Goal: Task Accomplishment & Management: Manage account settings

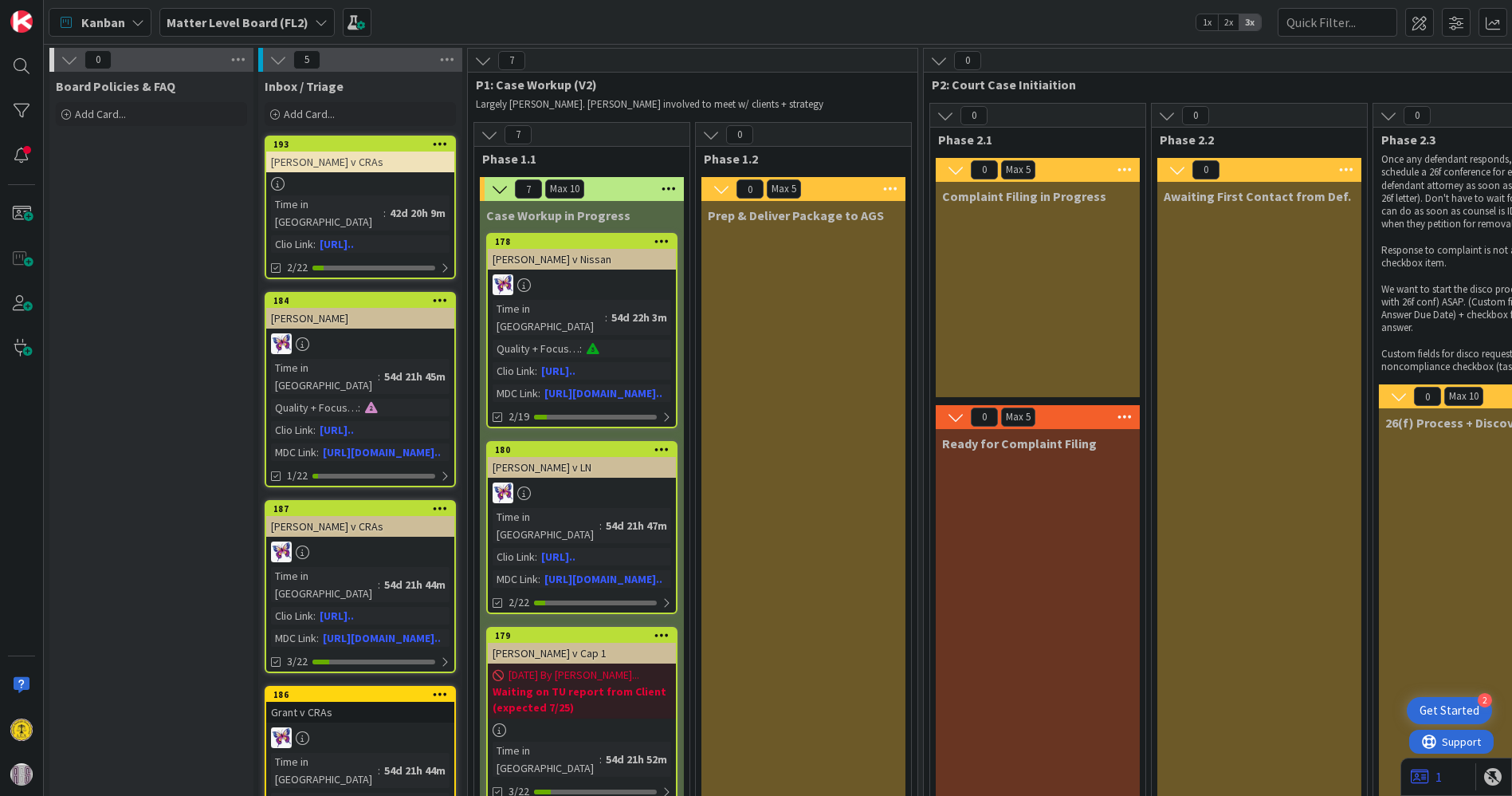
scroll to position [708, 0]
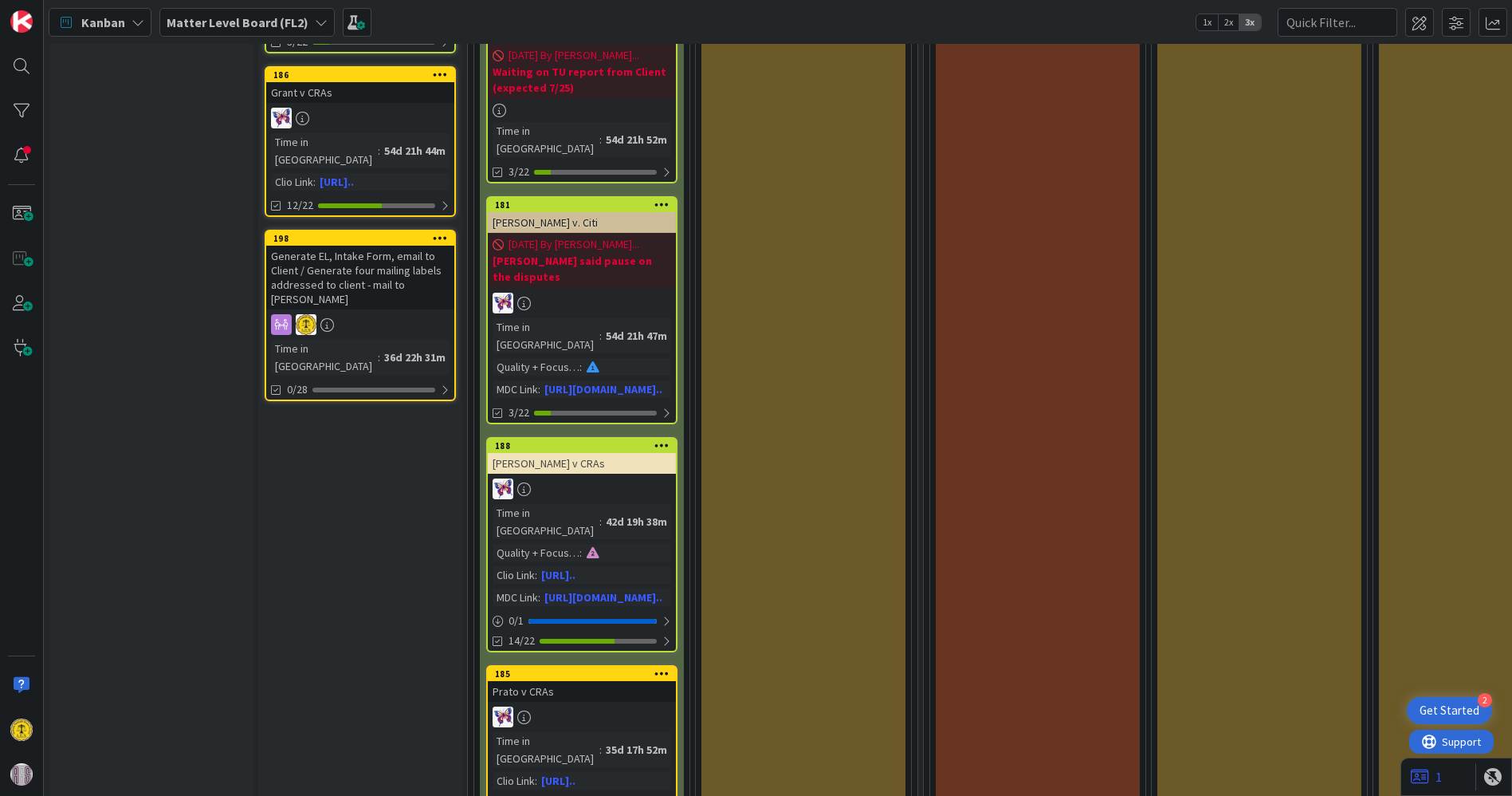
click at [367, 246] on div "Generate EL, Intake Form, email to Client / Generate four mailing labels addres…" at bounding box center [360, 277] width 188 height 64
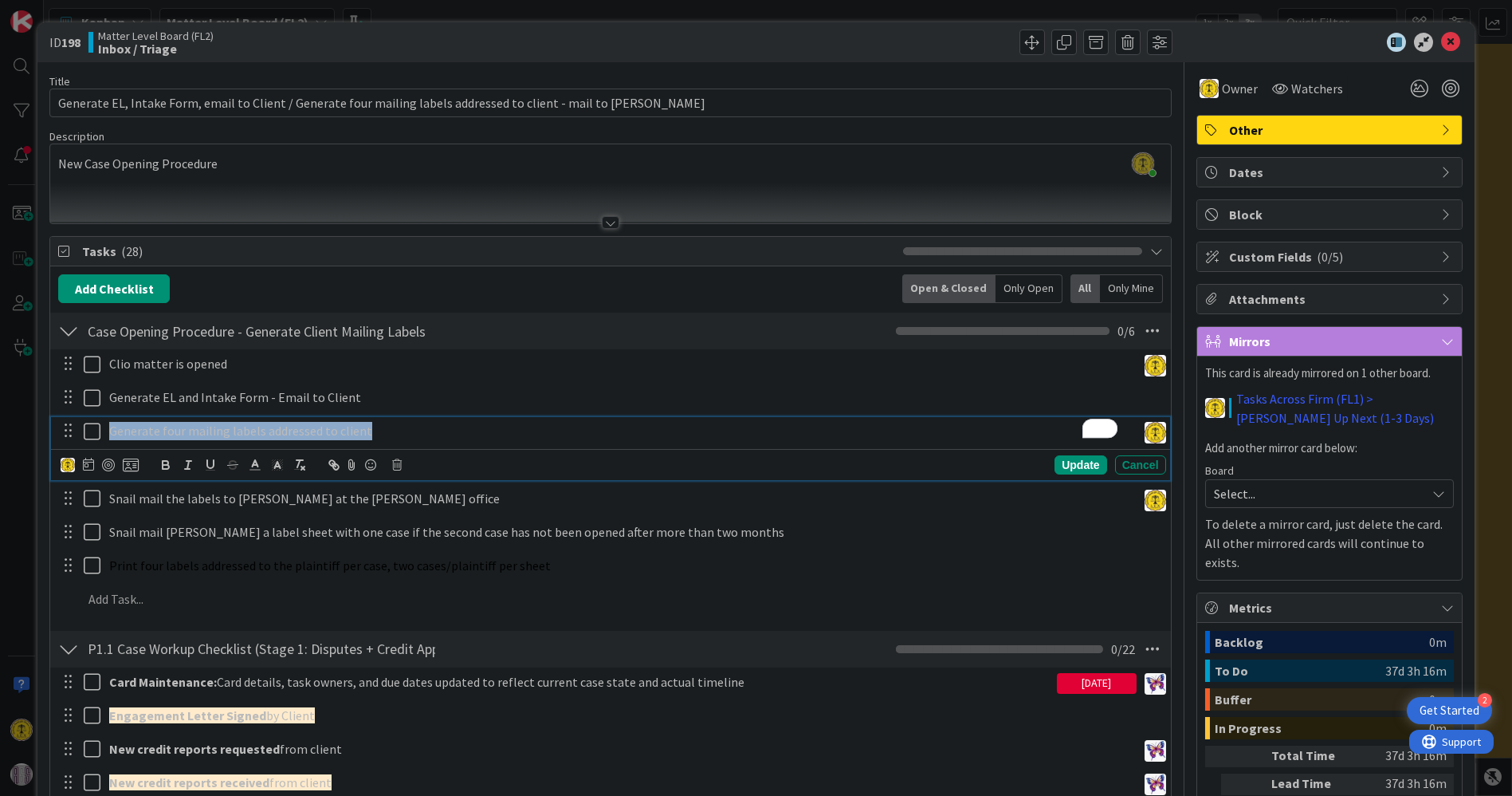
drag, startPoint x: 367, startPoint y: 429, endPoint x: 97, endPoint y: 423, distance: 270.1
click at [97, 423] on div "Generate four mailing labels addressed to client" at bounding box center [612, 431] width 1108 height 28
copy p "Generate four mailing labels addressed to client"
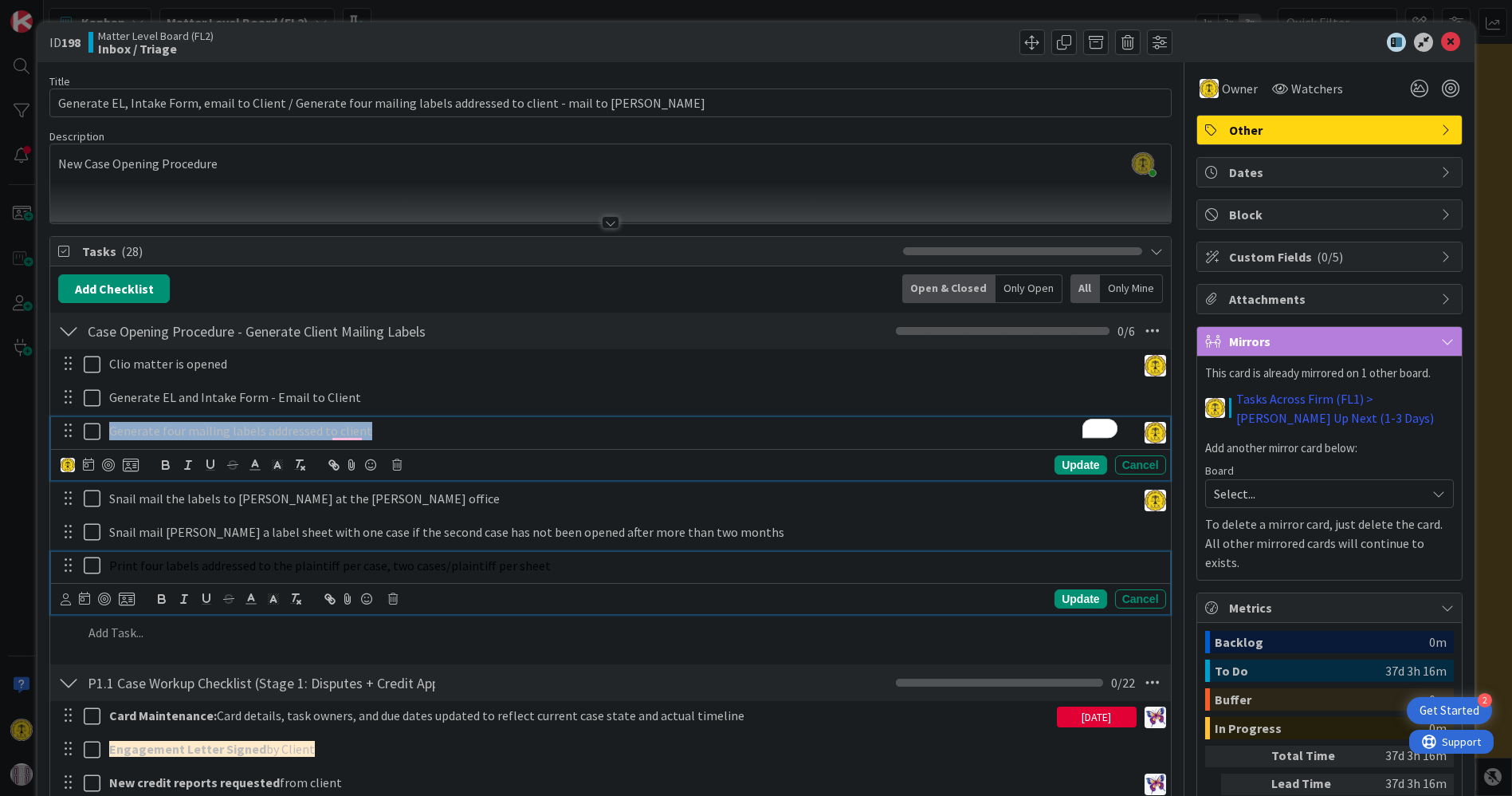
click at [334, 573] on div "Print four labels addressed to the plaintiff per case, two cases/plaintiff per …" at bounding box center [634, 566] width 1063 height 28
click at [297, 427] on p "Generate four mailing labels addressed to the client" at bounding box center [619, 431] width 1021 height 19
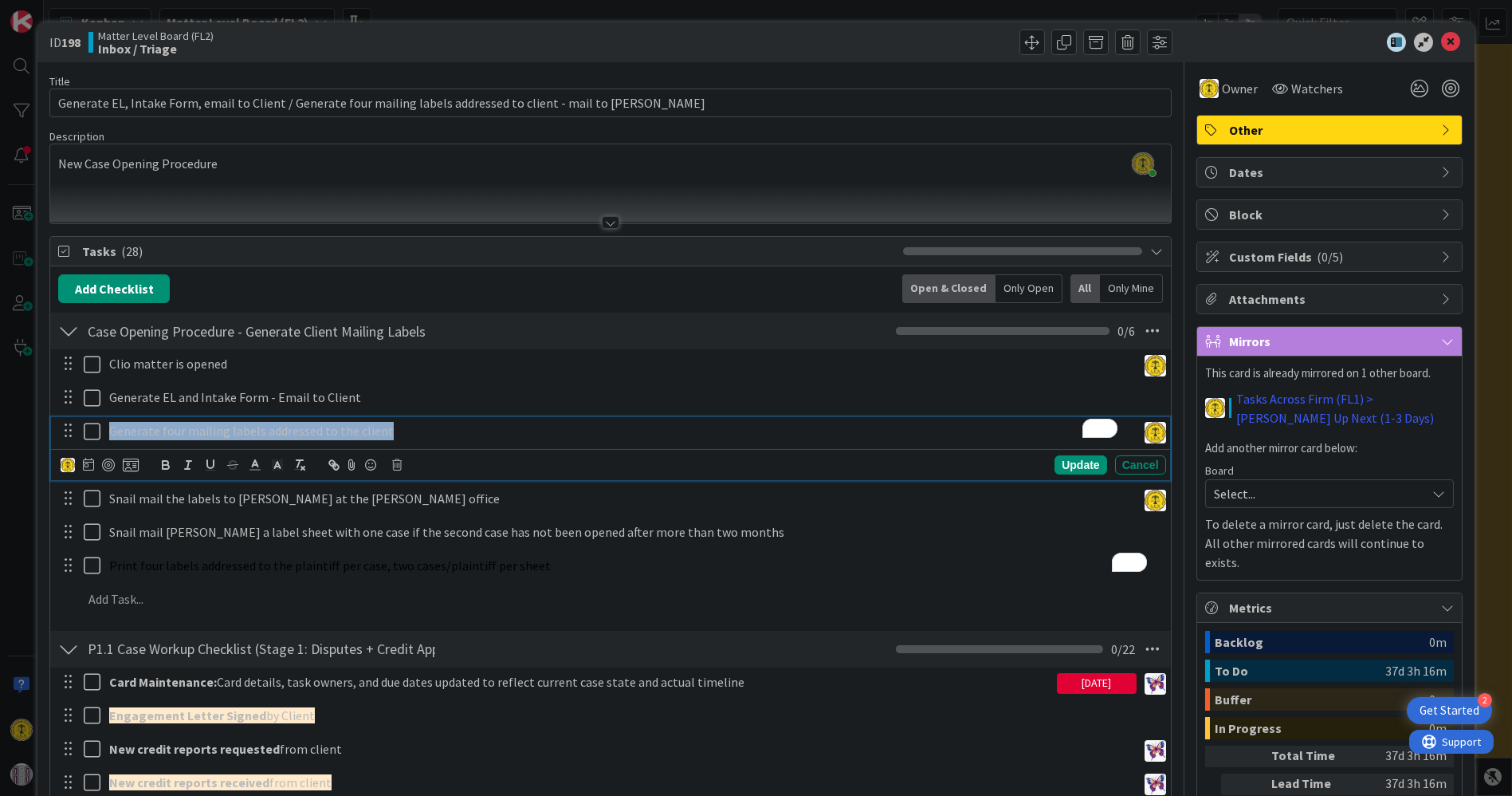
click at [297, 427] on p "Generate four mailing labels addressed to the client" at bounding box center [619, 431] width 1021 height 19
copy p "Generate four mailing labels addressed to the client"
click at [1444, 44] on icon at bounding box center [1451, 42] width 20 height 20
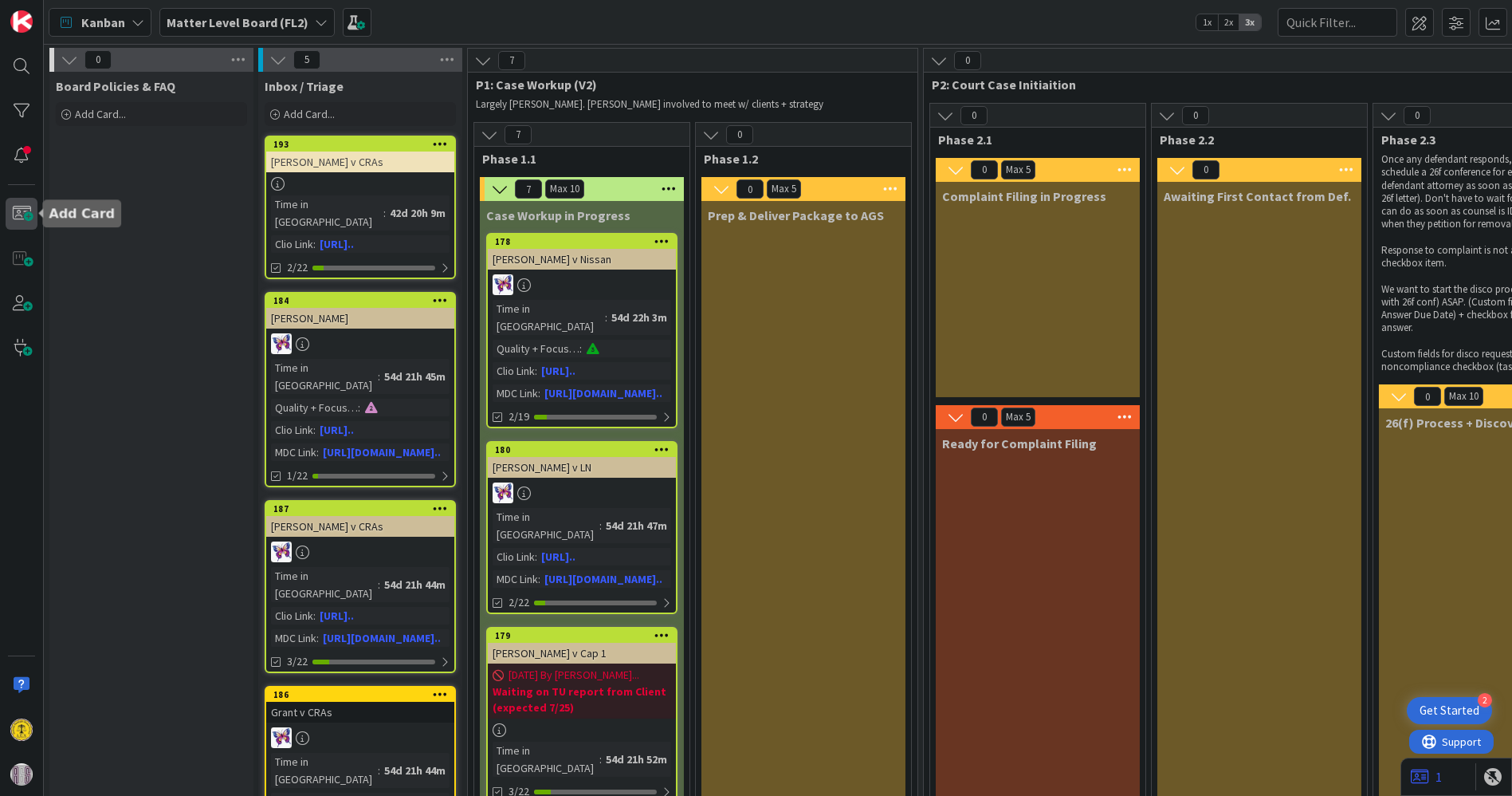
click at [31, 209] on span at bounding box center [21, 213] width 32 height 32
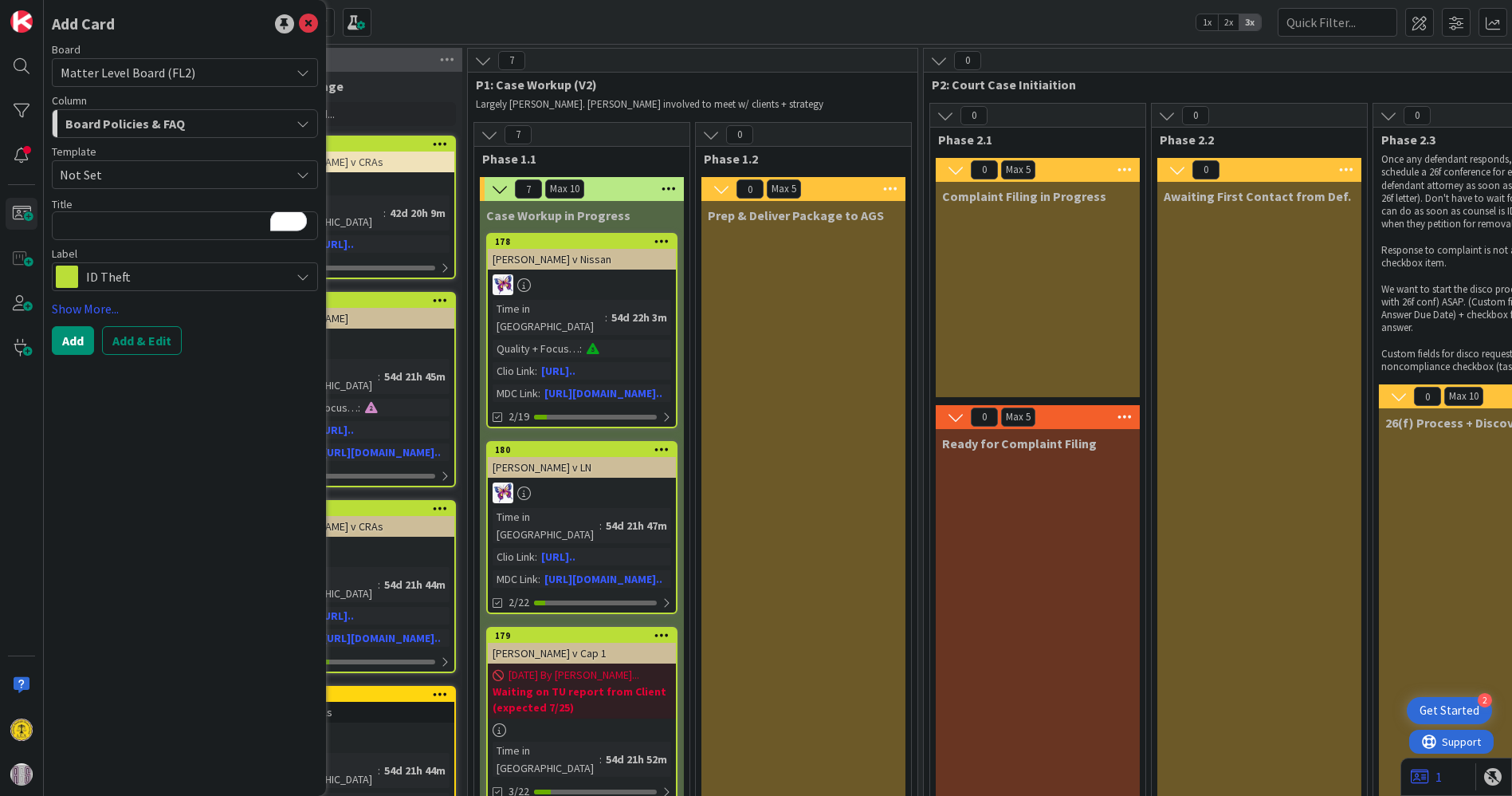
type textarea "x"
type textarea "H"
type textarea "x"
type textarea "Ha"
type textarea "x"
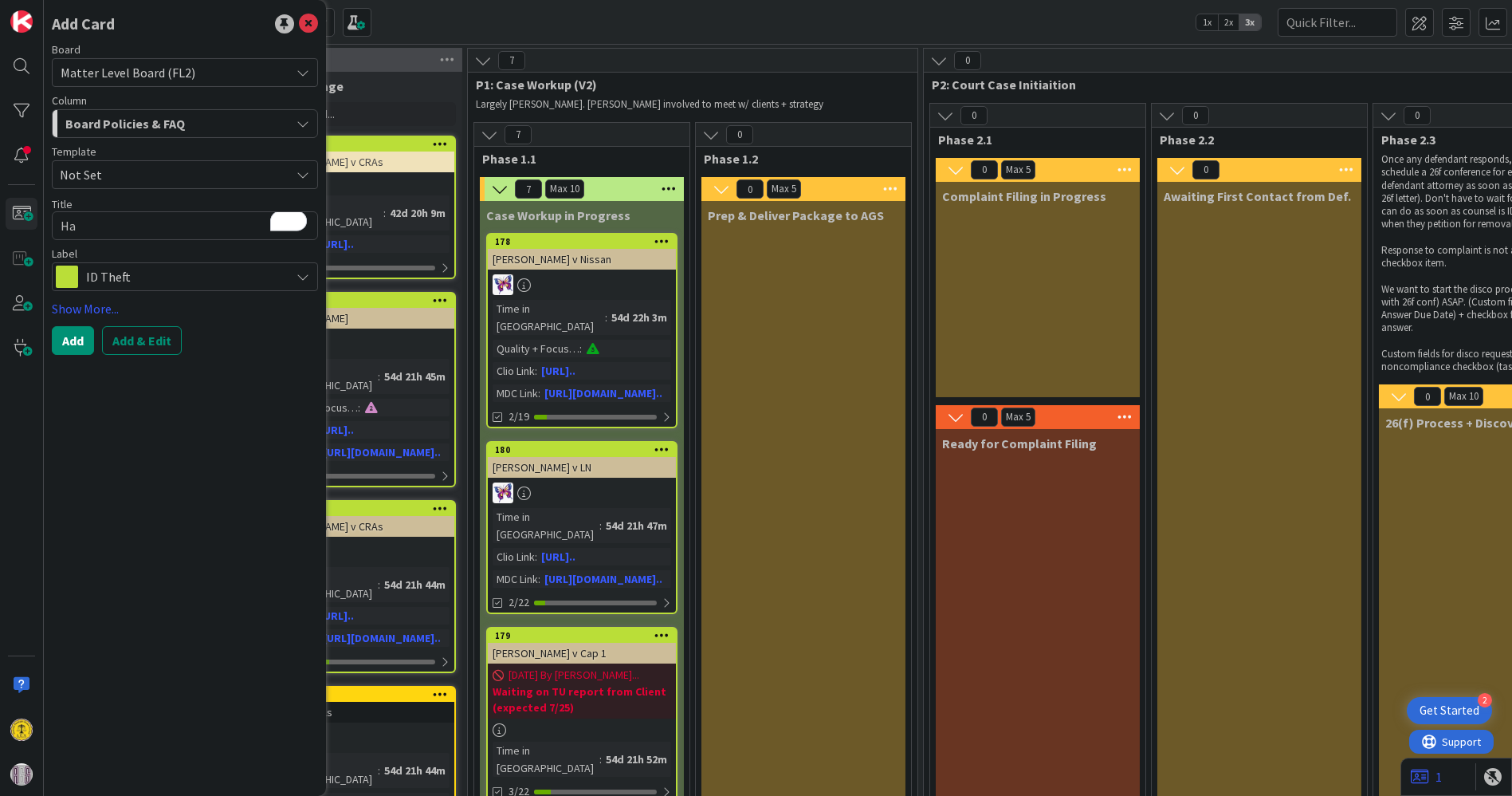
type textarea "[PERSON_NAME]"
type textarea "x"
type textarea "[PERSON_NAME]"
type textarea "x"
type textarea "Hanse"
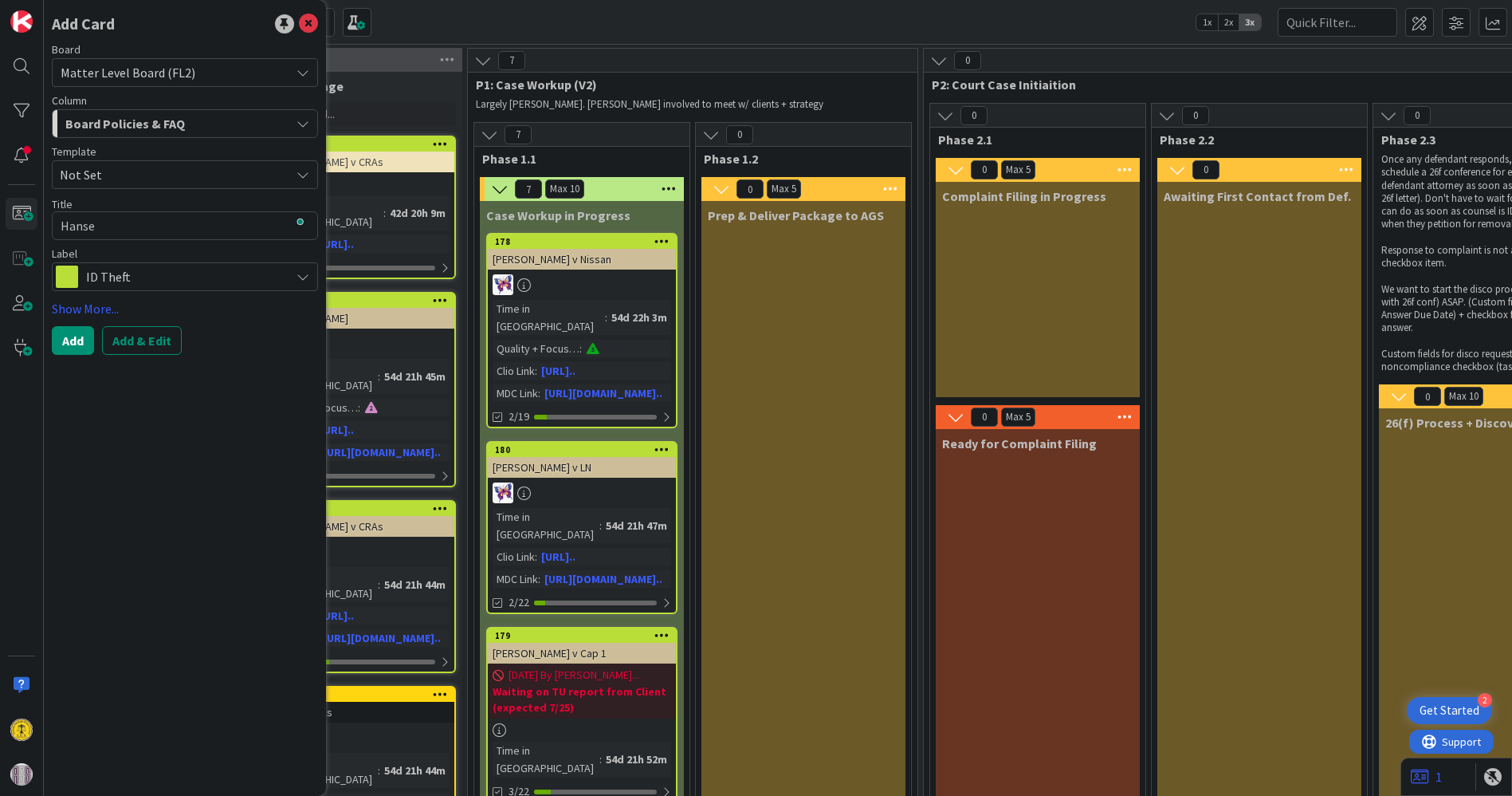
type textarea "x"
type textarea "[PERSON_NAME]"
type textarea "x"
type textarea "[PERSON_NAME]"
type textarea "x"
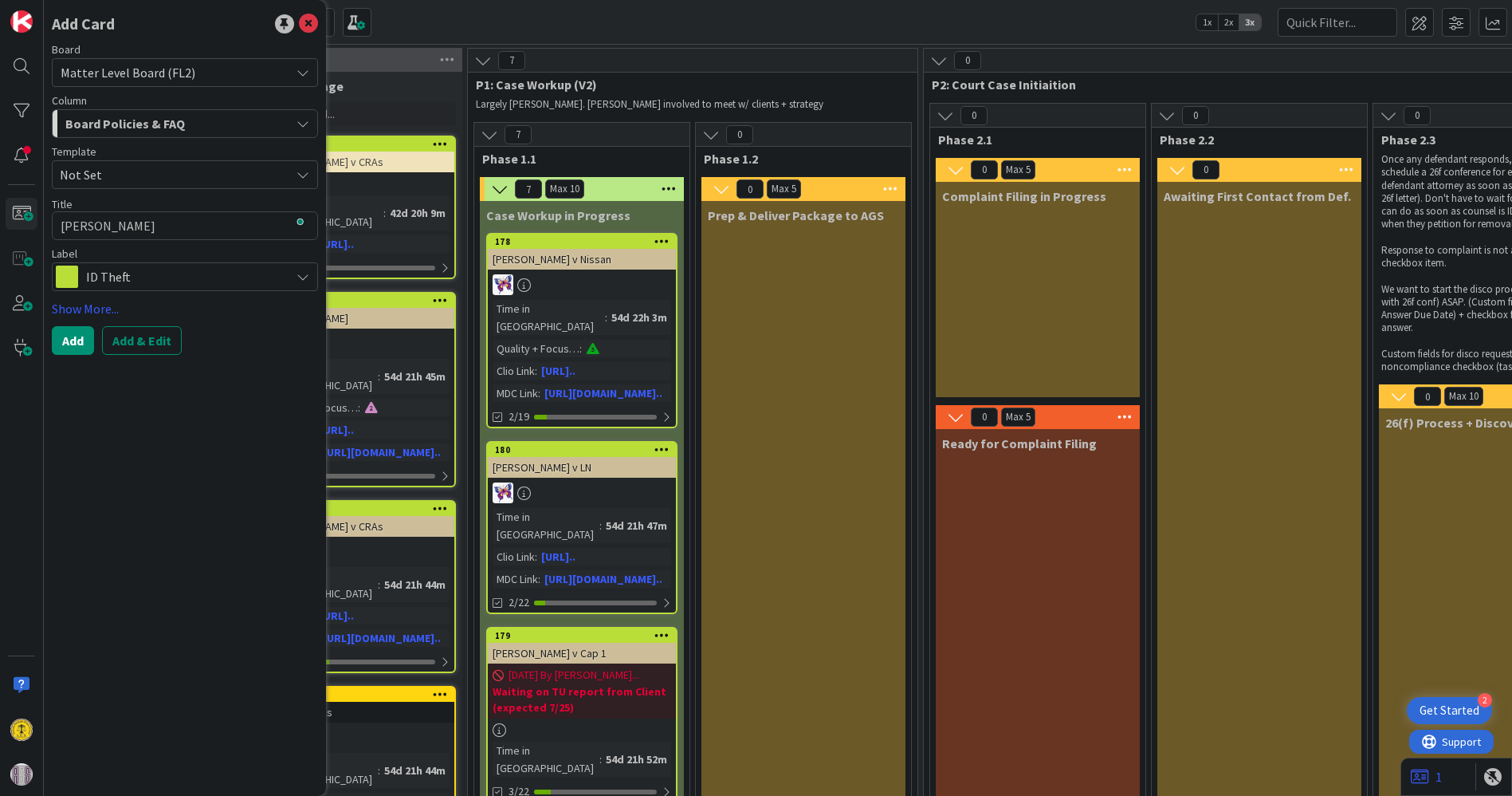
type textarea "[PERSON_NAME] v"
type textarea "x"
type textarea "[PERSON_NAME] v."
type textarea "x"
type textarea "[PERSON_NAME] v."
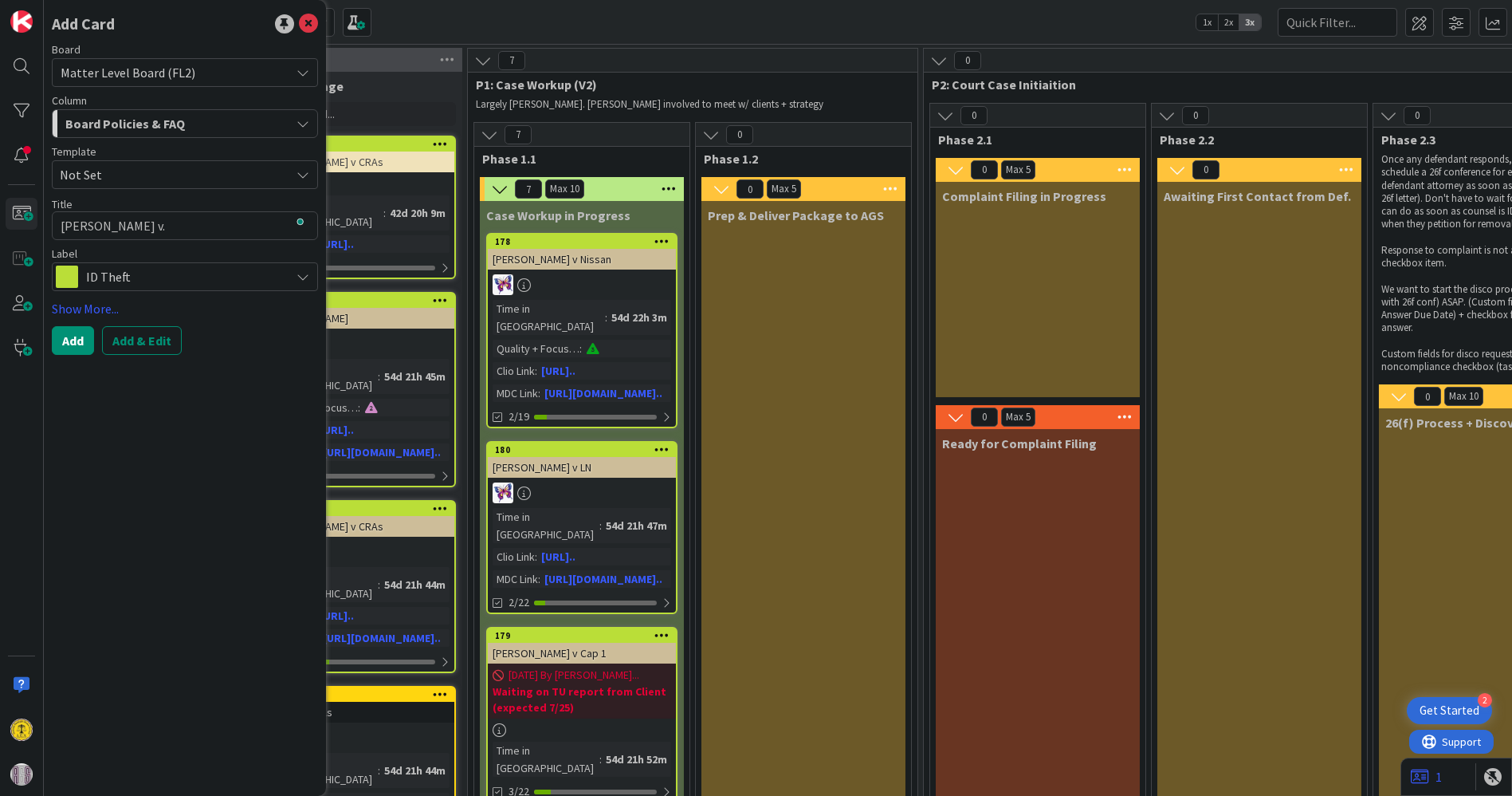
type textarea "x"
type textarea "[PERSON_NAME] v. C"
type textarea "x"
type textarea "[PERSON_NAME] v. Ca"
type textarea "x"
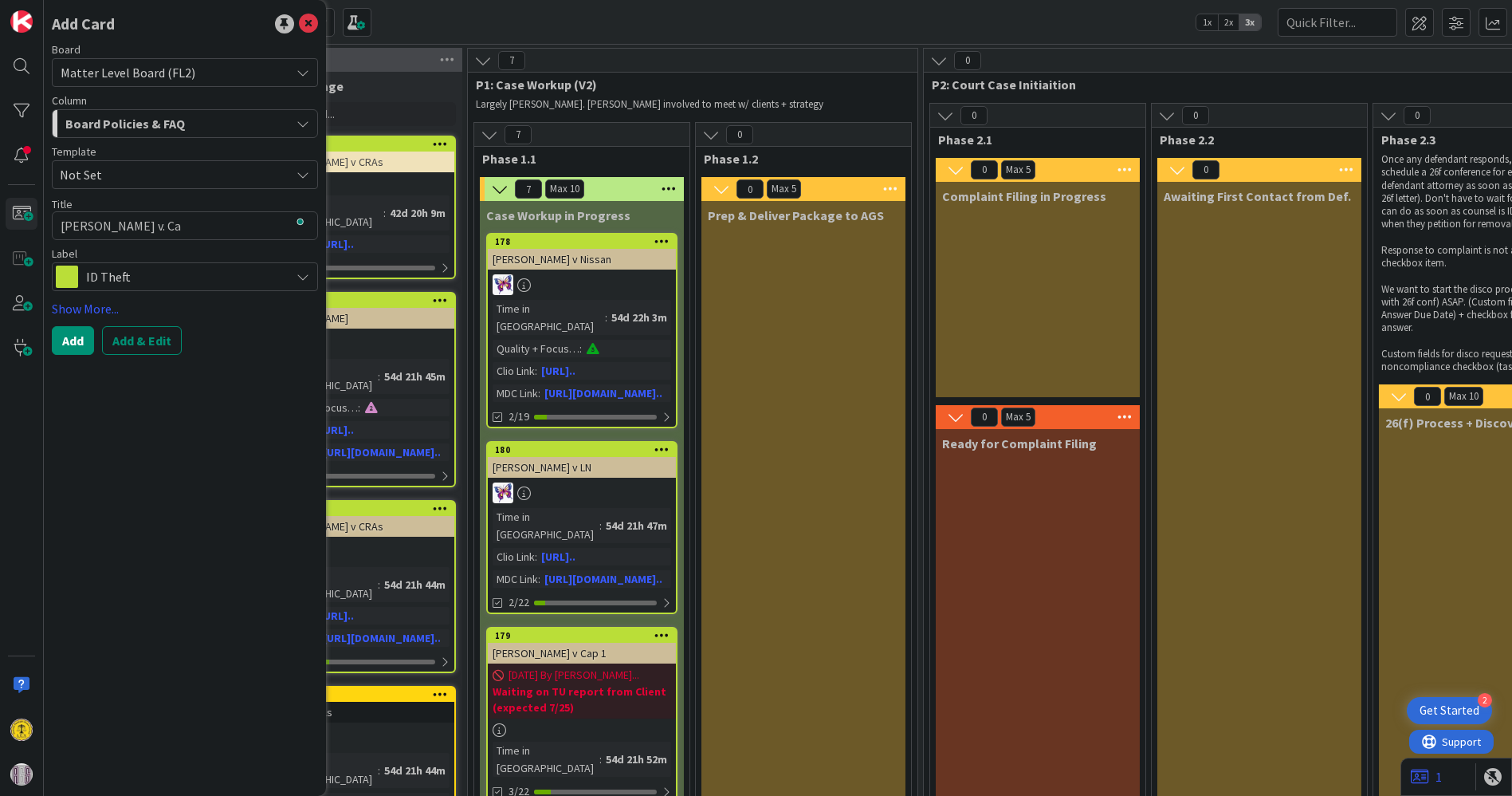
type textarea "[PERSON_NAME] v. Cap"
type textarea "x"
type textarea "[PERSON_NAME] v. Capi"
type textarea "x"
type textarea "[PERSON_NAME] v. Capit"
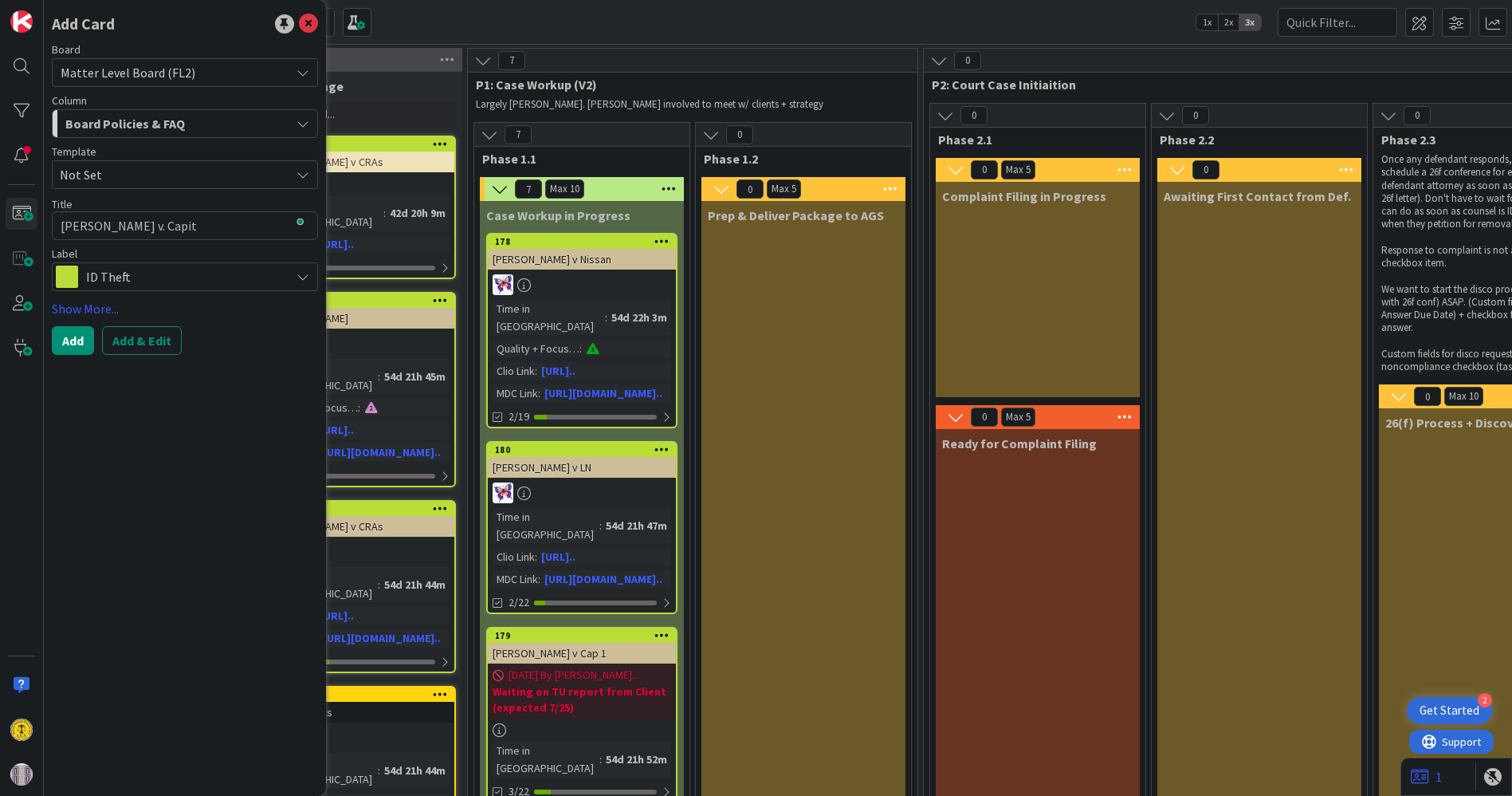
type textarea "x"
type textarea "[PERSON_NAME] v. Capita"
type textarea "x"
type textarea "[PERSON_NAME] v. Capital"
type textarea "x"
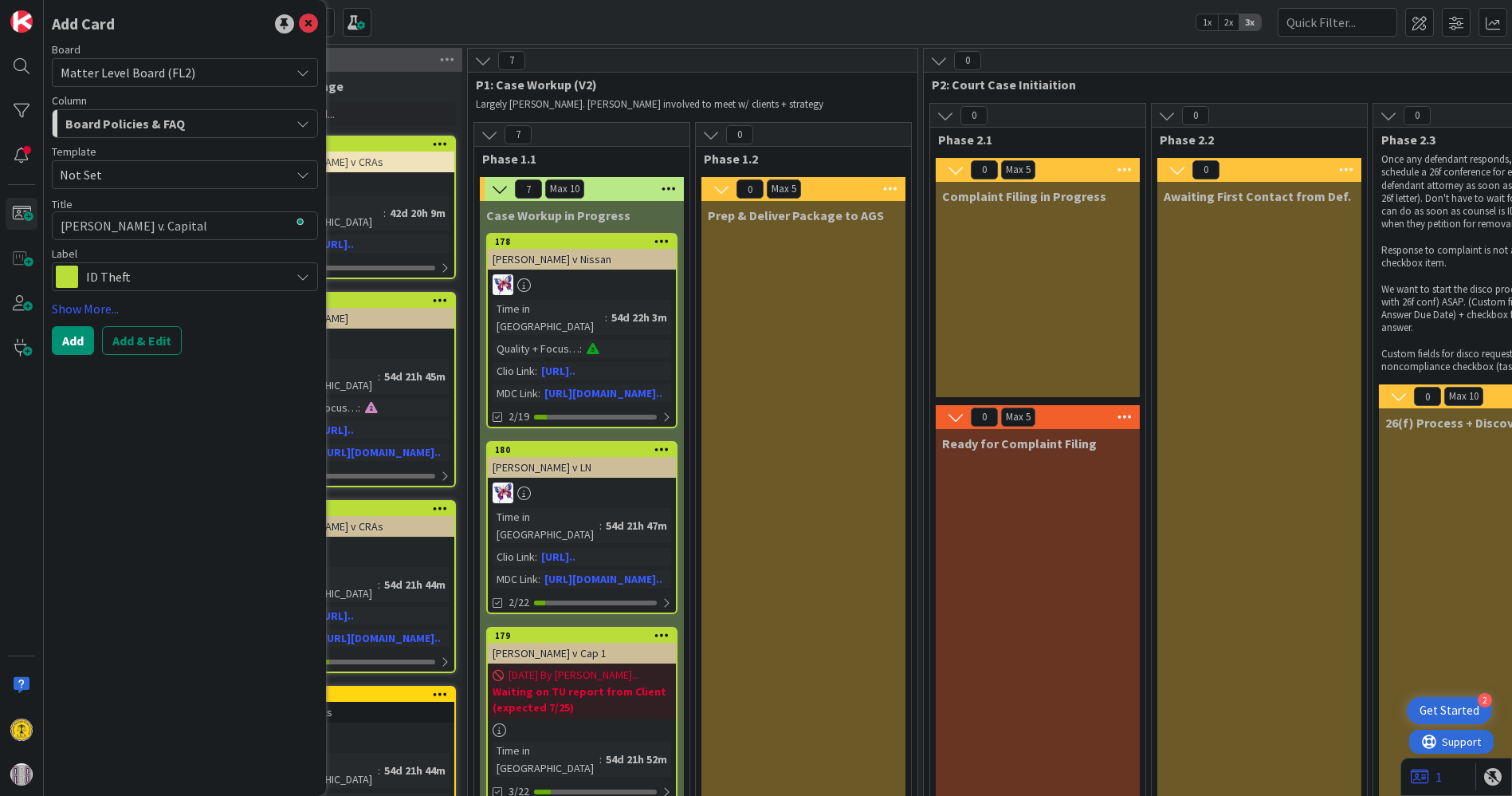
type textarea "[PERSON_NAME] v. Capital"
type textarea "x"
type textarea "[PERSON_NAME] v. Capital O"
type textarea "x"
type textarea "[PERSON_NAME] v. Capital On"
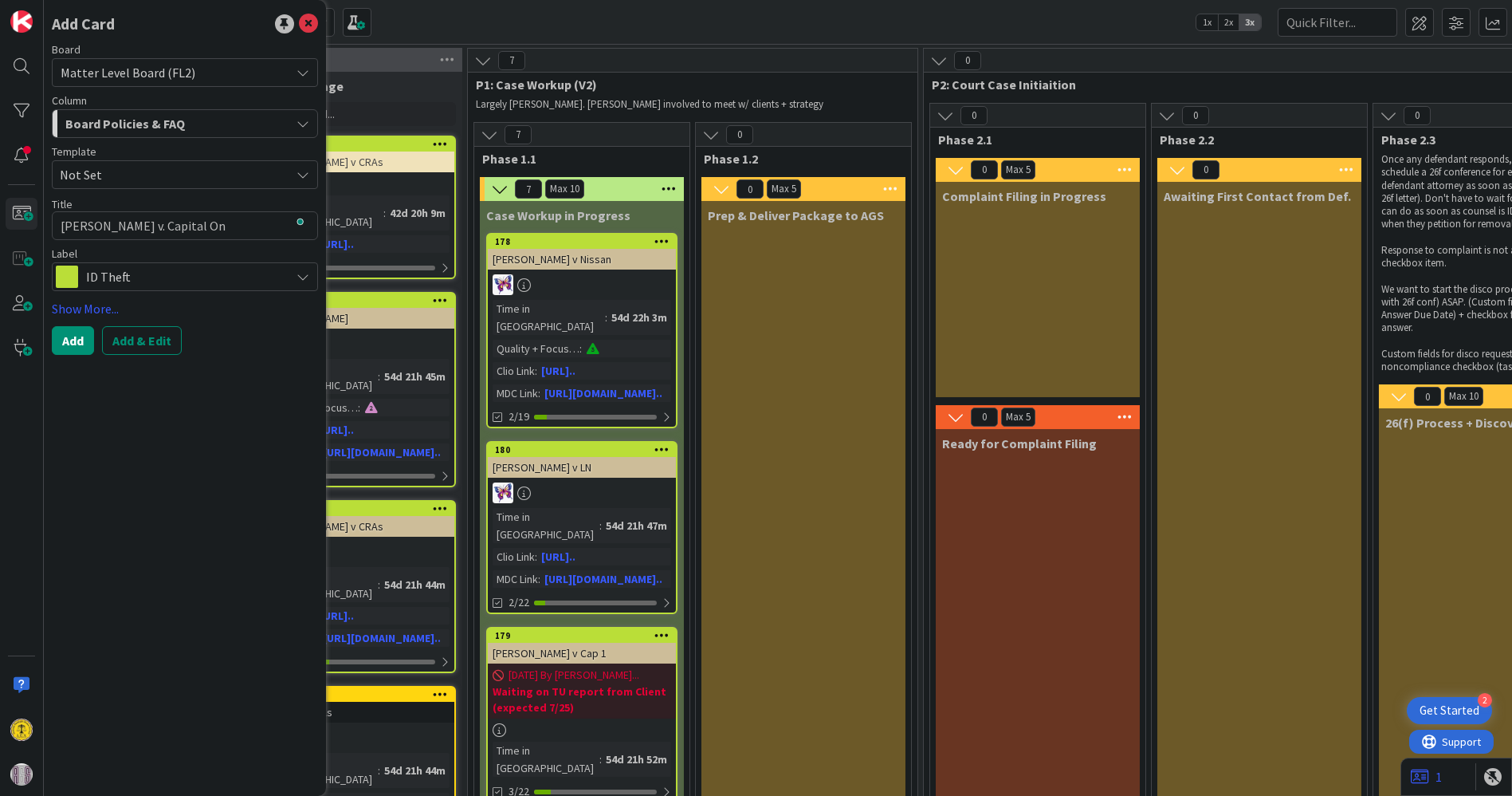
type textarea "x"
type textarea "[PERSON_NAME] v. Capital One"
type textarea "x"
type textarea "[PERSON_NAME] v. Capital One"
type textarea "x"
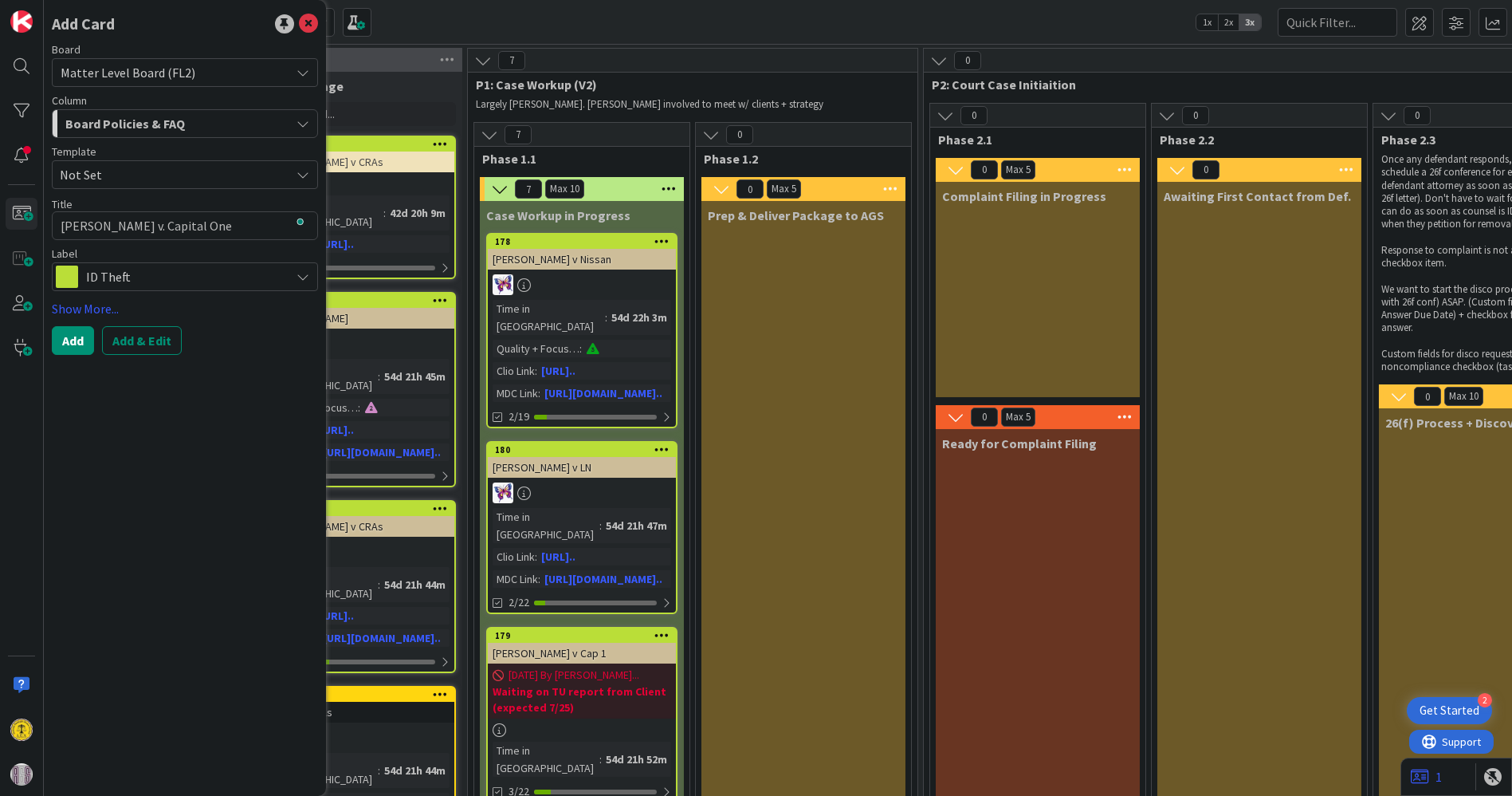
type textarea "[PERSON_NAME] v. Capital One B"
type textarea "x"
type textarea "[PERSON_NAME] v. Capital One Ba"
type textarea "x"
type textarea "[PERSON_NAME] v. Capital One Ban"
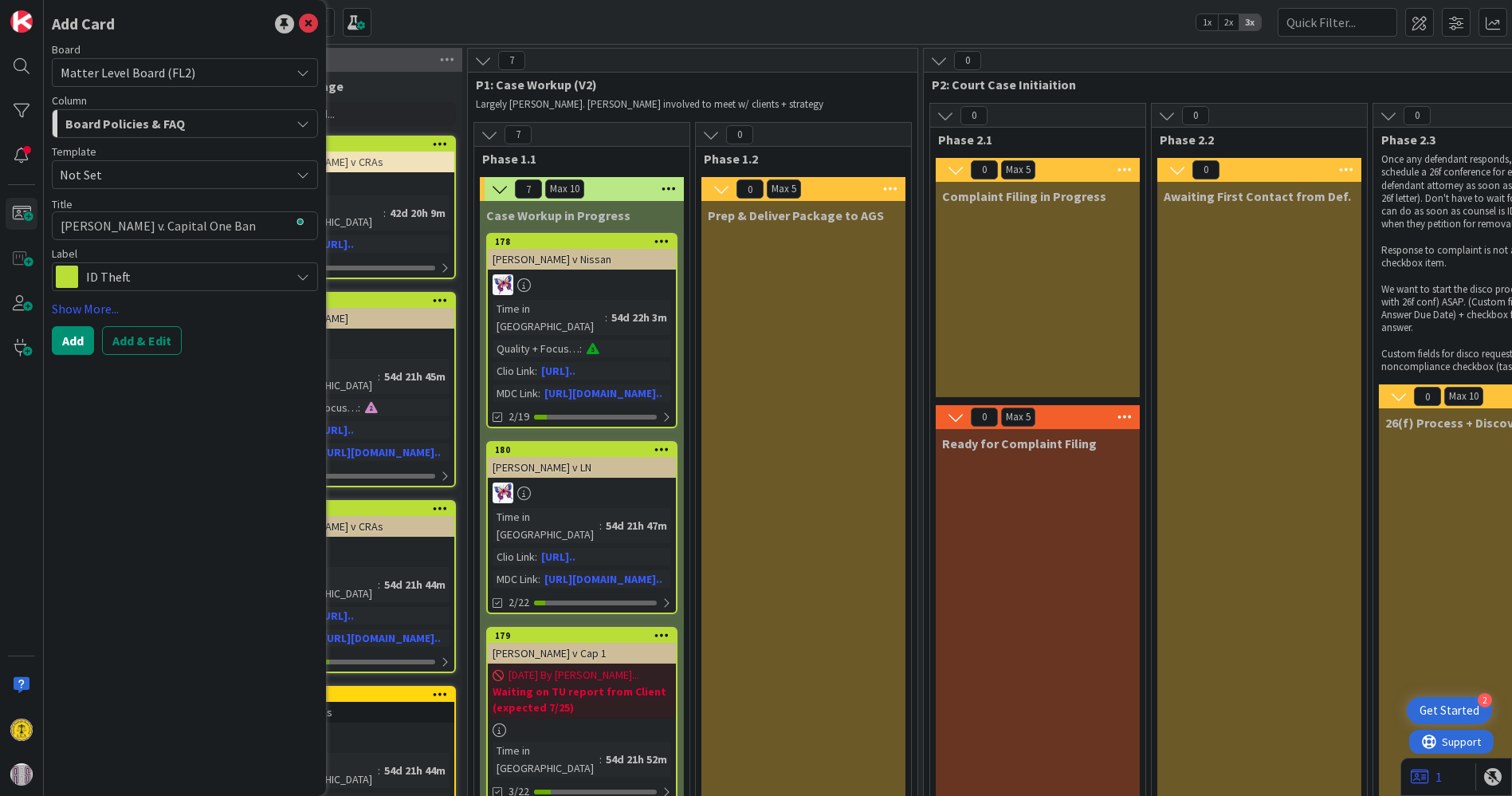
type textarea "x"
type textarea "[PERSON_NAME] v. Capital One Bank"
type textarea "x"
type textarea "[PERSON_NAME] v. Capital One Bank"
type textarea "x"
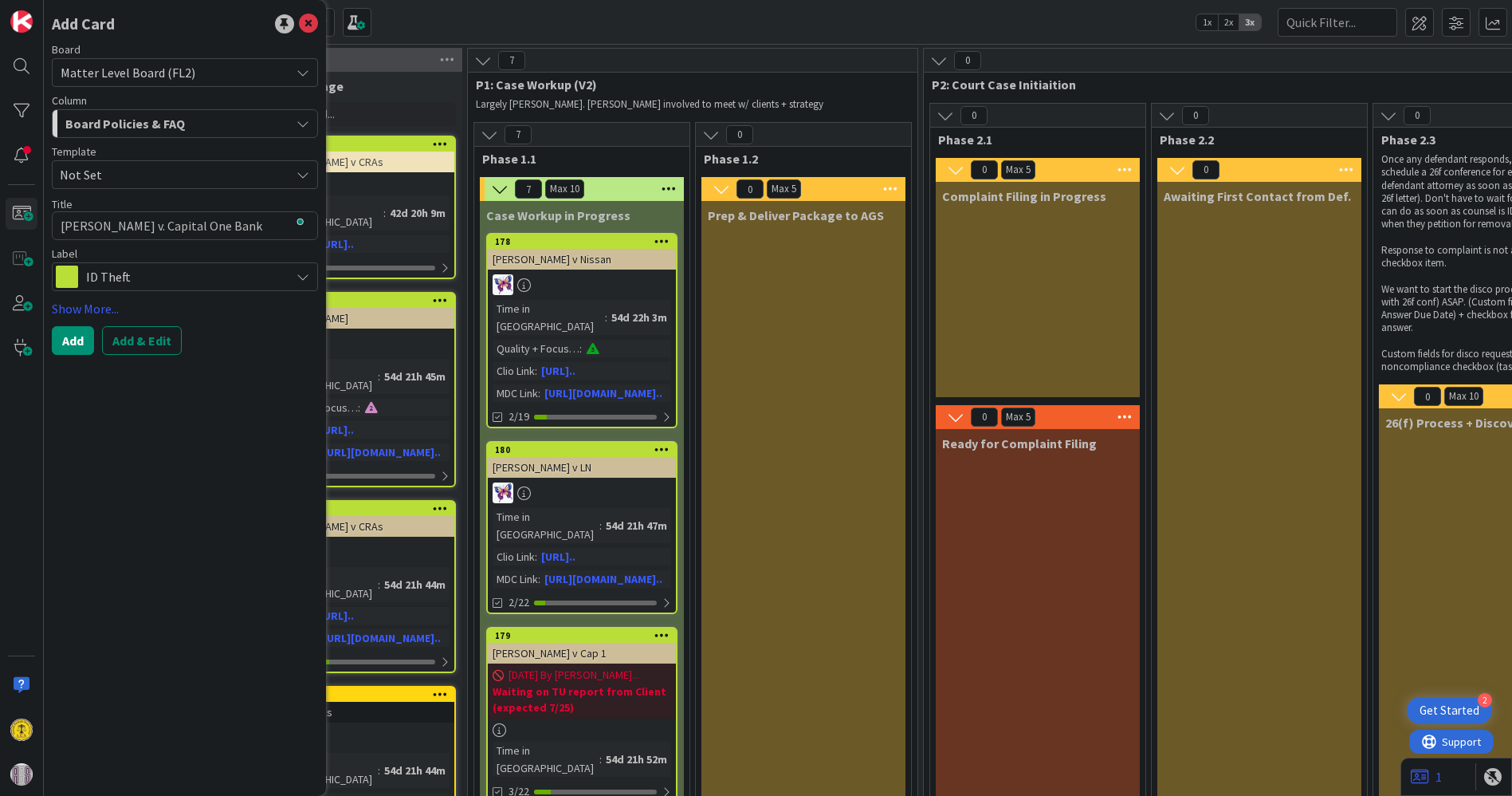
type textarea "[PERSON_NAME] v. Capital One Bank ("
type textarea "x"
type textarea "[PERSON_NAME] v. Capital One Bank (U"
type textarea "x"
type textarea "[PERSON_NAME] v. Capital One Bank ([GEOGRAPHIC_DATA]"
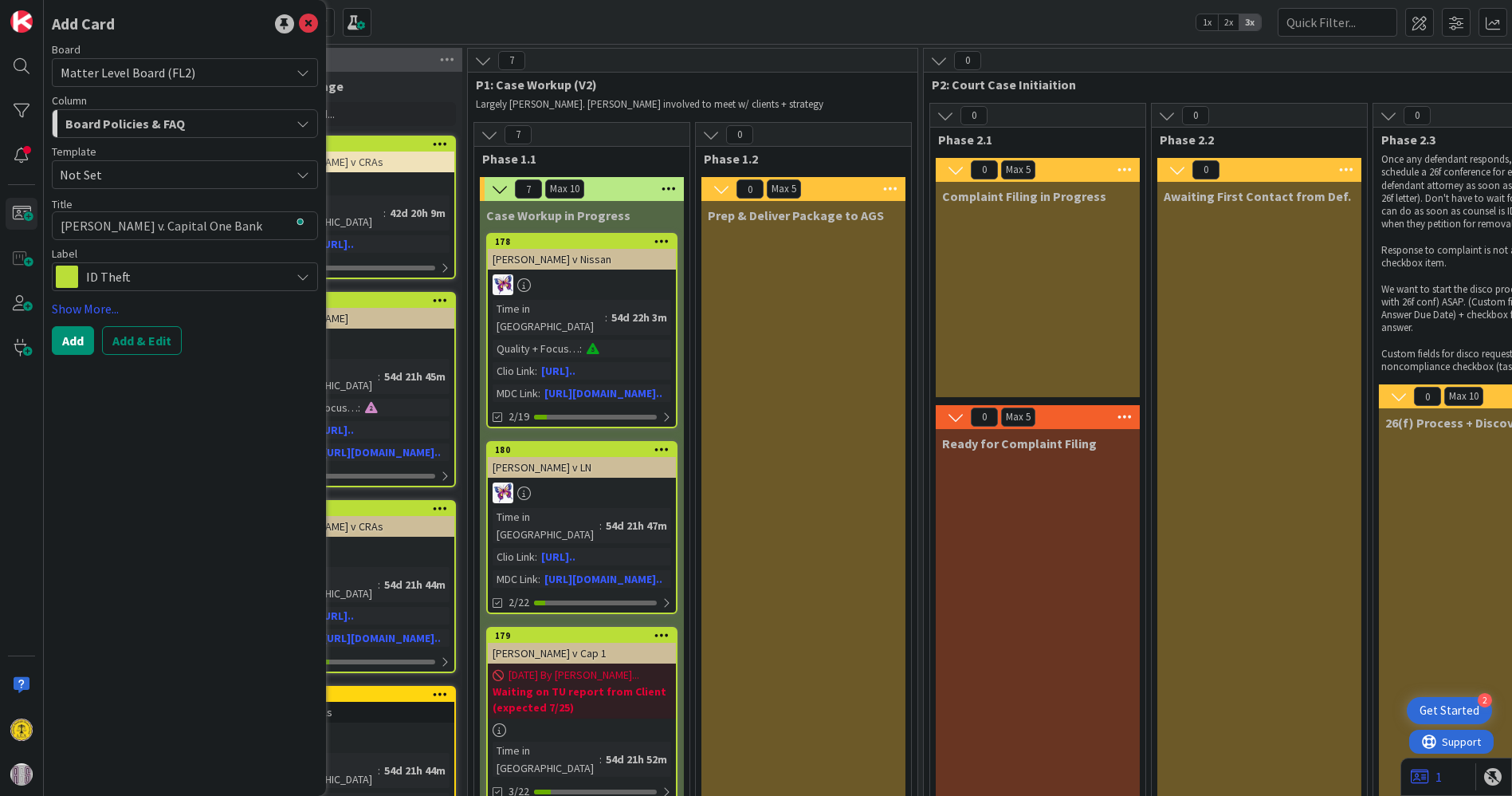
type textarea "x"
type textarea "[PERSON_NAME] v. Capital One Bank ([GEOGRAPHIC_DATA]"
type textarea "x"
type textarea "[PERSON_NAME] v. Capital One Bank ([GEOGRAPHIC_DATA])"
type textarea "x"
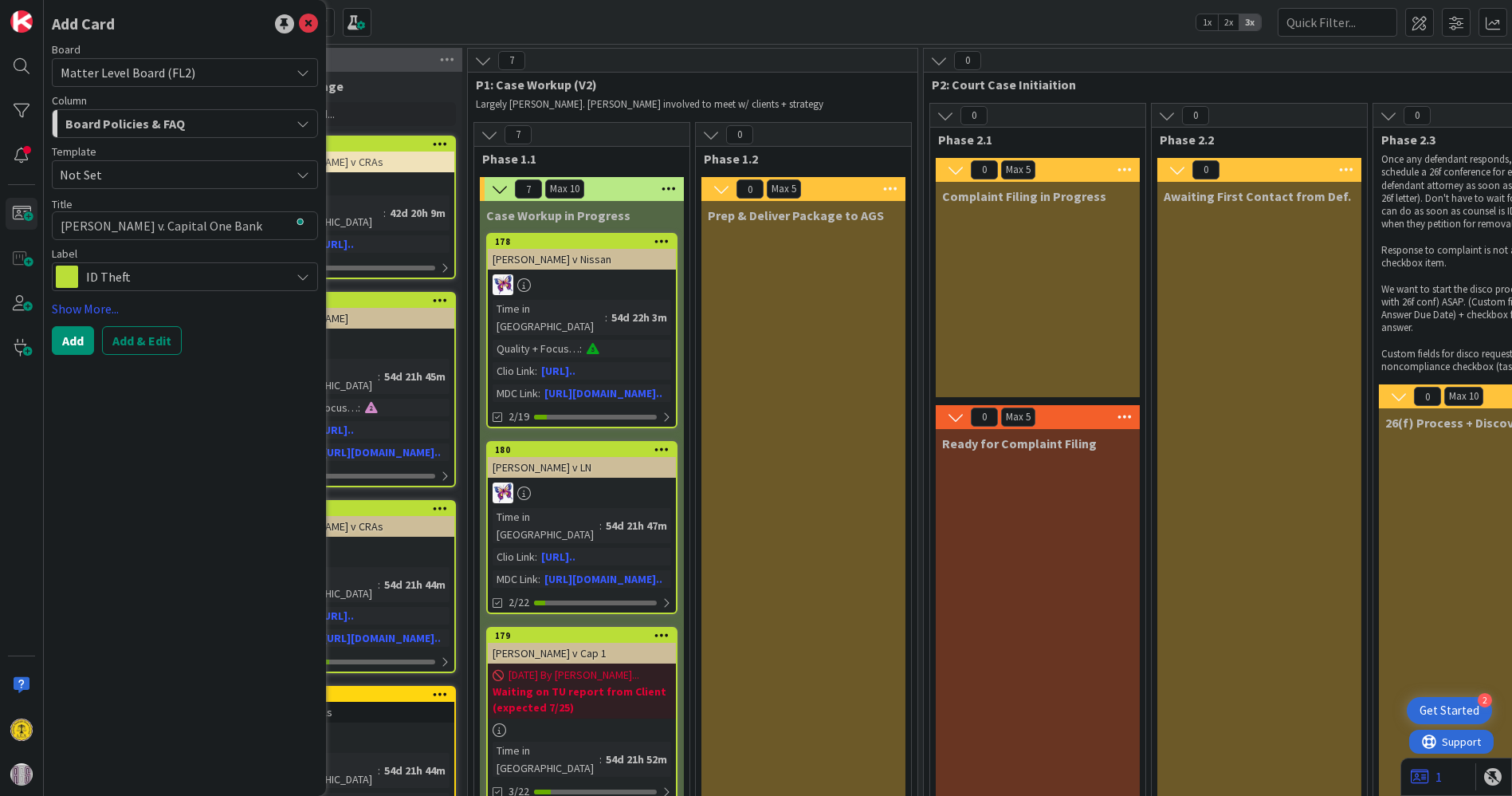
type textarea "[PERSON_NAME] v. Capital One Bank ([GEOGRAPHIC_DATA]),"
type textarea "x"
type textarea "[PERSON_NAME] v. Capital One Bank ([GEOGRAPHIC_DATA]),"
type textarea "x"
type textarea "[PERSON_NAME] v. Capital One Bank ([GEOGRAPHIC_DATA]), N"
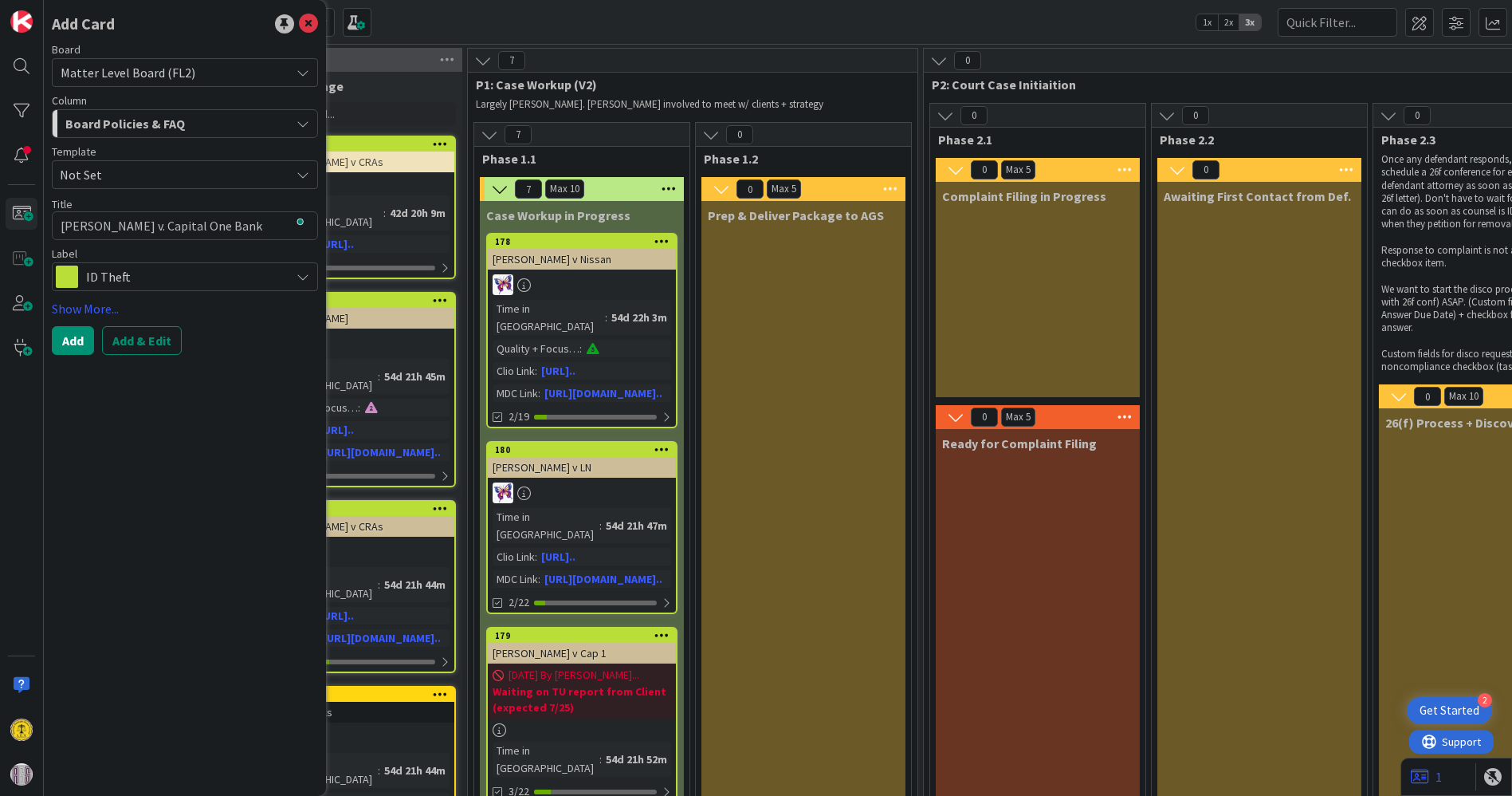
type textarea "x"
type textarea "[PERSON_NAME] v. Capital One Bank ([GEOGRAPHIC_DATA]), N."
type textarea "x"
type textarea "[PERSON_NAME] v. Capital One Bank ([GEOGRAPHIC_DATA]), N.A"
type textarea "x"
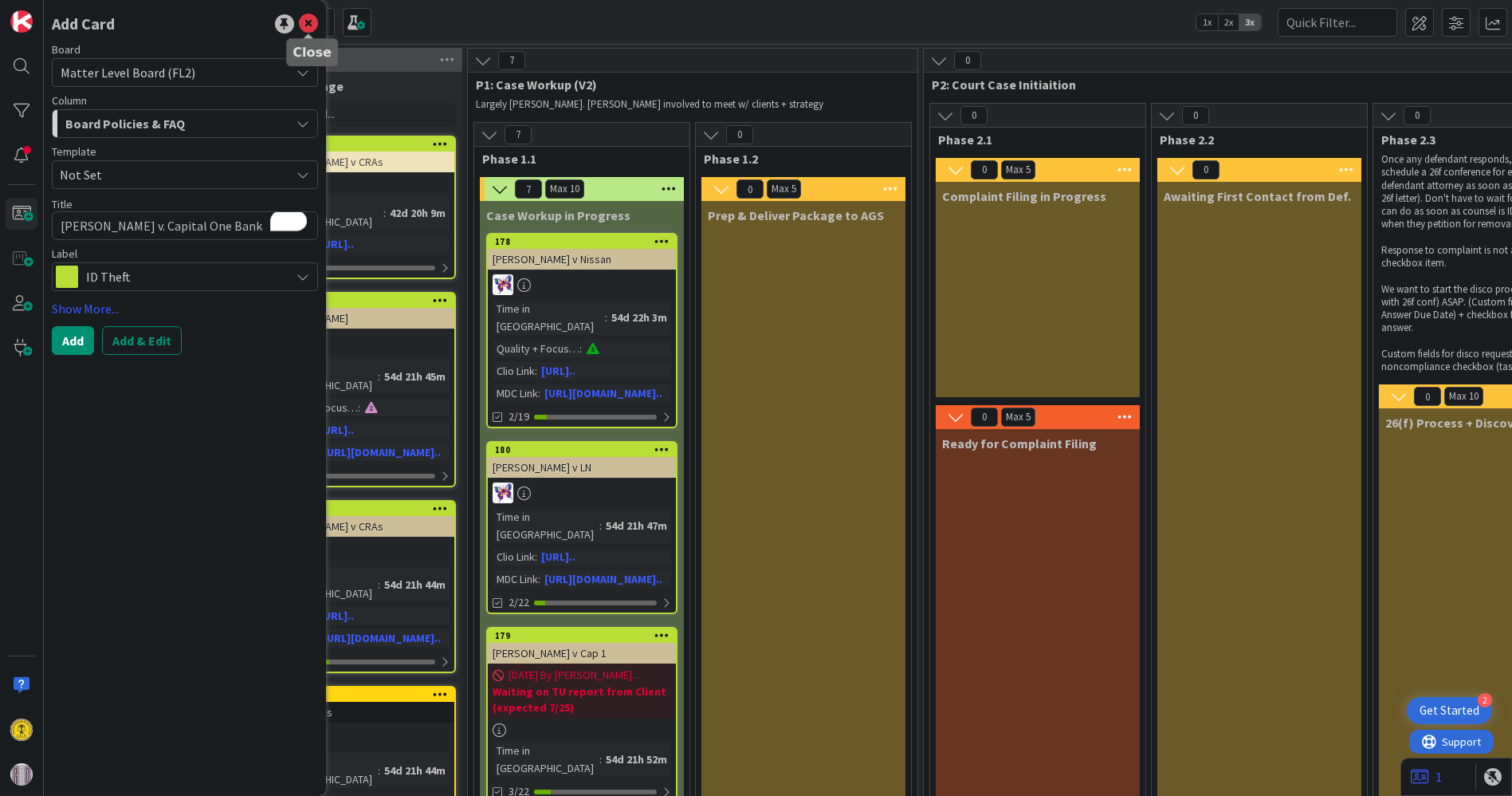
type textarea "[PERSON_NAME] v. Capital One Bank ([GEOGRAPHIC_DATA]), N.A."
click at [304, 23] on icon at bounding box center [308, 23] width 20 height 20
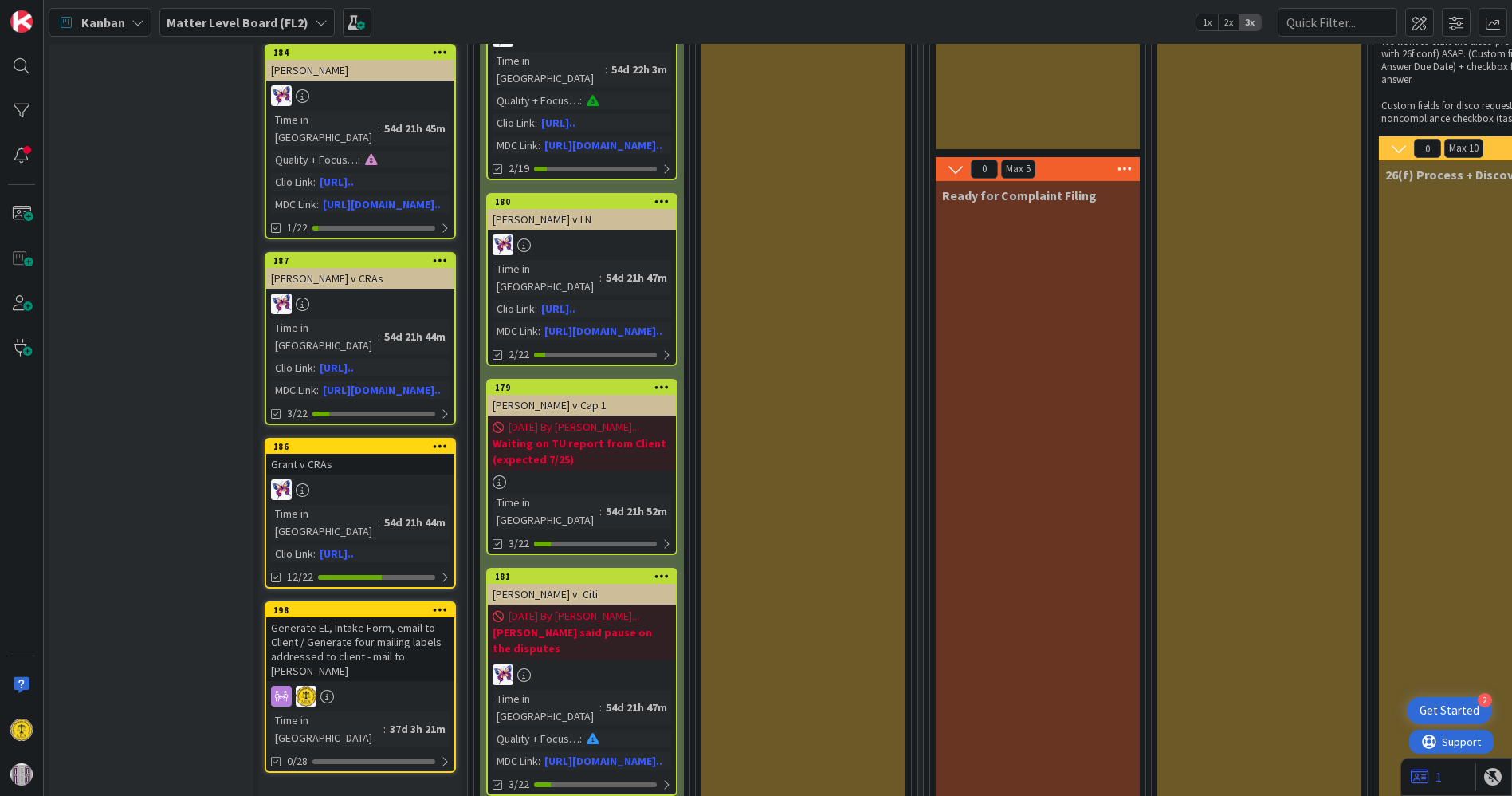
scroll to position [265, 0]
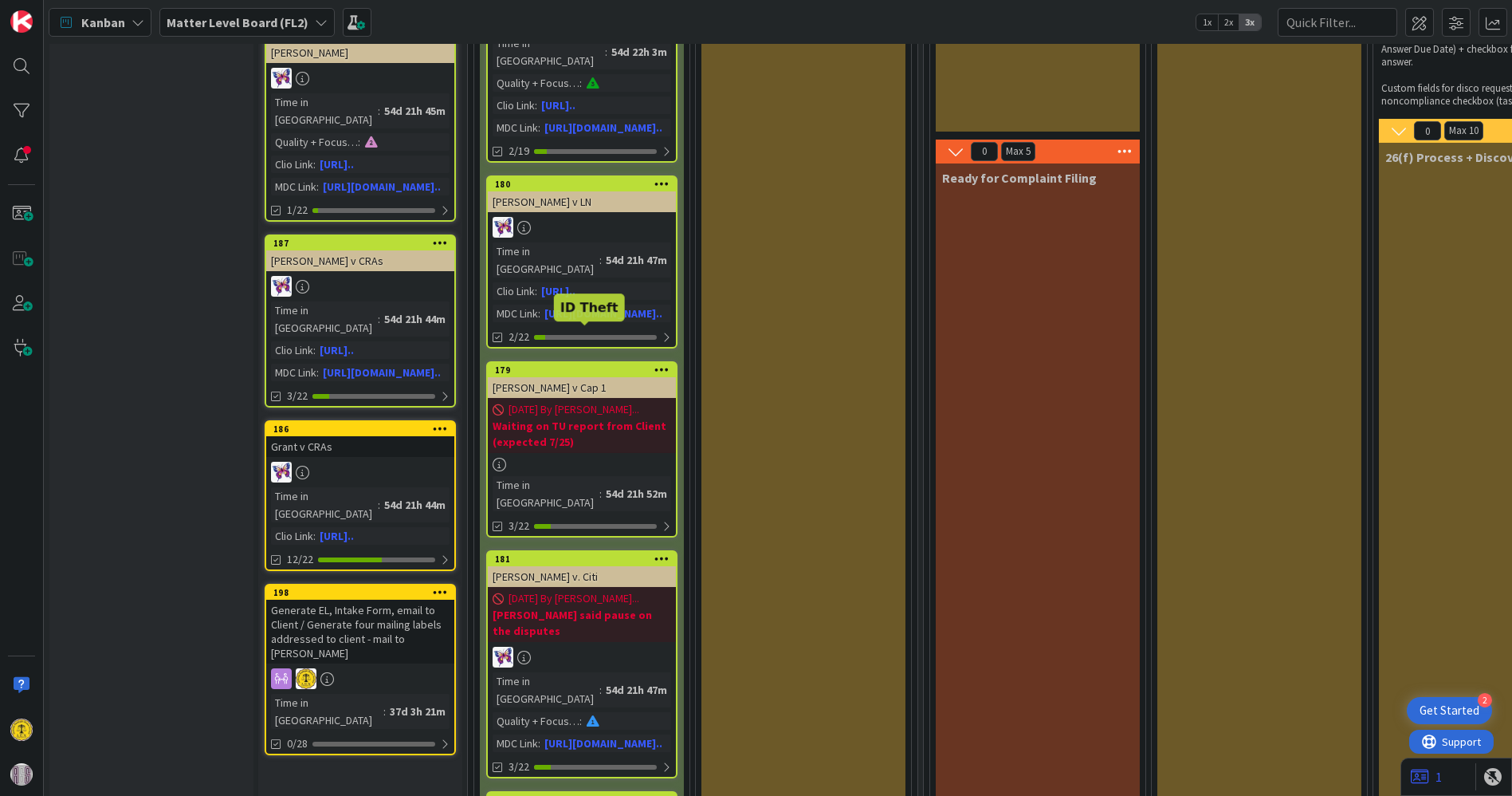
click at [582, 364] on div "179" at bounding box center [586, 370] width 181 height 11
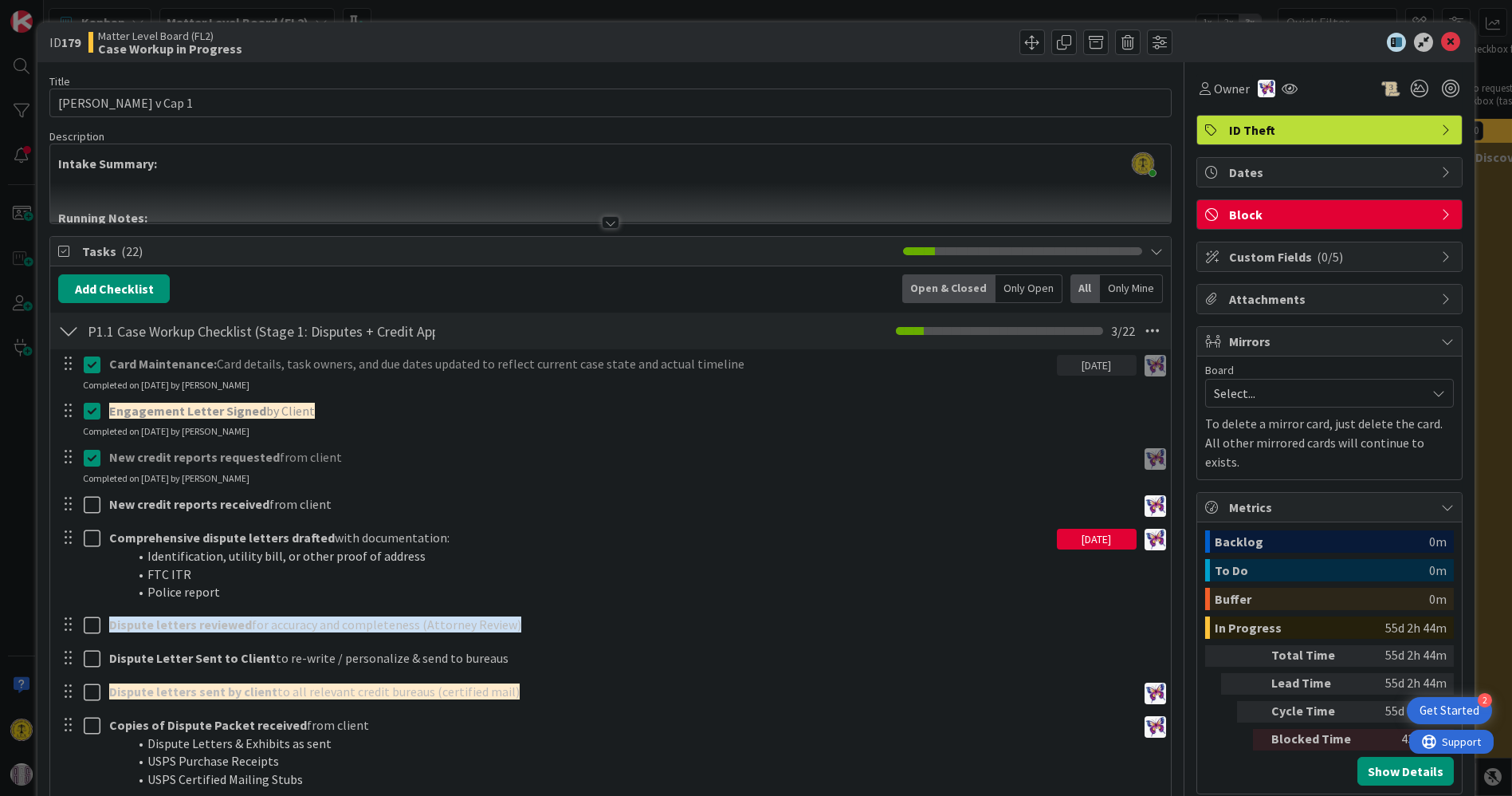
scroll to position [88, 0]
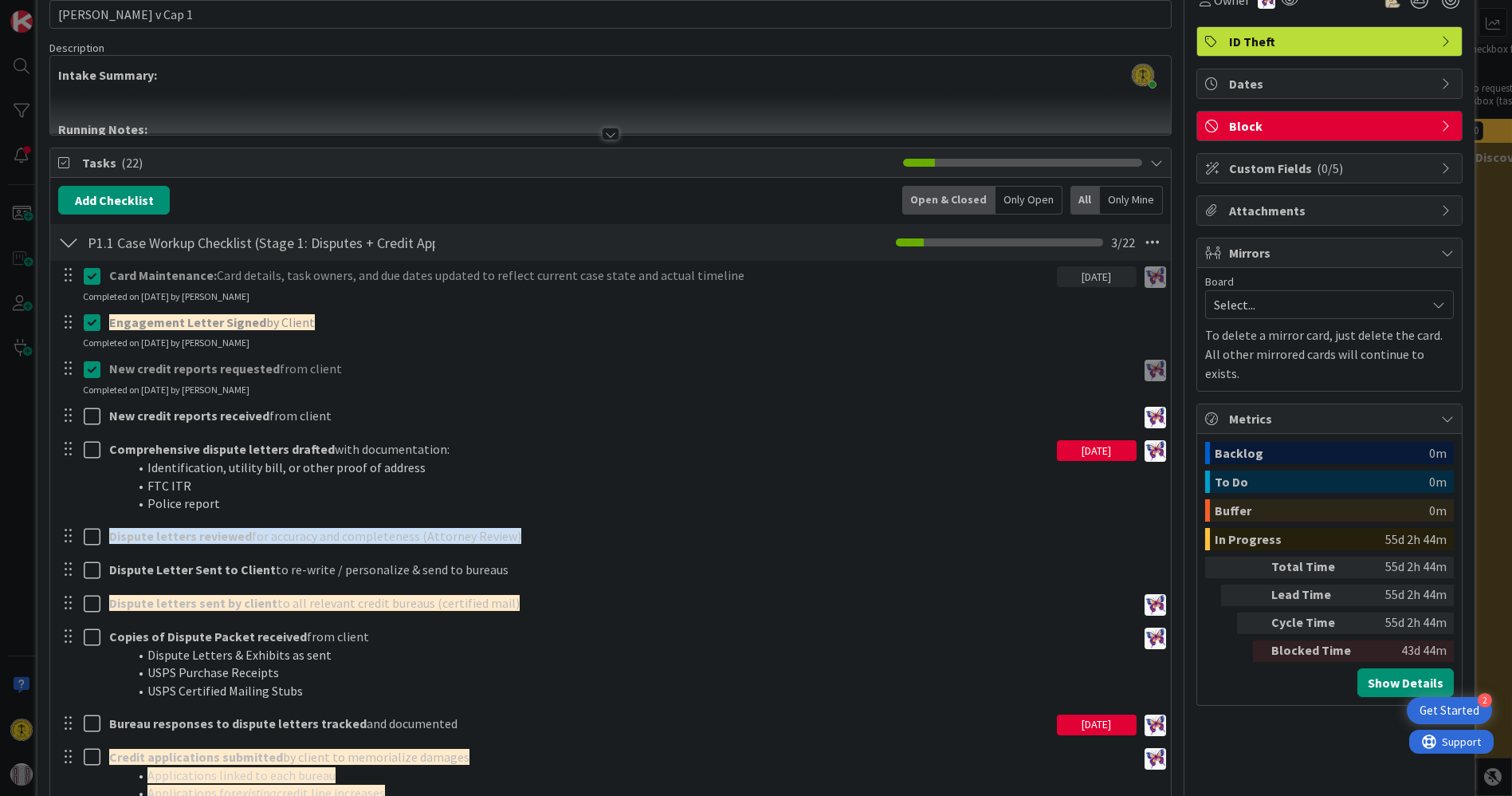
click at [65, 245] on div at bounding box center [69, 242] width 20 height 29
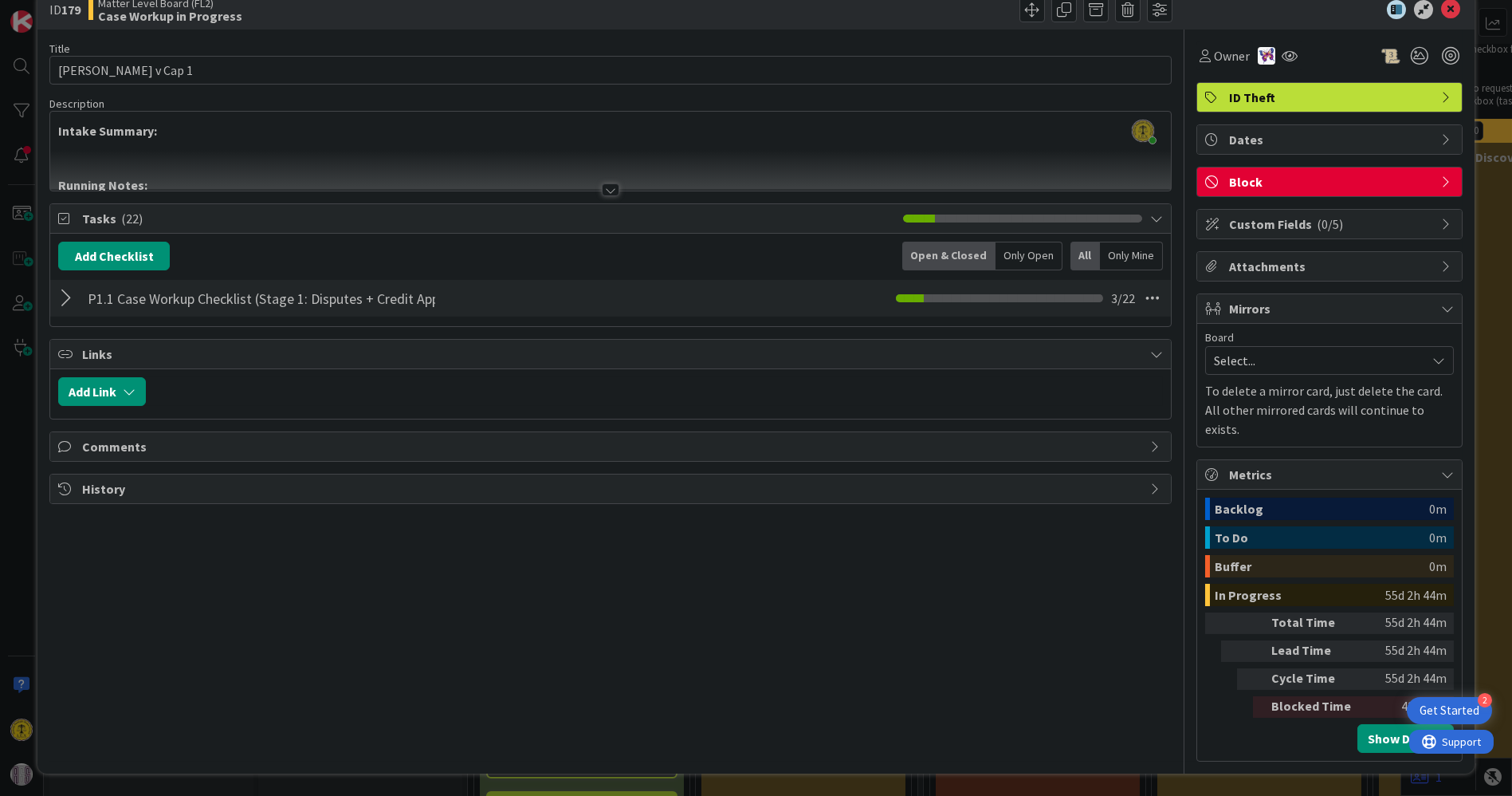
scroll to position [8, 0]
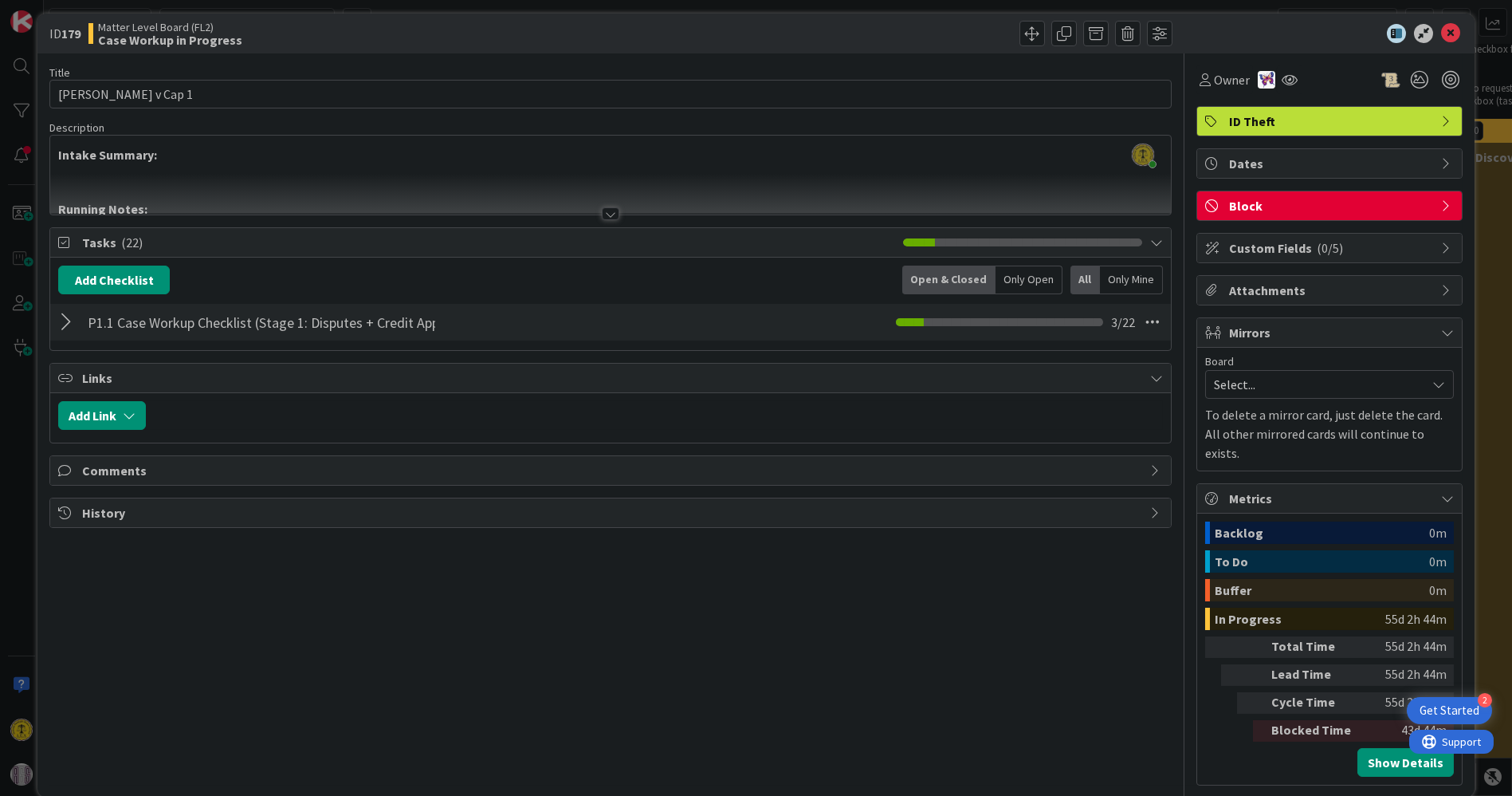
click at [68, 327] on div at bounding box center [69, 322] width 20 height 29
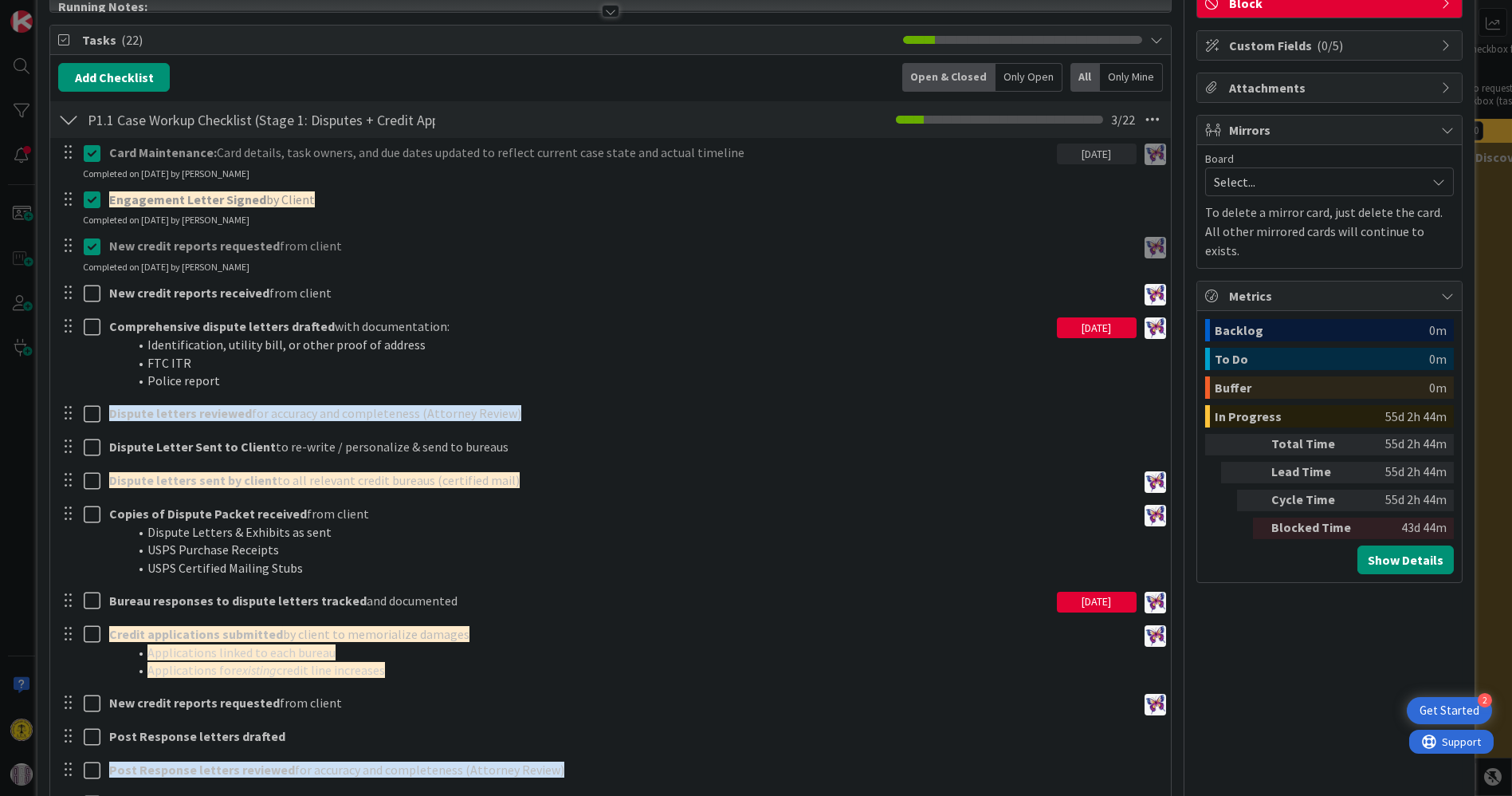
scroll to position [0, 0]
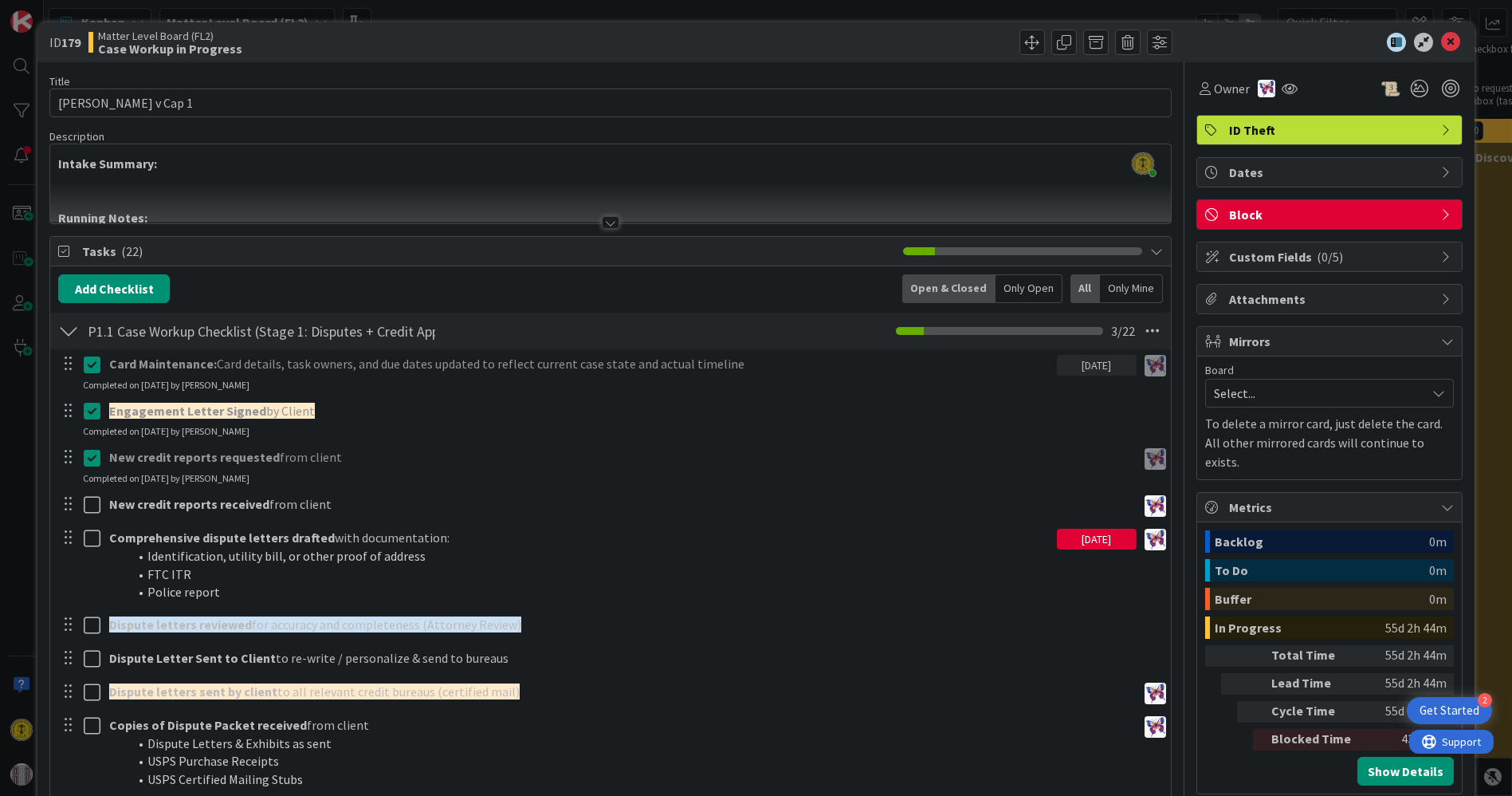
click at [68, 329] on div at bounding box center [69, 331] width 20 height 29
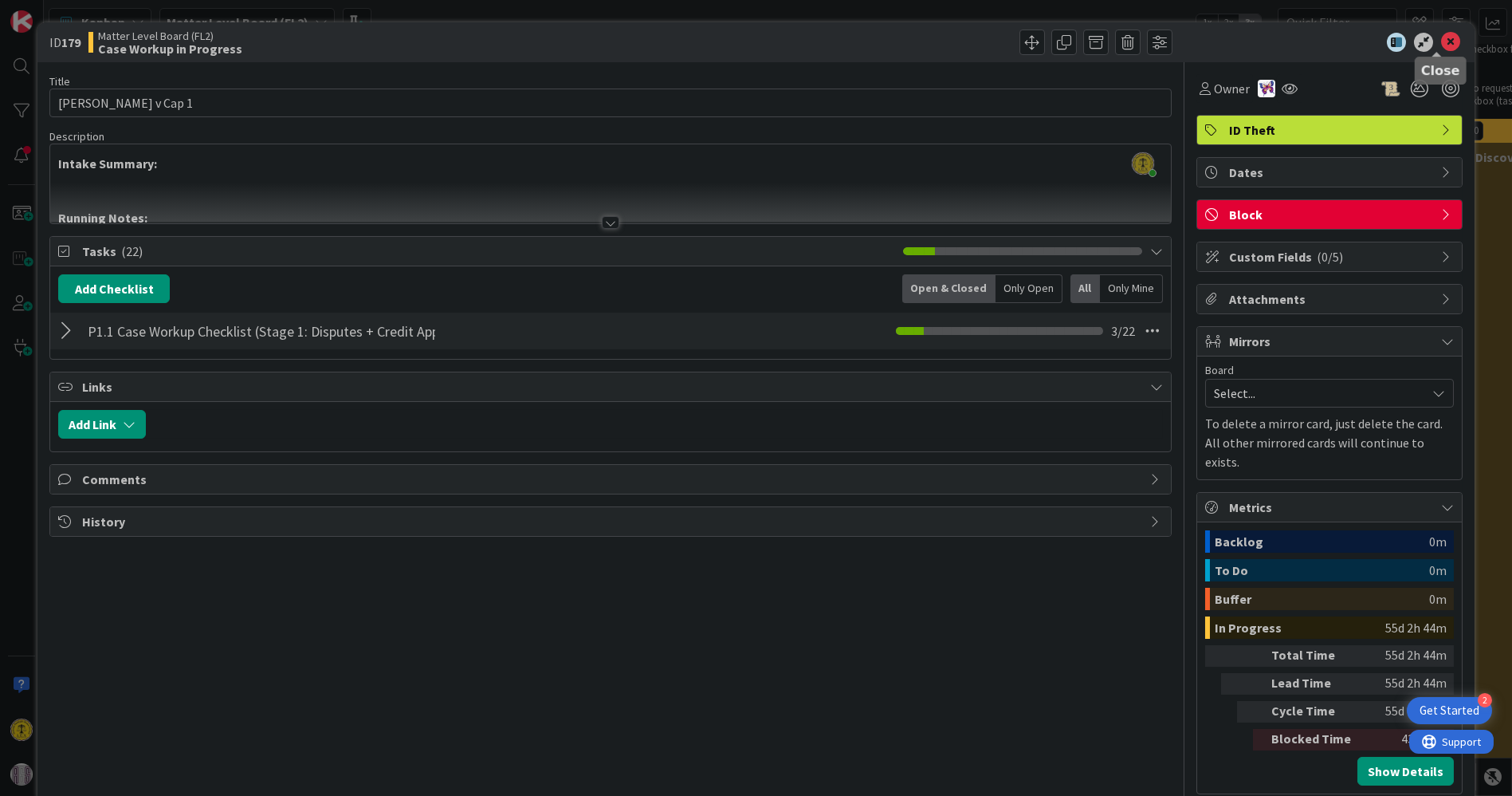
click at [1446, 40] on icon at bounding box center [1451, 42] width 20 height 20
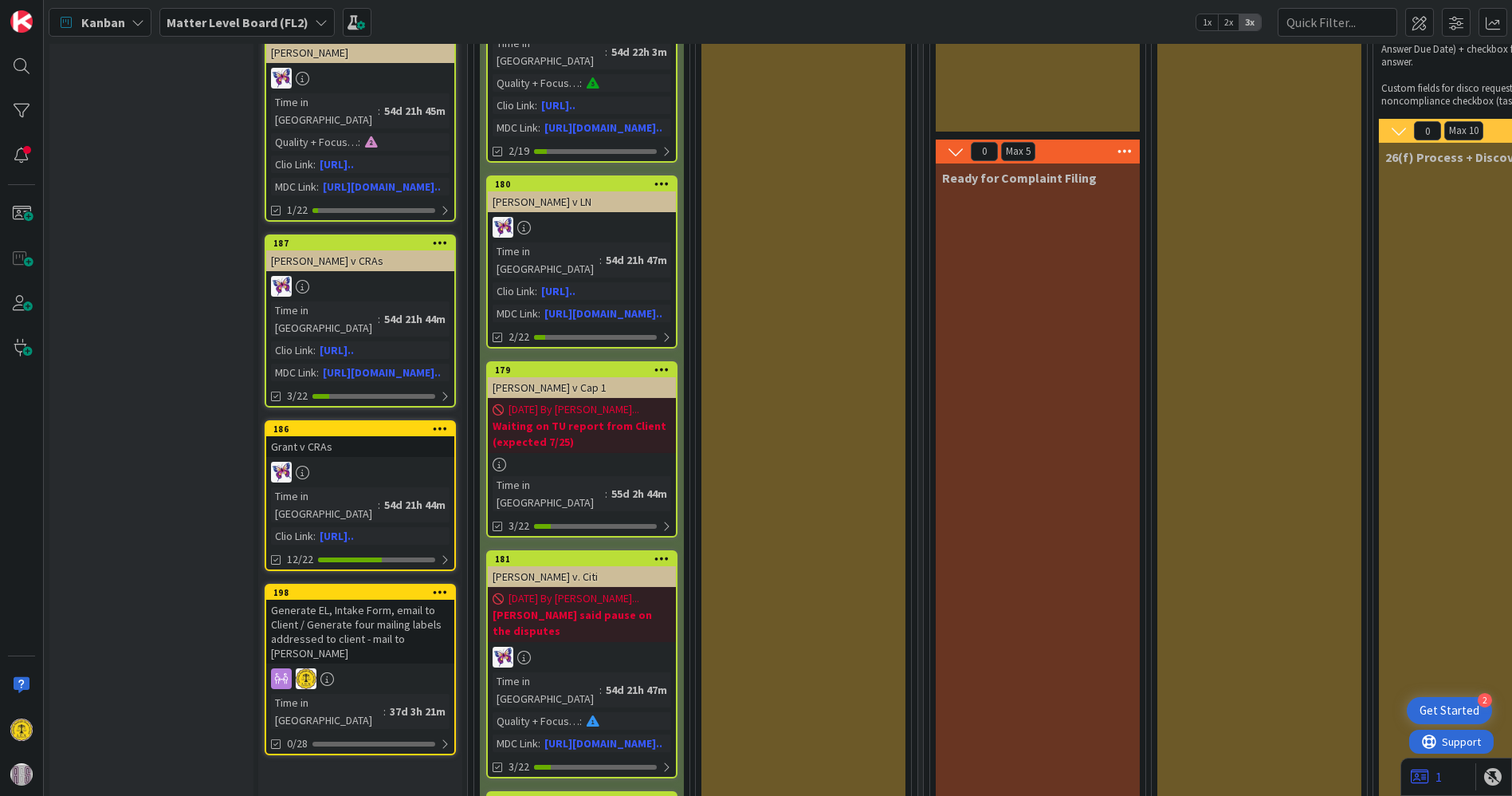
click at [337, 600] on div "Generate EL, Intake Form, email to Client / Generate four mailing labels addres…" at bounding box center [360, 631] width 188 height 64
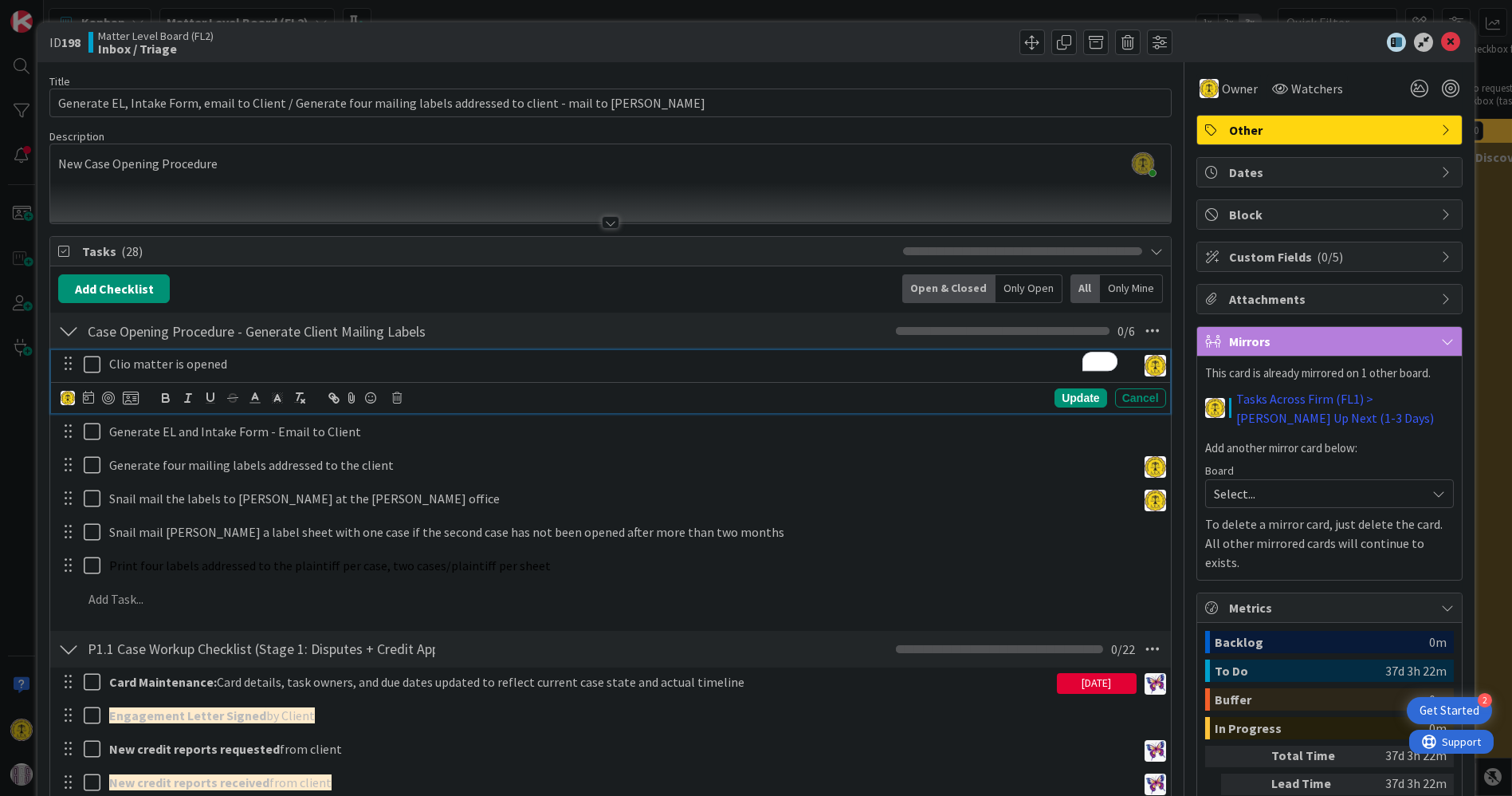
drag, startPoint x: 264, startPoint y: 364, endPoint x: 292, endPoint y: 519, distance: 157.5
click at [292, 519] on div "Clio matter is opened Update Cancel Generate EL and Intake Form - Email to Clie…" at bounding box center [611, 484] width 1104 height 270
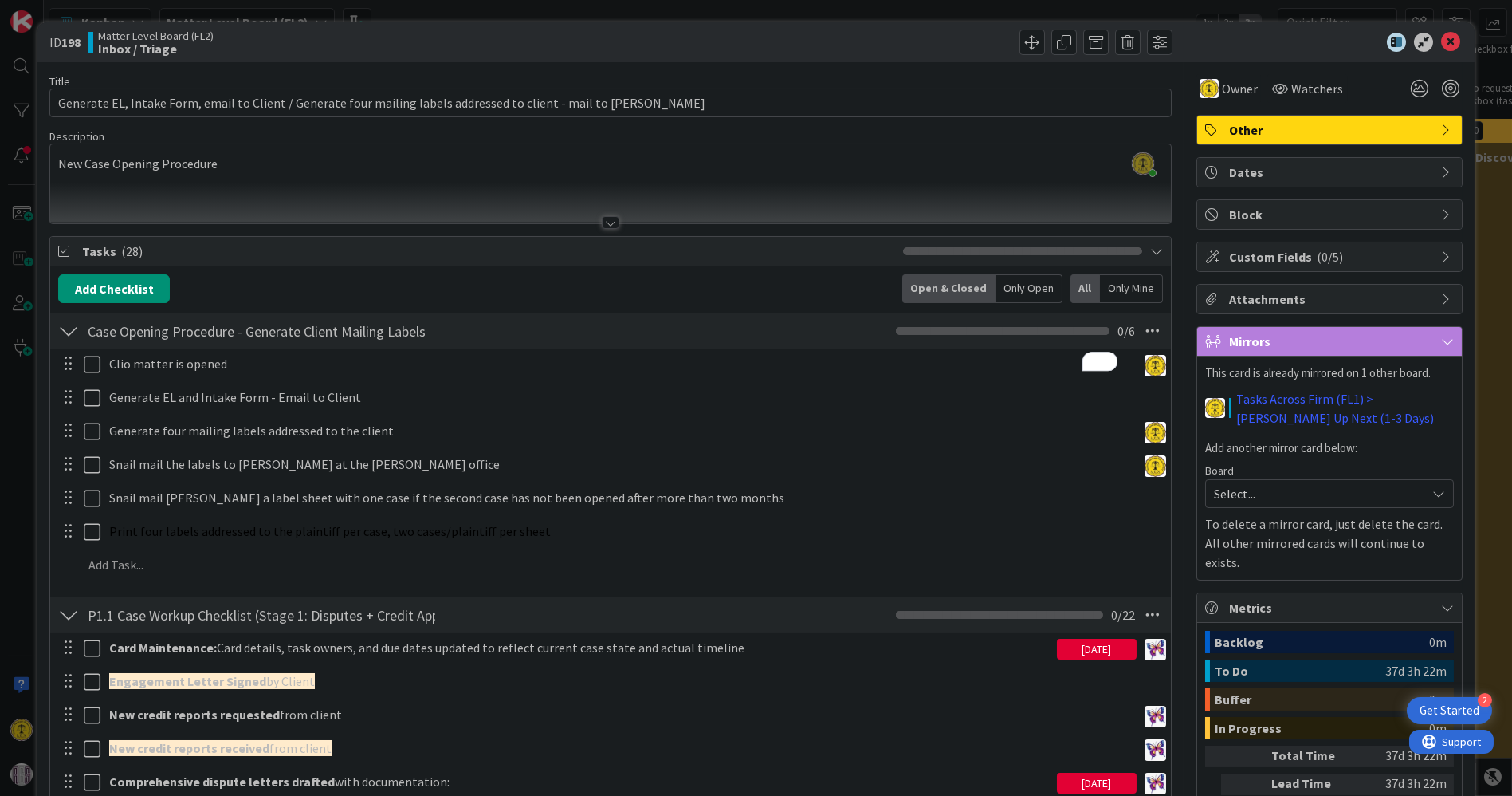
click at [439, 275] on div "Add Checklist Open & Closed Only Open All Only Mine" at bounding box center [611, 289] width 1104 height 29
click at [68, 331] on div at bounding box center [69, 331] width 20 height 29
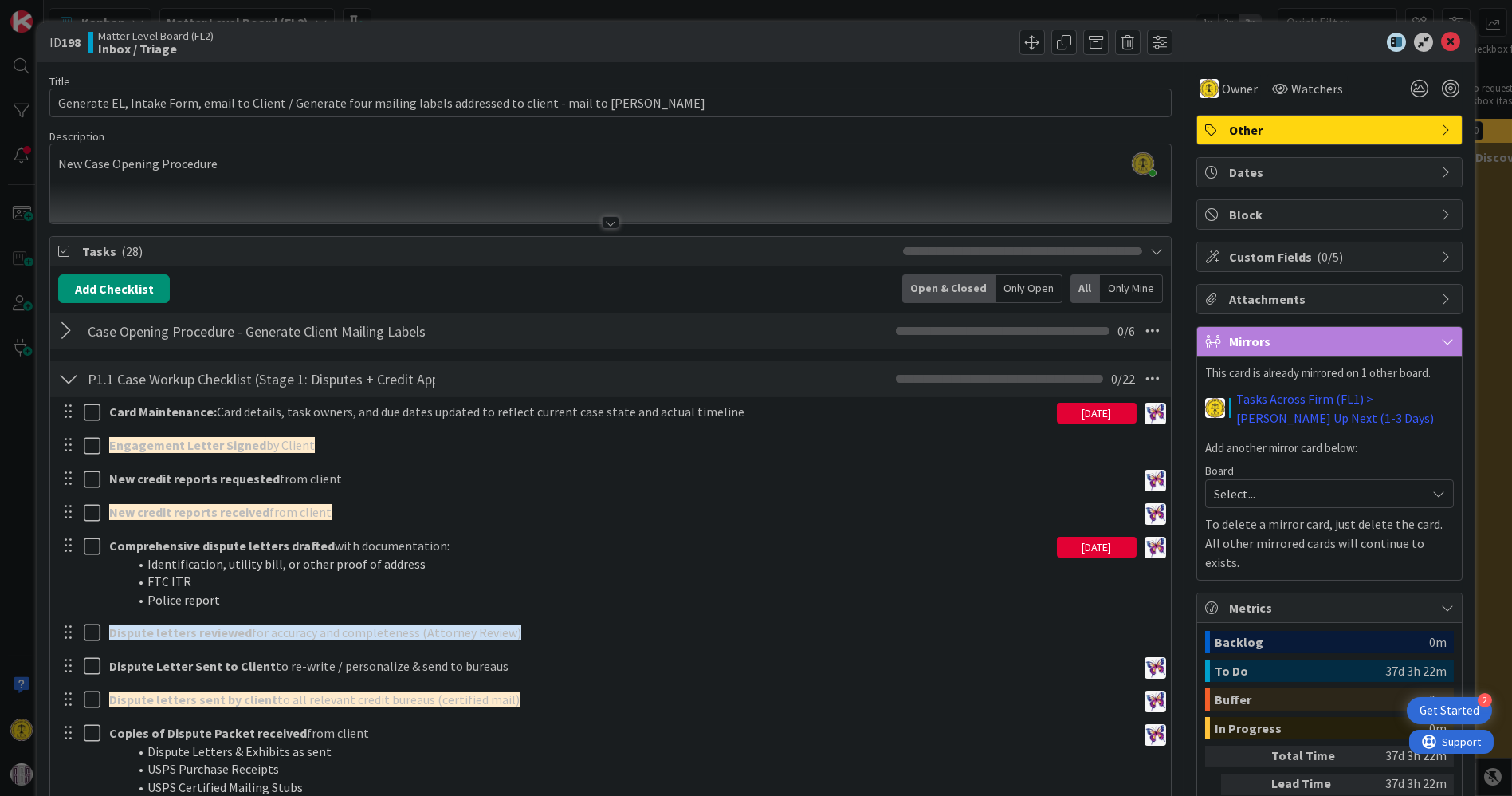
click at [75, 331] on div at bounding box center [69, 331] width 20 height 29
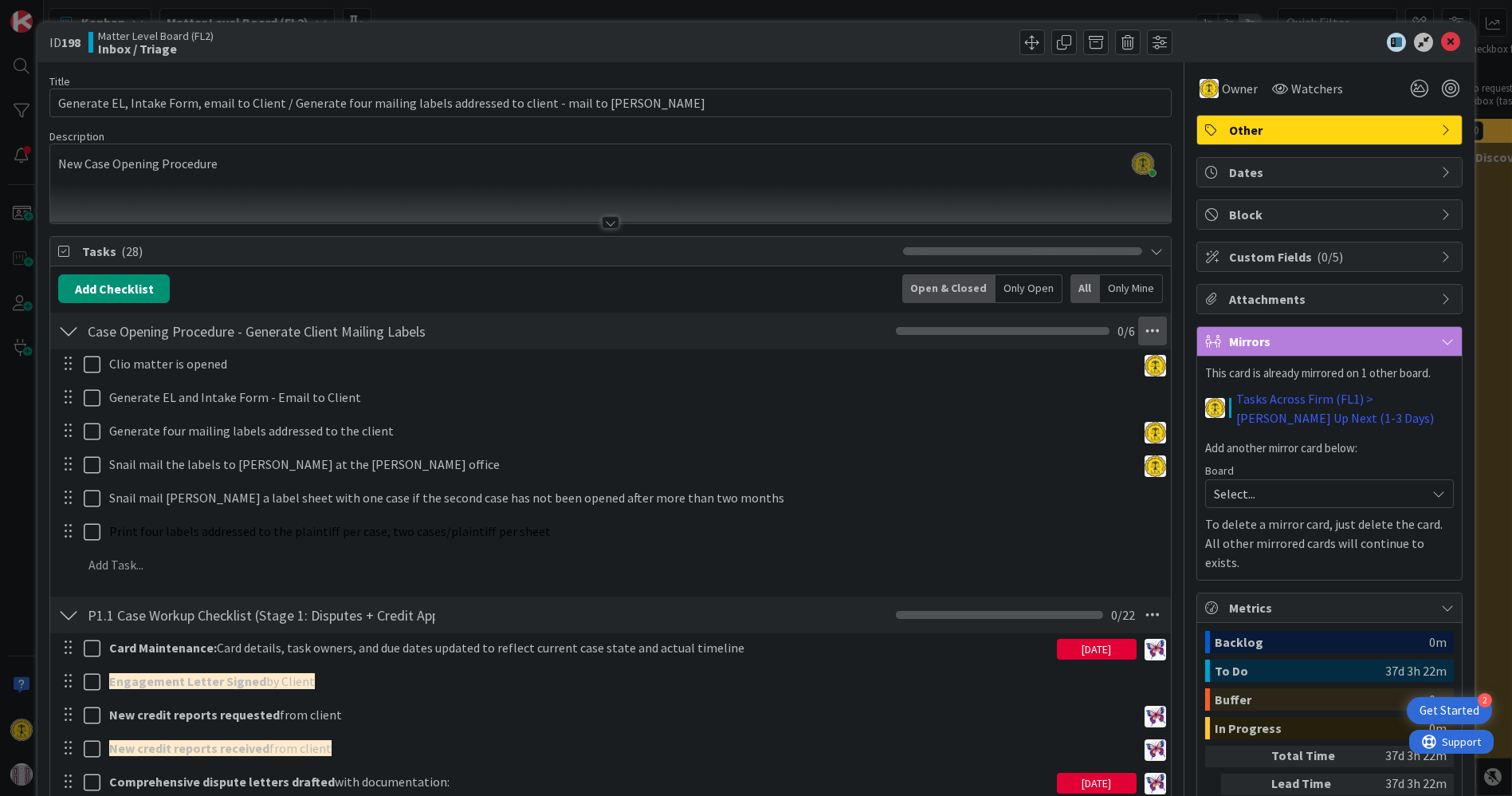
click at [1141, 333] on icon at bounding box center [1153, 331] width 29 height 29
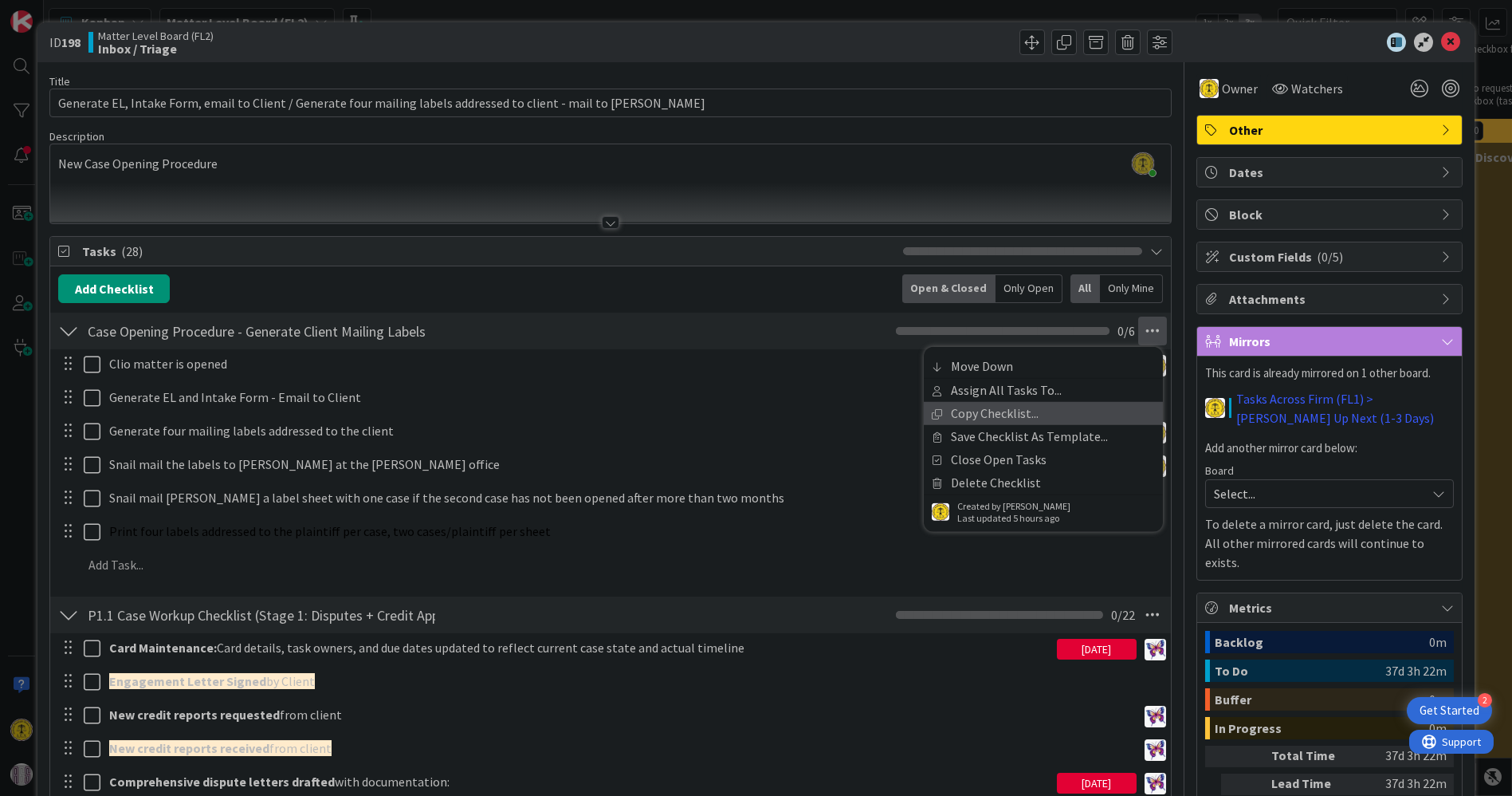
click at [1040, 414] on link "Copy Checklist..." at bounding box center [1044, 413] width 239 height 23
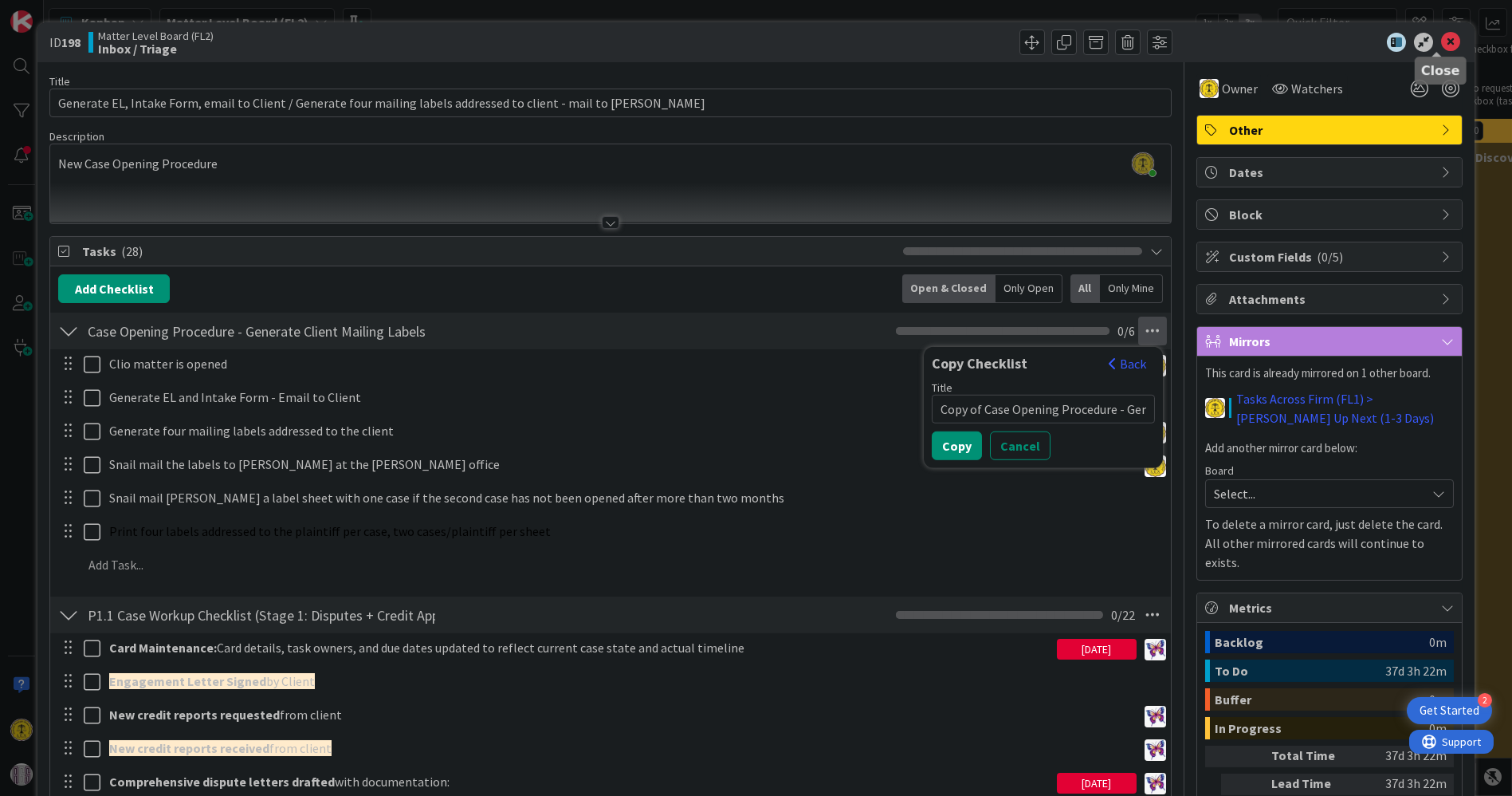
click at [1441, 40] on icon at bounding box center [1451, 42] width 20 height 20
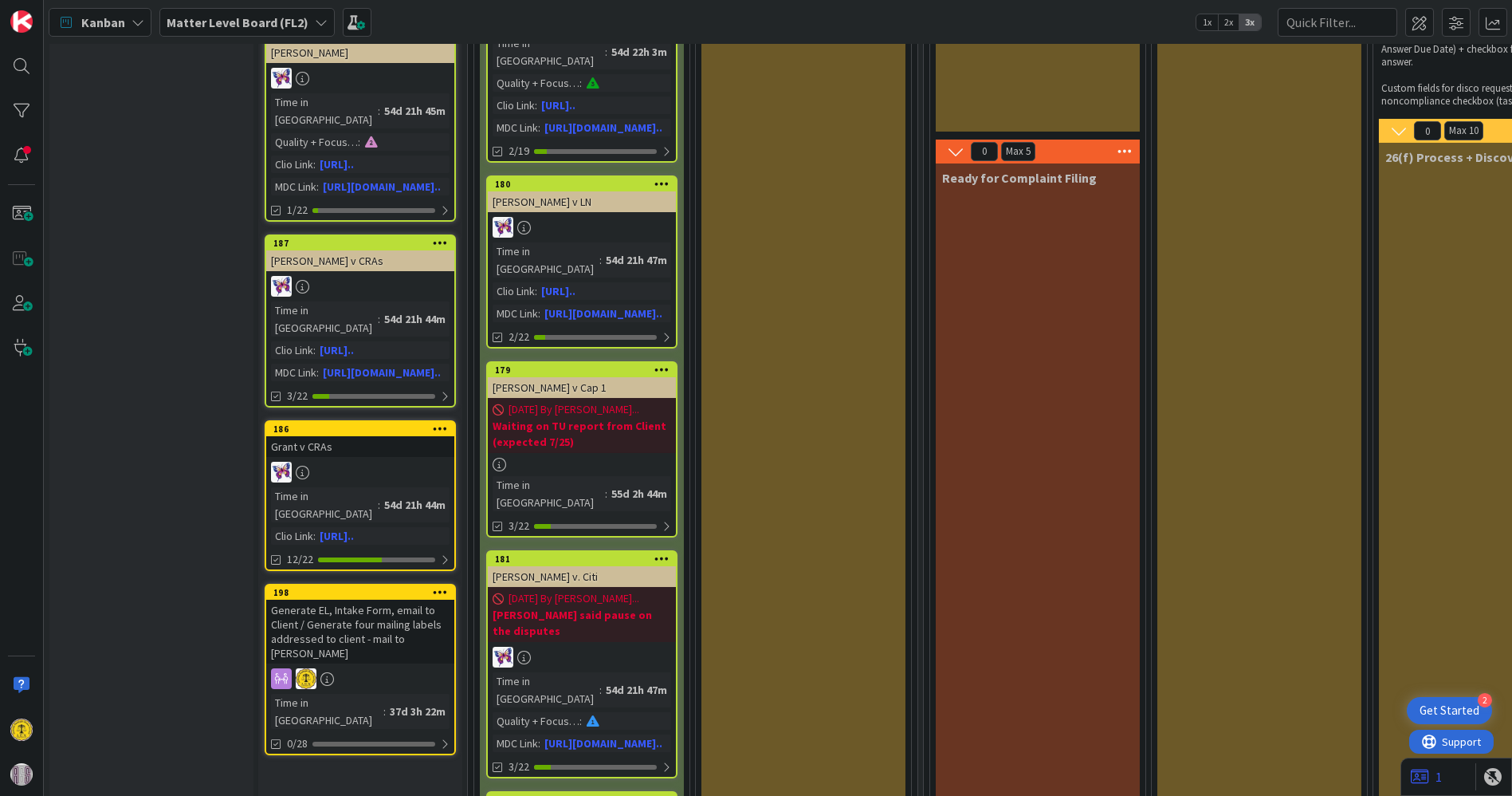
click at [564, 377] on div "[PERSON_NAME] v Cap 1" at bounding box center [582, 387] width 188 height 20
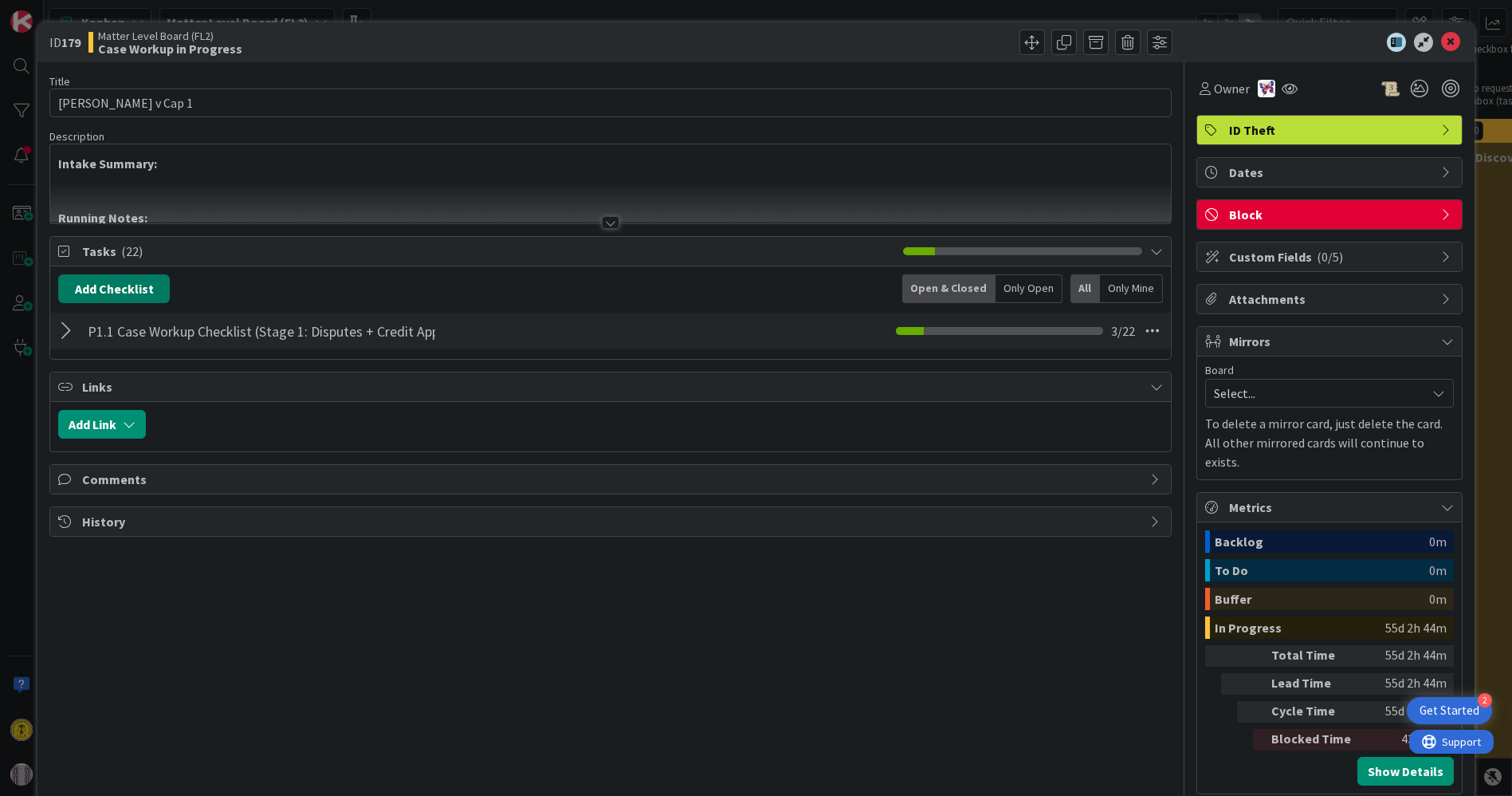
click at [116, 281] on button "Add Checklist" at bounding box center [115, 289] width 112 height 29
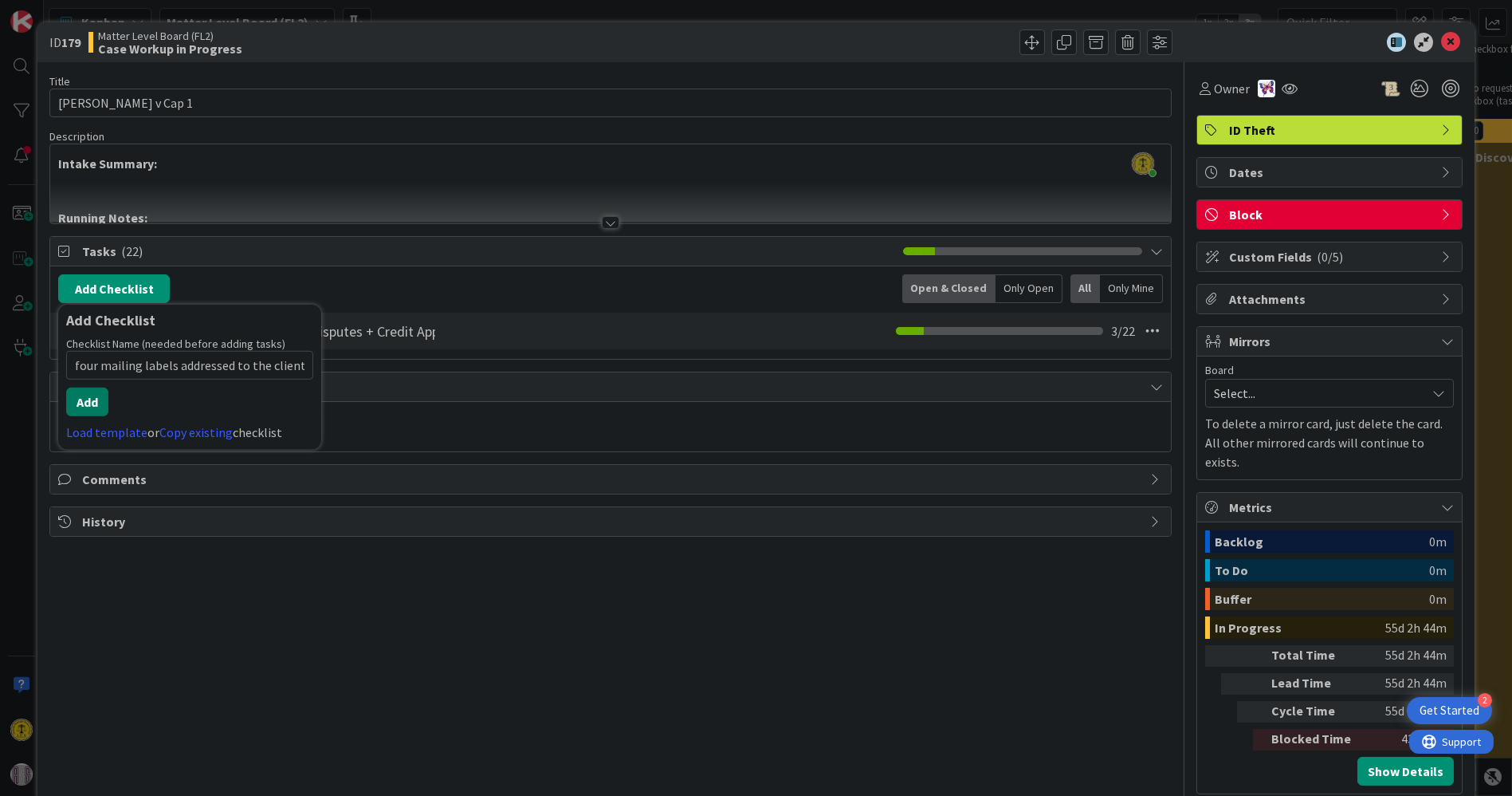
type input "four mailing labels addressed to the client"
click at [91, 404] on button "Add" at bounding box center [87, 401] width 42 height 29
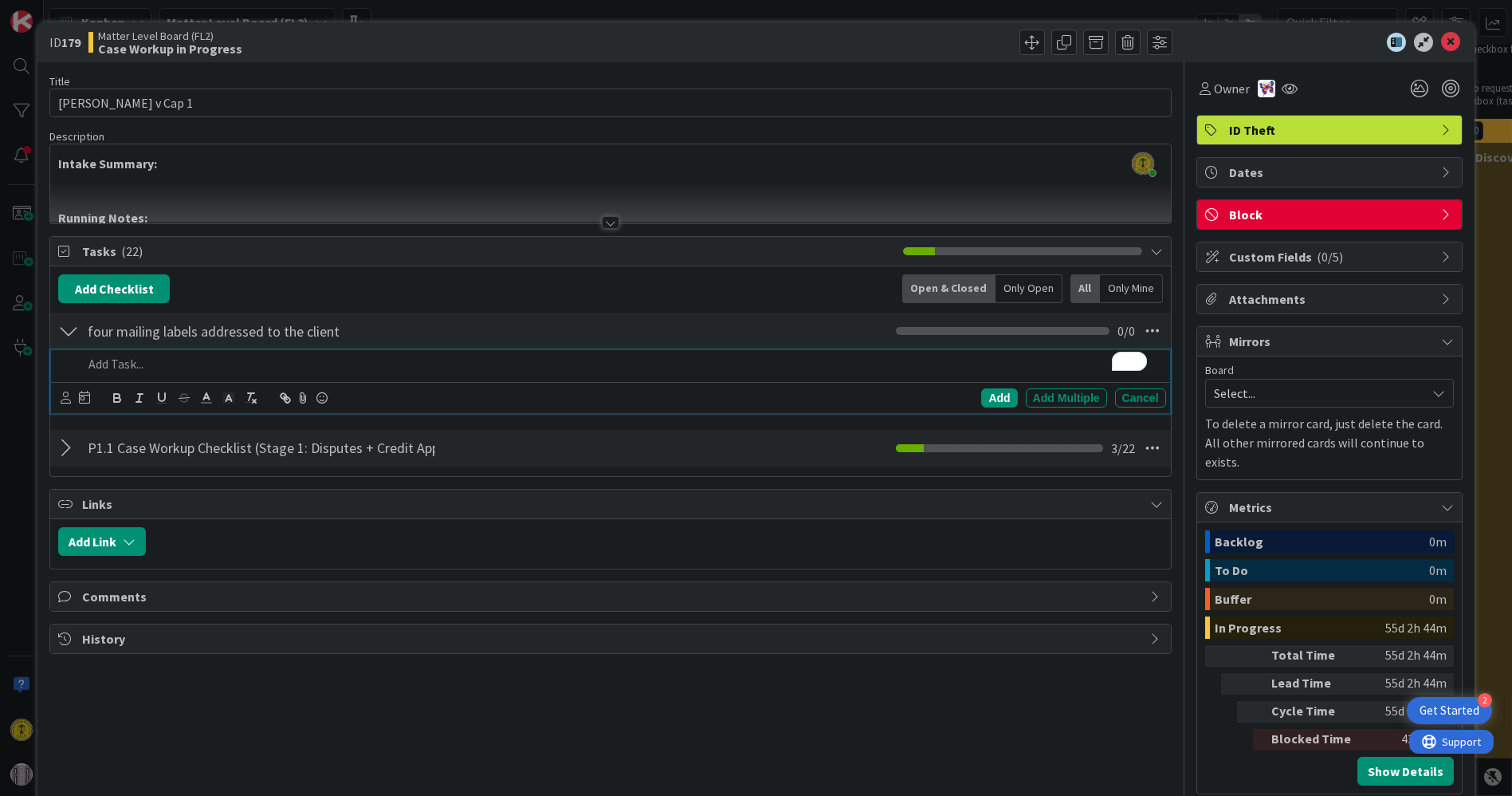
click at [68, 329] on div at bounding box center [69, 331] width 20 height 29
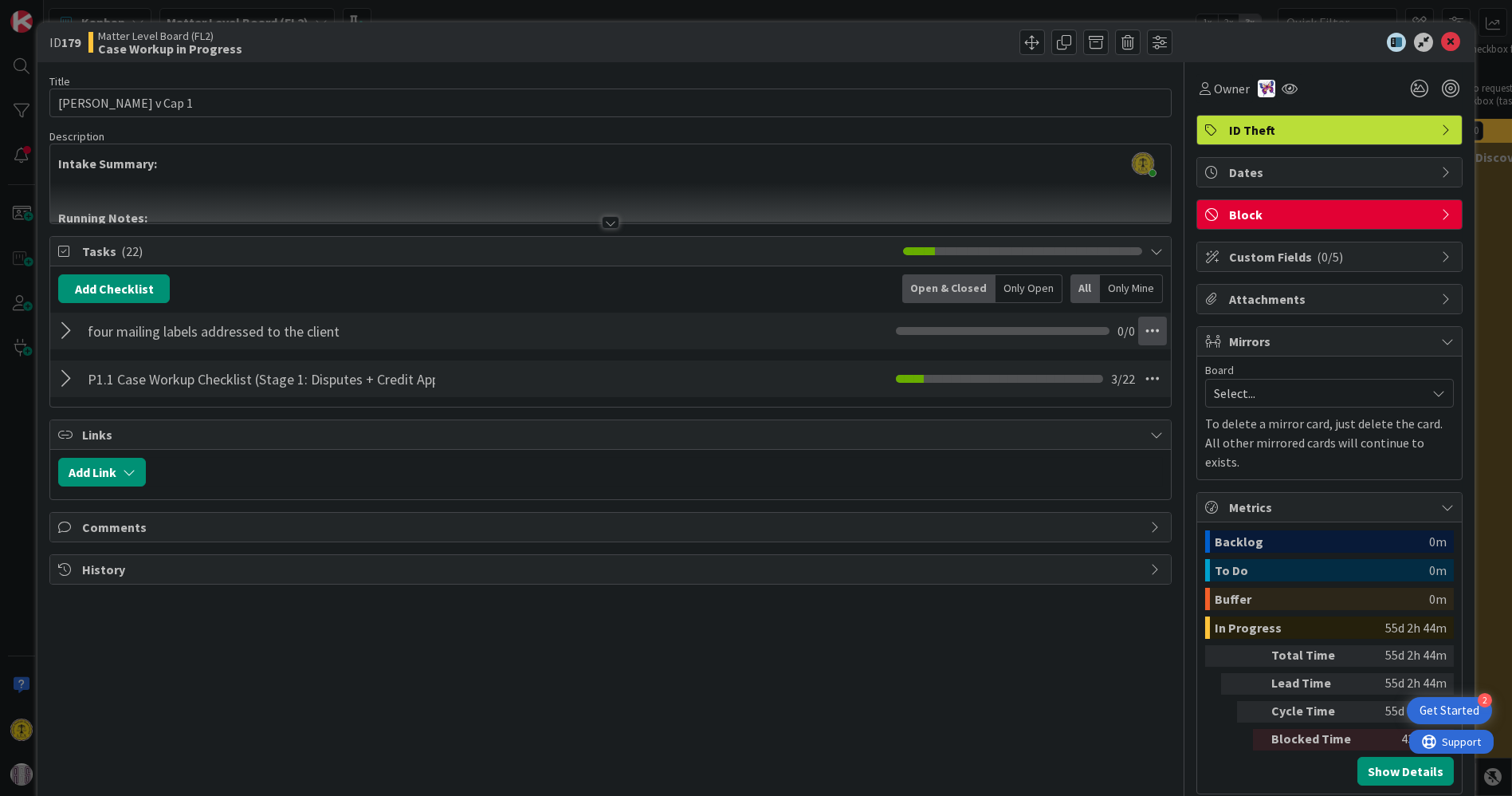
click at [1141, 329] on icon at bounding box center [1153, 331] width 29 height 29
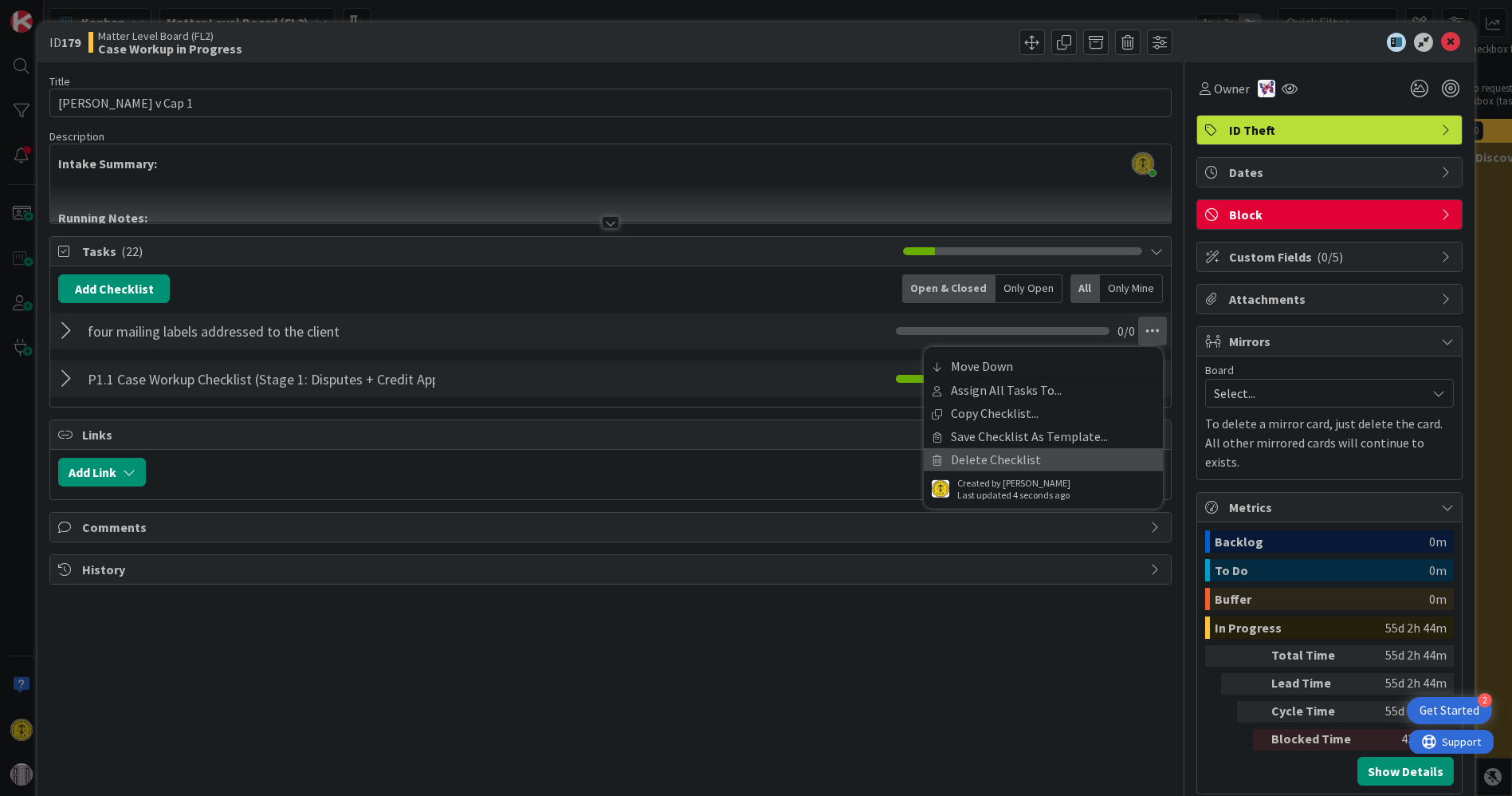
click at [997, 453] on link "Delete Checklist" at bounding box center [1044, 459] width 239 height 23
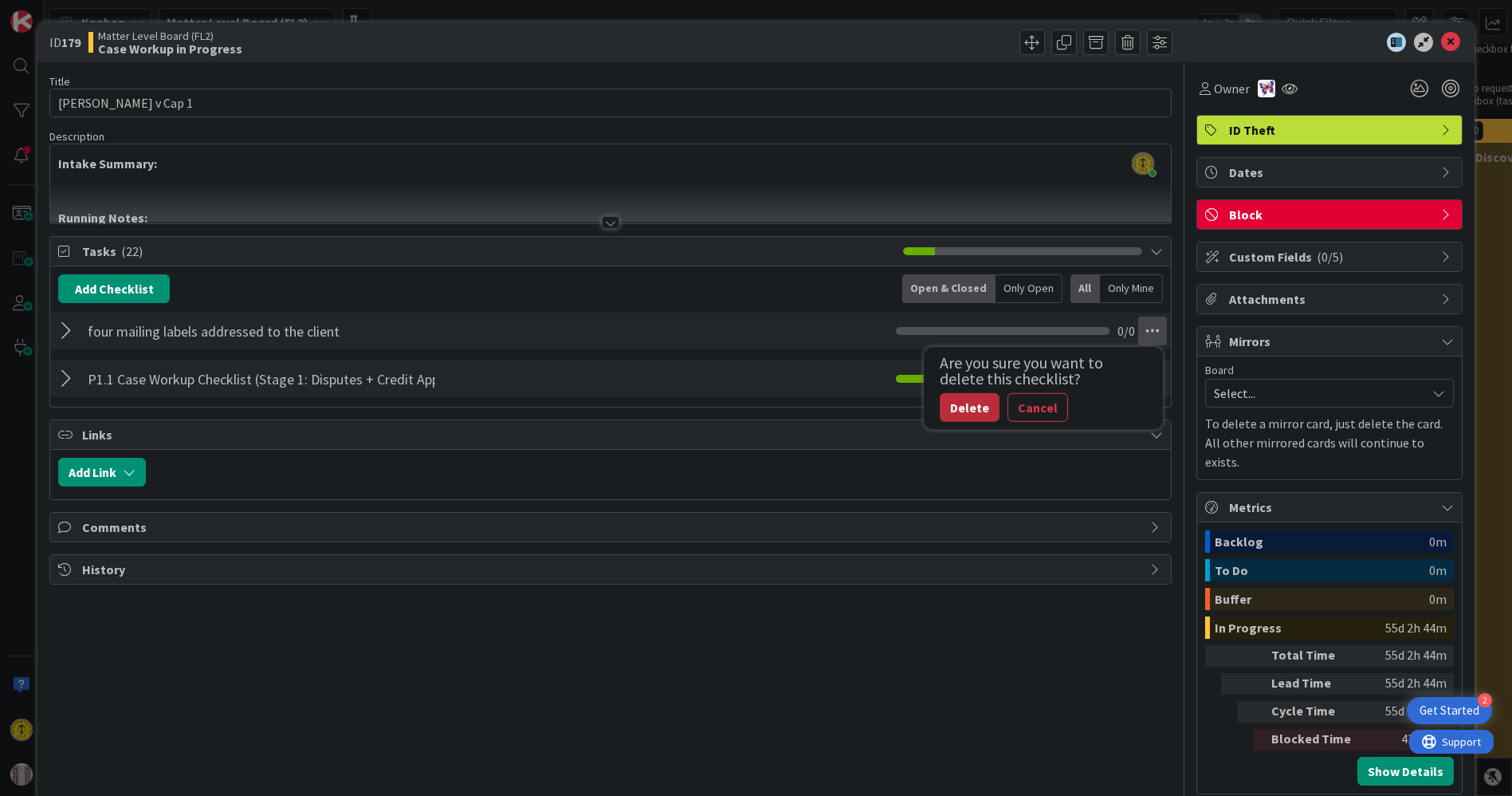
click at [949, 412] on button "Delete" at bounding box center [970, 407] width 60 height 29
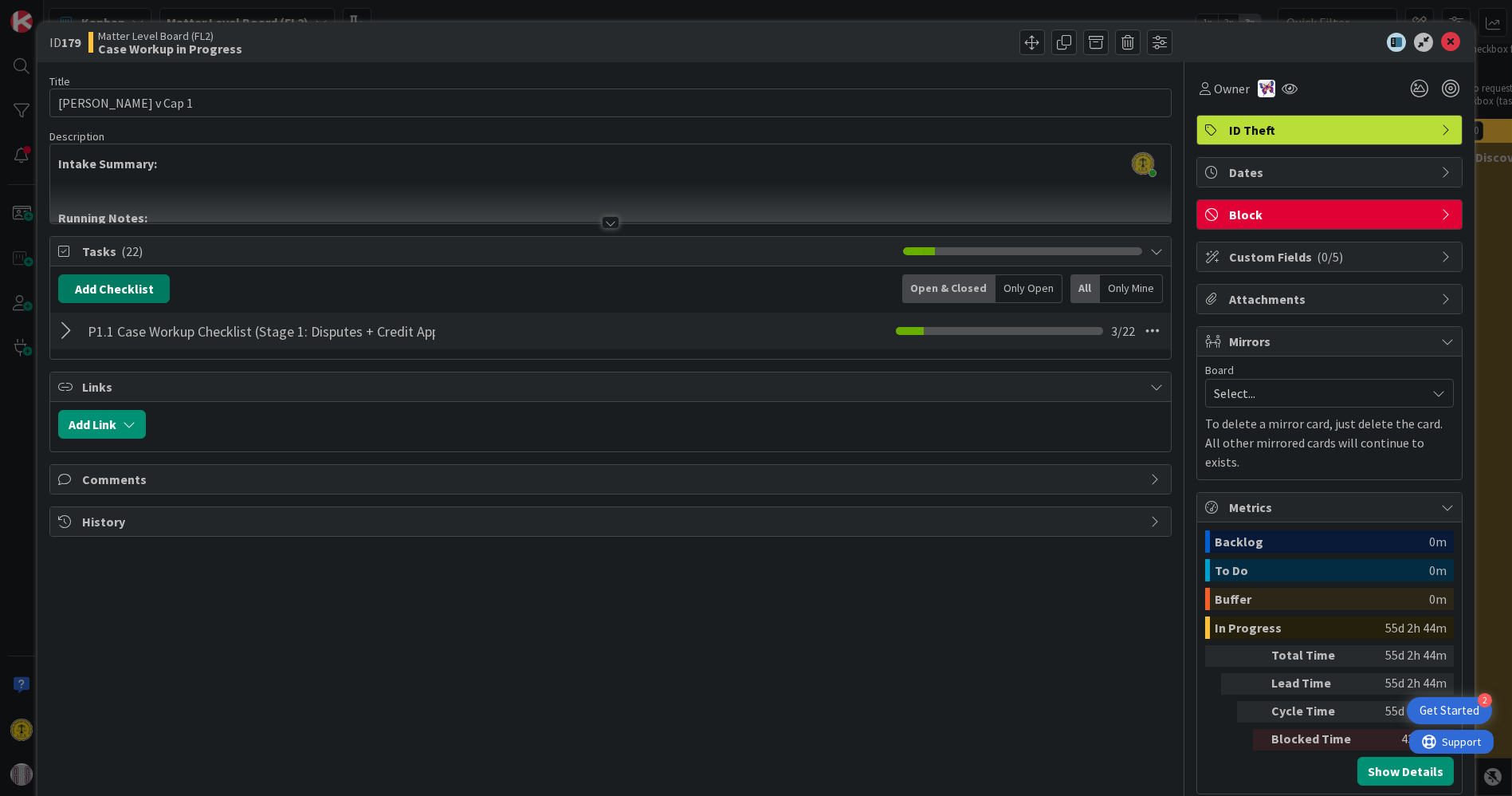
click at [140, 286] on button "Add Checklist" at bounding box center [115, 289] width 112 height 29
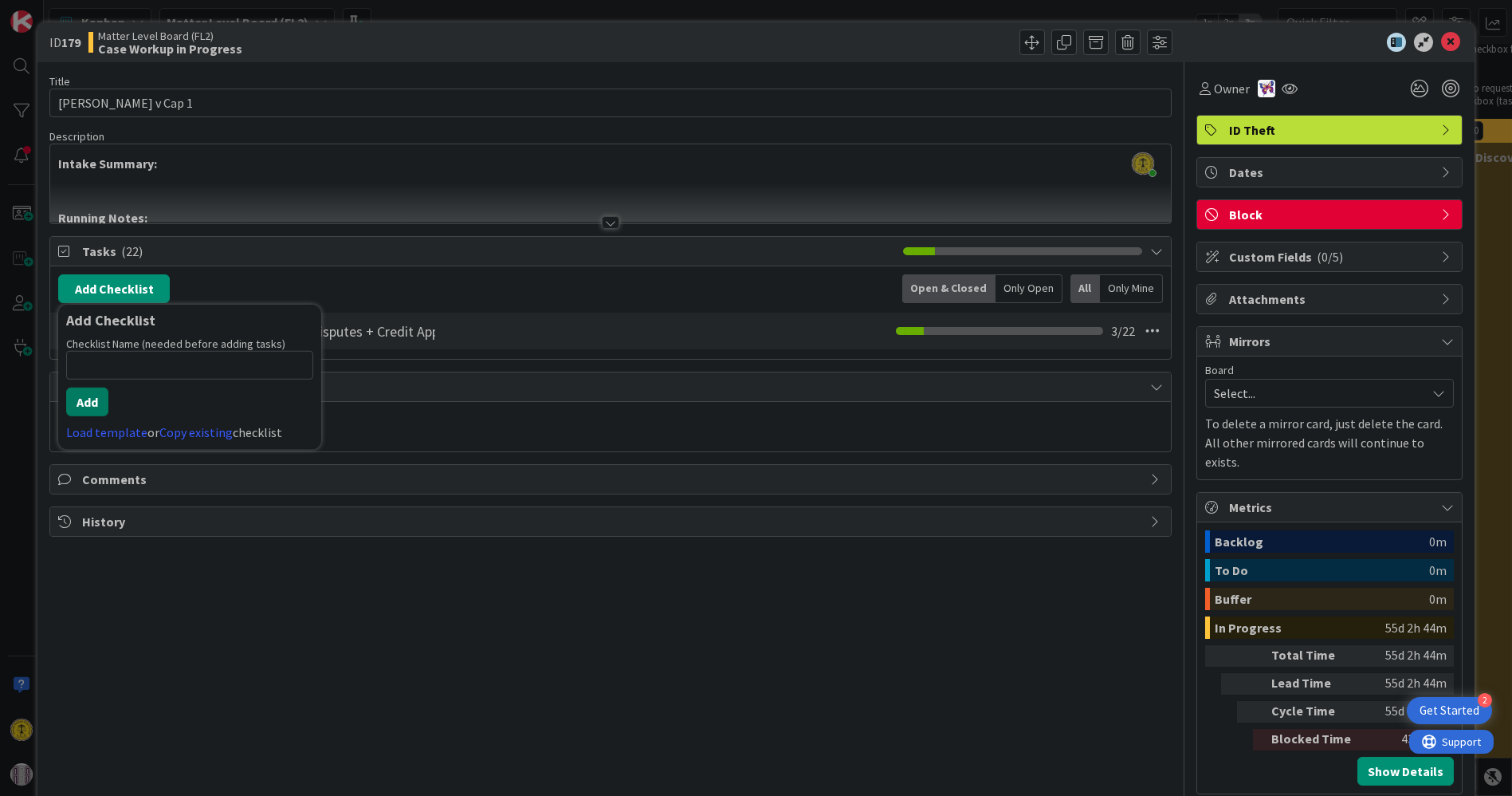
click at [81, 395] on button "Add" at bounding box center [87, 401] width 42 height 29
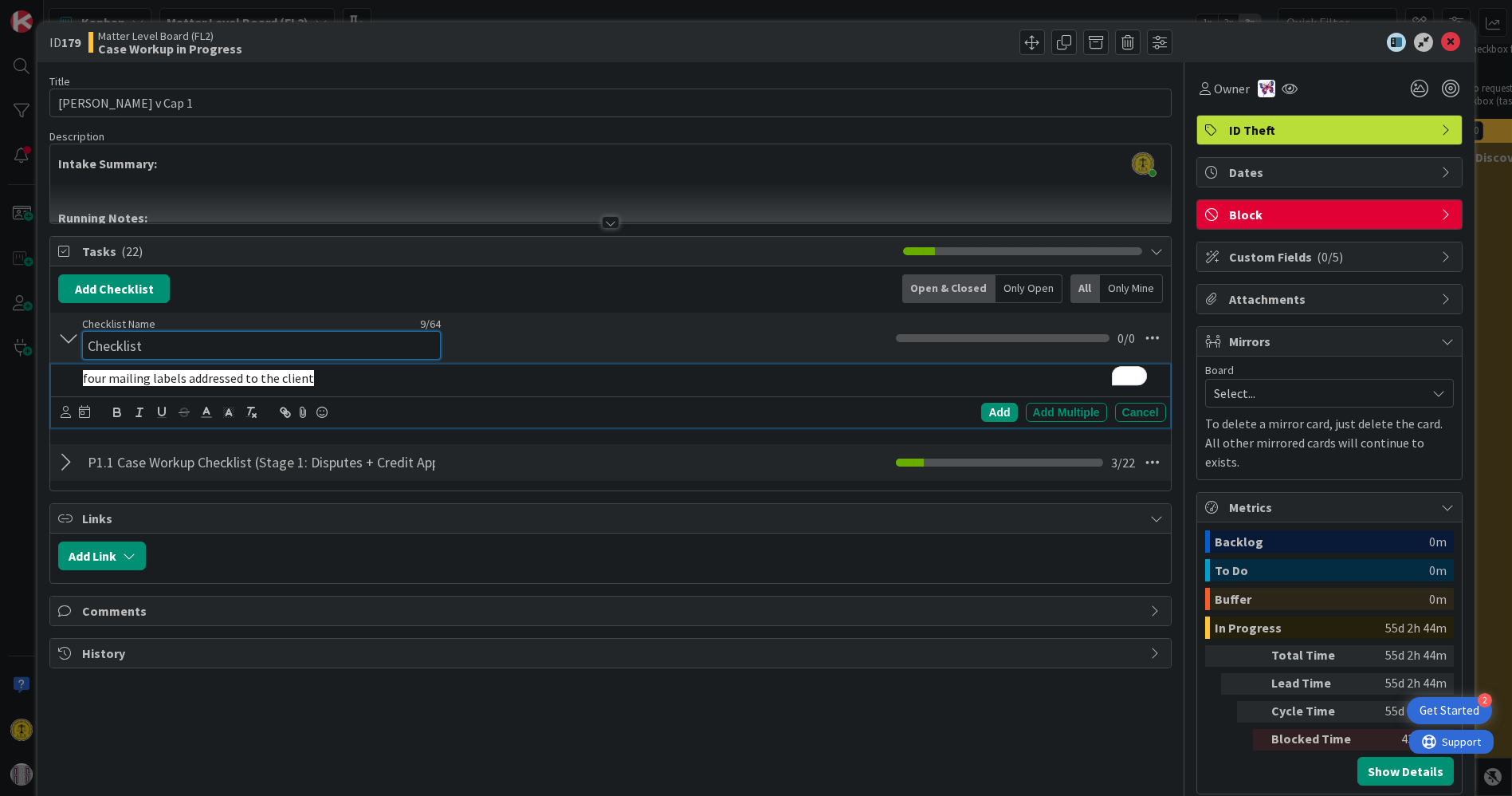
click at [424, 341] on input "Checklist" at bounding box center [261, 344] width 358 height 29
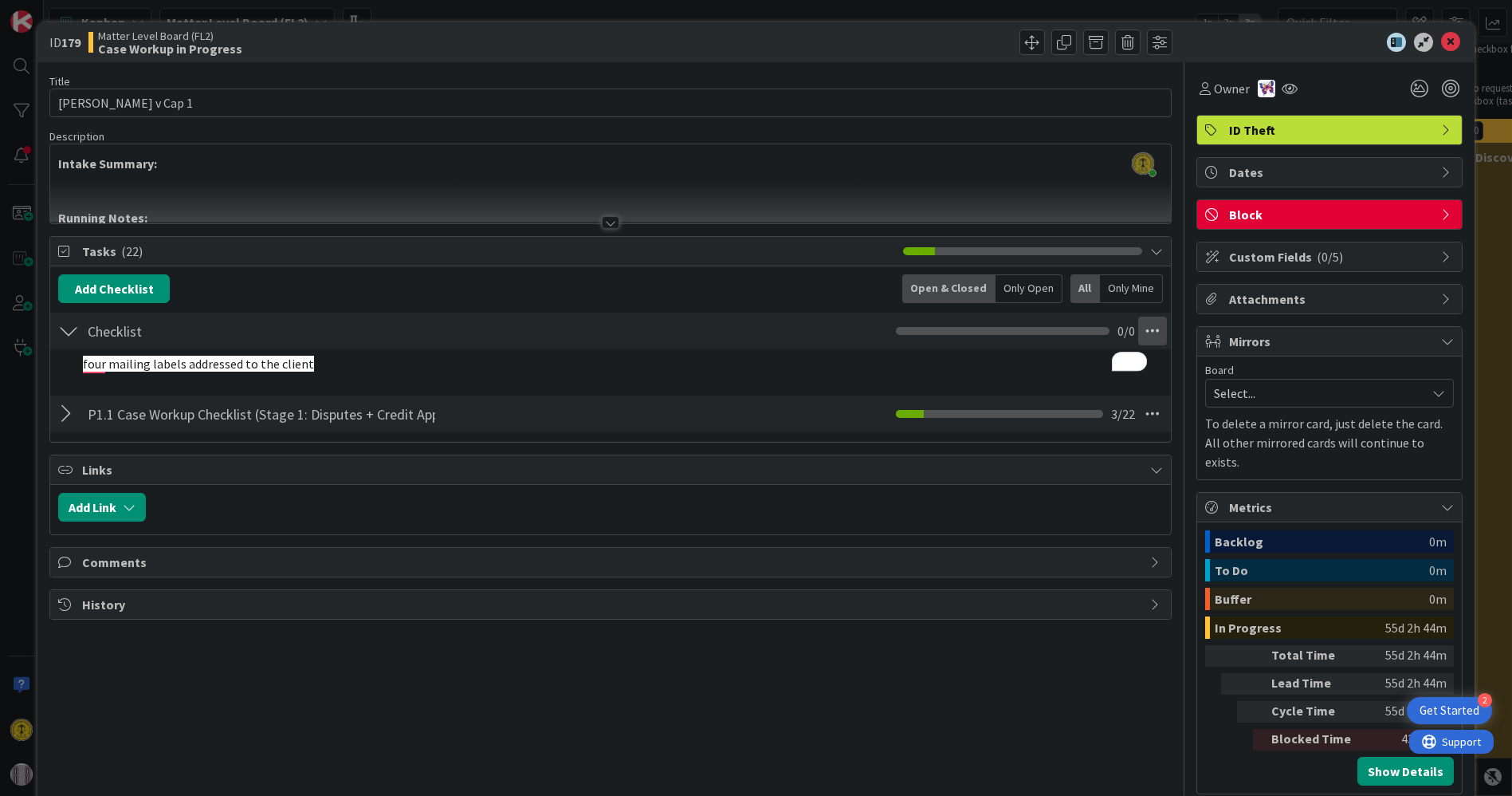
click at [1141, 338] on icon at bounding box center [1153, 331] width 29 height 29
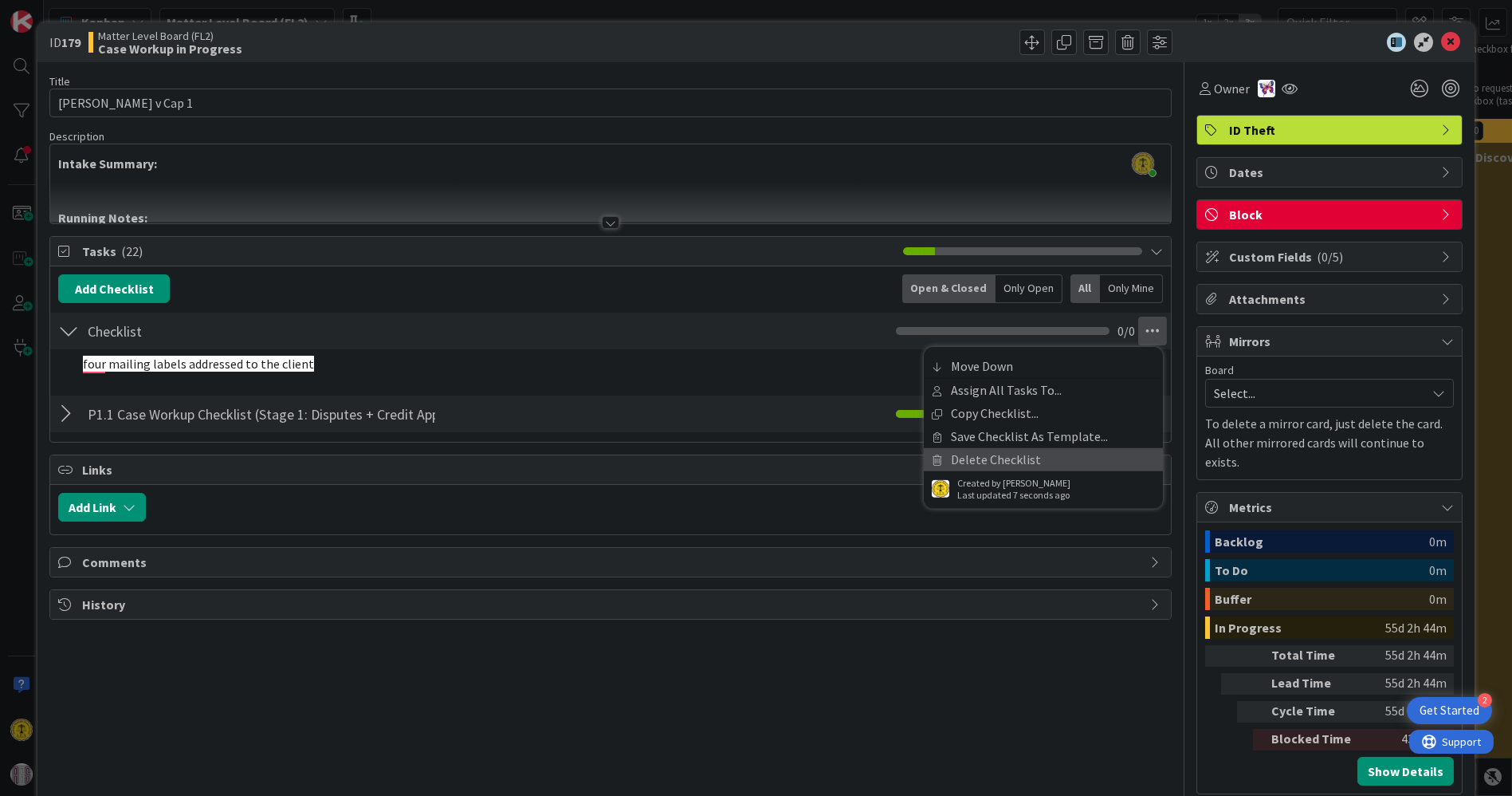
click at [985, 452] on link "Delete Checklist" at bounding box center [1044, 459] width 239 height 23
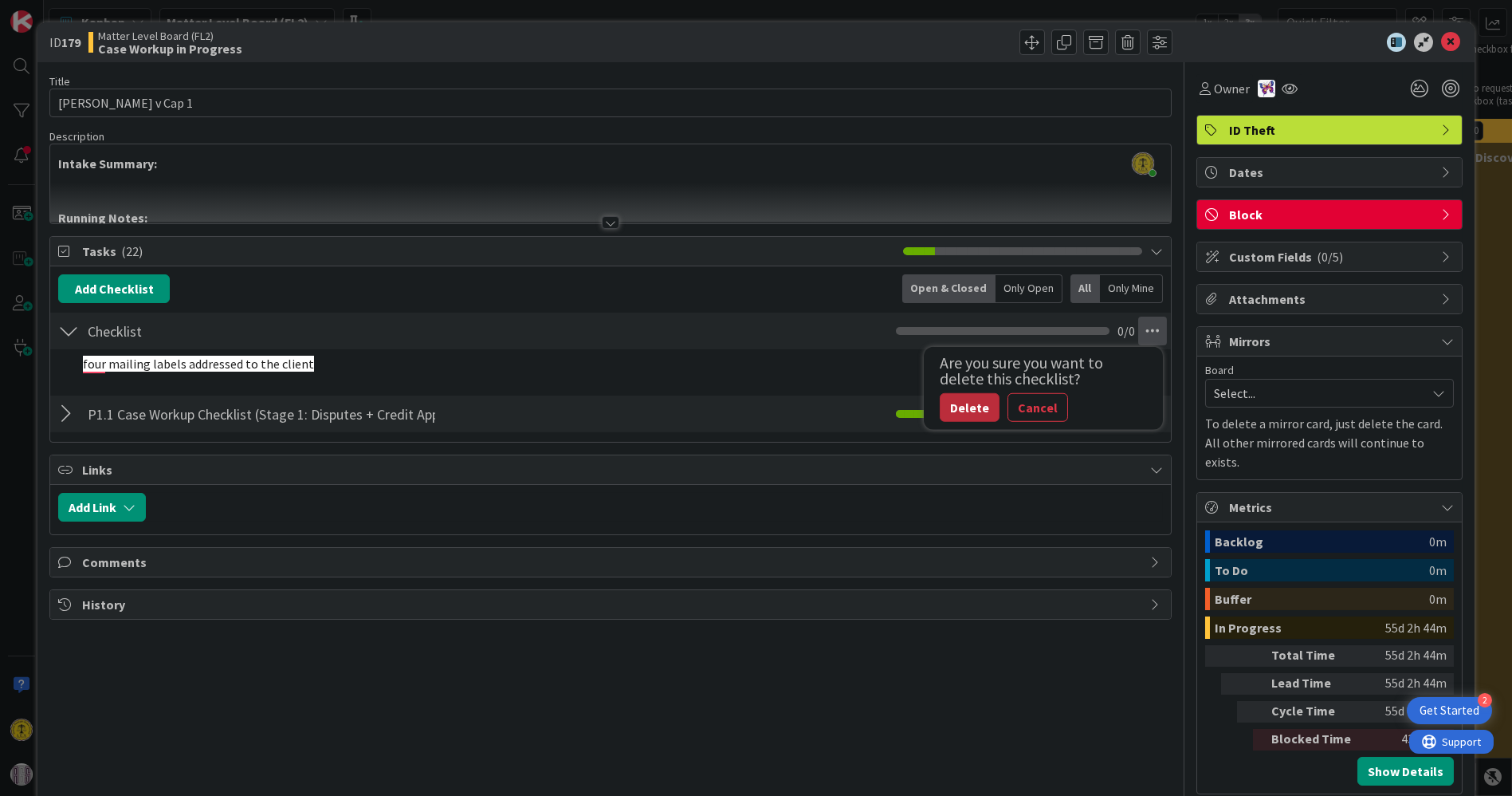
click at [940, 399] on button "Delete" at bounding box center [970, 407] width 60 height 29
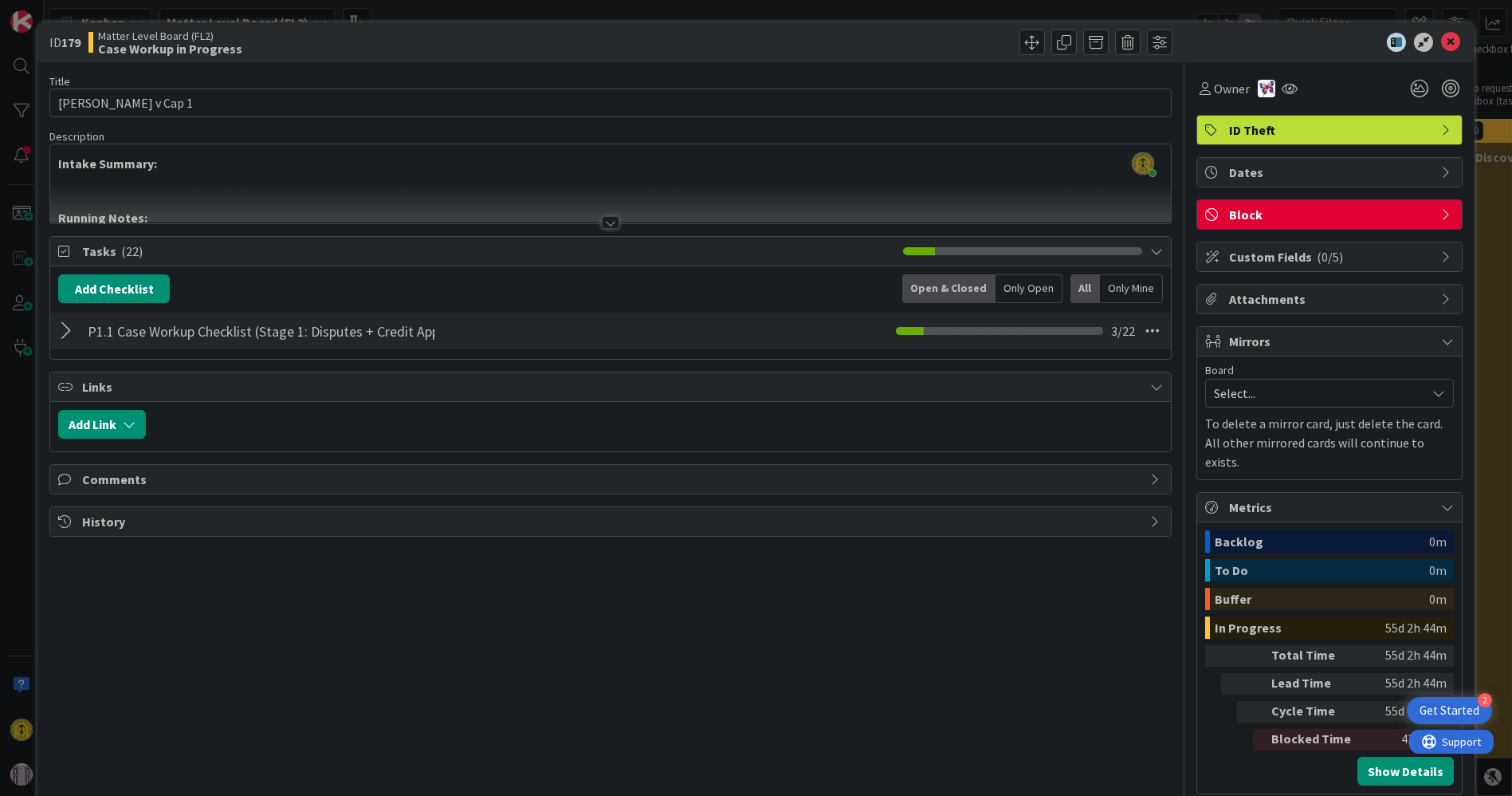
click at [413, 627] on div "Title 14 / 128 [PERSON_NAME] v Cap 1 Description [PERSON_NAME] just joined Inta…" at bounding box center [610, 428] width 1122 height 732
click at [1444, 42] on icon at bounding box center [1451, 42] width 20 height 20
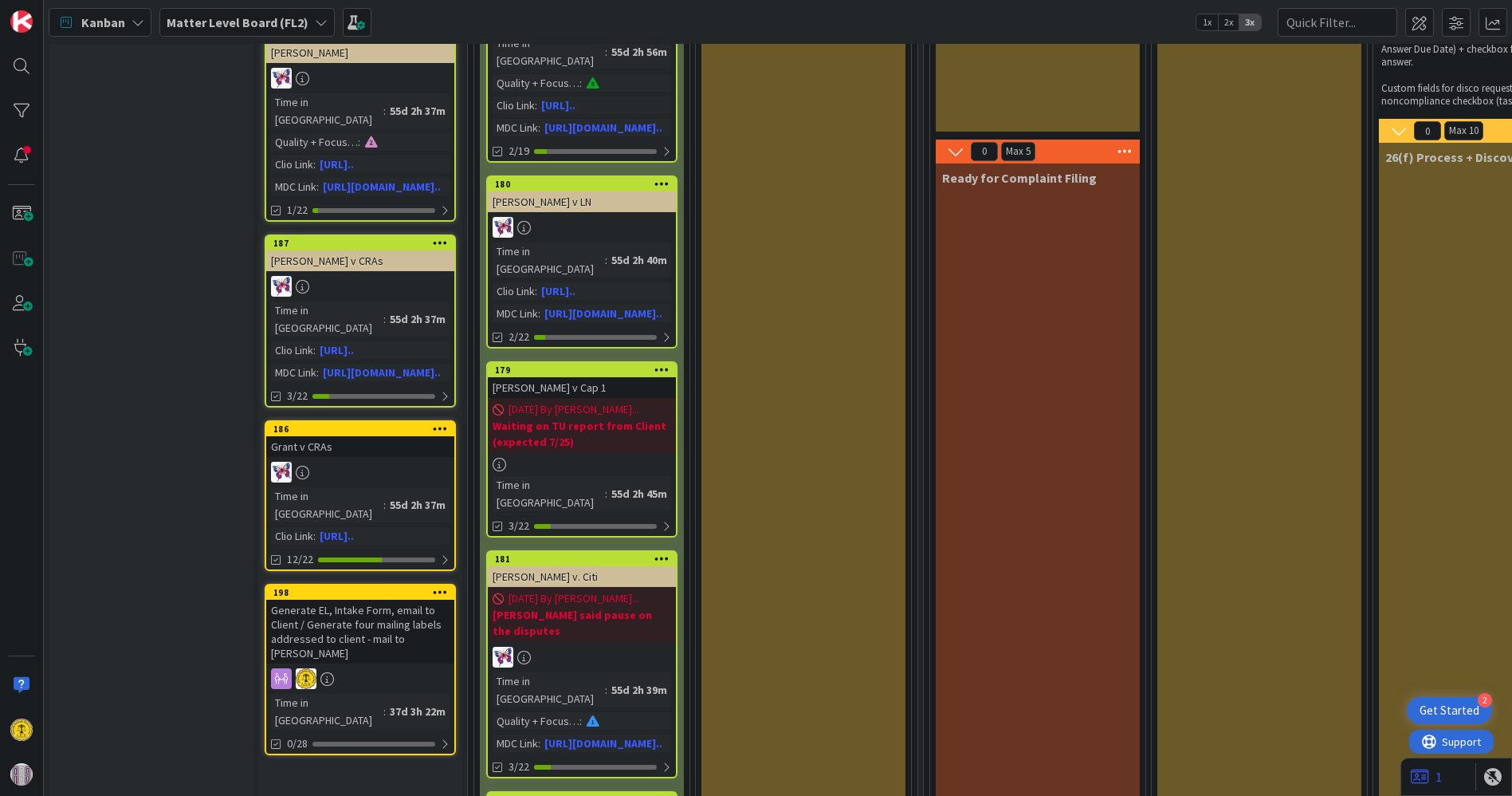
click at [567, 401] on span "[DATE] By [PERSON_NAME]..." at bounding box center [574, 410] width 130 height 17
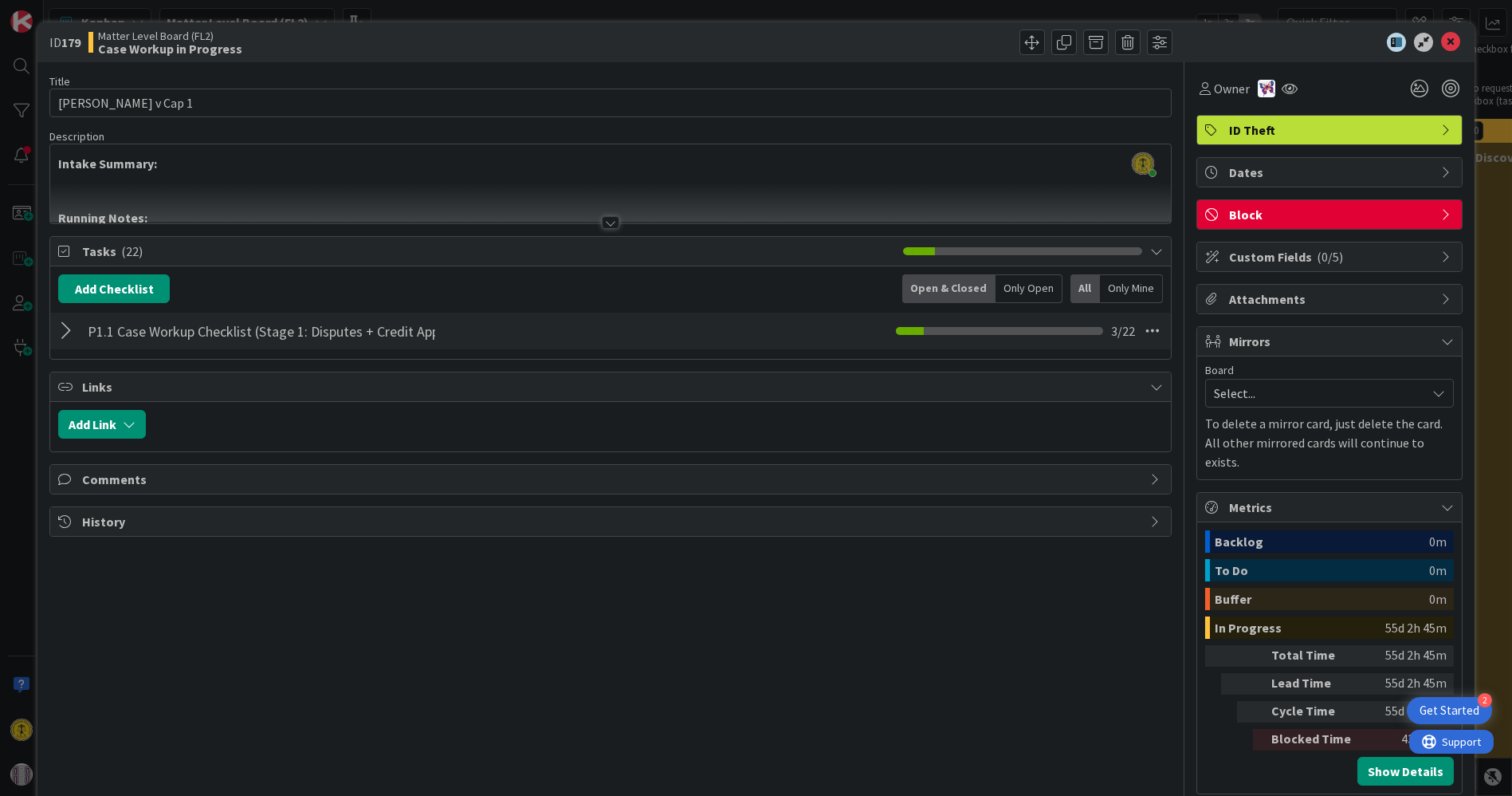
click at [70, 248] on icon at bounding box center [66, 251] width 16 height 13
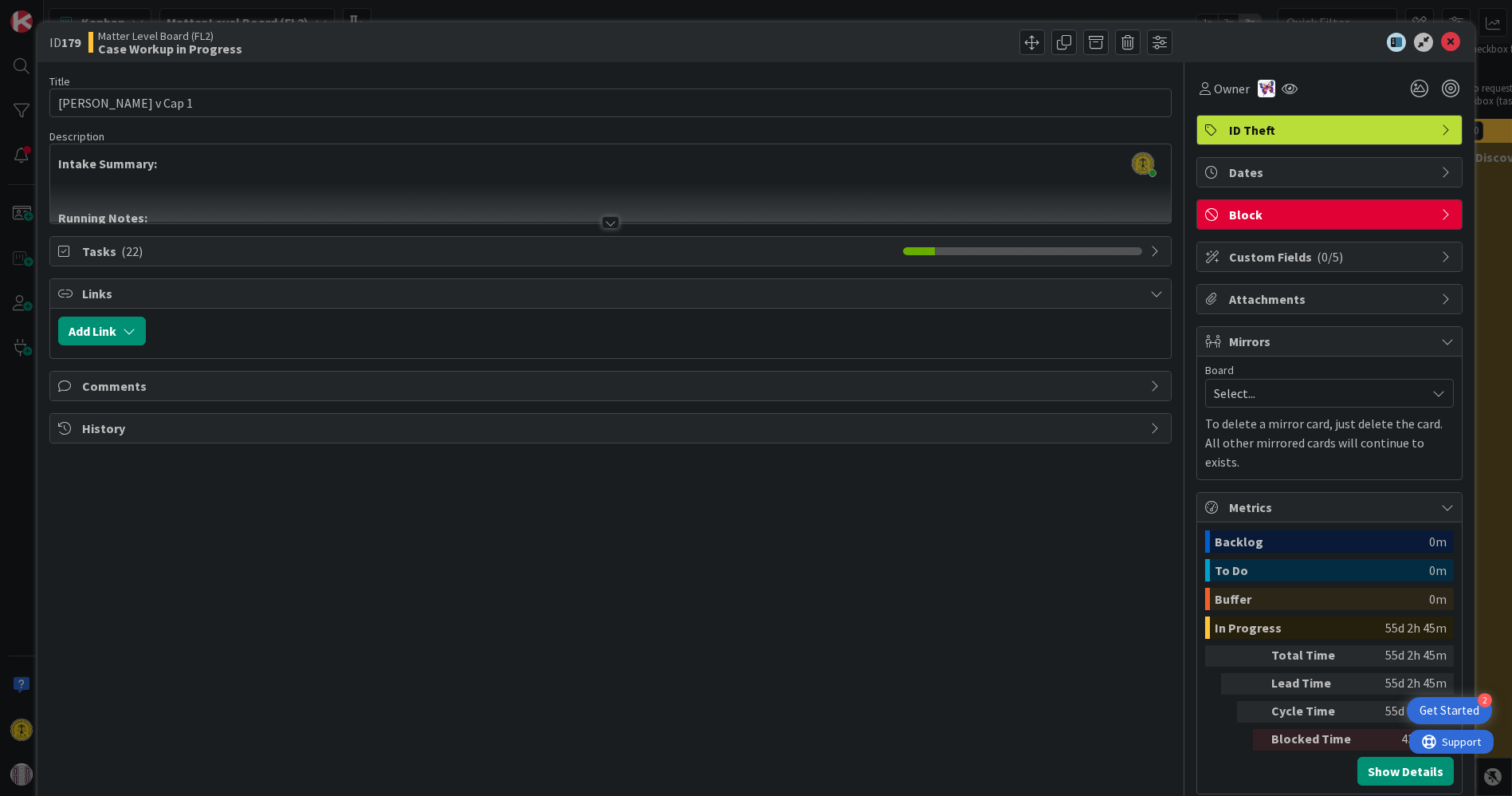
click at [61, 245] on icon at bounding box center [66, 251] width 16 height 13
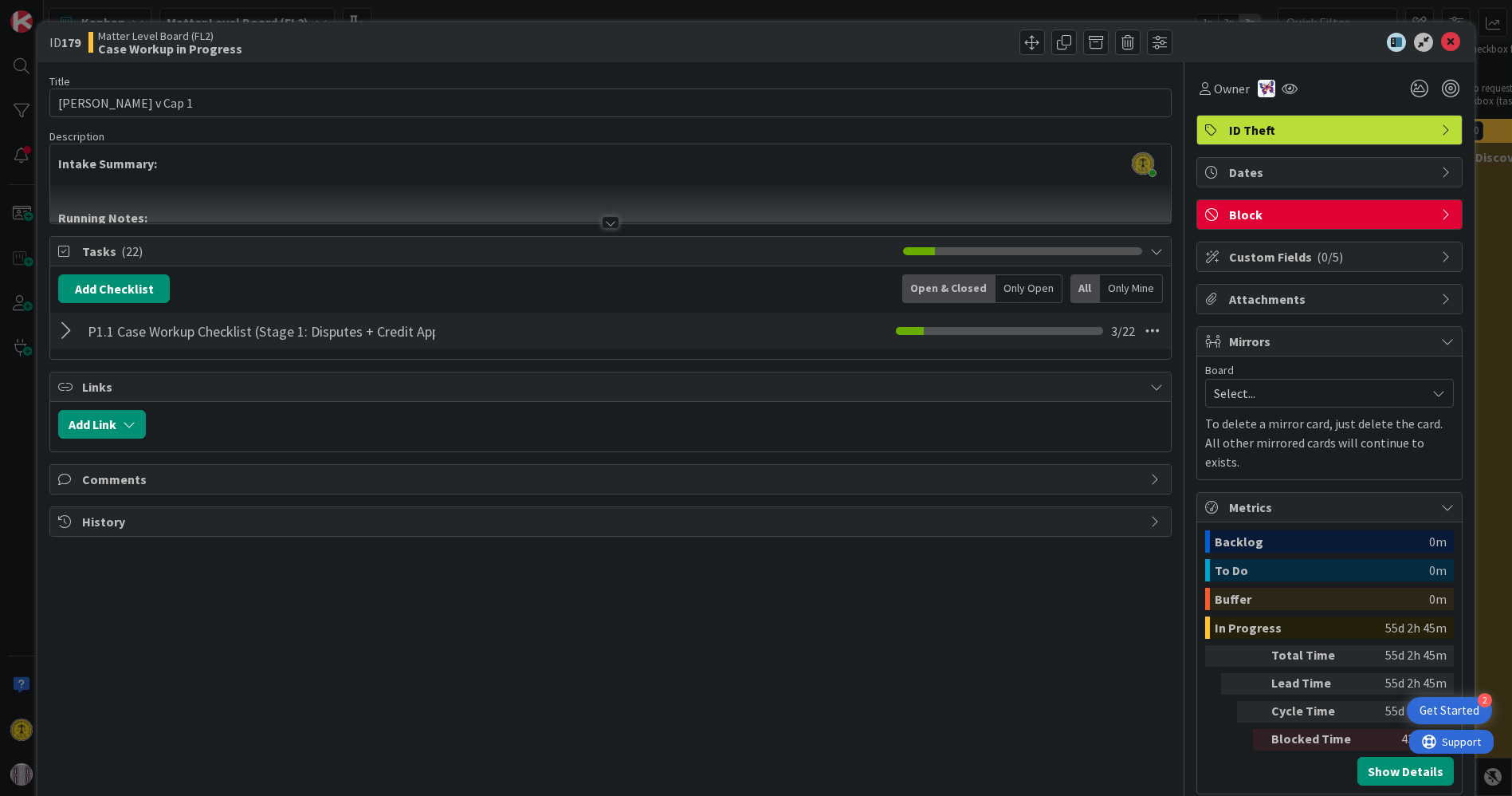
click at [65, 249] on icon at bounding box center [66, 251] width 16 height 13
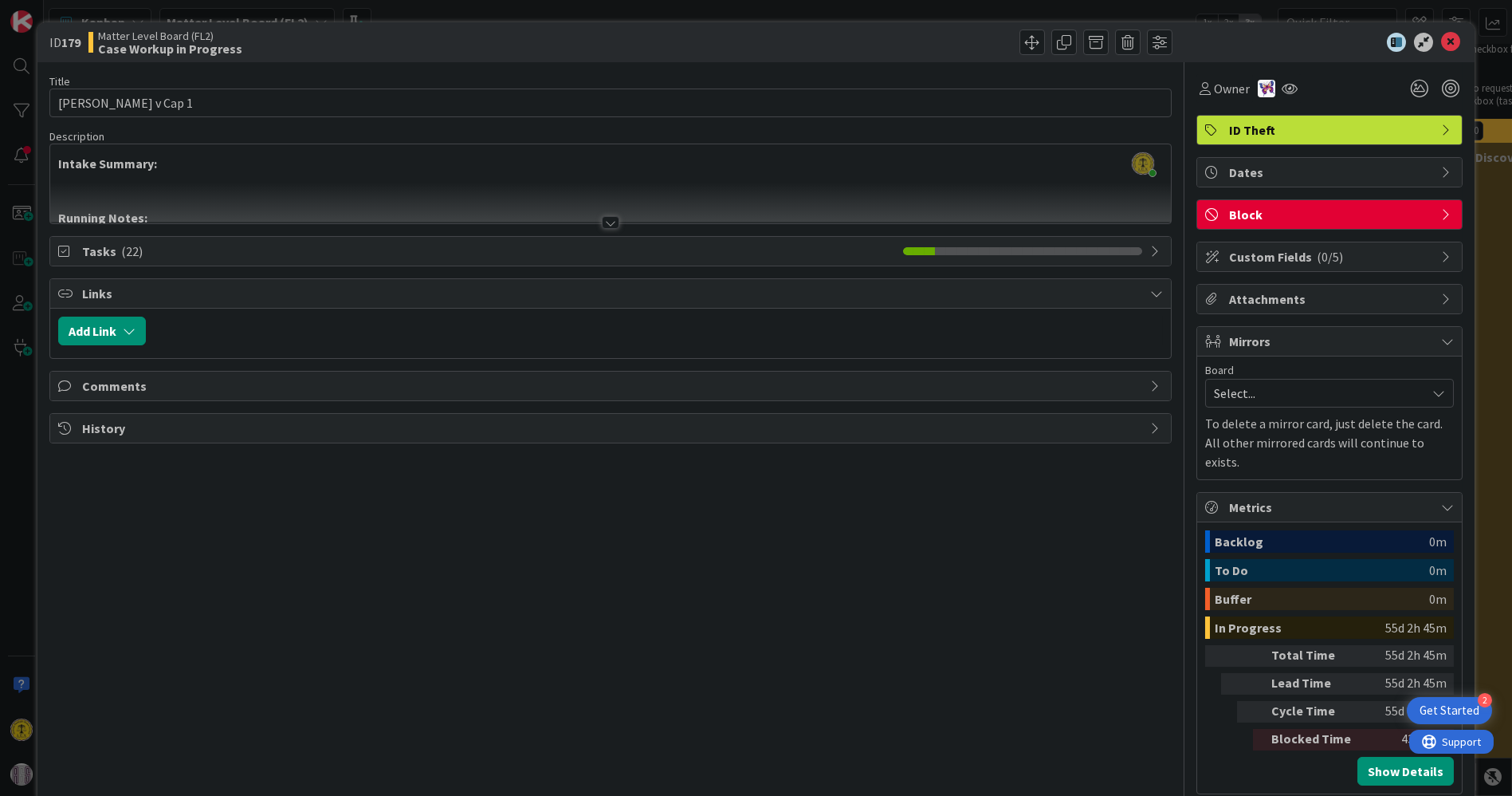
click at [65, 249] on icon at bounding box center [66, 251] width 16 height 13
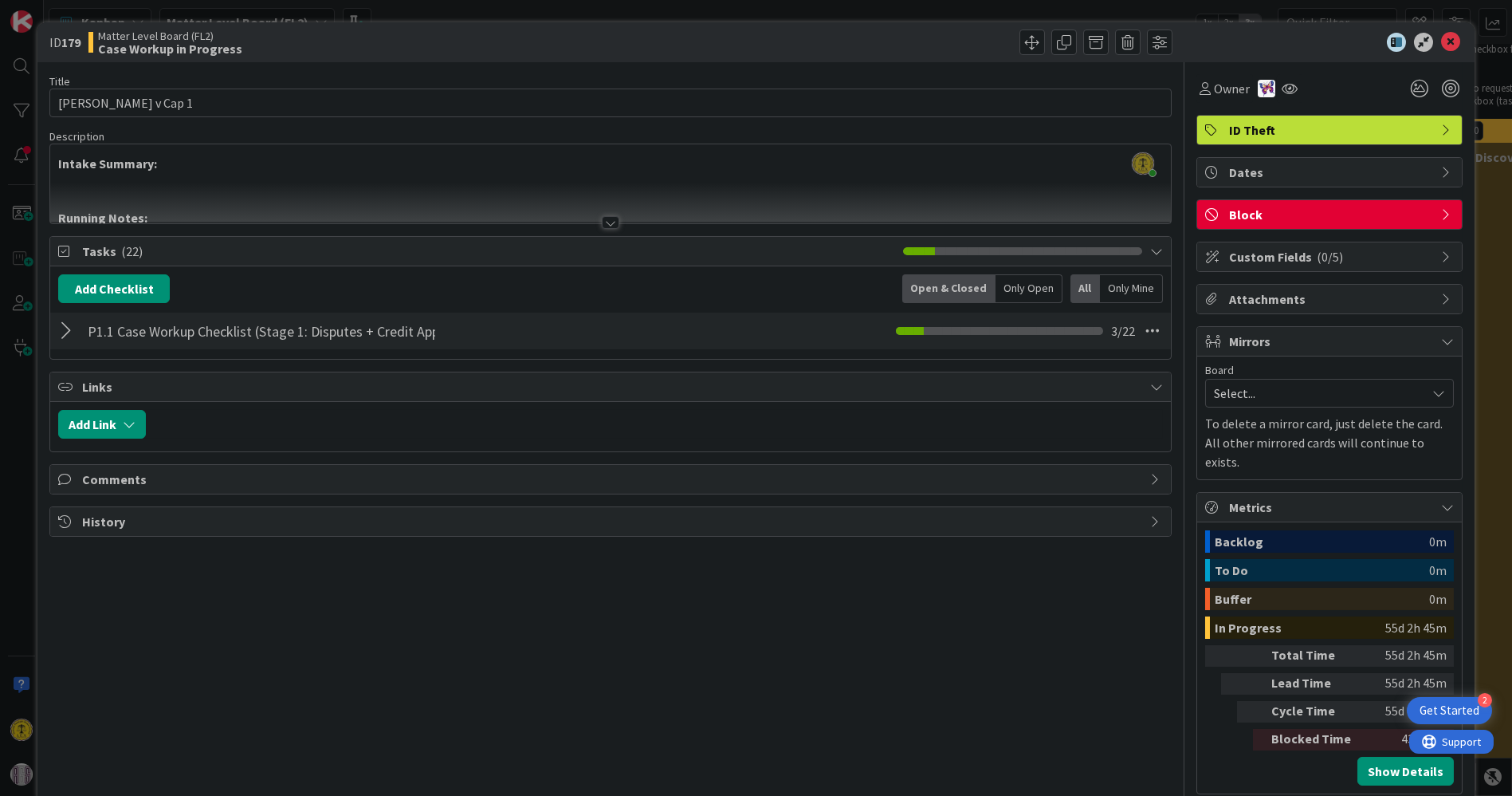
click at [71, 330] on div at bounding box center [69, 331] width 20 height 29
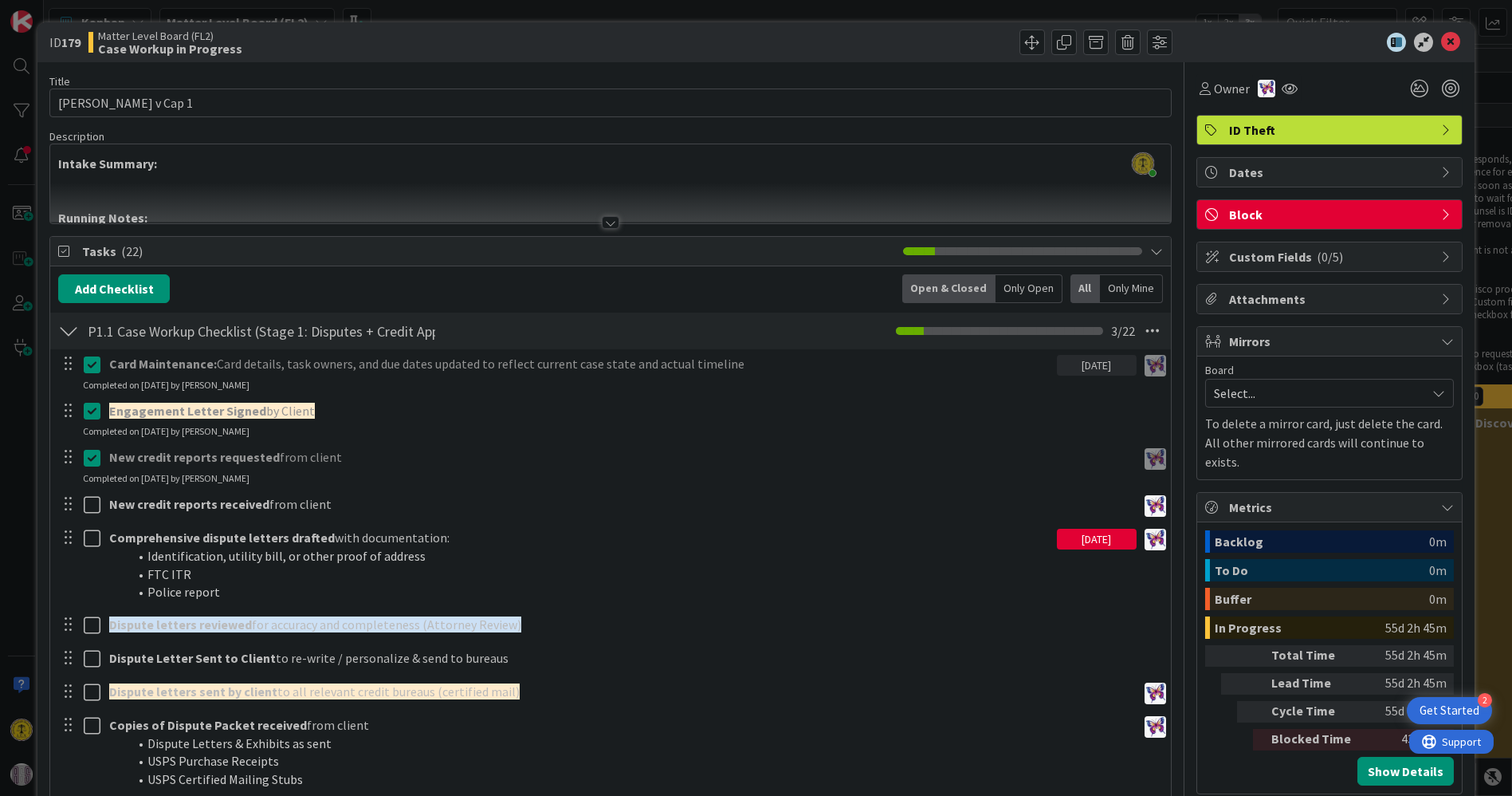
scroll to position [265, 0]
drag, startPoint x: 432, startPoint y: 424, endPoint x: 1139, endPoint y: 327, distance: 713.6
click at [1139, 327] on icon at bounding box center [1153, 331] width 29 height 29
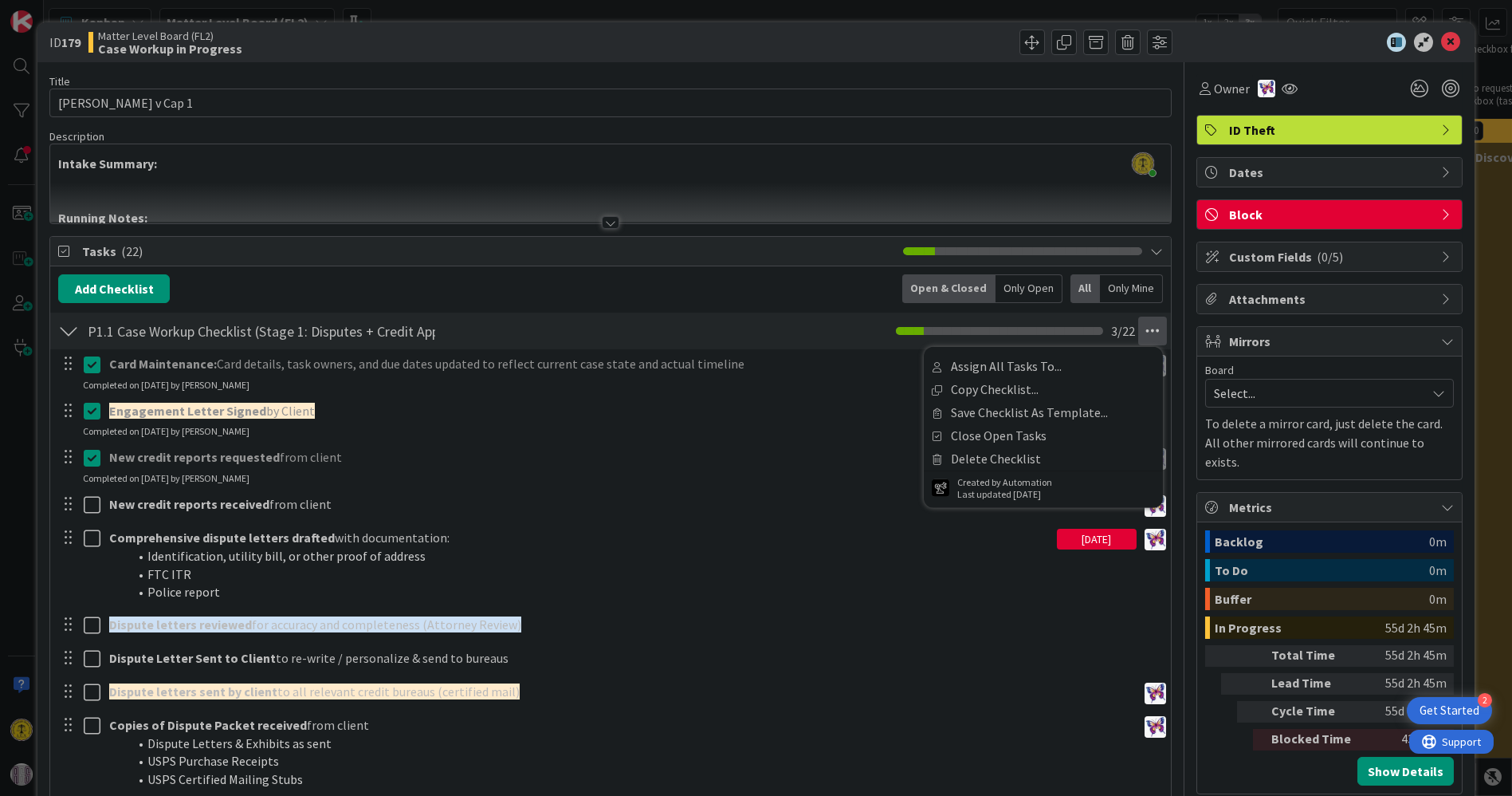
click at [1139, 327] on icon at bounding box center [1153, 331] width 29 height 29
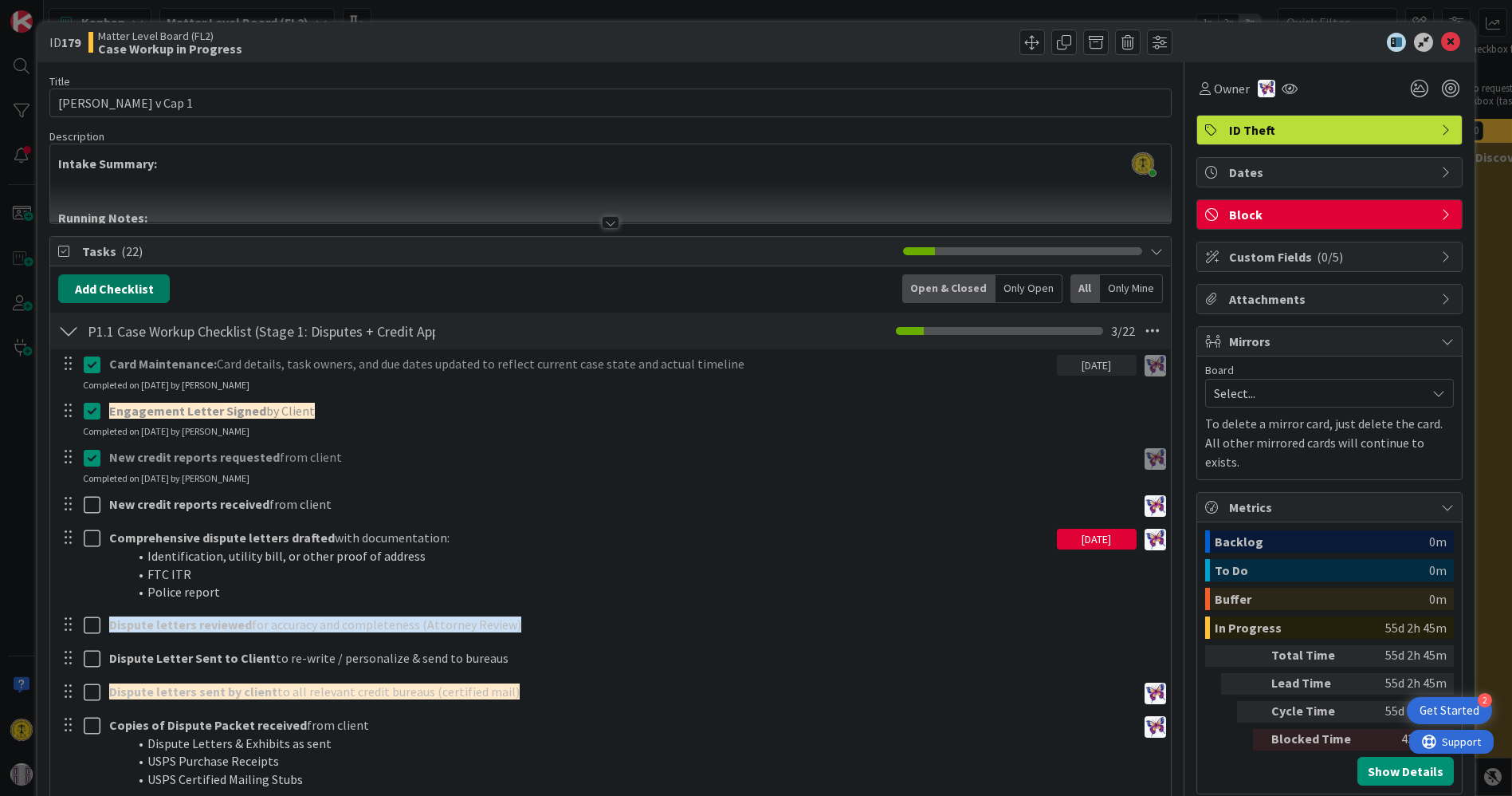
click at [142, 280] on button "Add Checklist" at bounding box center [115, 289] width 112 height 29
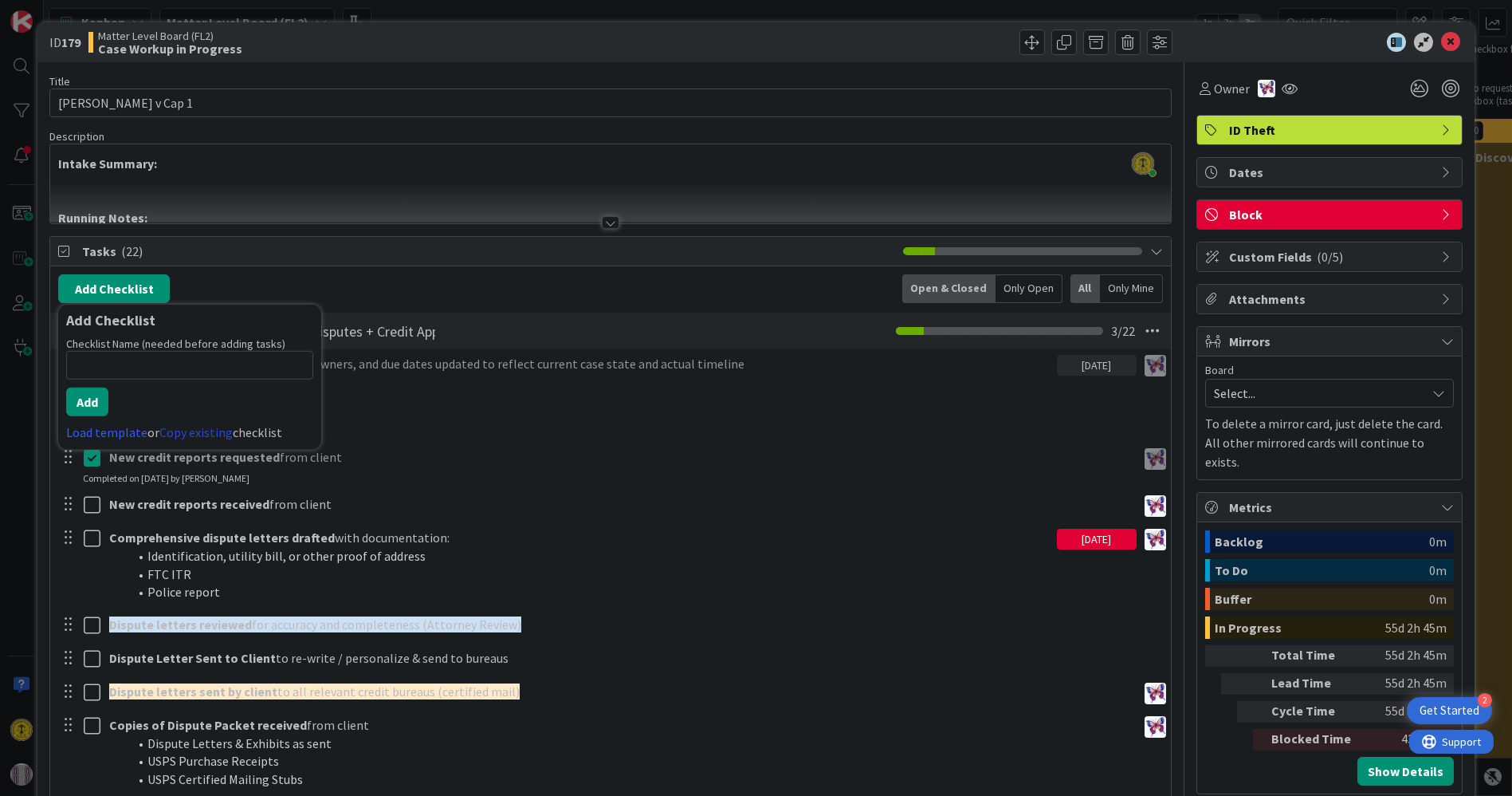
click at [199, 429] on link "Copy existing" at bounding box center [196, 432] width 74 height 16
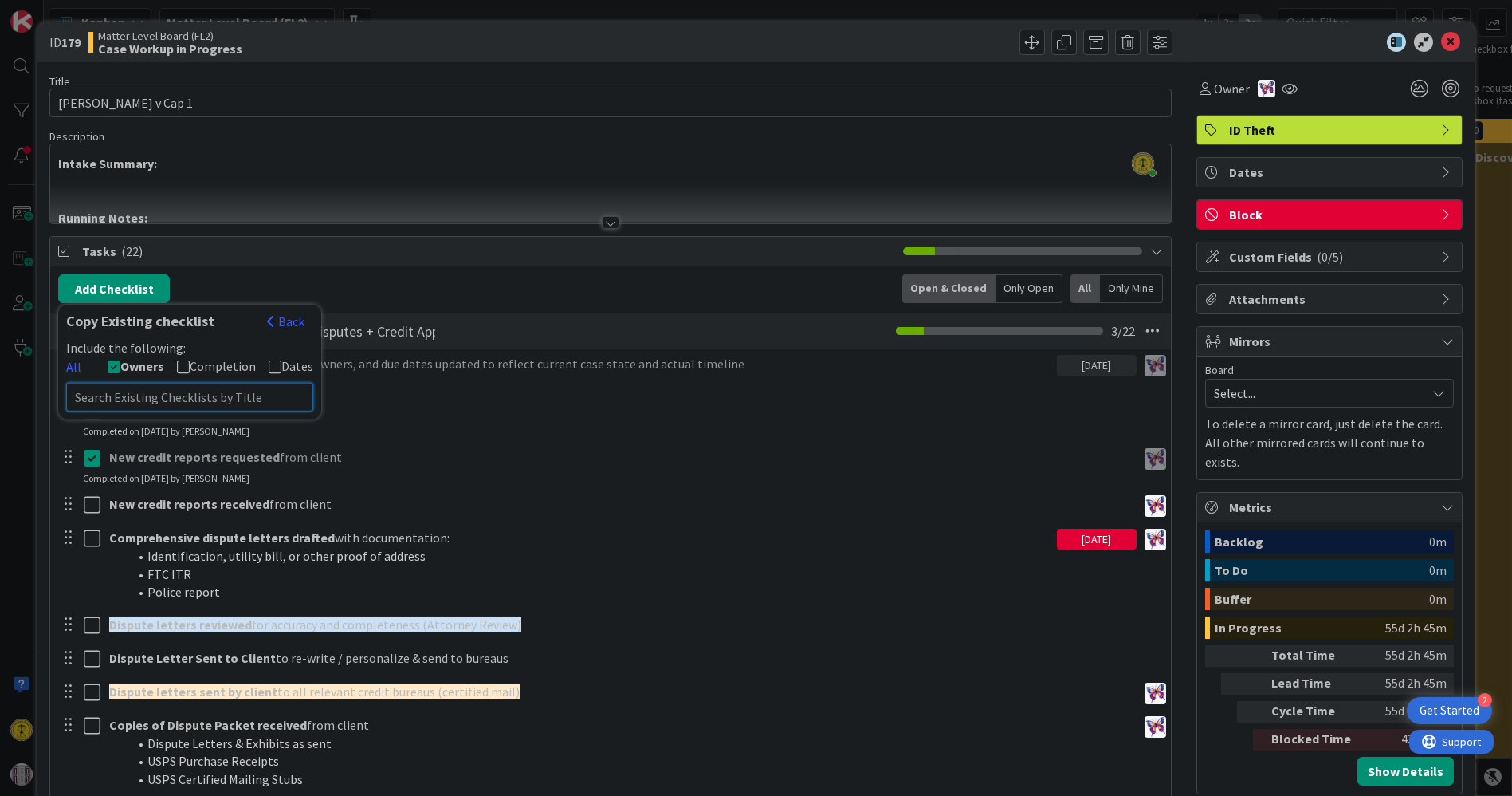
paste input "four mailing labels addressed to the client"
type input "four mailing labels addressed to the client"
click at [292, 317] on button "Back" at bounding box center [286, 321] width 39 height 18
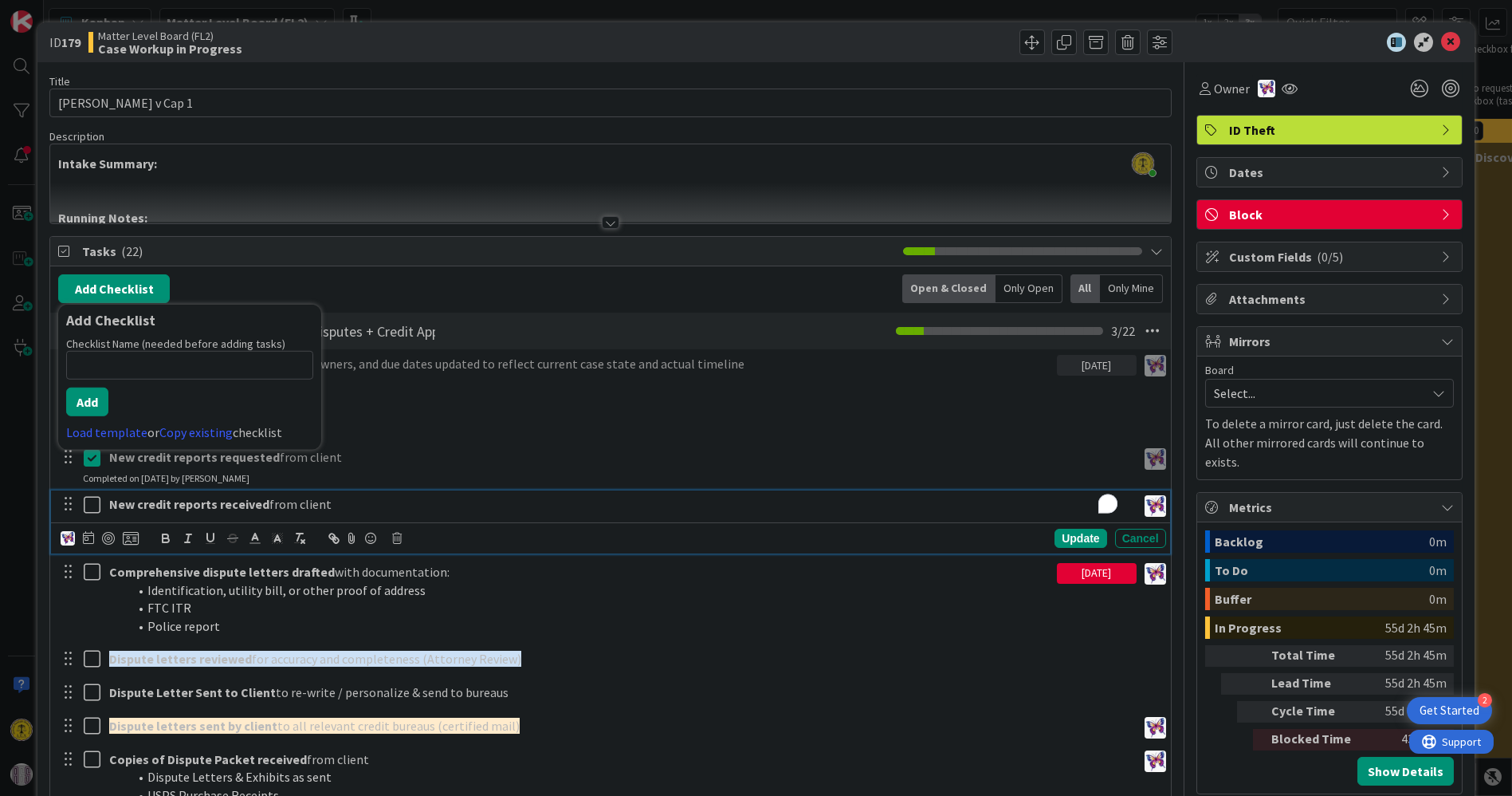
click at [591, 492] on div "New credit reports received from client" at bounding box center [619, 505] width 1034 height 28
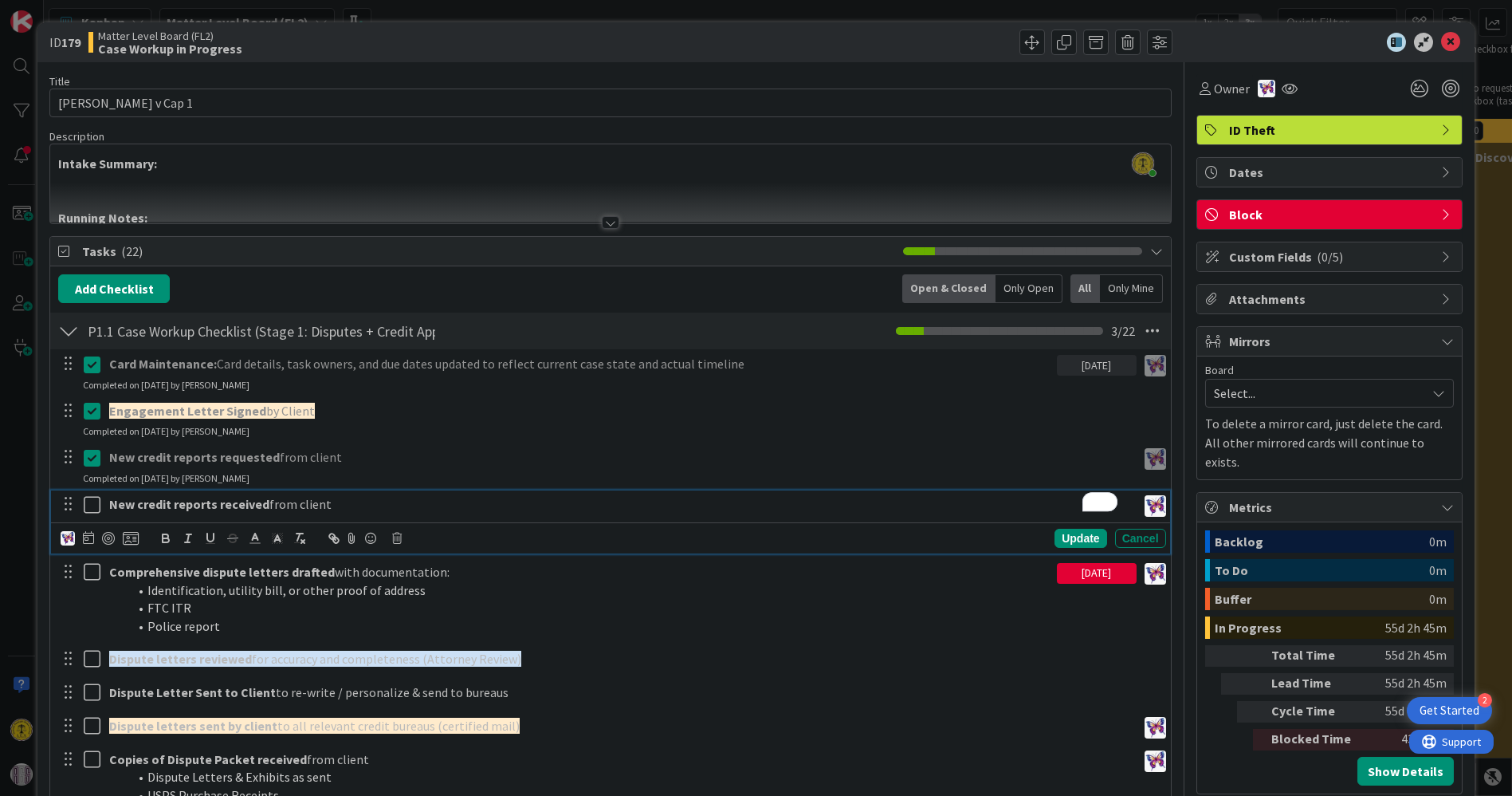
click at [65, 331] on div at bounding box center [69, 331] width 20 height 29
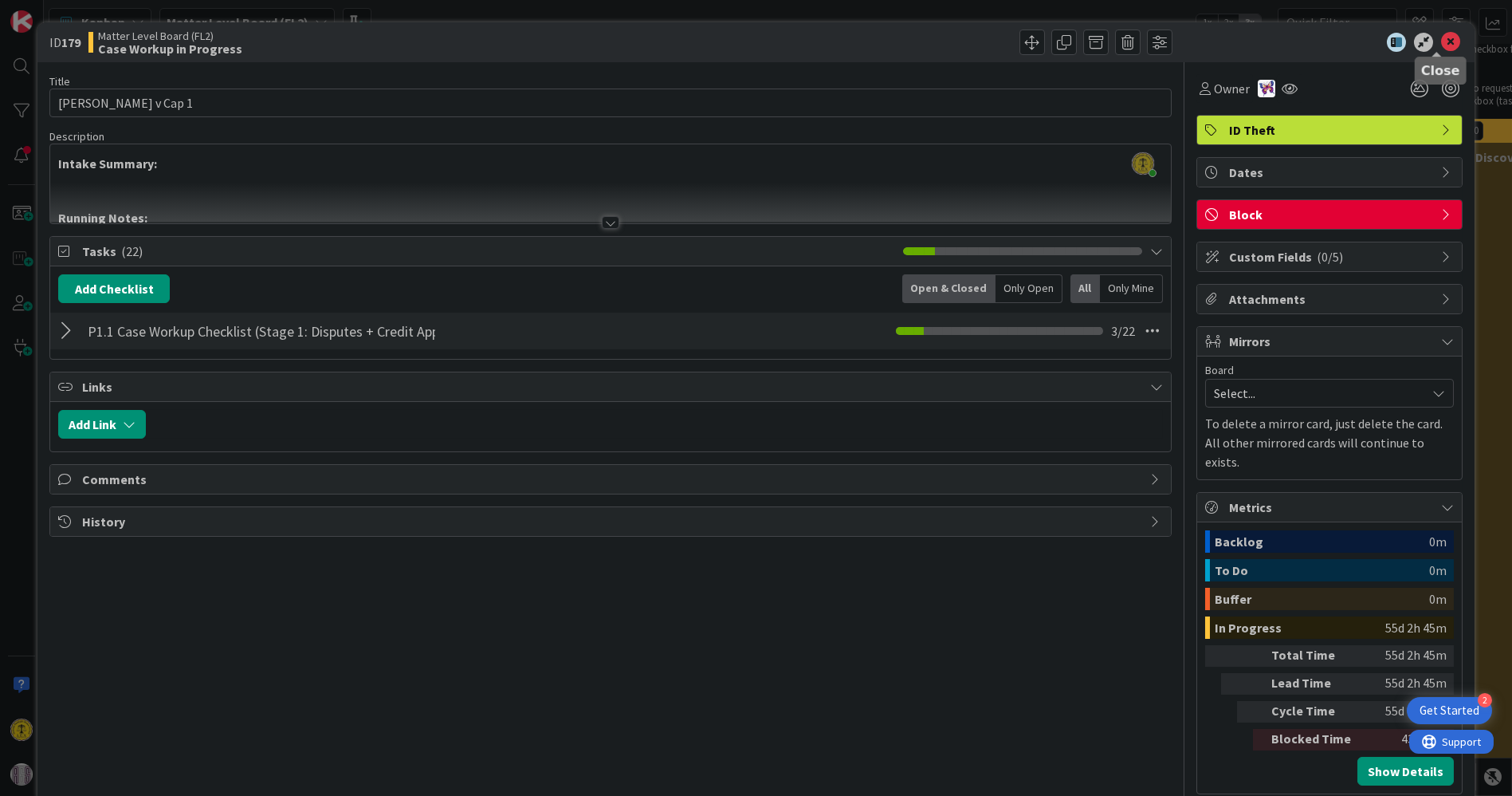
click at [1441, 43] on icon at bounding box center [1451, 42] width 20 height 20
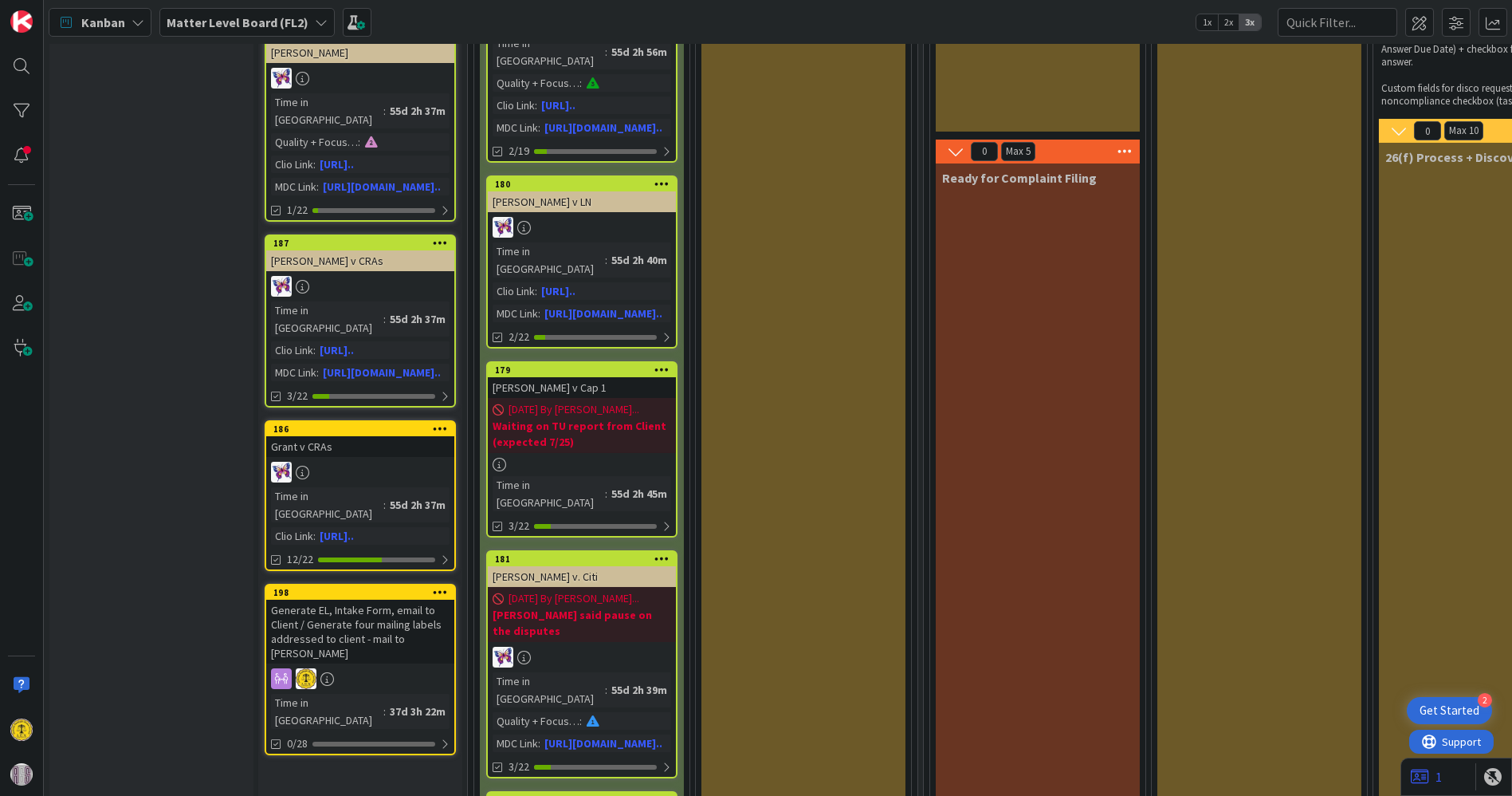
click at [349, 600] on div "Generate EL, Intake Form, email to Client / Generate four mailing labels addres…" at bounding box center [360, 631] width 188 height 64
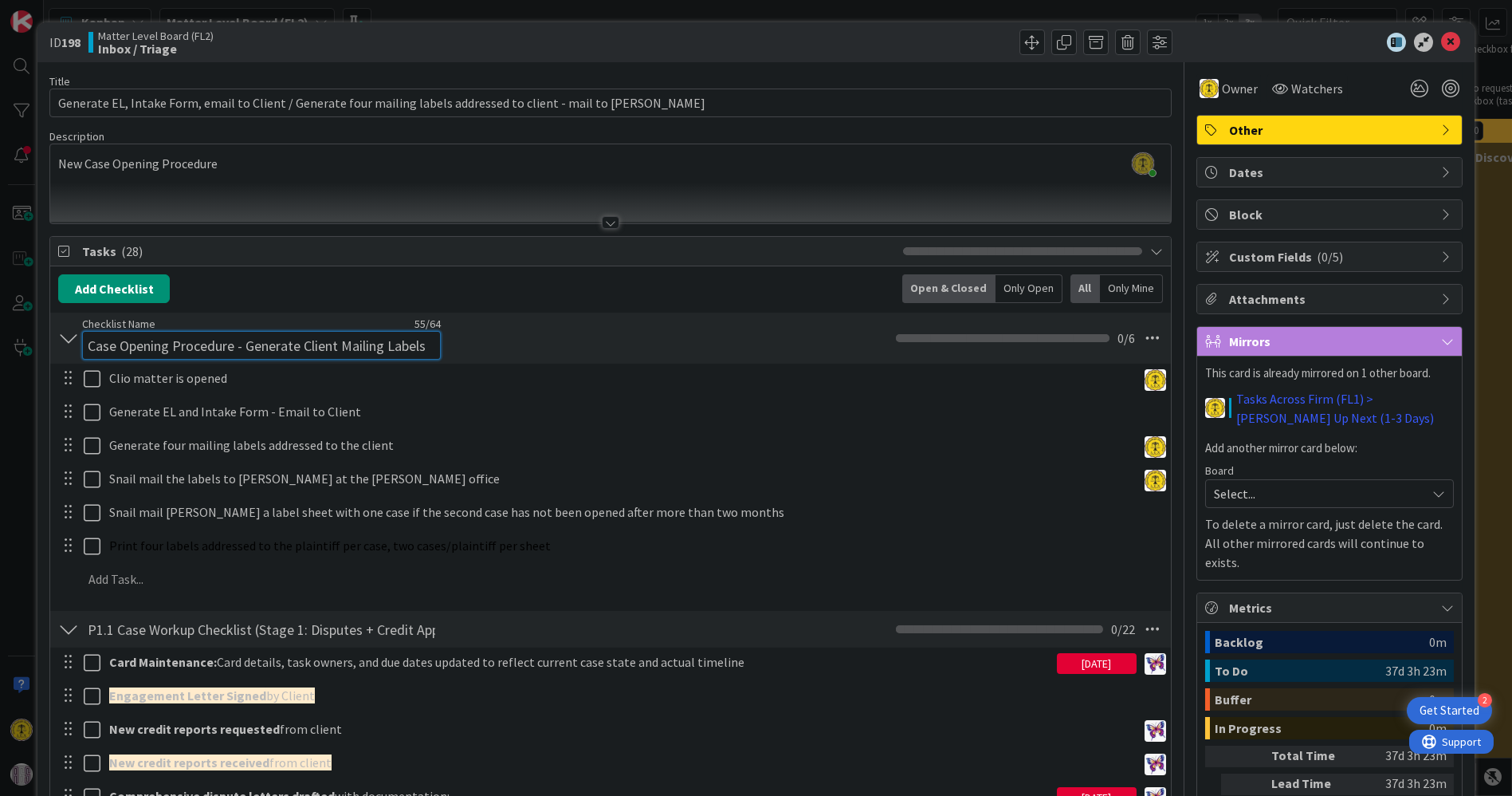
drag, startPoint x: 436, startPoint y: 330, endPoint x: 85, endPoint y: 335, distance: 351.0
click at [85, 335] on input "Case Opening Procedure - Generate Client Mailing Labels" at bounding box center [261, 344] width 358 height 29
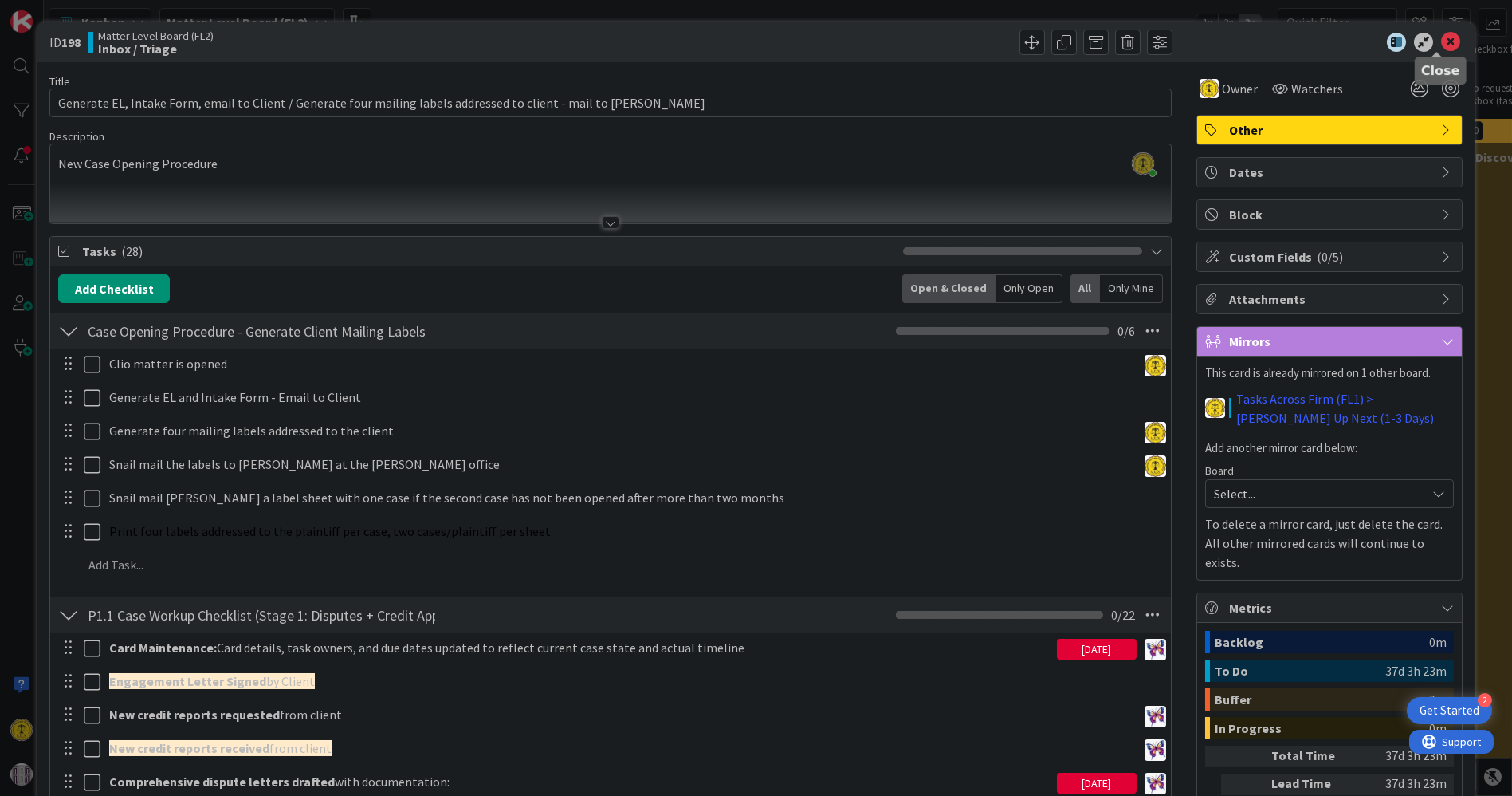
click at [1441, 36] on icon at bounding box center [1451, 42] width 20 height 20
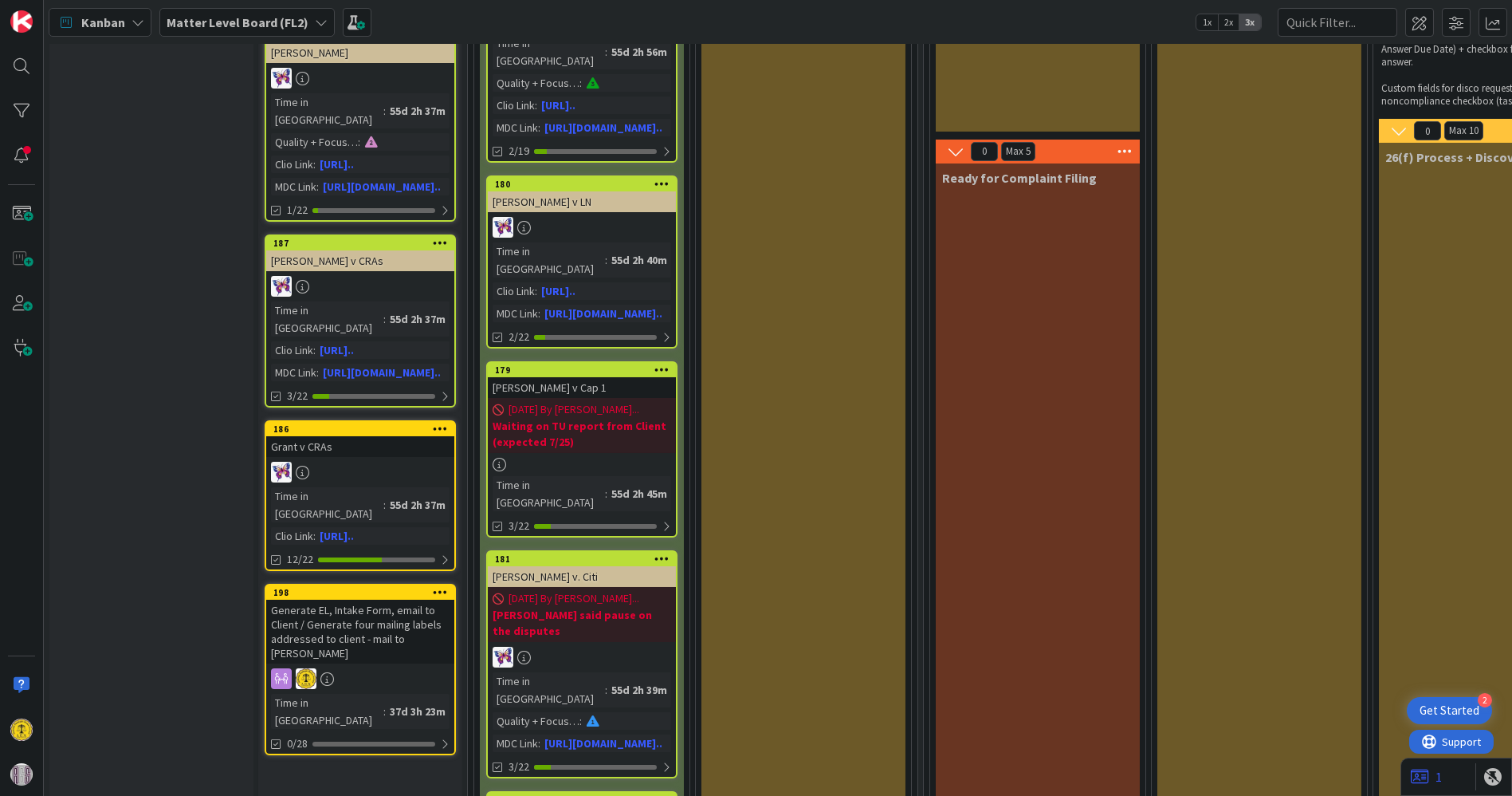
click at [552, 377] on div "[PERSON_NAME] v Cap 1" at bounding box center [582, 387] width 188 height 20
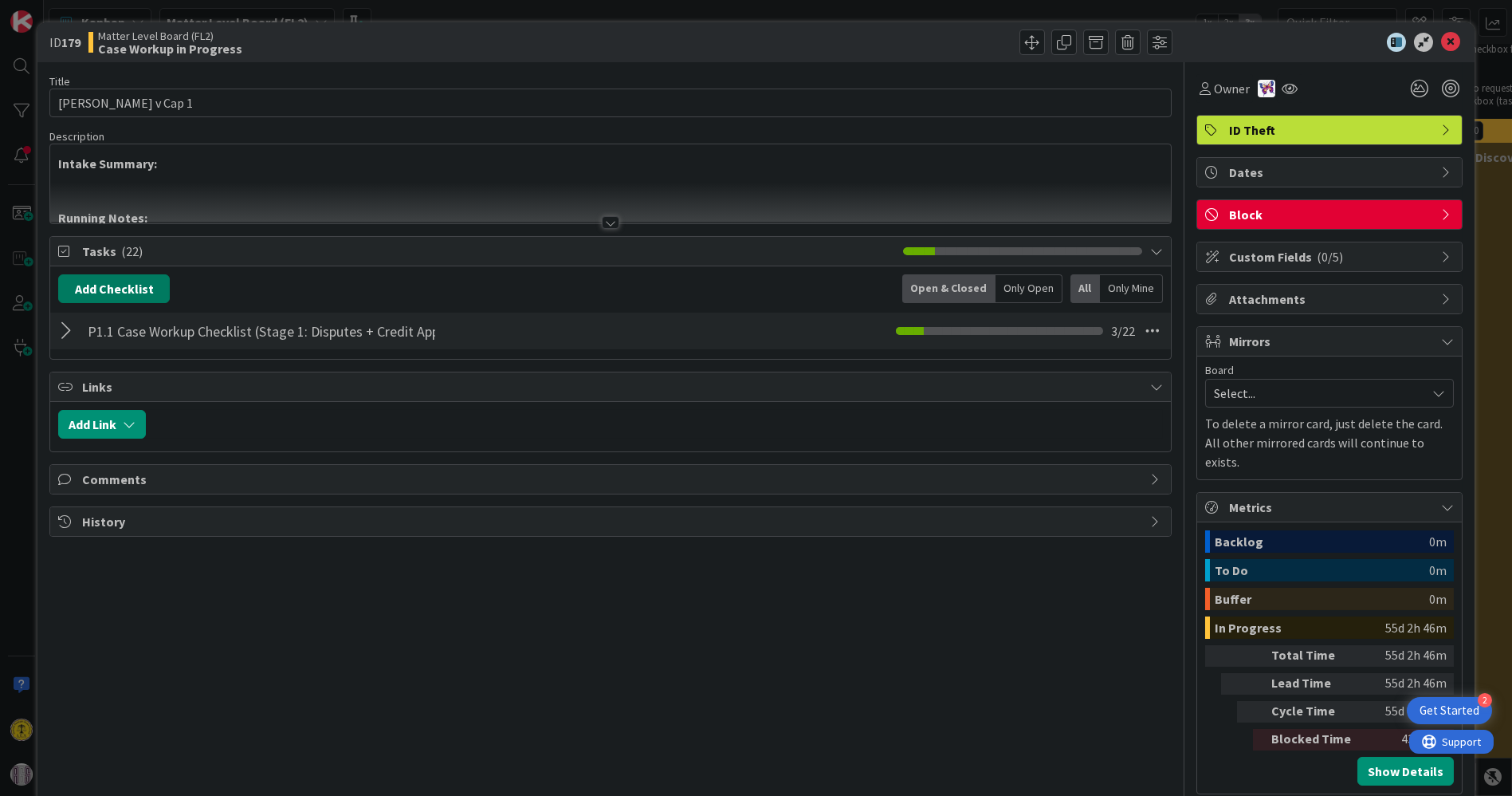
click at [125, 280] on button "Add Checklist" at bounding box center [115, 289] width 112 height 29
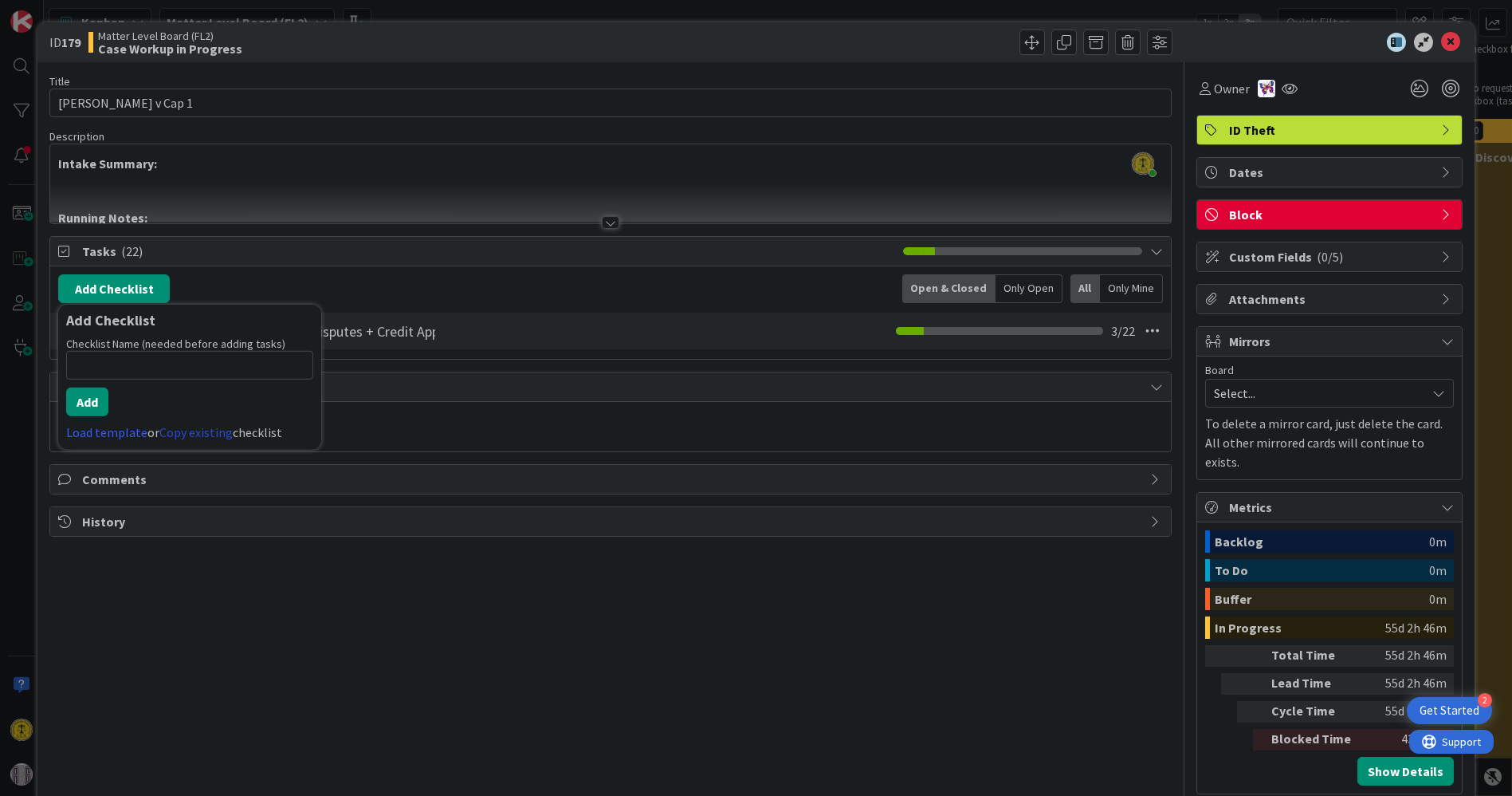
click at [203, 434] on link "Copy existing" at bounding box center [196, 432] width 74 height 16
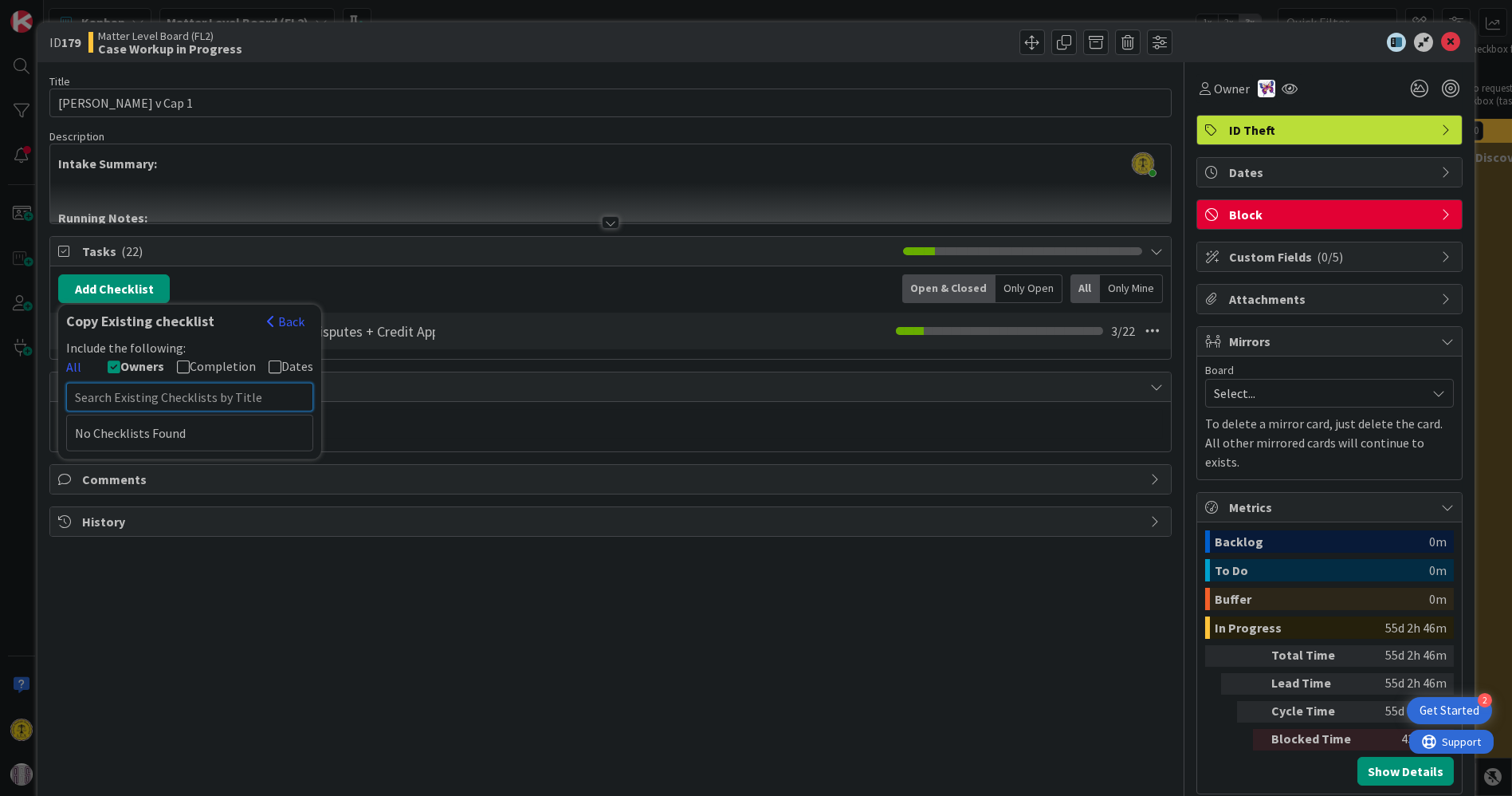
click at [104, 395] on input "text" at bounding box center [189, 397] width 247 height 29
paste input "Case Opening Procedure - Generate Client Mailing Labels"
type input "Case Opening Procedure - Generate Client Mailing Labels"
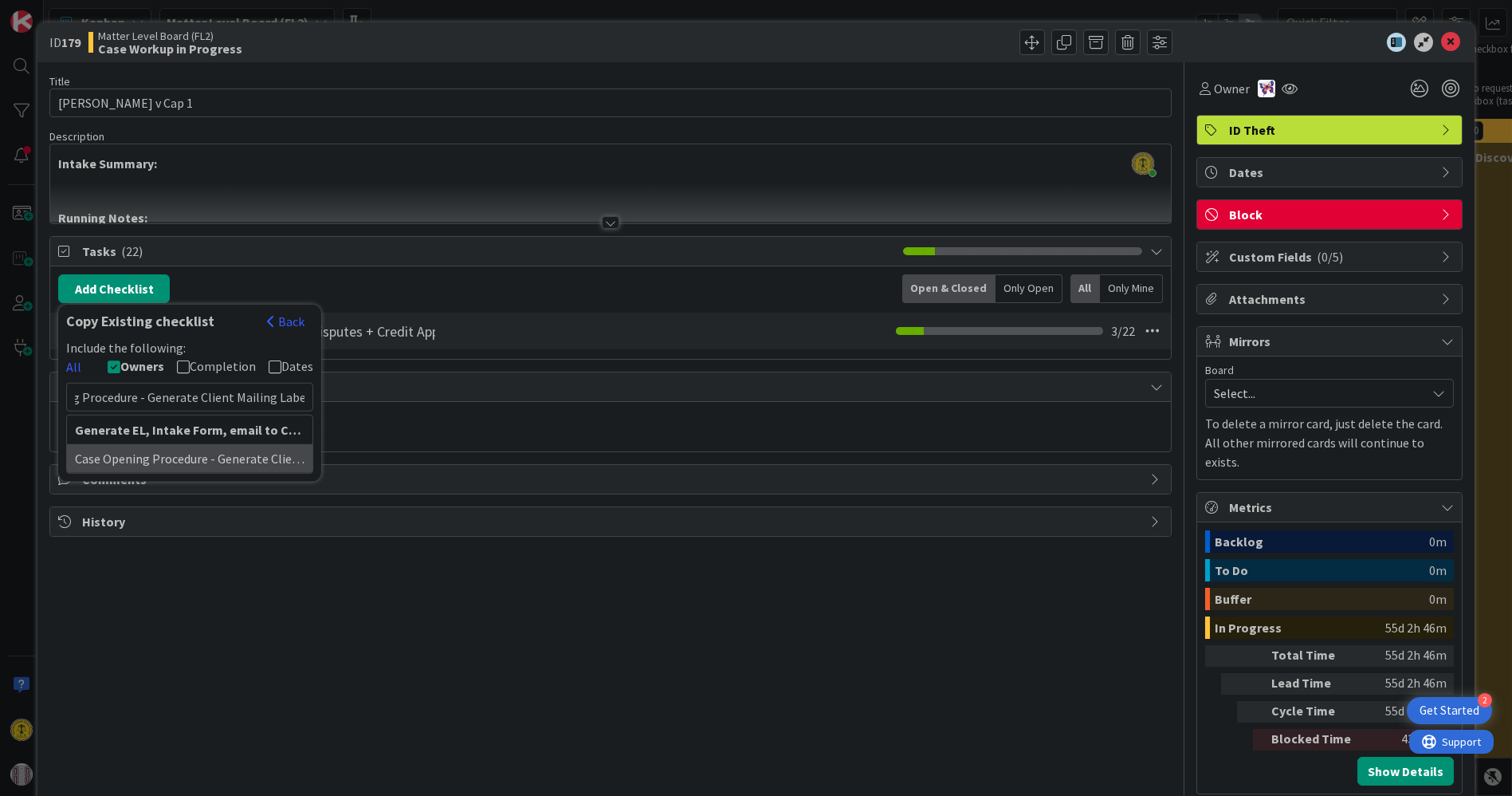
scroll to position [0, 0]
click at [158, 455] on div "Case Opening Procedure - Generate Client Mailing Labels" at bounding box center [190, 458] width 246 height 29
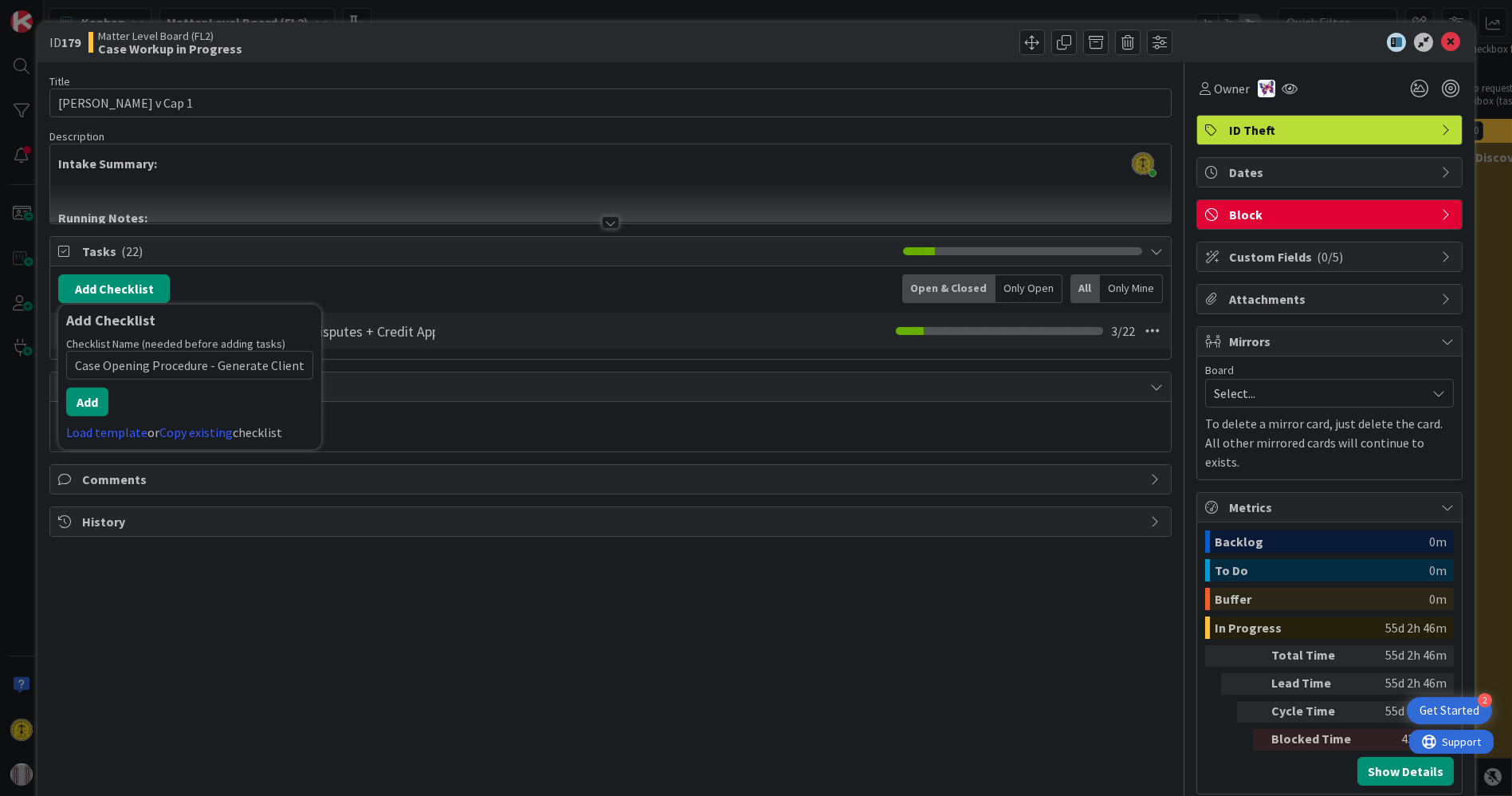
scroll to position [0, 70]
click at [77, 395] on button "Add" at bounding box center [87, 401] width 42 height 29
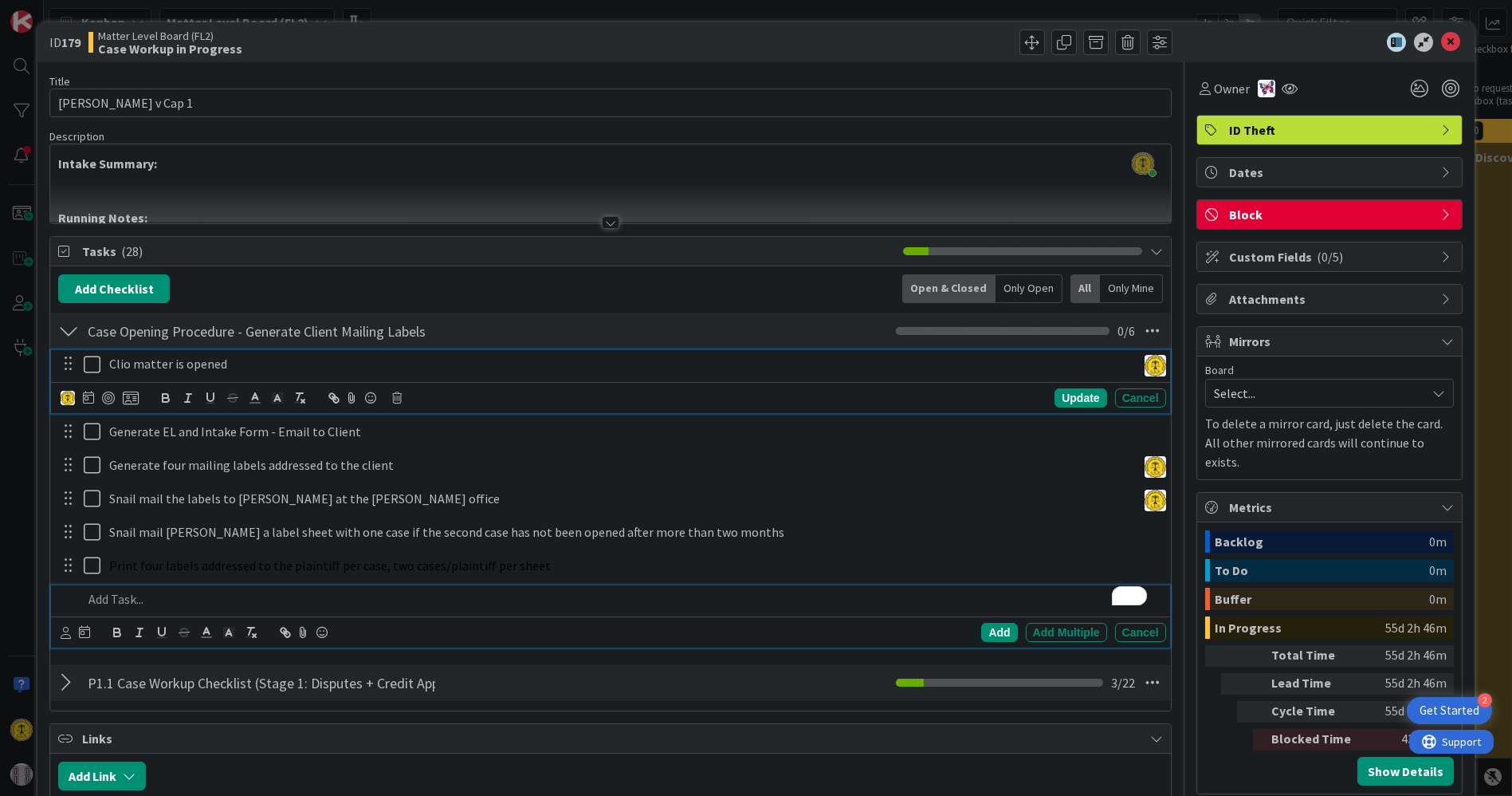
click at [88, 357] on icon at bounding box center [92, 364] width 17 height 20
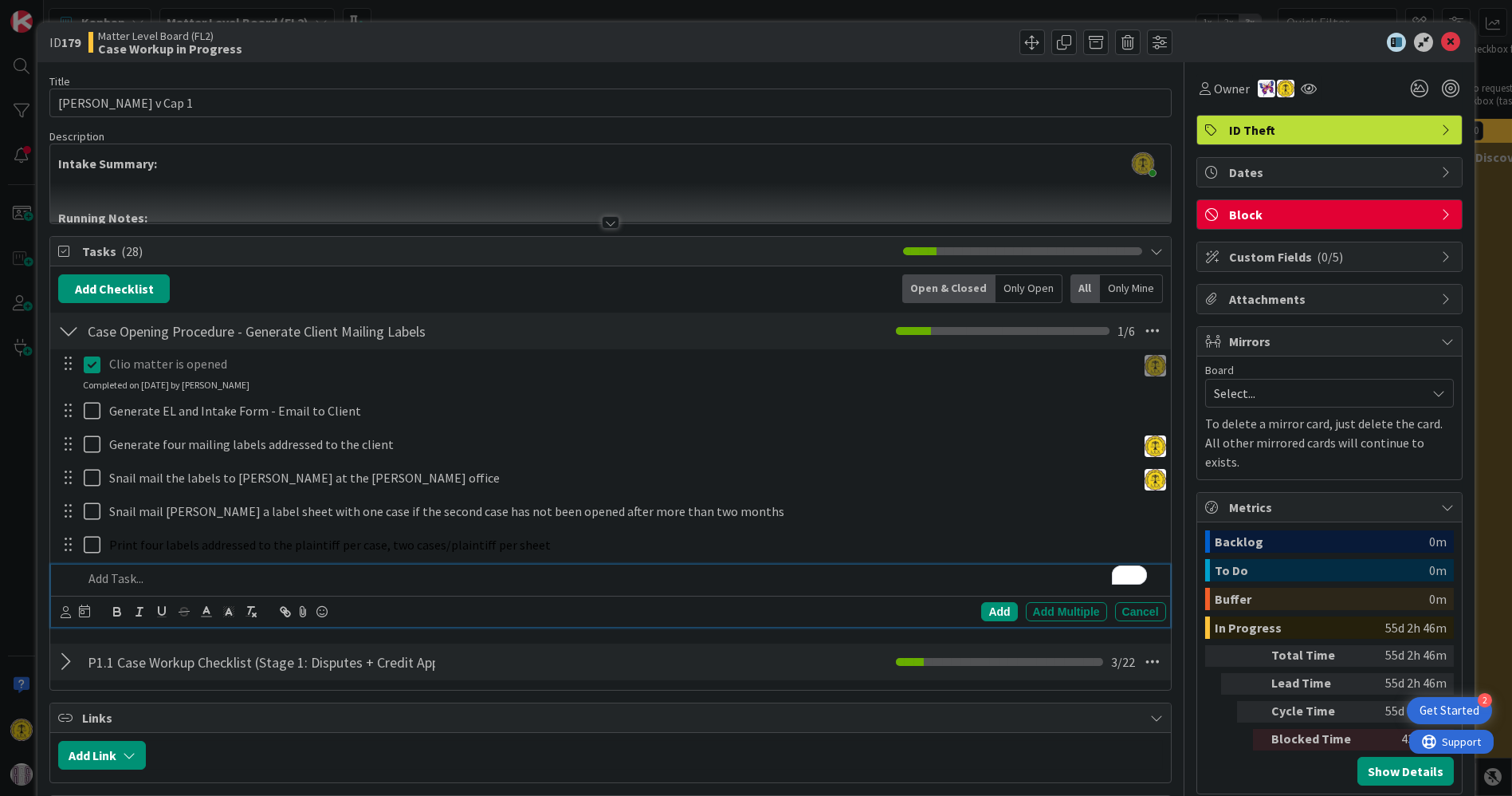
drag, startPoint x: 65, startPoint y: 550, endPoint x: 157, endPoint y: 573, distance: 94.8
click at [157, 573] on p "To enrich screen reader interactions, please activate Accessibility in Grammarl…" at bounding box center [621, 578] width 1076 height 19
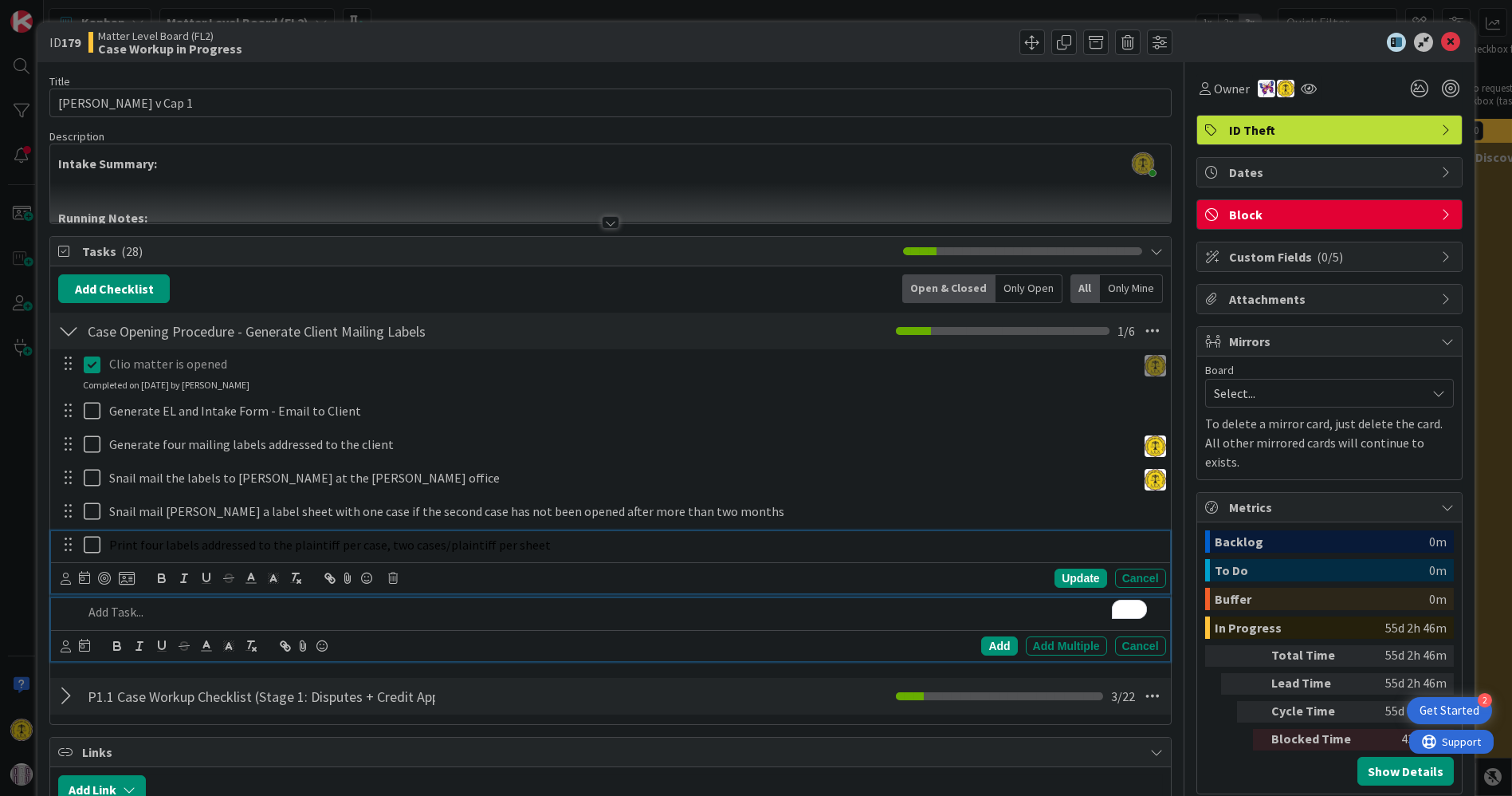
click at [93, 546] on icon at bounding box center [92, 545] width 17 height 20
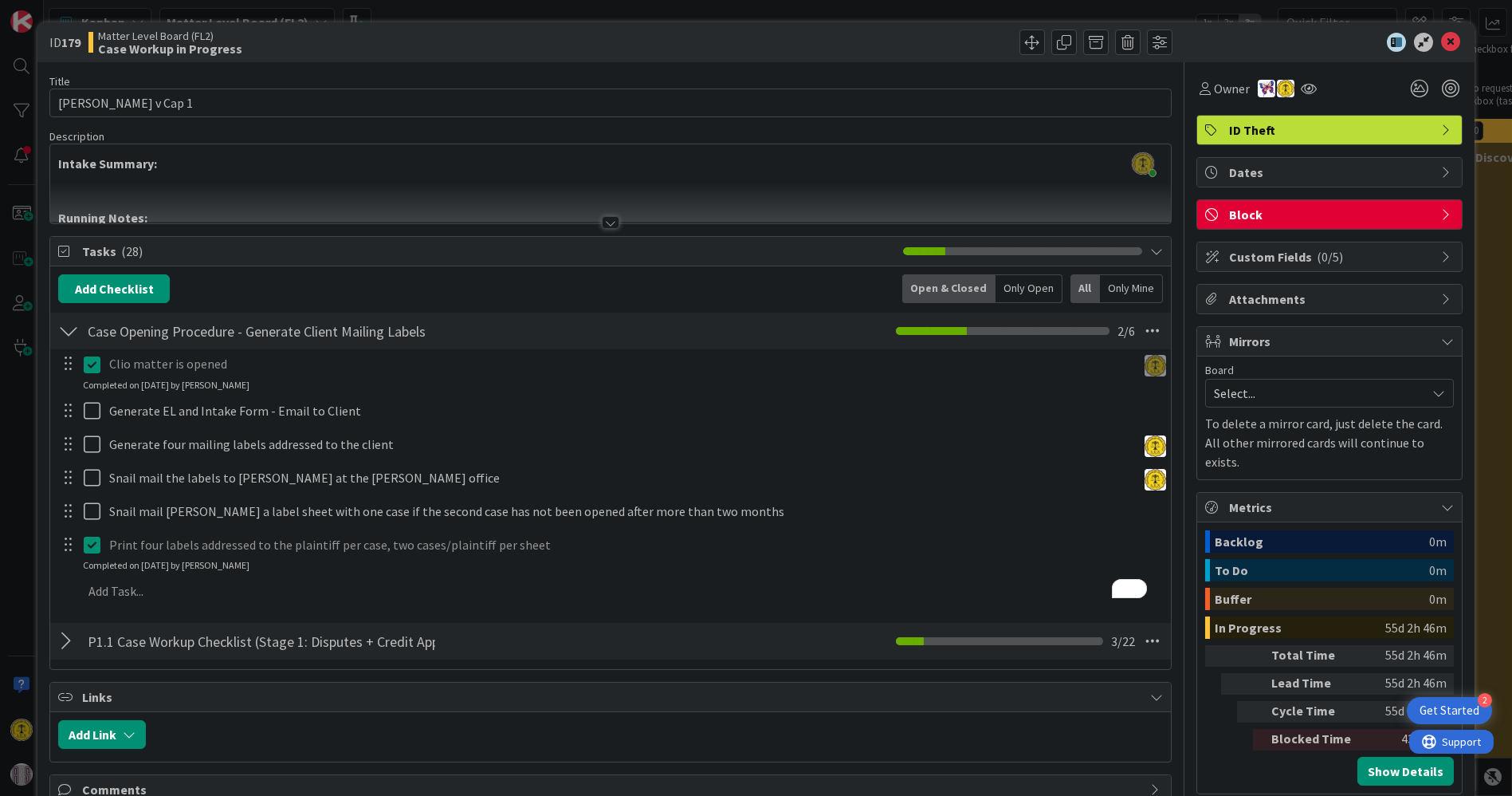
click at [93, 541] on icon at bounding box center [92, 545] width 17 height 20
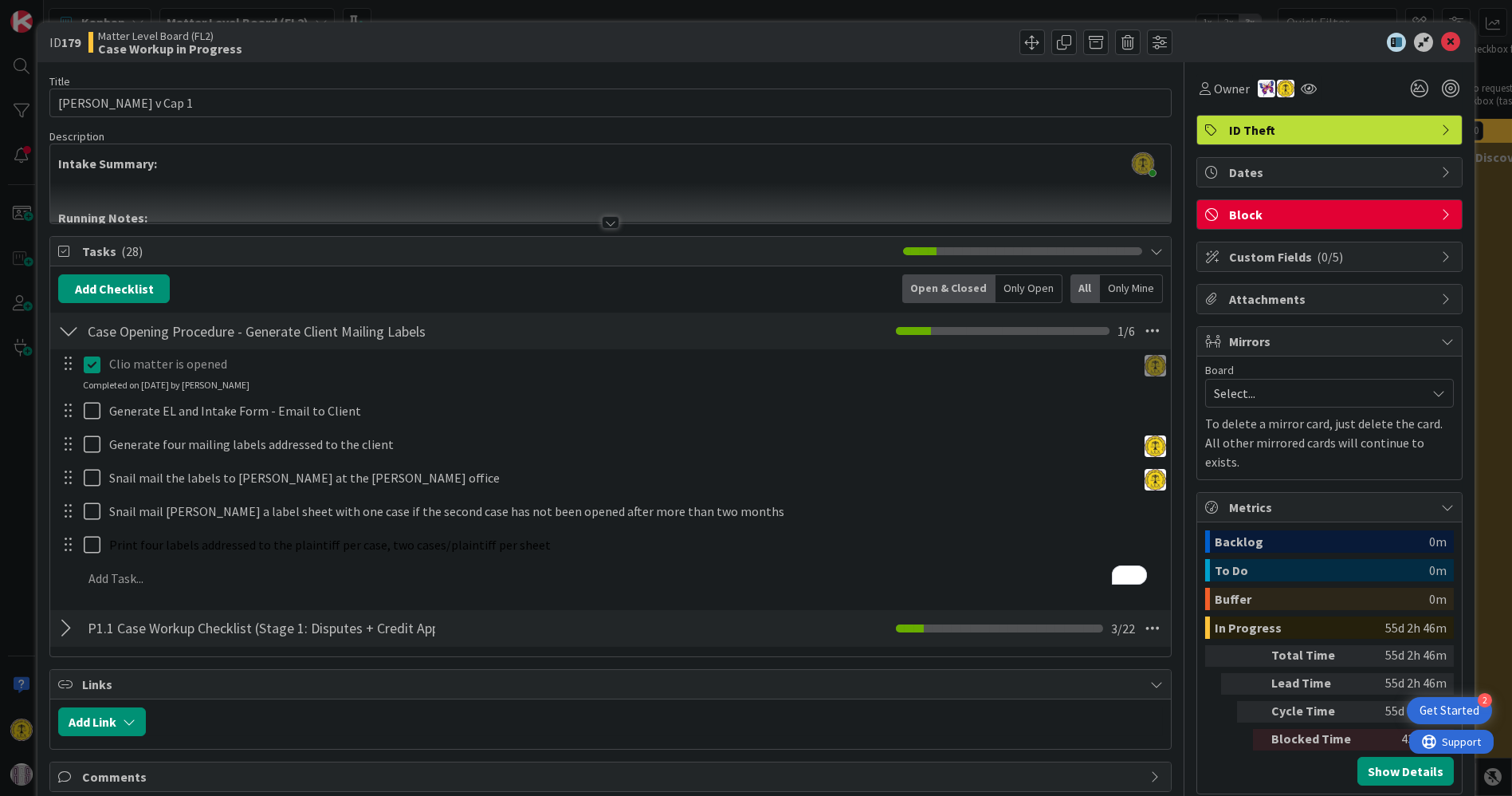
click at [1120, 573] on div "Clio matter is opened Update Cancel Completed on 09/03/2025 by Thomas Guarino G…" at bounding box center [611, 474] width 1104 height 250
click at [1441, 40] on icon at bounding box center [1451, 42] width 20 height 20
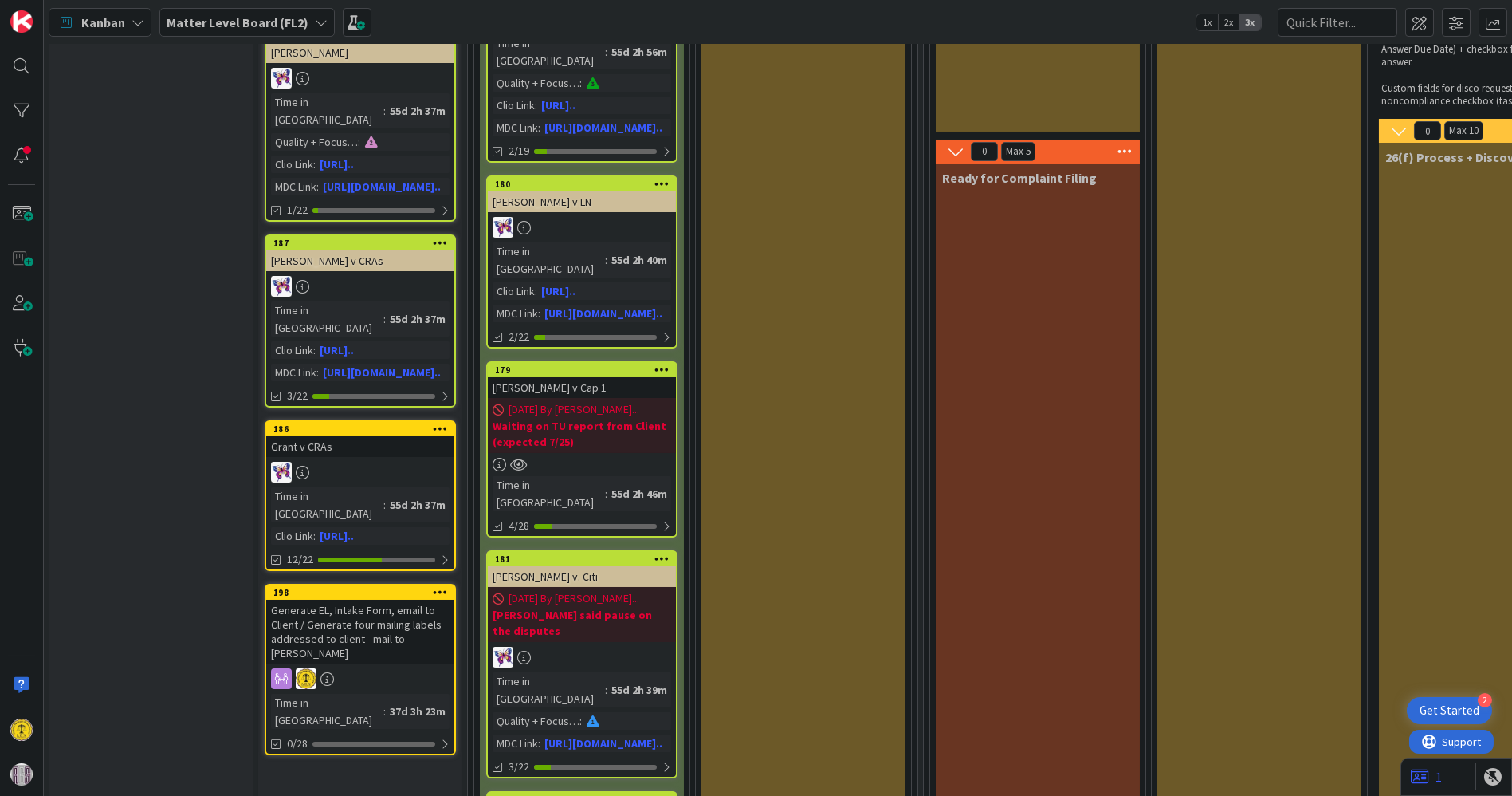
click at [553, 363] on div "179" at bounding box center [582, 370] width 188 height 14
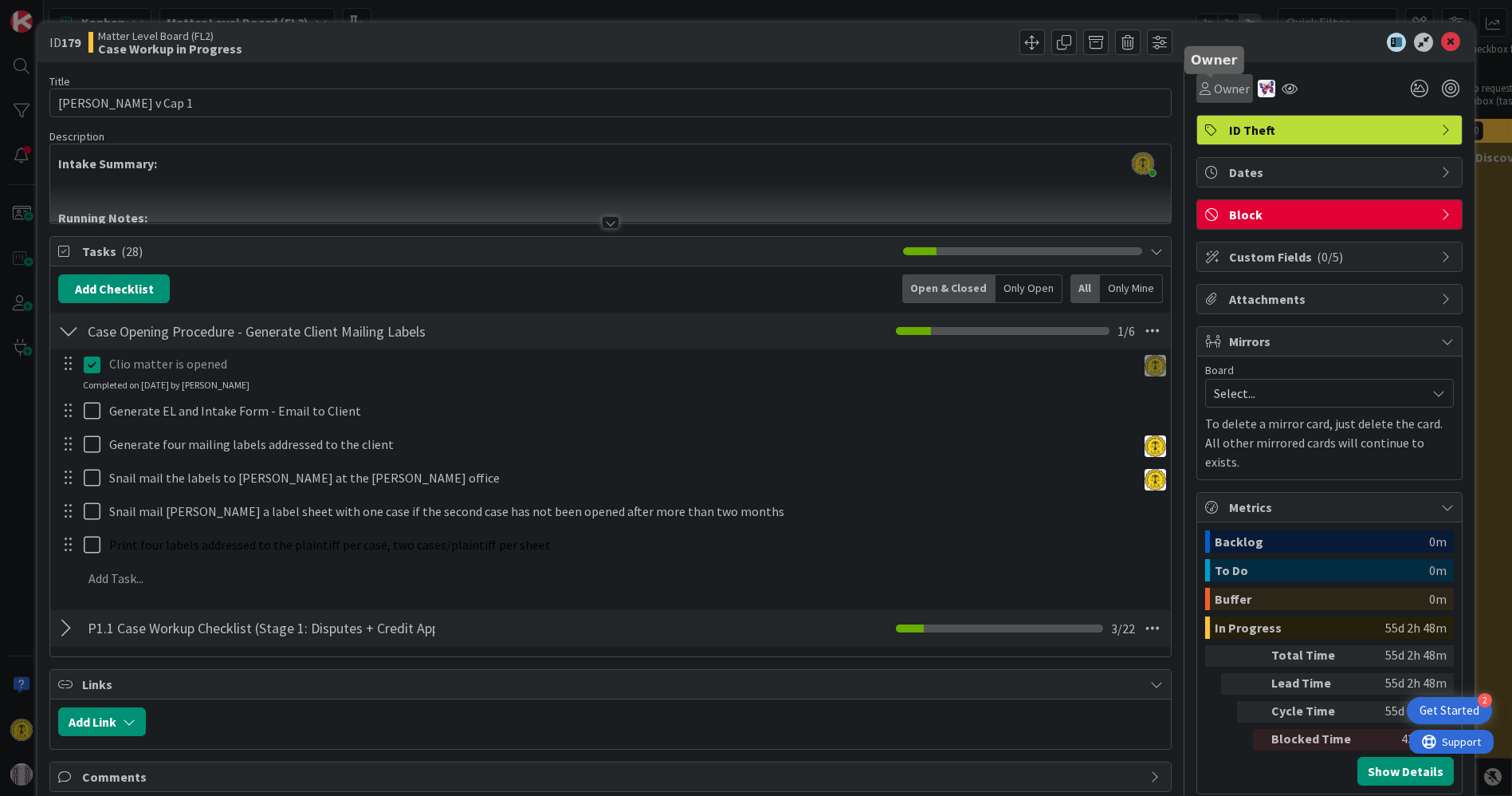
click at [1214, 87] on span "Owner" at bounding box center [1232, 88] width 36 height 20
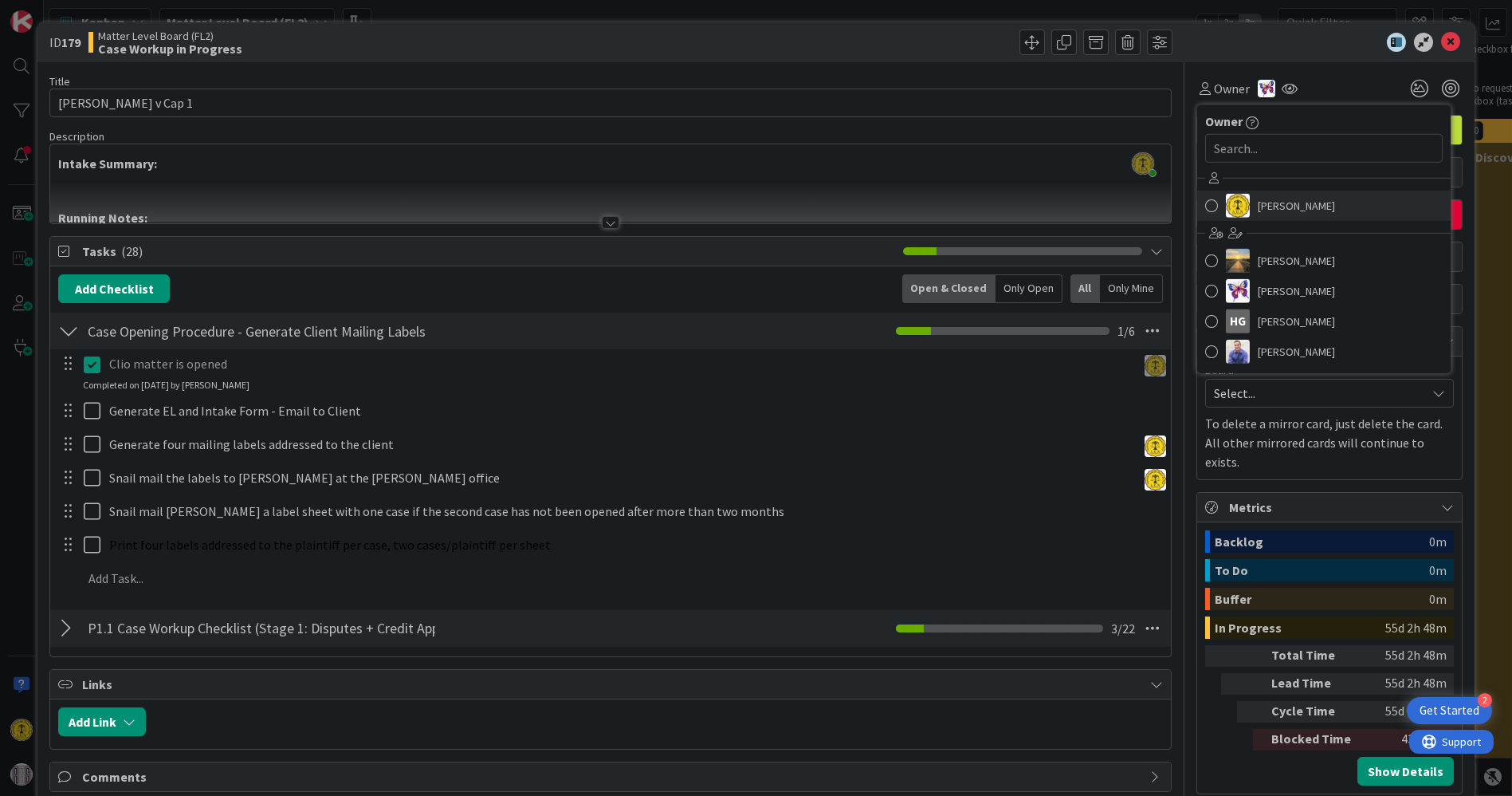
click at [1206, 205] on span at bounding box center [1212, 206] width 13 height 24
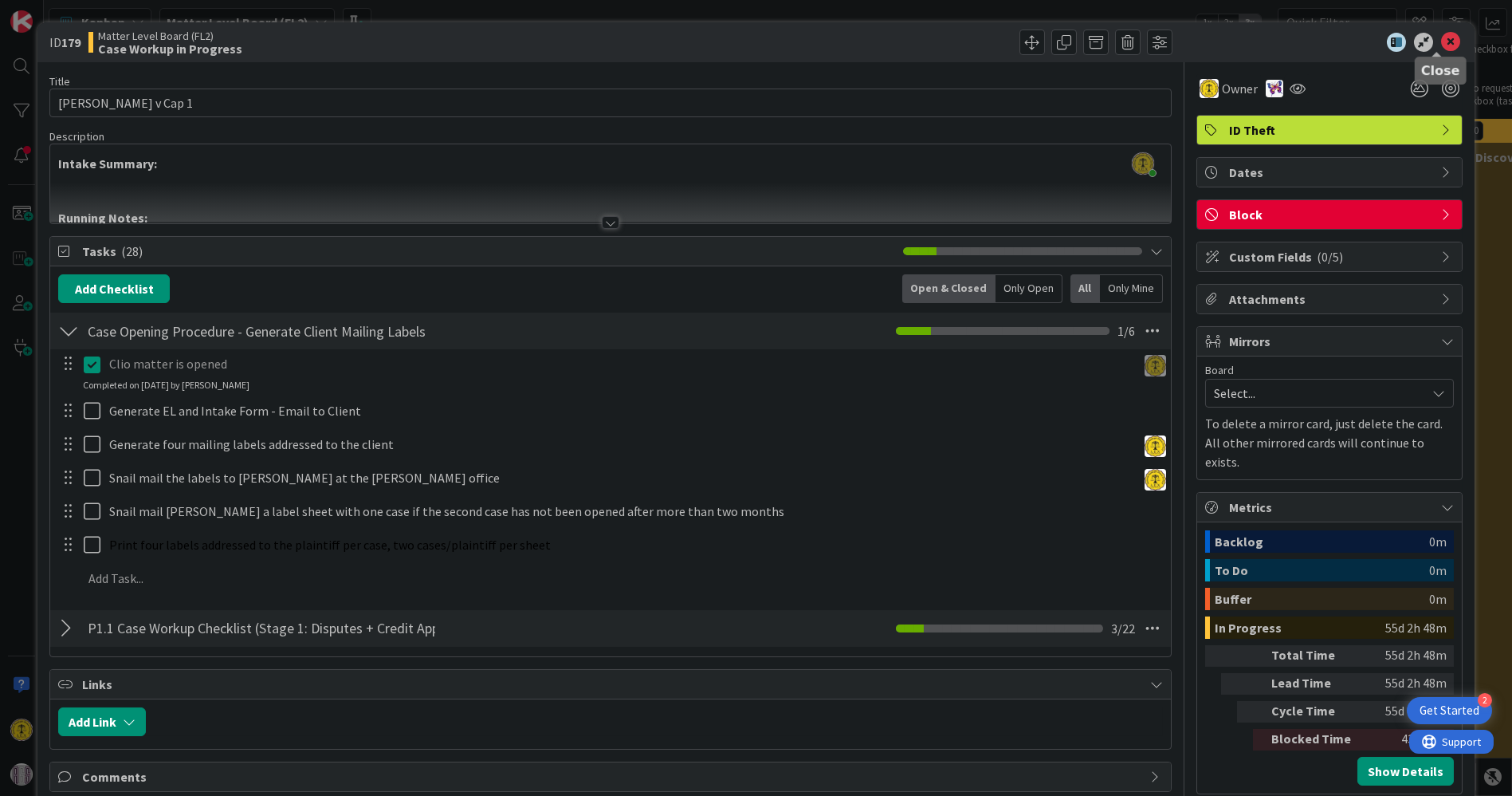
click at [1443, 42] on icon at bounding box center [1451, 42] width 20 height 20
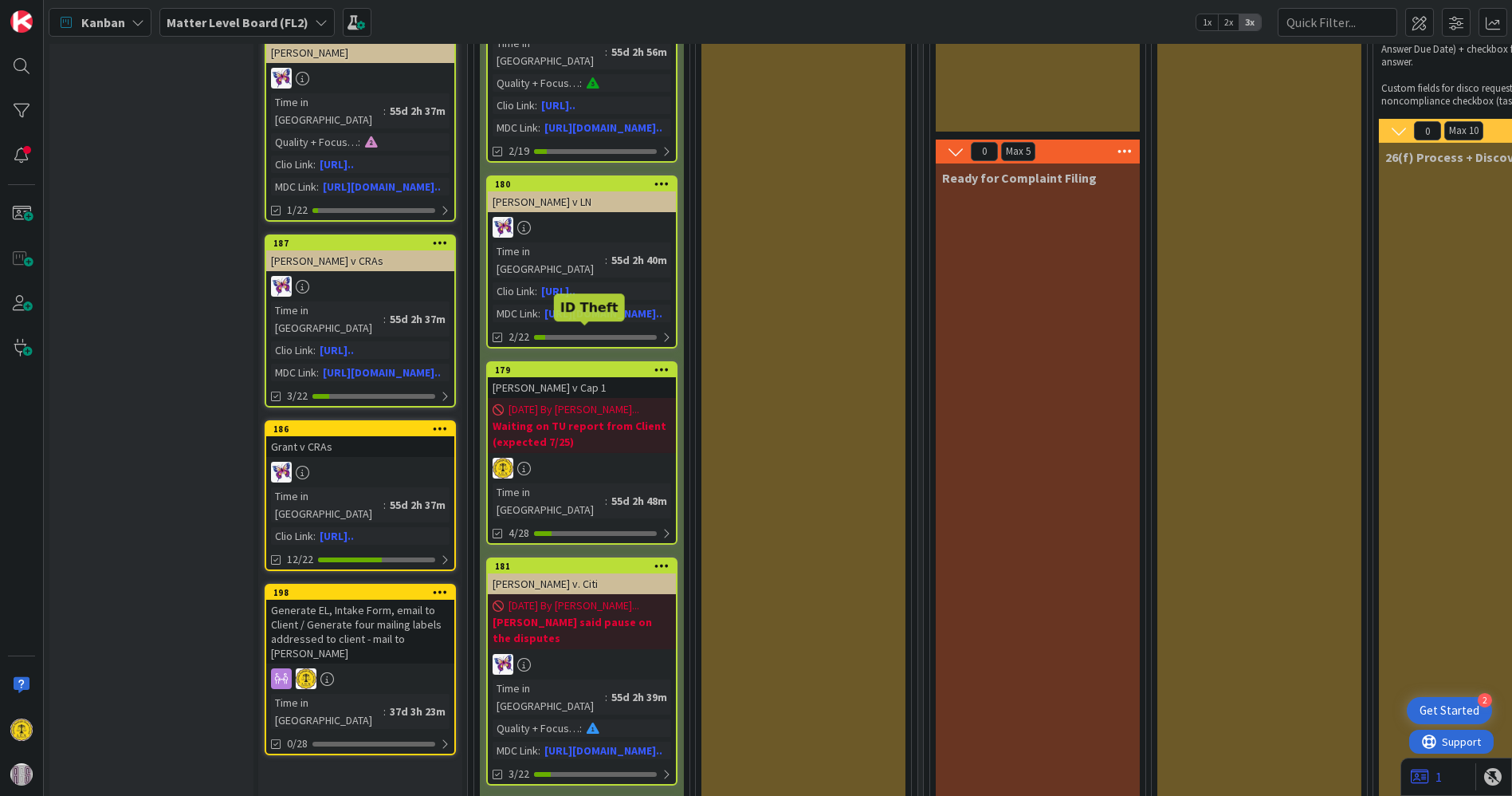
click at [565, 364] on div "179" at bounding box center [586, 370] width 181 height 11
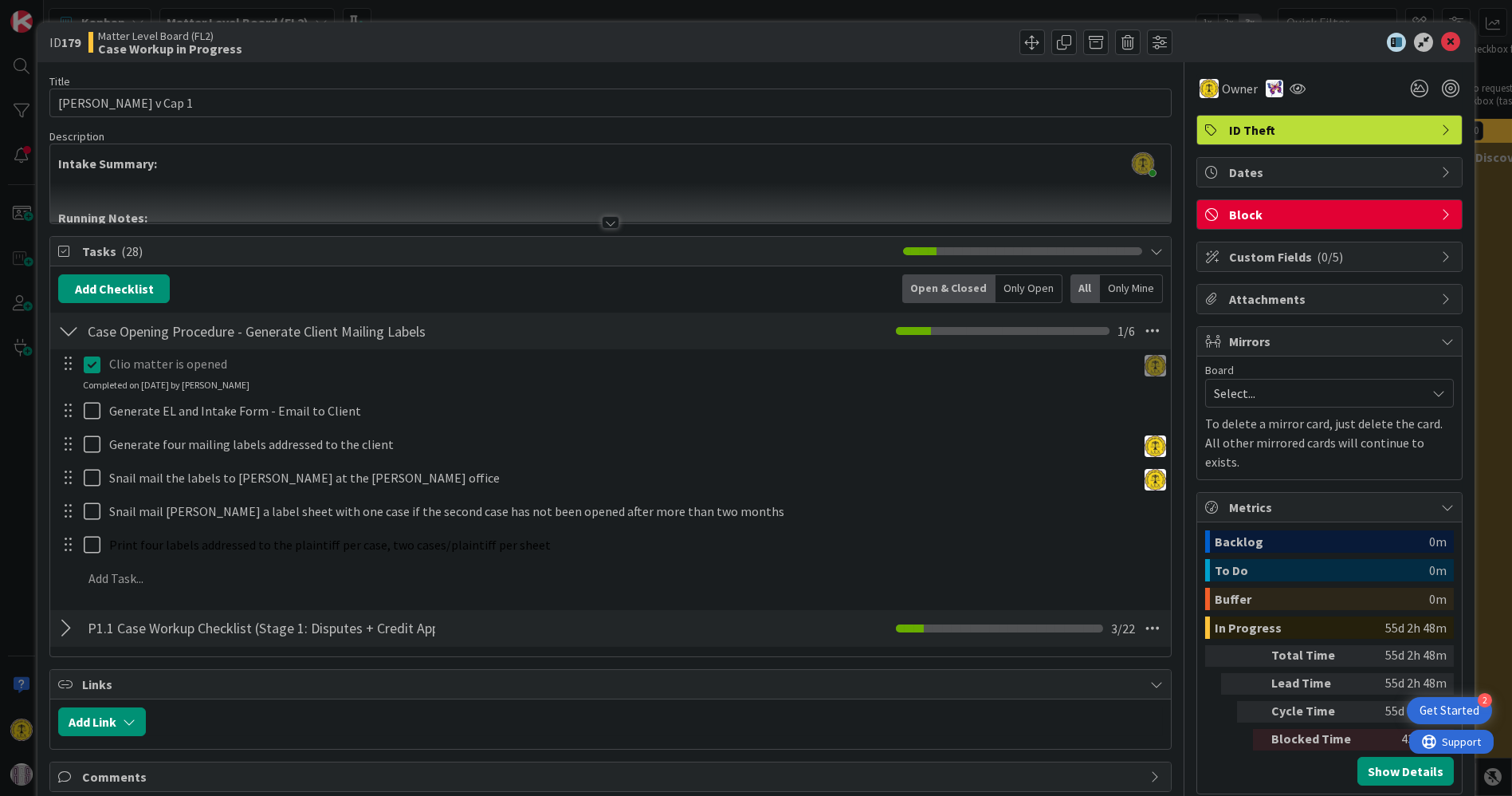
scroll to position [68, 0]
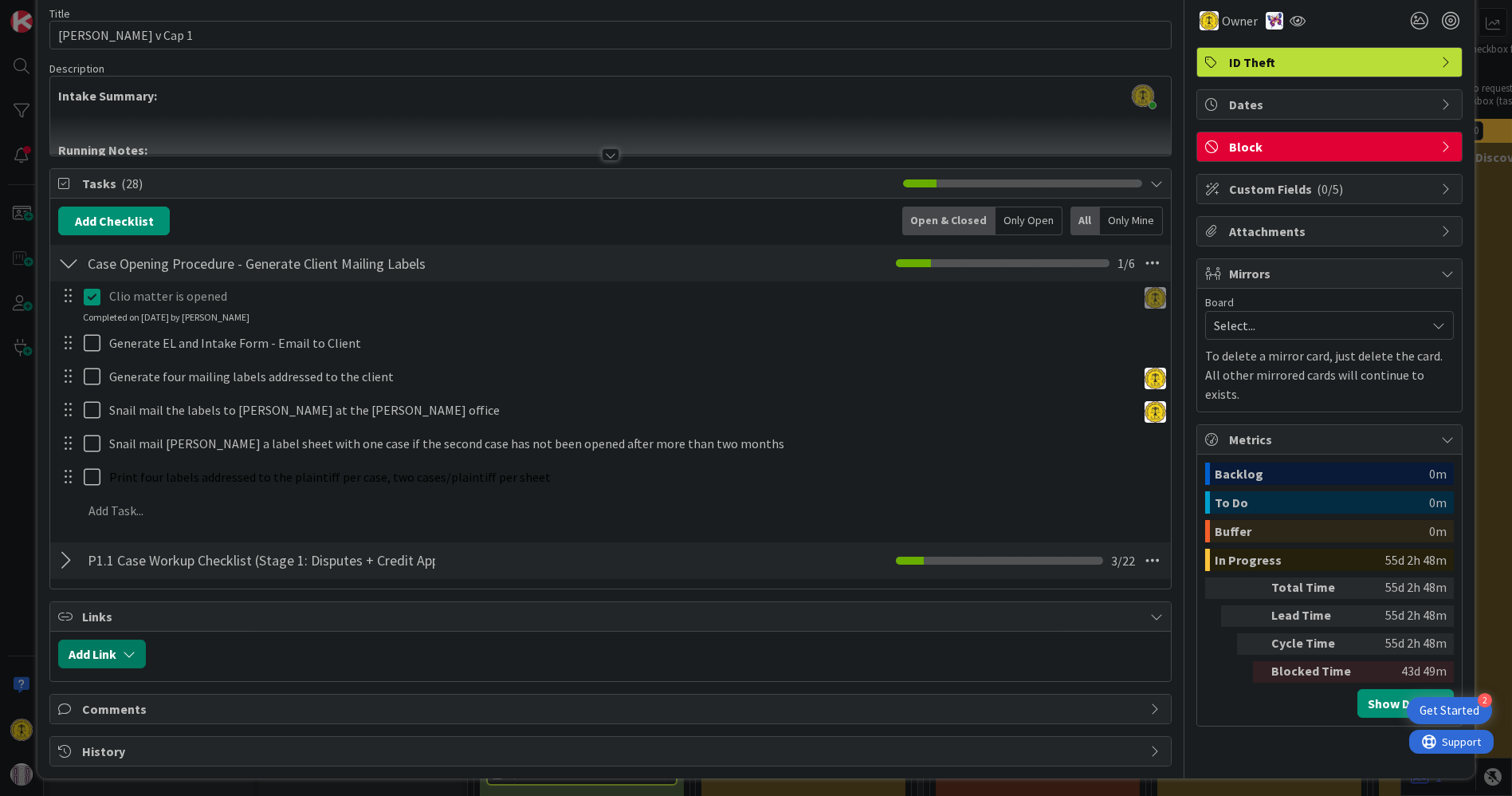
click at [101, 655] on button "Add Link" at bounding box center [102, 654] width 88 height 29
click at [276, 573] on icon at bounding box center [275, 580] width 13 height 13
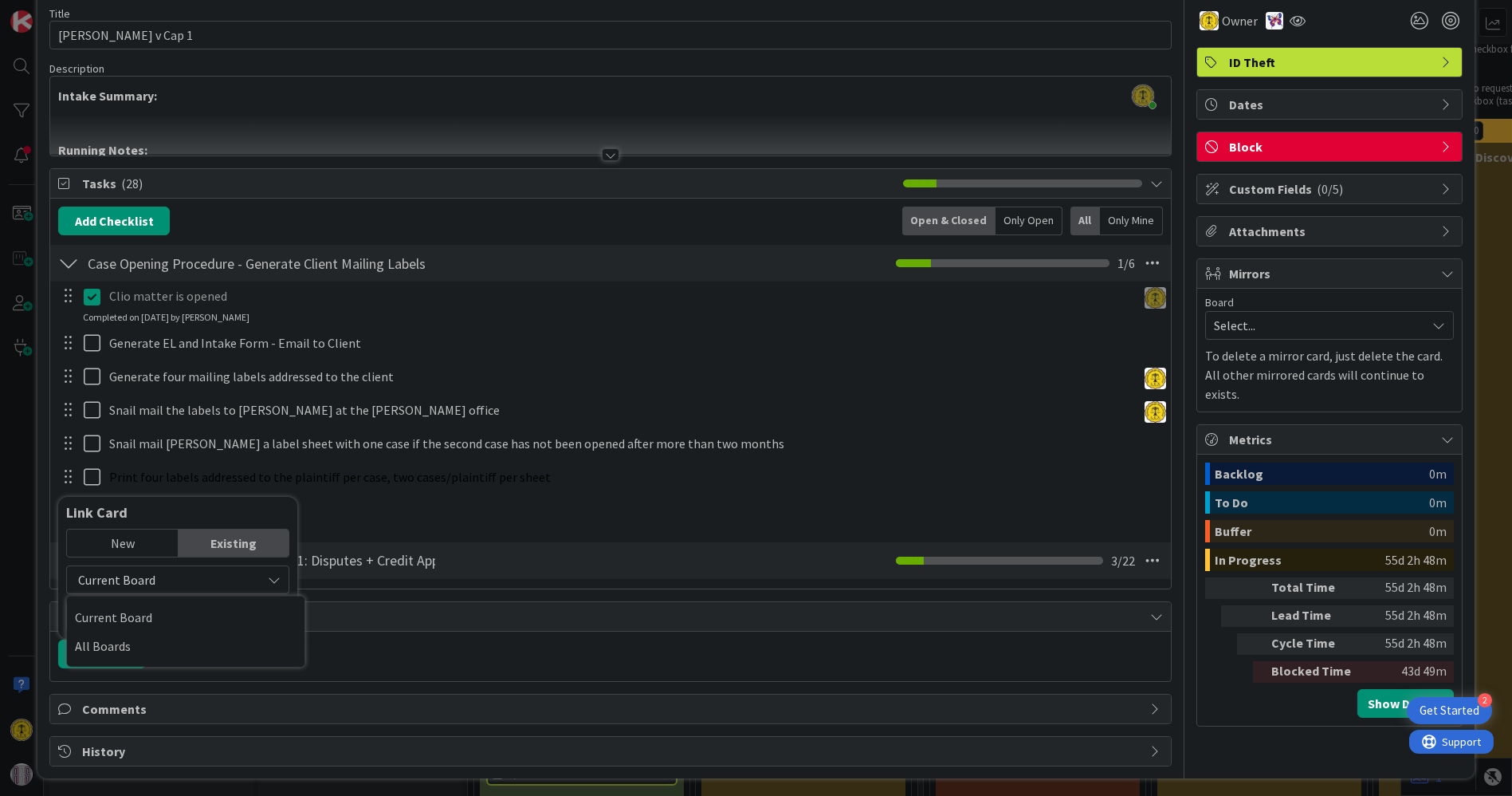
click at [276, 573] on icon at bounding box center [275, 580] width 13 height 13
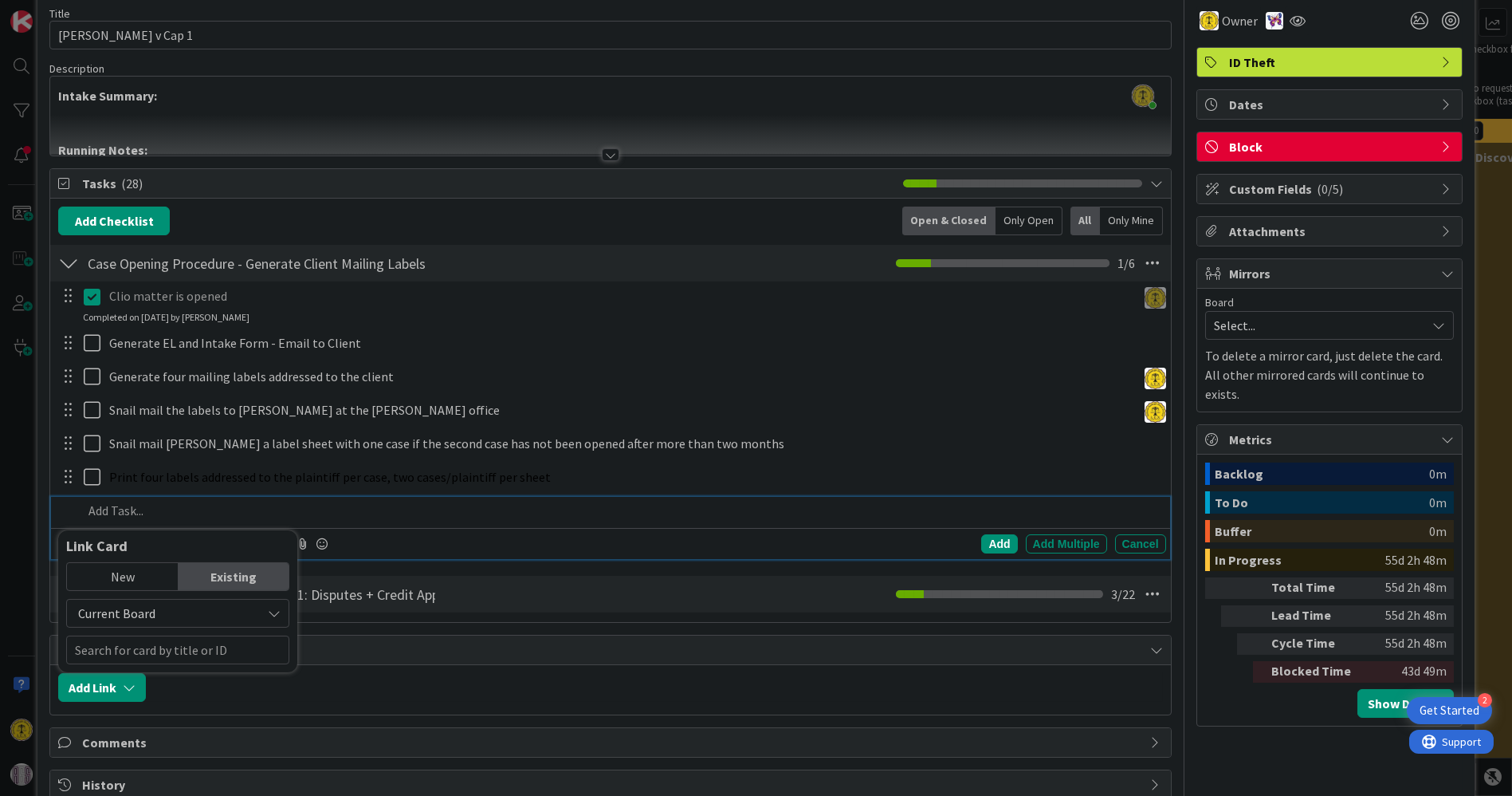
click at [611, 502] on p at bounding box center [621, 511] width 1076 height 19
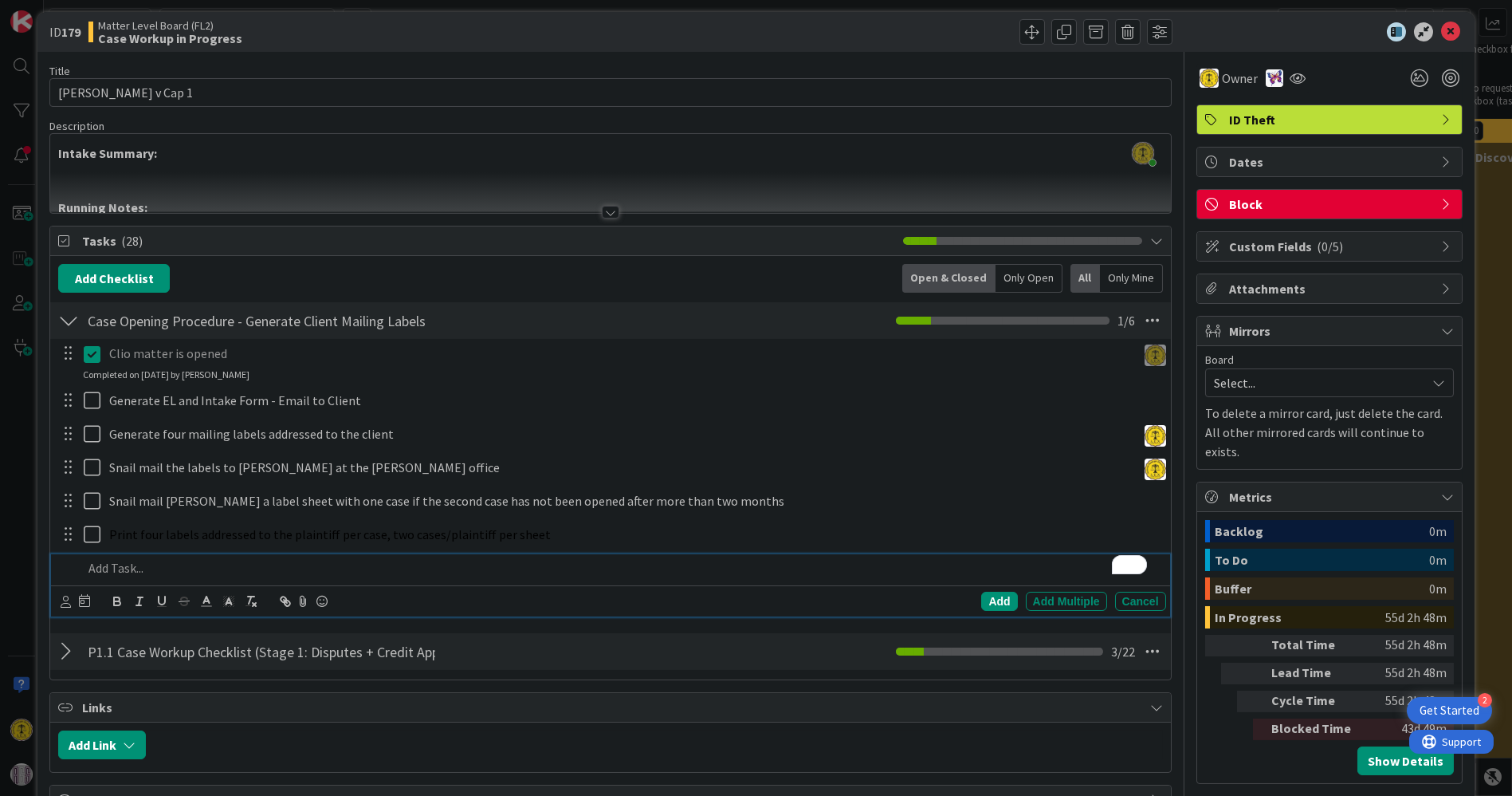
scroll to position [0, 0]
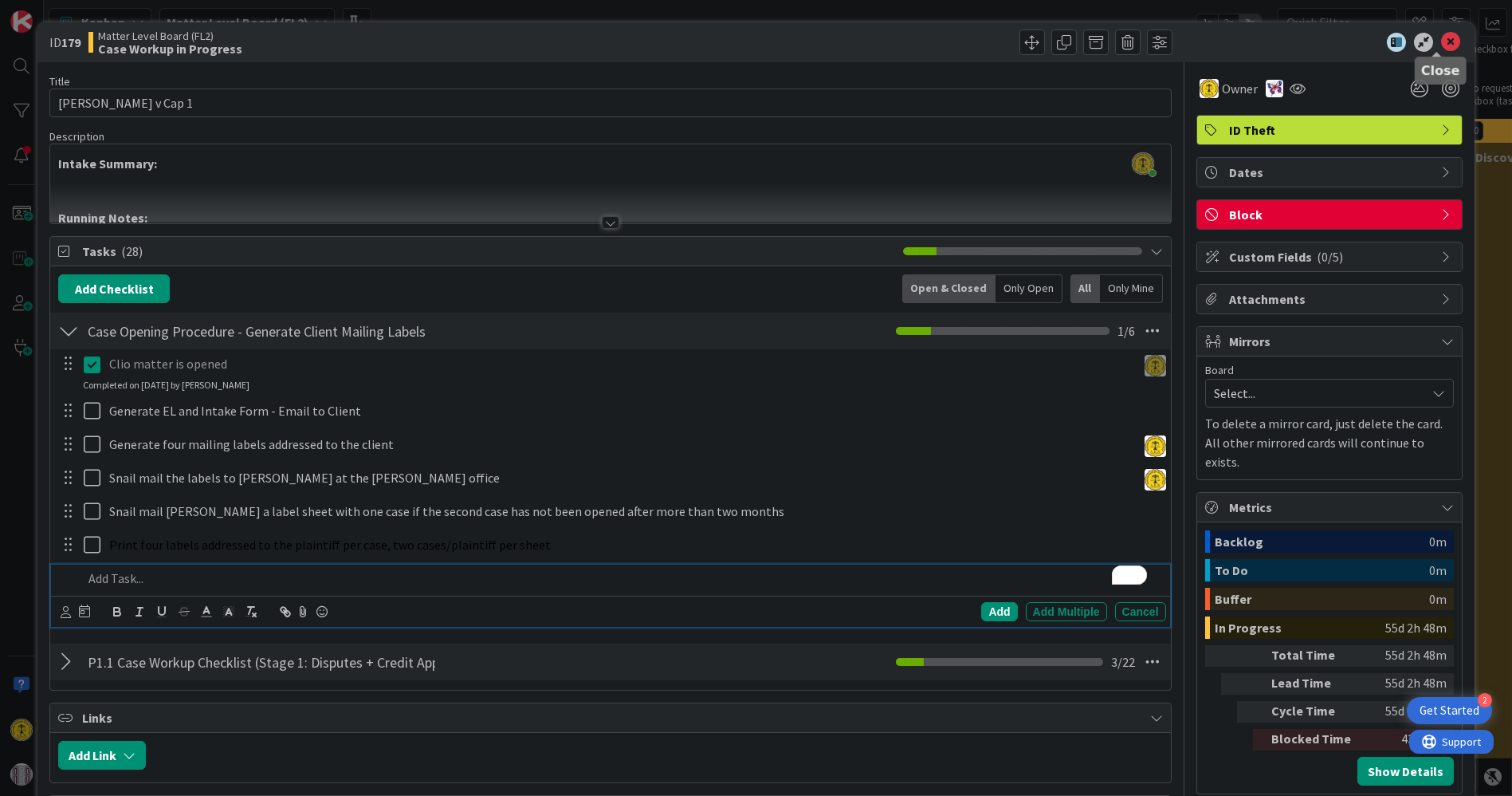
click at [1442, 44] on icon at bounding box center [1451, 42] width 20 height 20
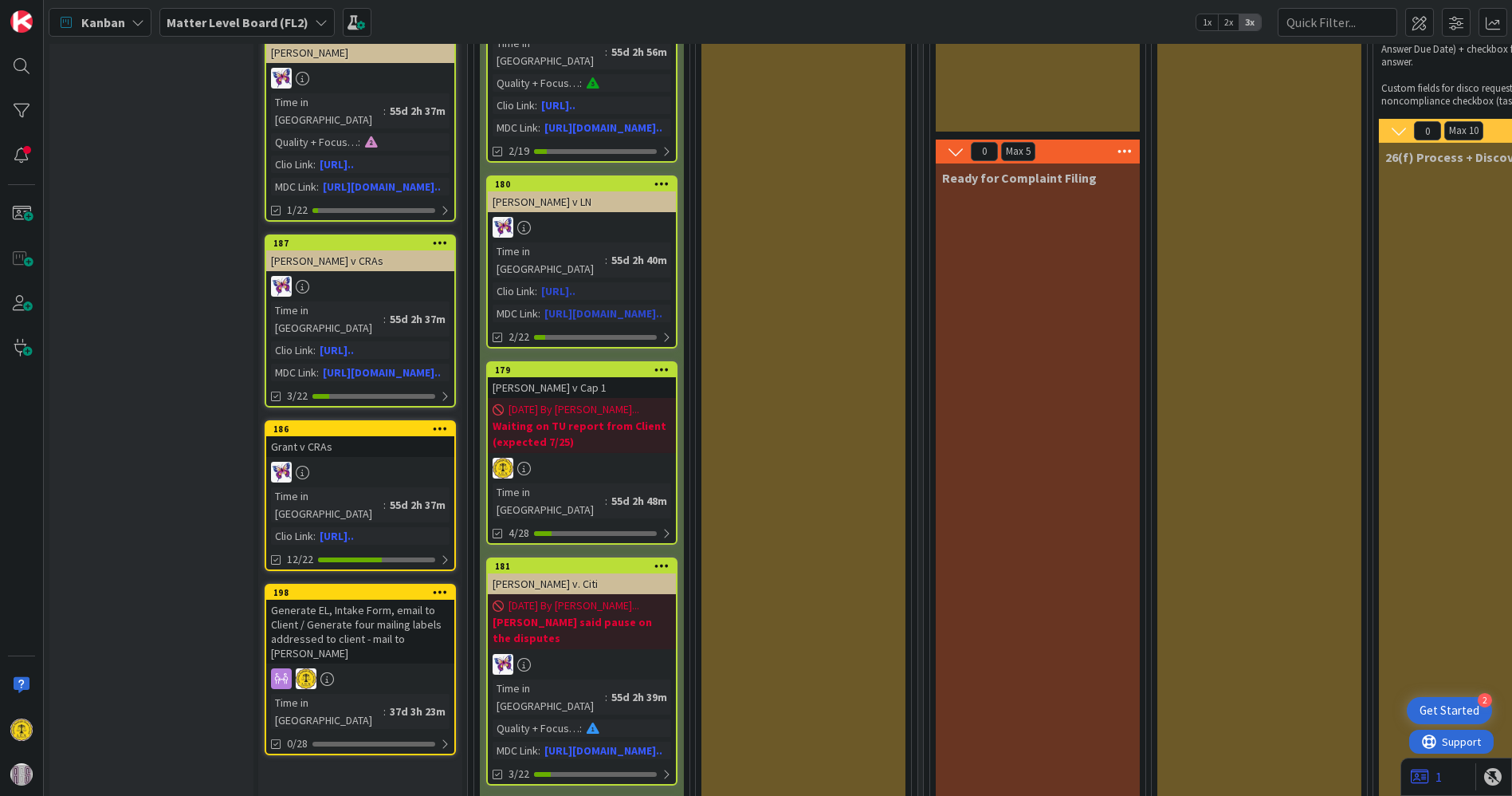
click at [614, 192] on div "[PERSON_NAME] v LN" at bounding box center [582, 202] width 188 height 20
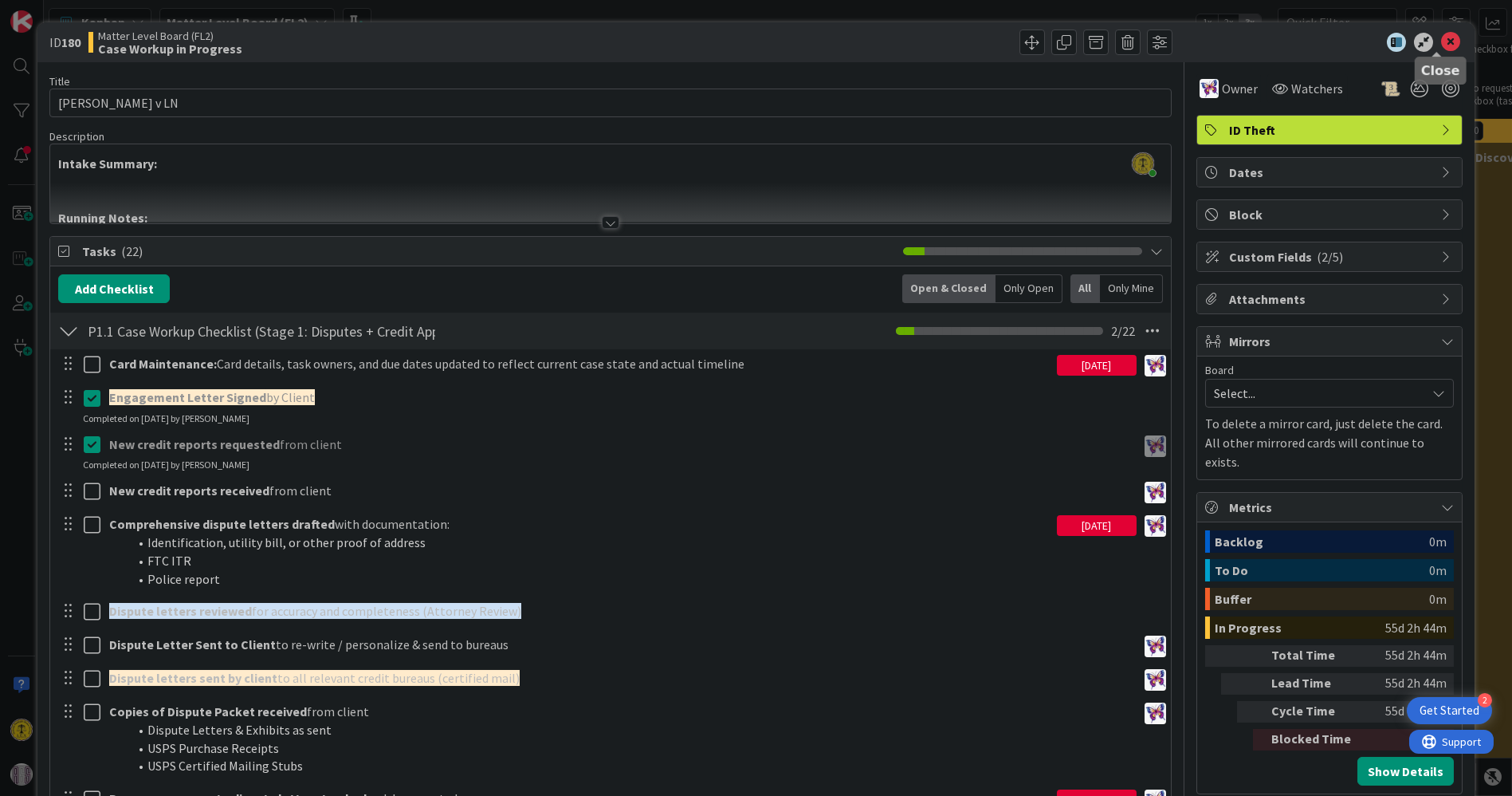
click at [1441, 44] on icon at bounding box center [1451, 42] width 20 height 20
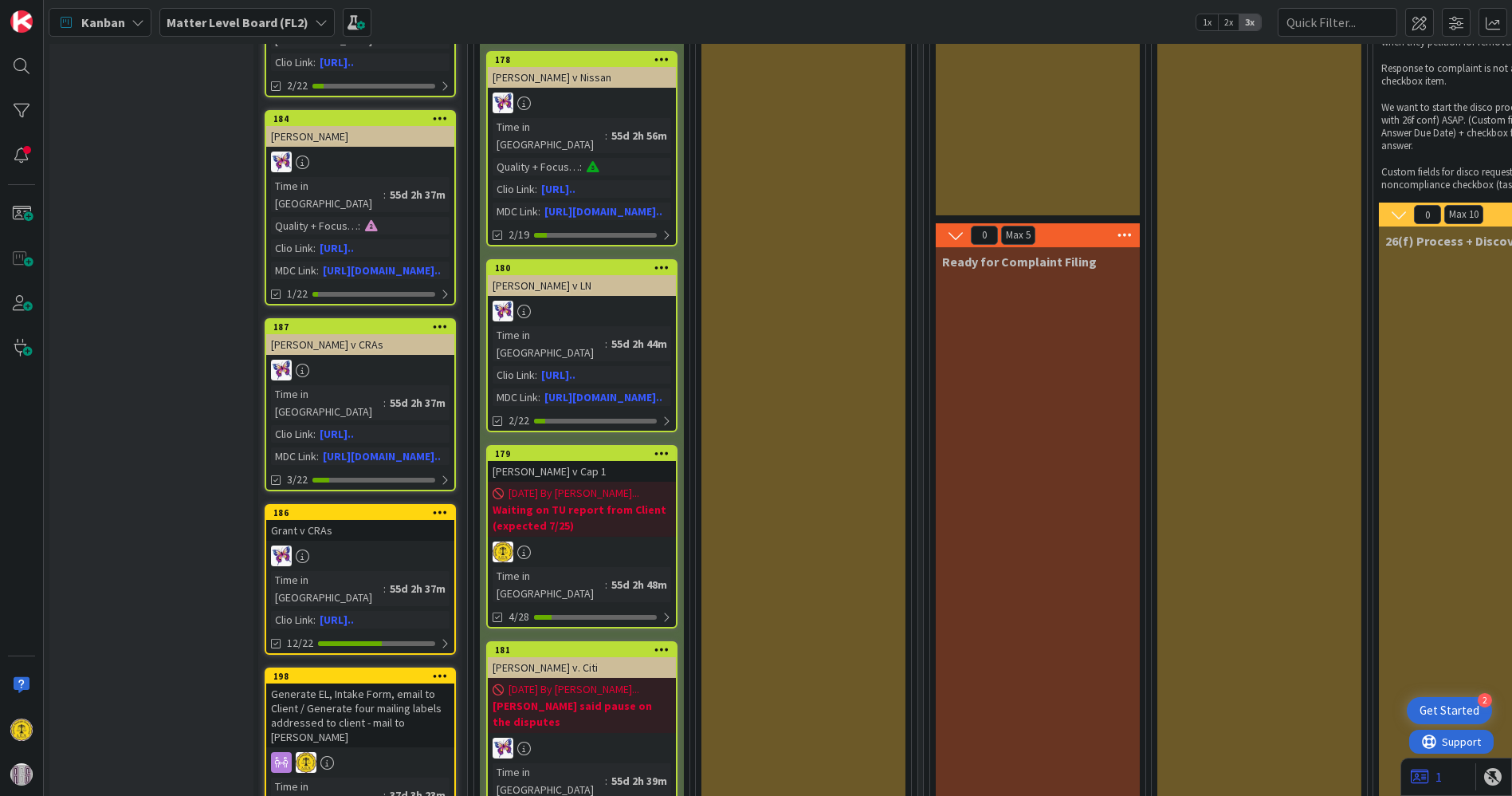
scroll to position [177, 0]
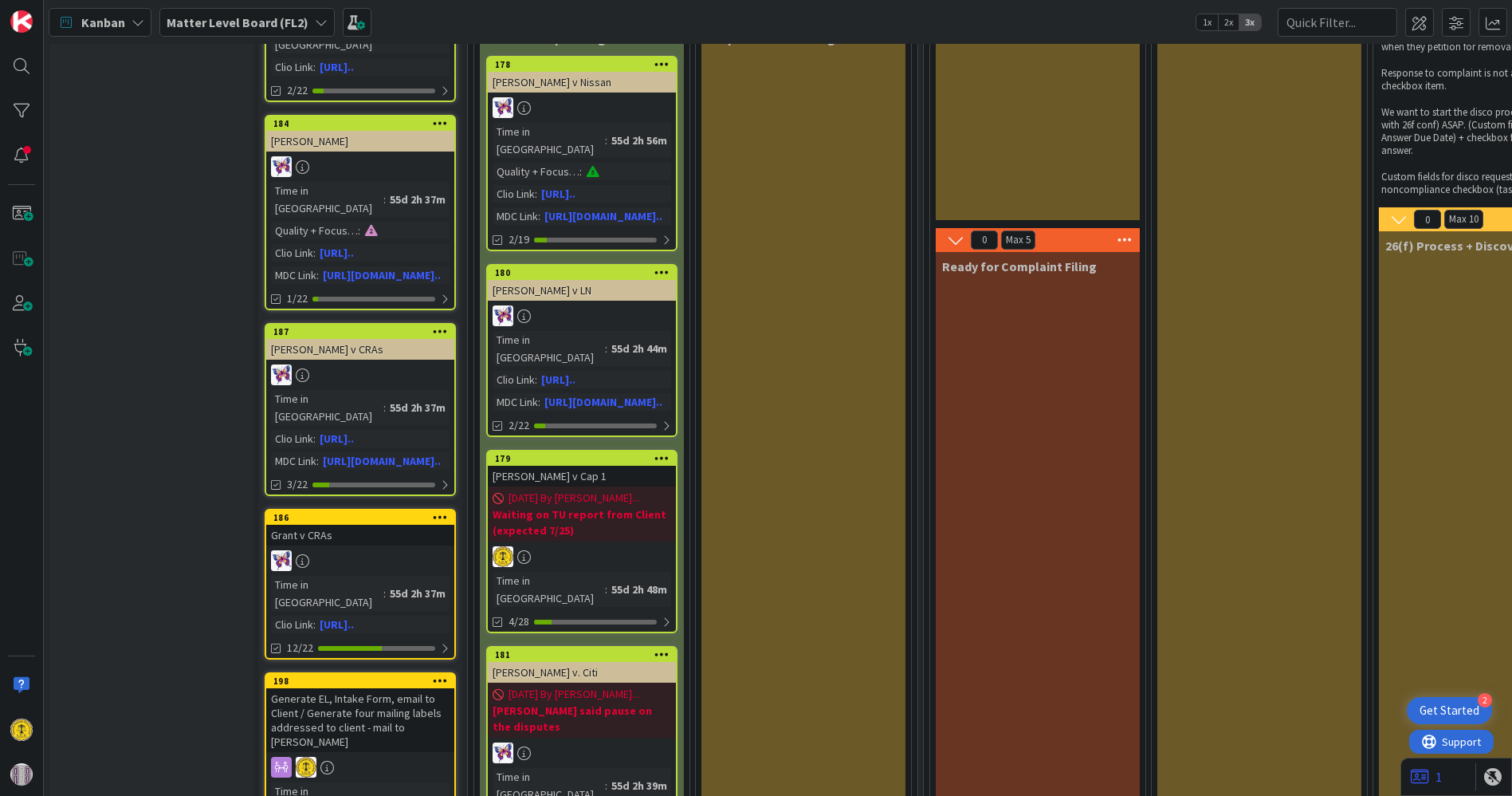
drag, startPoint x: 578, startPoint y: 458, endPoint x: 547, endPoint y: 464, distance: 31.6
click at [547, 490] on span "[DATE] By [PERSON_NAME]..." at bounding box center [574, 498] width 130 height 17
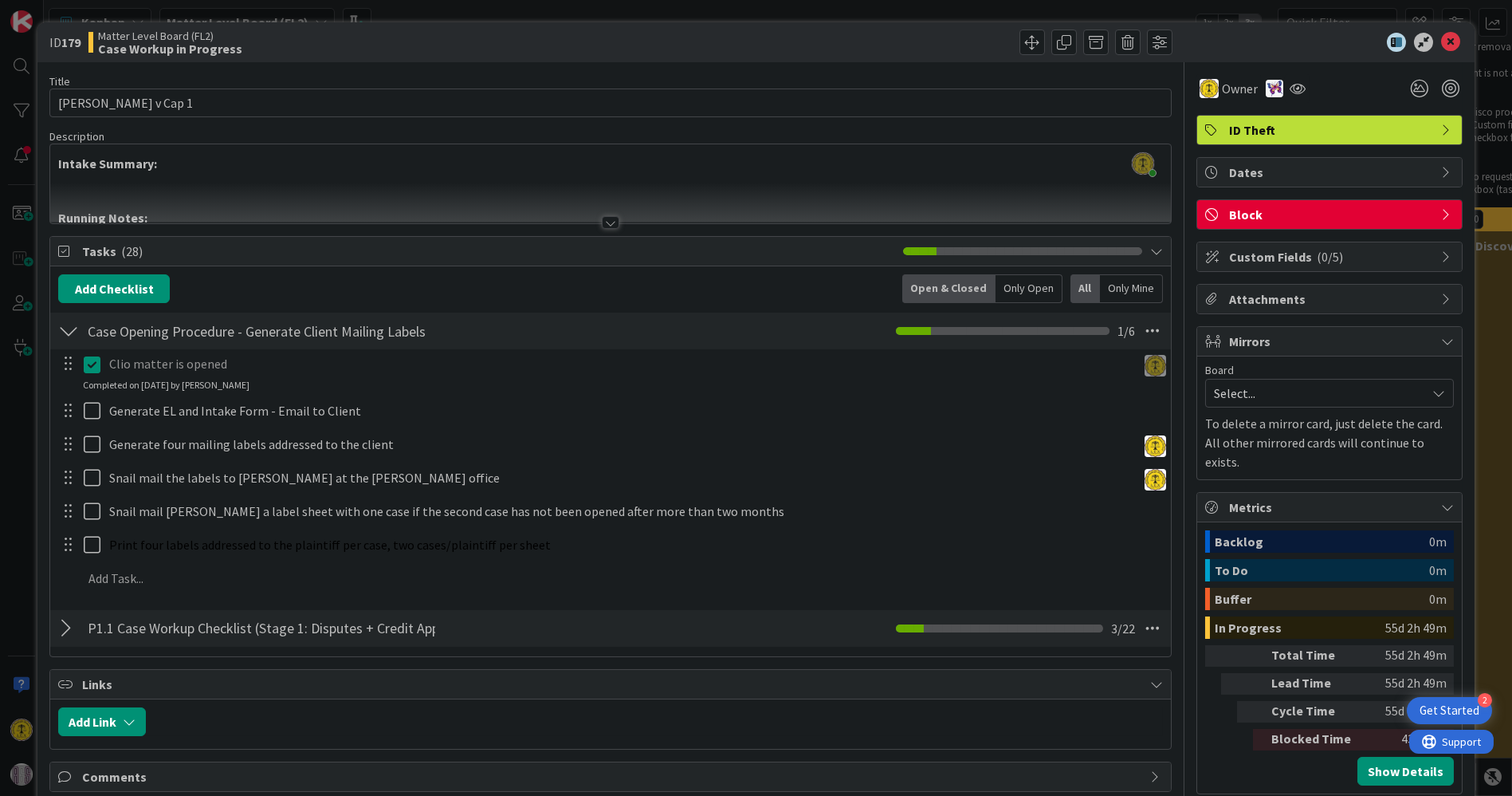
click at [64, 325] on div at bounding box center [69, 331] width 20 height 29
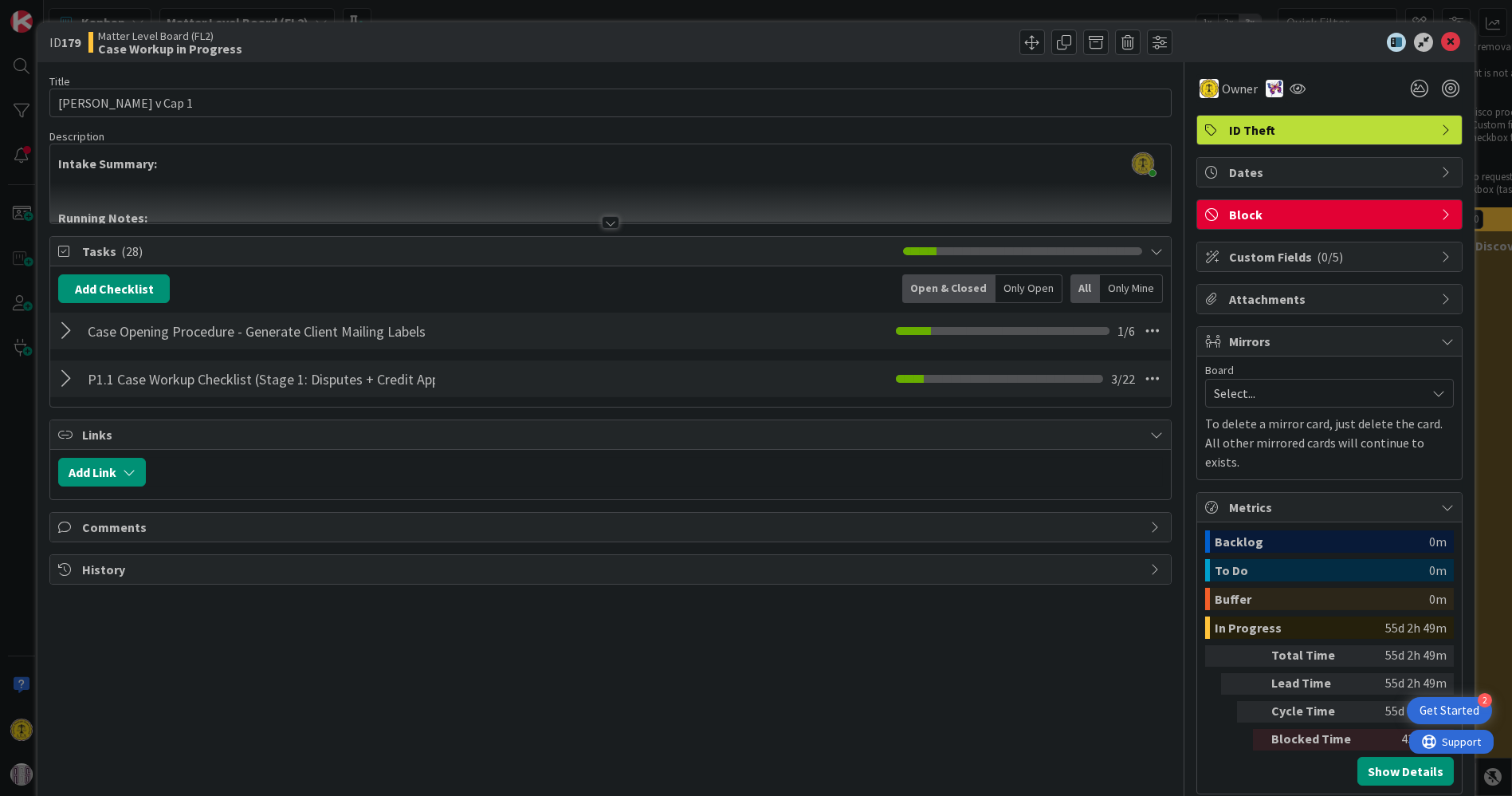
click at [602, 224] on div at bounding box center [611, 223] width 18 height 13
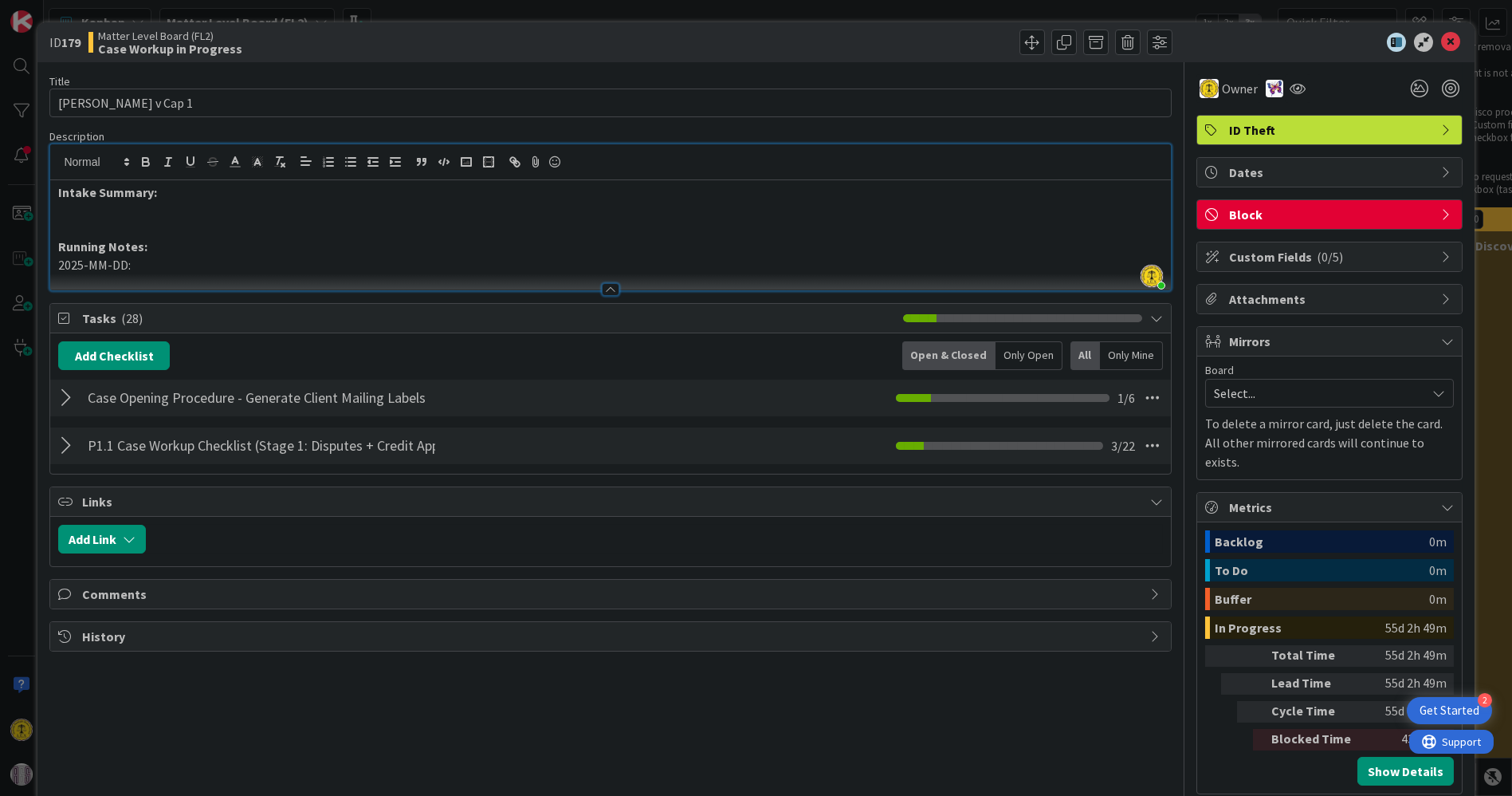
click at [602, 283] on div at bounding box center [611, 290] width 18 height 13
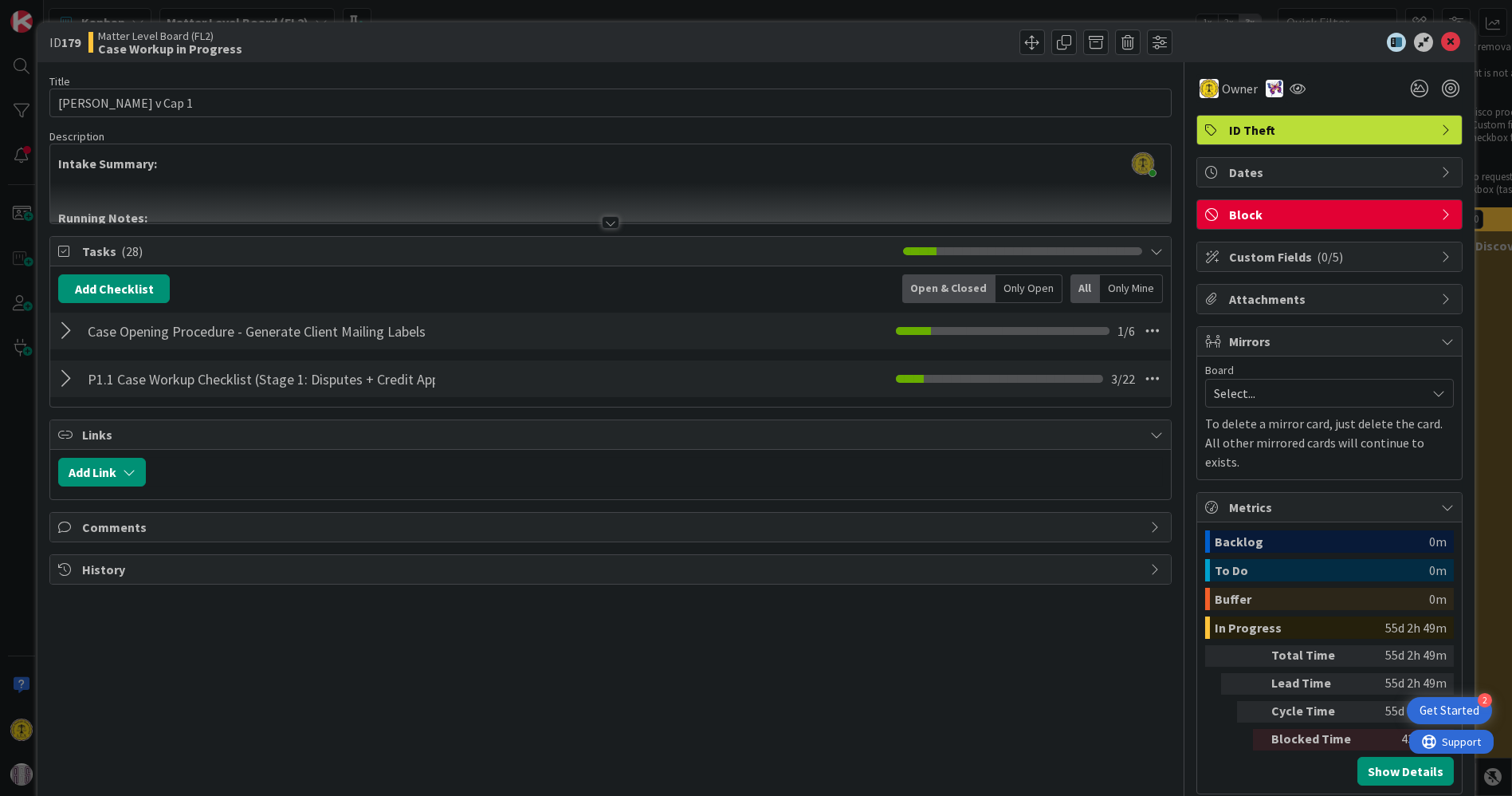
click at [283, 163] on p "Intake Summary:" at bounding box center [611, 164] width 1104 height 19
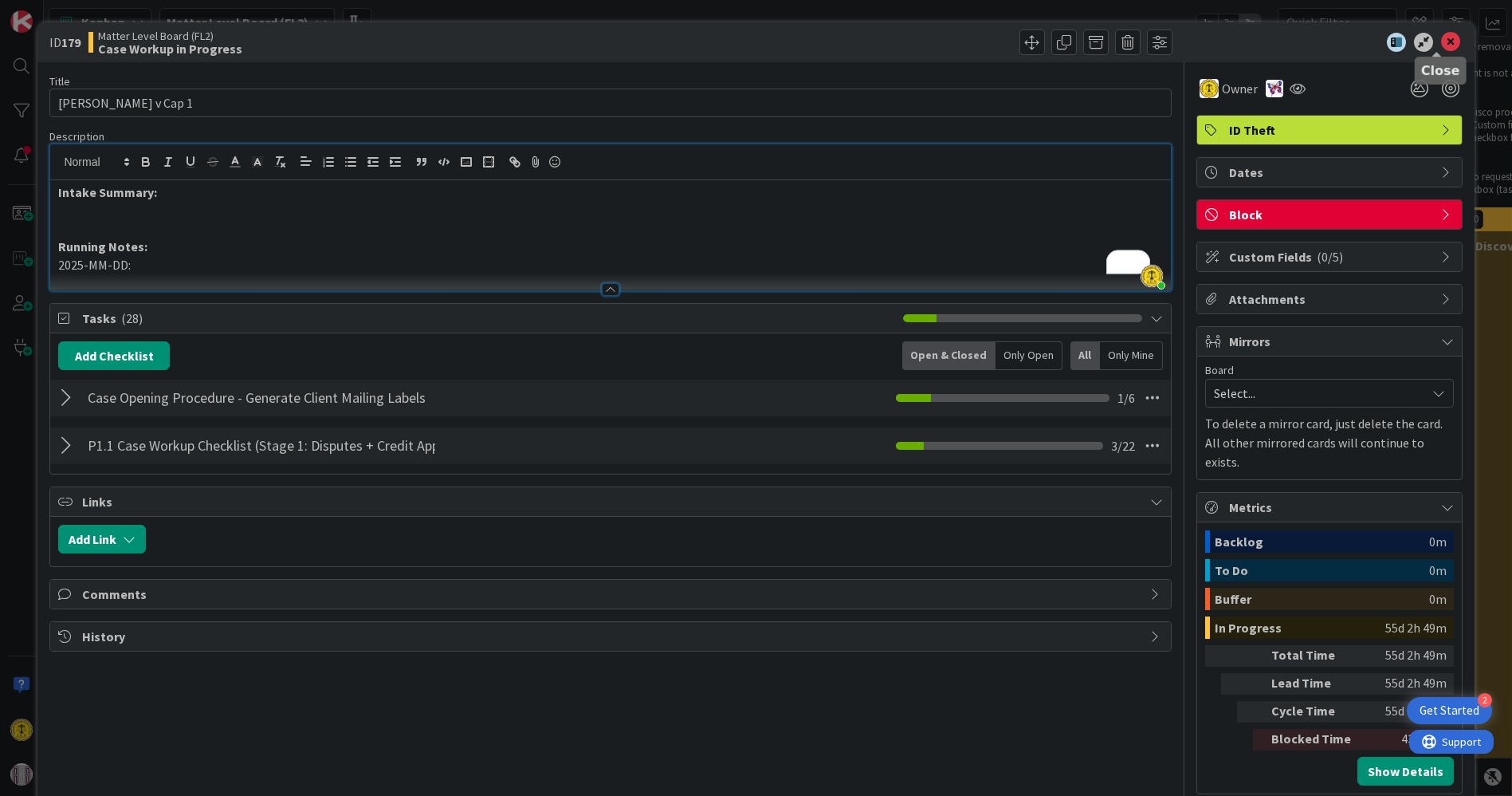
click at [1441, 33] on icon at bounding box center [1451, 42] width 20 height 20
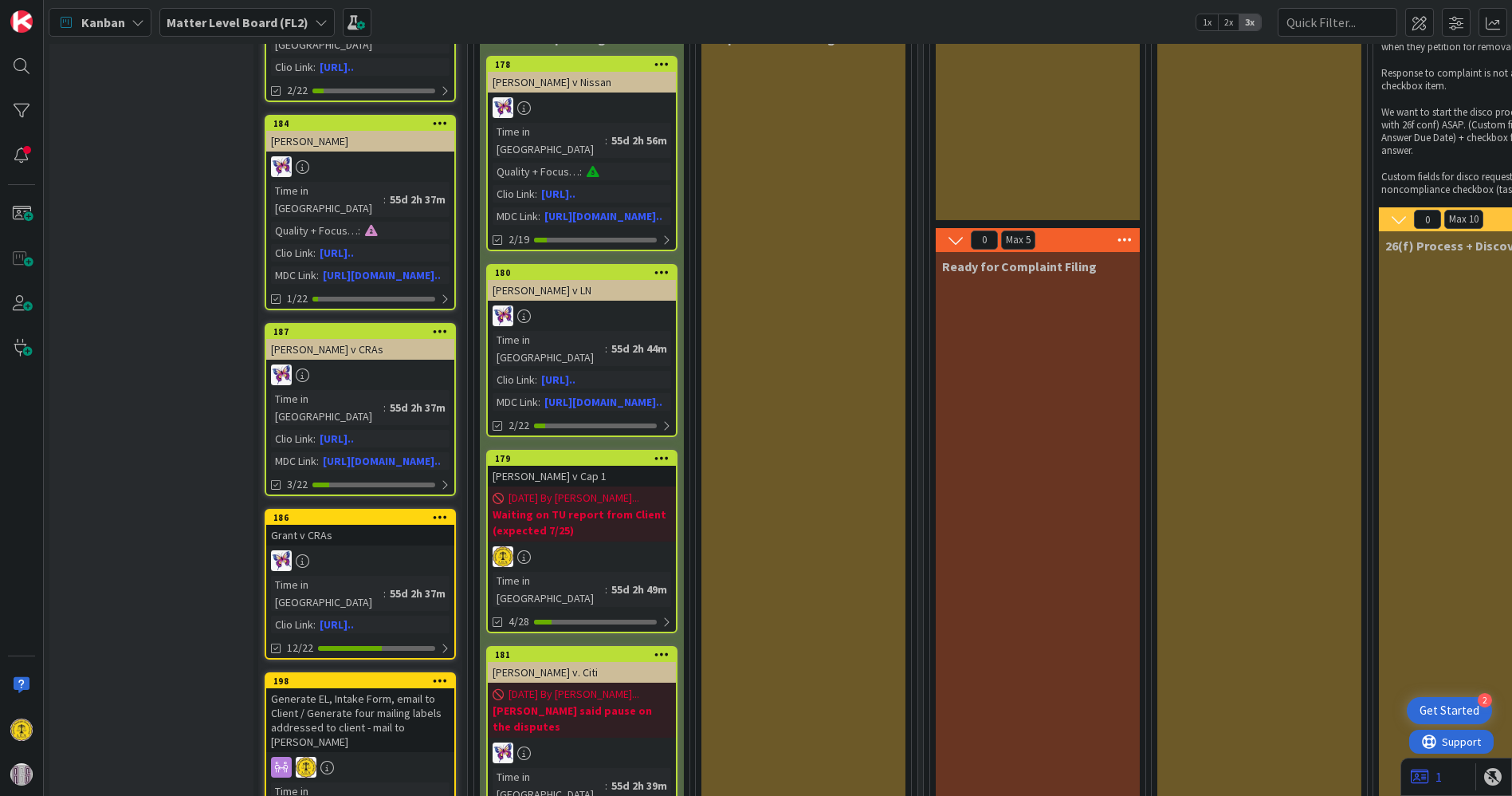
click at [552, 506] on b "Waiting on TU report from Client (expected 7/25)" at bounding box center [582, 522] width 179 height 32
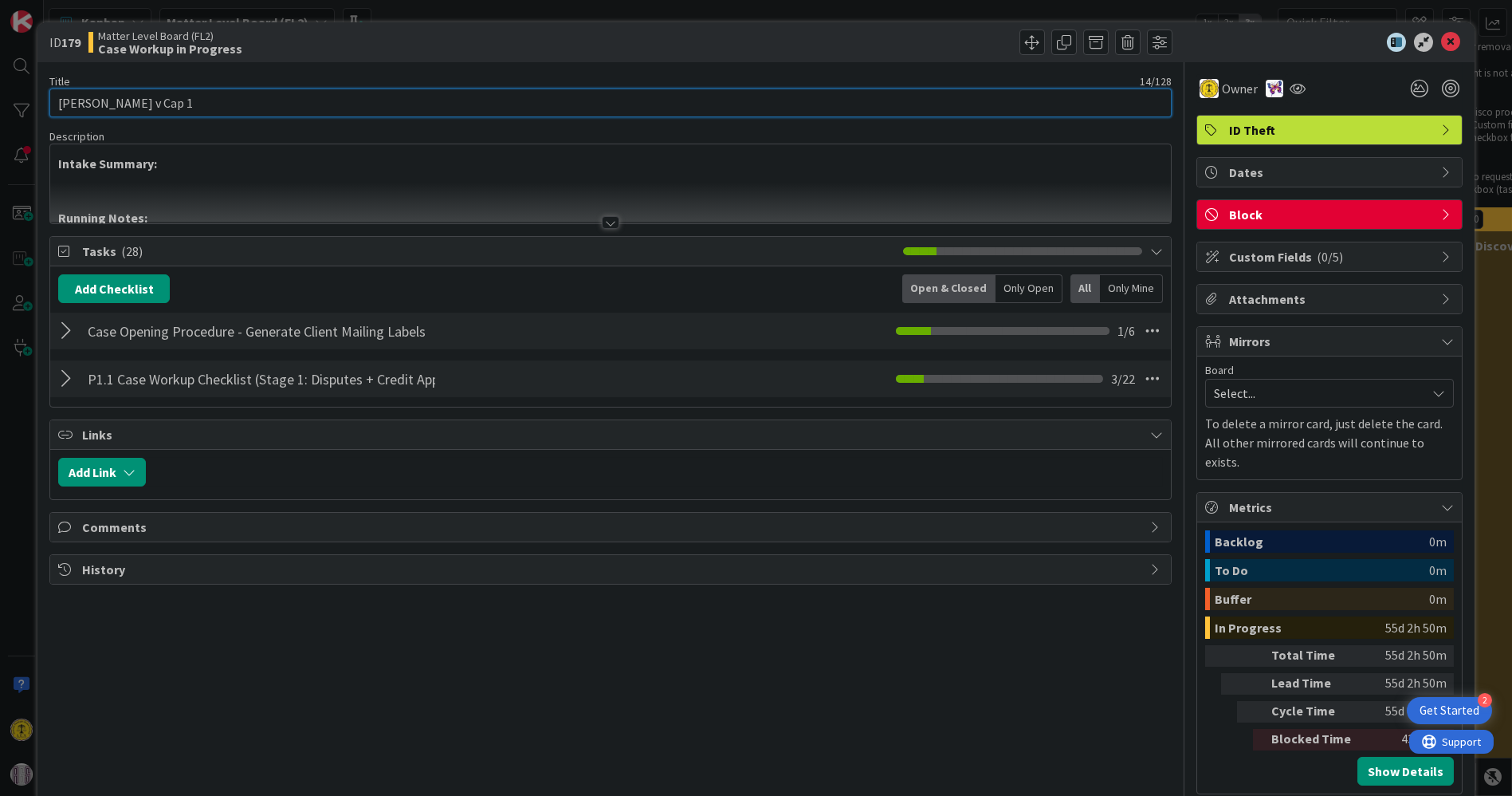
click at [136, 102] on input "[PERSON_NAME] v Cap 1" at bounding box center [610, 102] width 1122 height 29
type input "Hansen v Capital One Bank (USA), N.A."
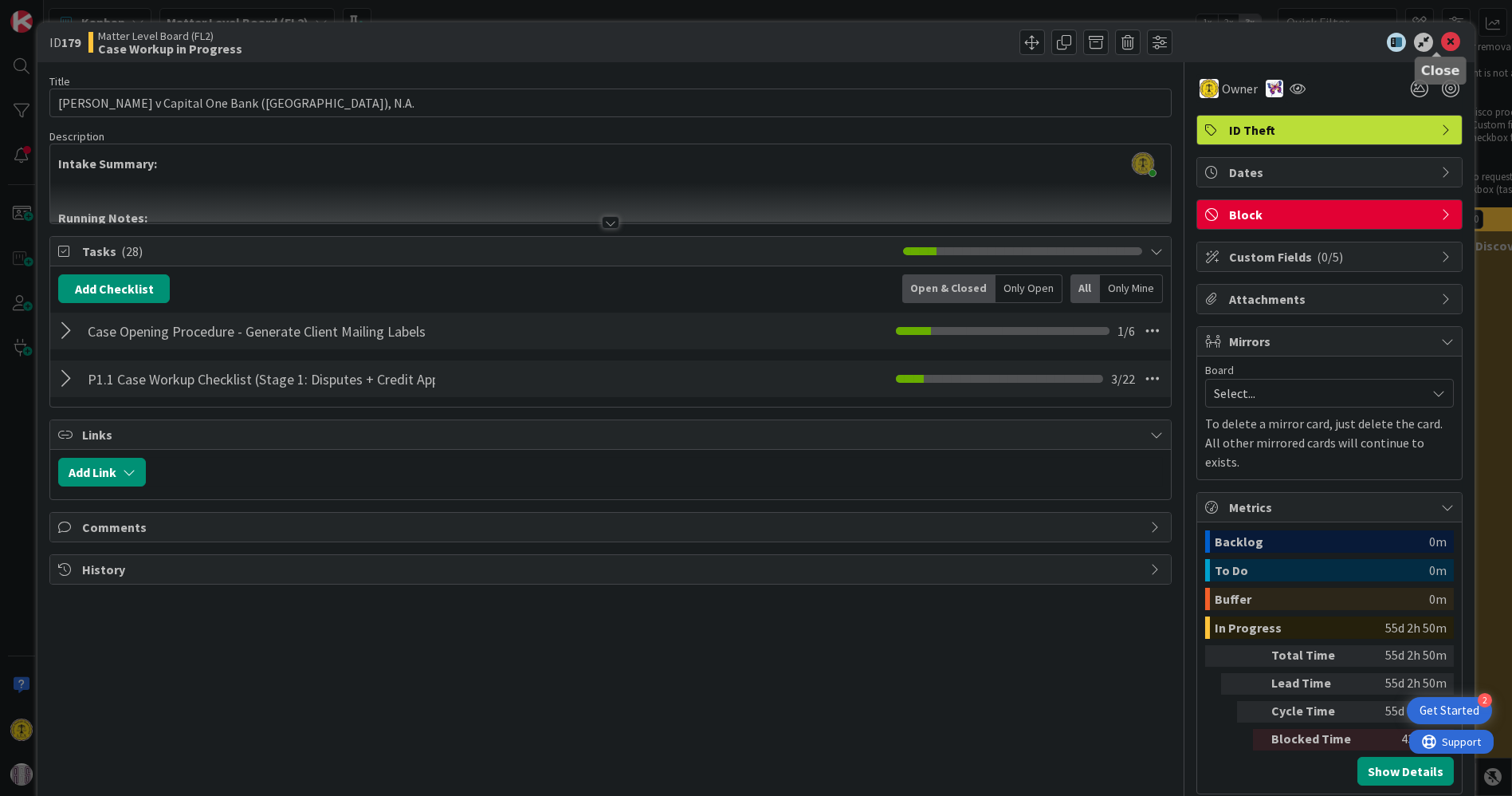
click at [1441, 40] on icon at bounding box center [1451, 42] width 20 height 20
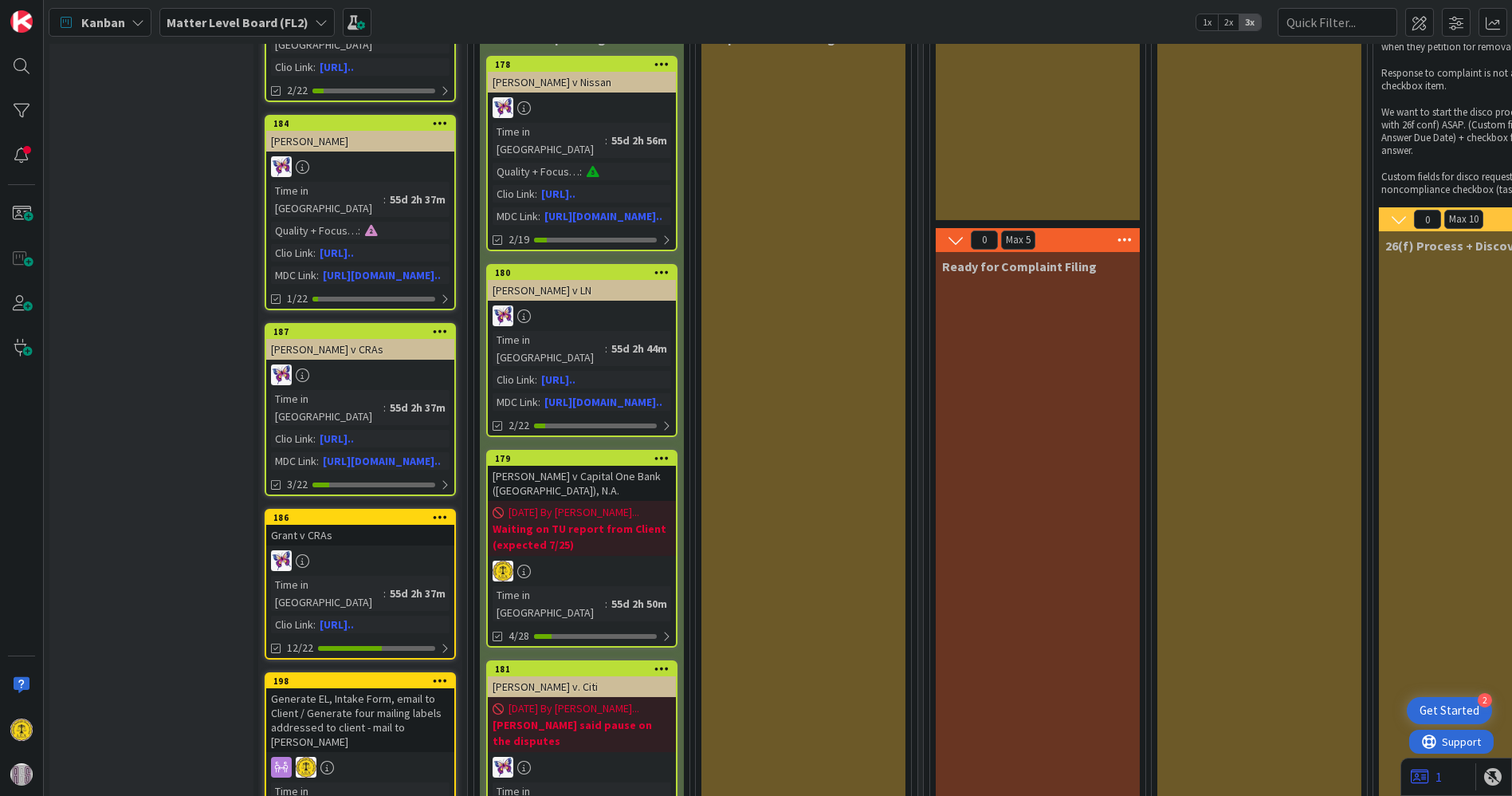
click at [552, 520] on b "Waiting on TU report from Client (expected 7/25)" at bounding box center [582, 536] width 179 height 32
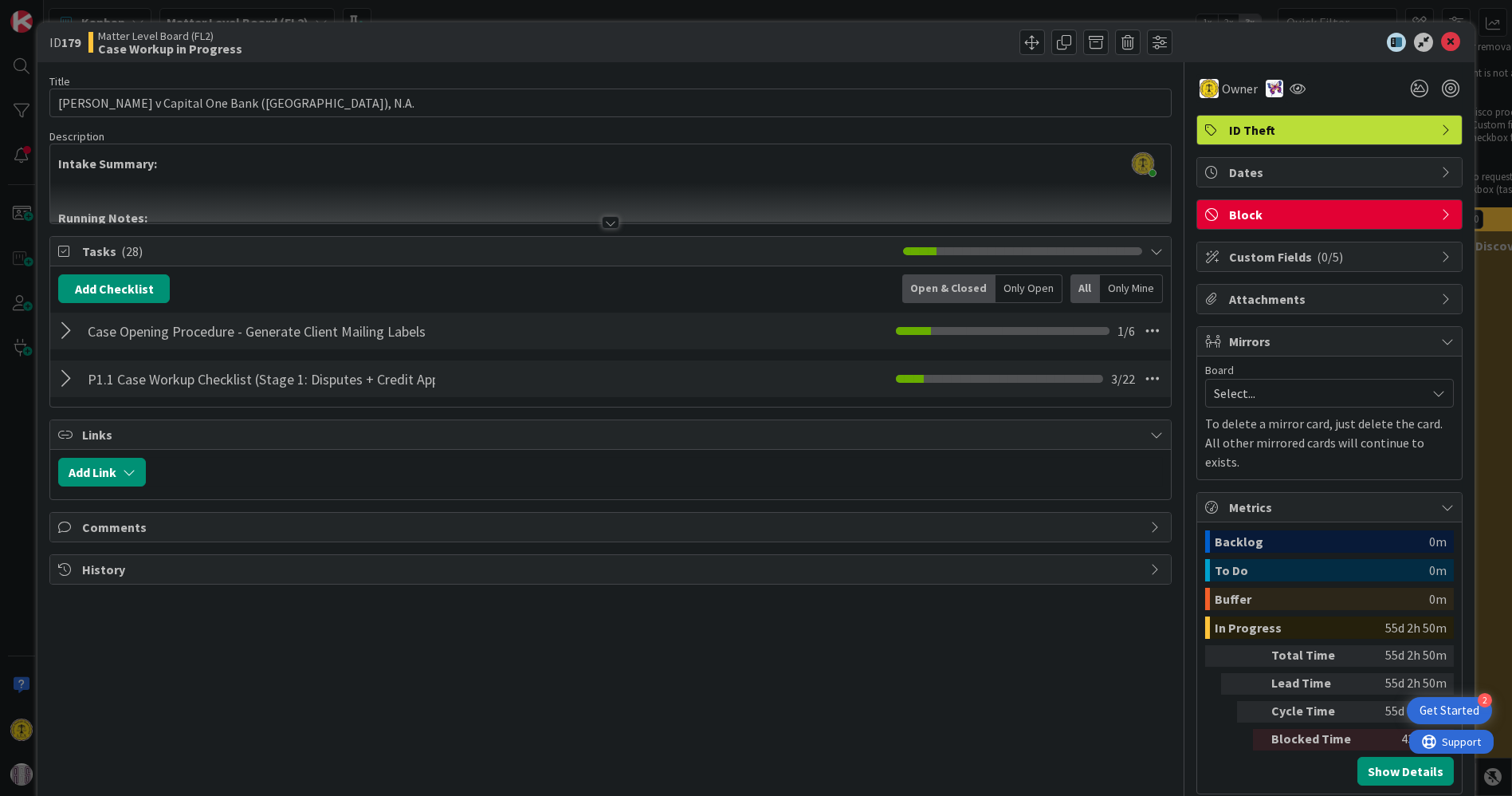
click at [68, 329] on div at bounding box center [69, 331] width 20 height 29
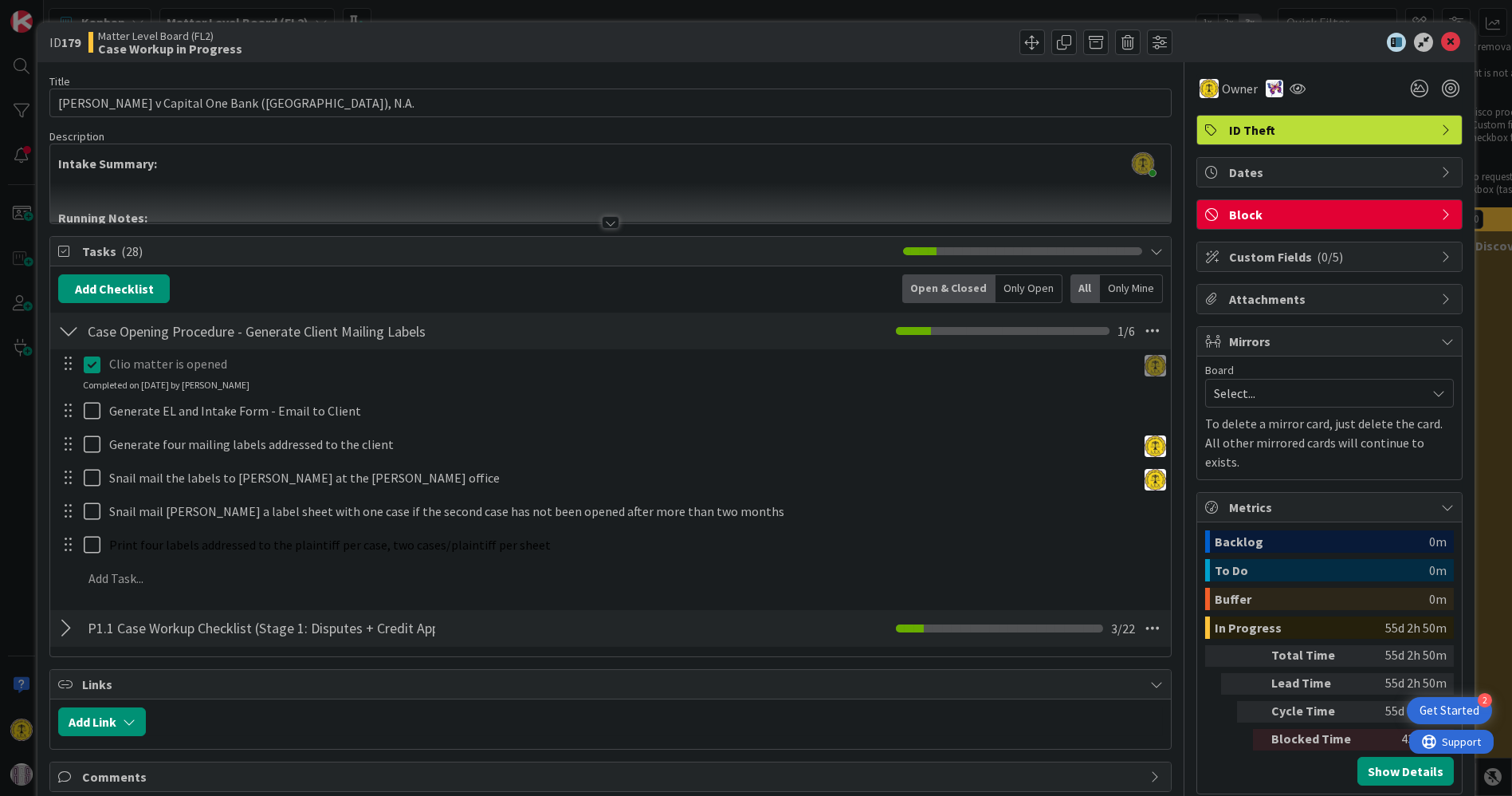
click at [68, 329] on div at bounding box center [69, 331] width 20 height 29
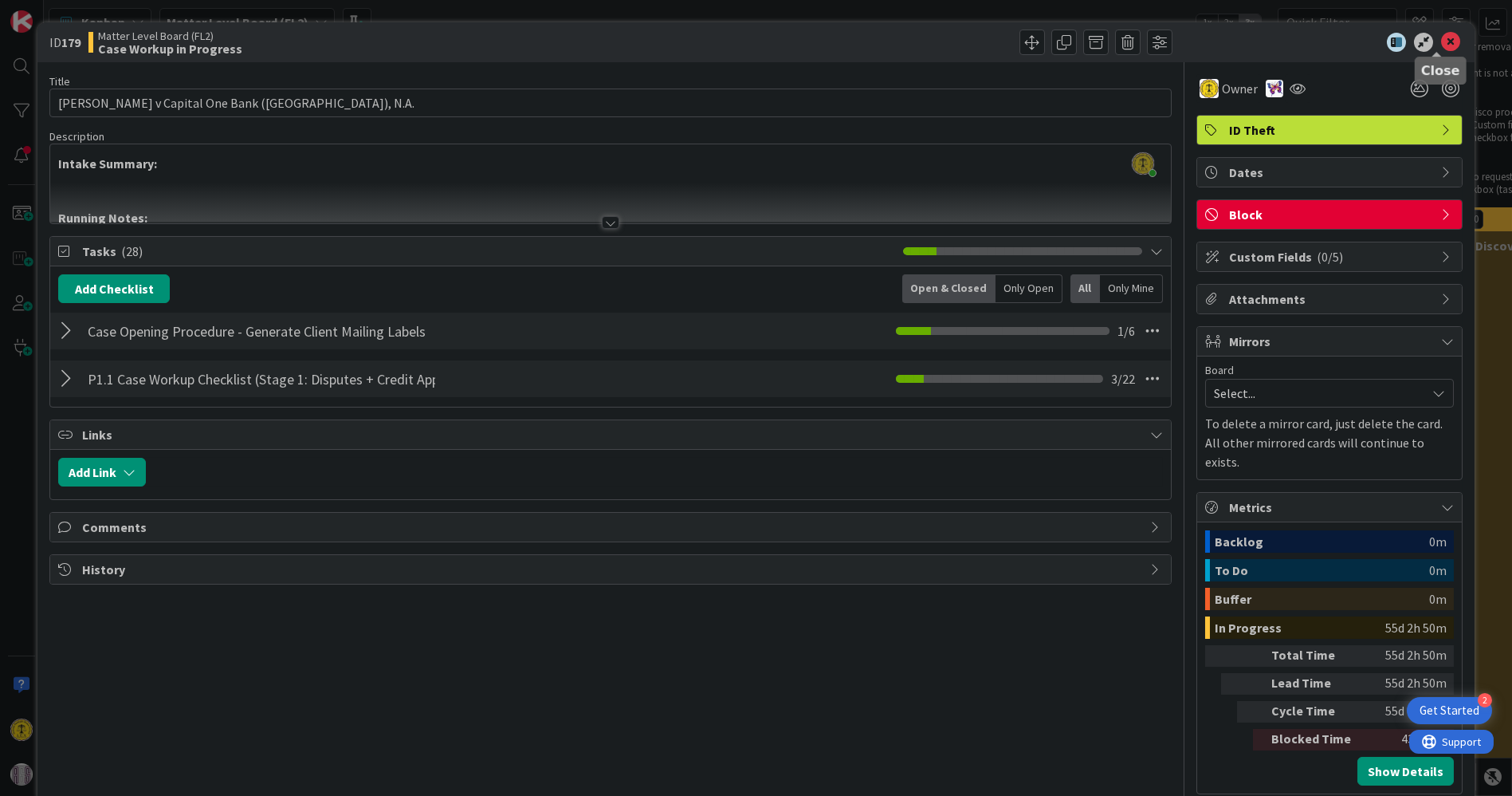
click at [1441, 39] on icon at bounding box center [1451, 42] width 20 height 20
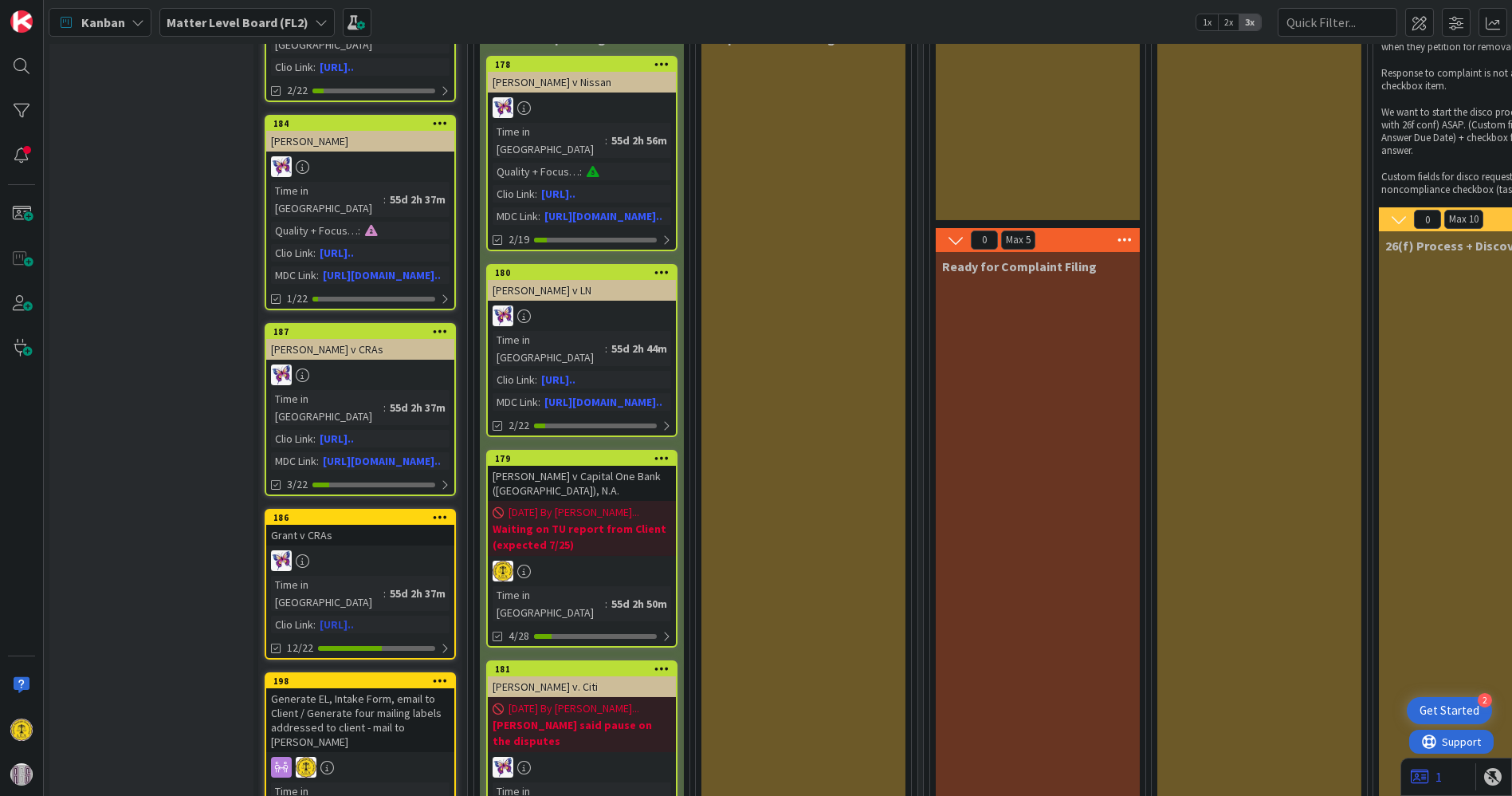
click at [351, 524] on div "Grant v CRAs" at bounding box center [360, 534] width 188 height 20
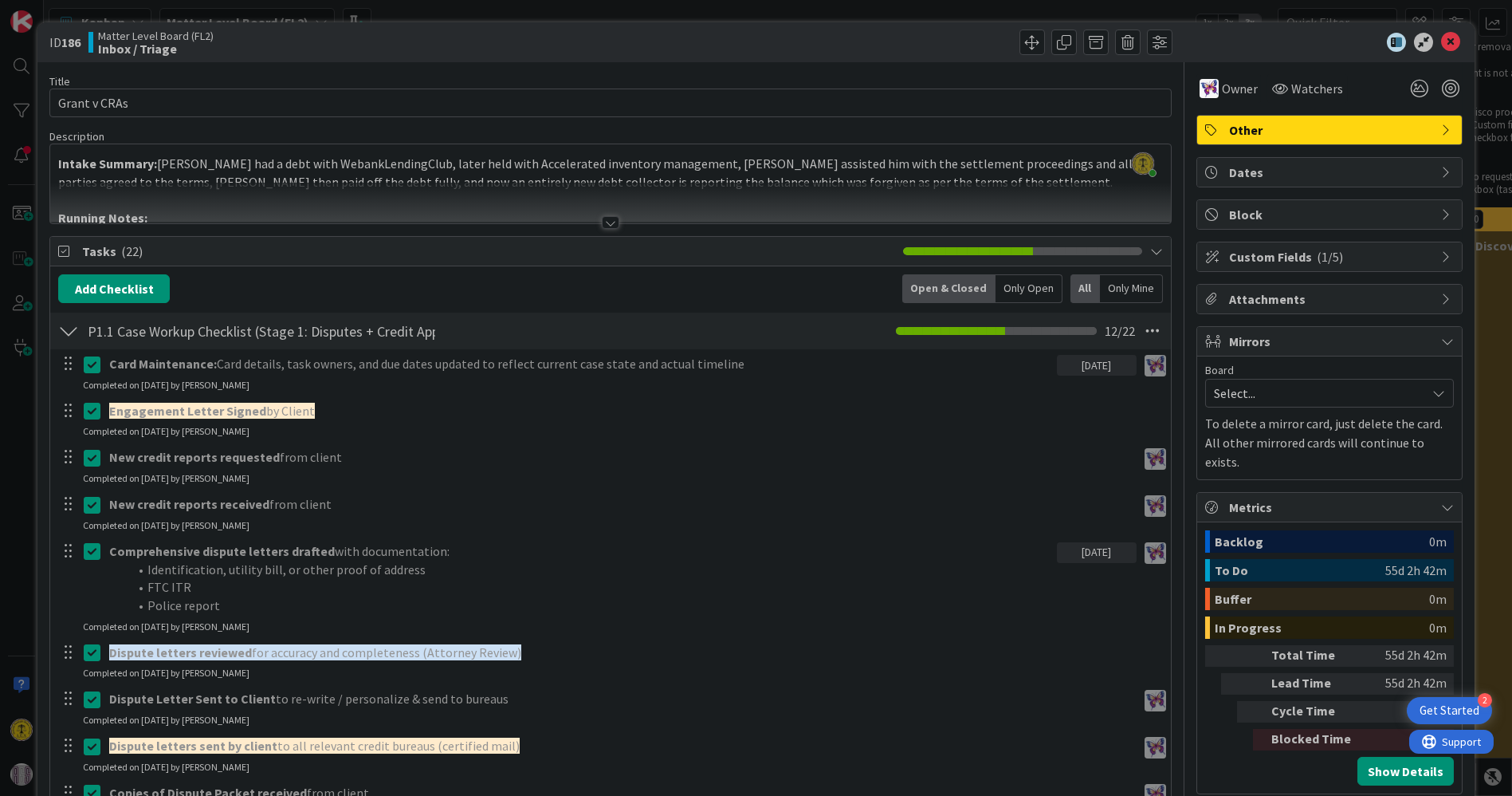
click at [65, 329] on div at bounding box center [69, 331] width 20 height 29
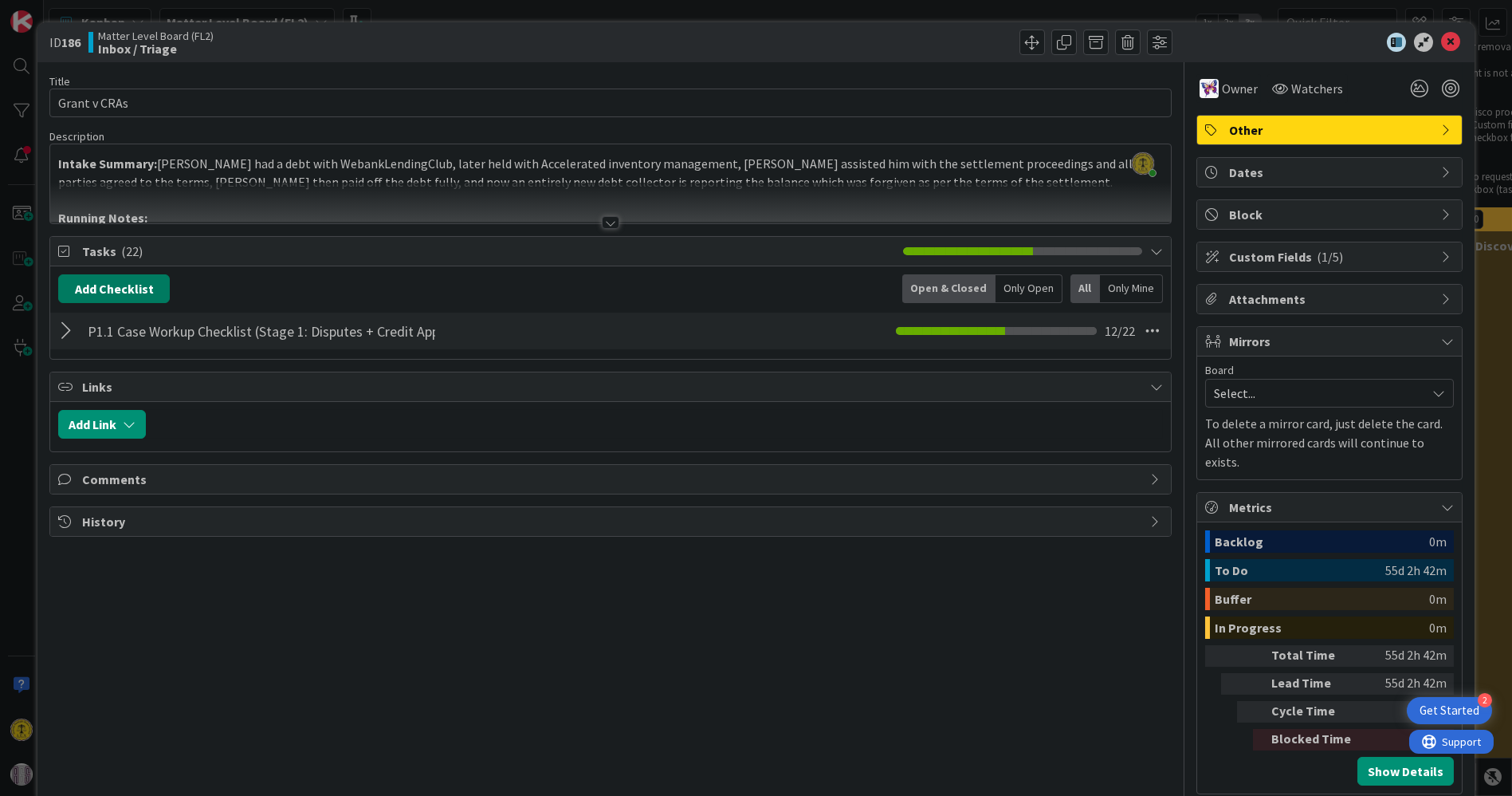
click at [120, 293] on button "Add Checklist" at bounding box center [115, 289] width 112 height 29
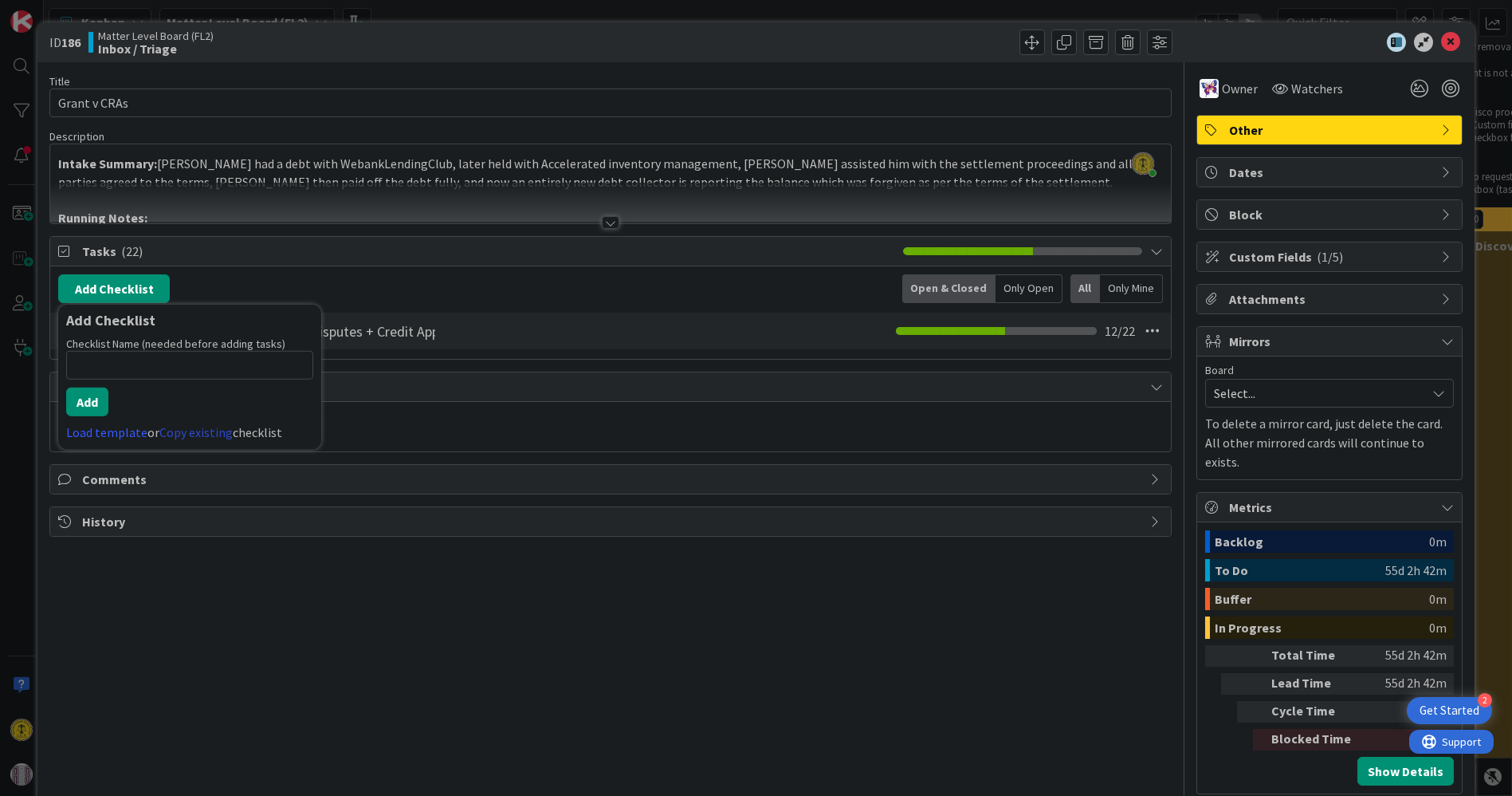
click at [197, 425] on link "Copy existing" at bounding box center [196, 432] width 74 height 16
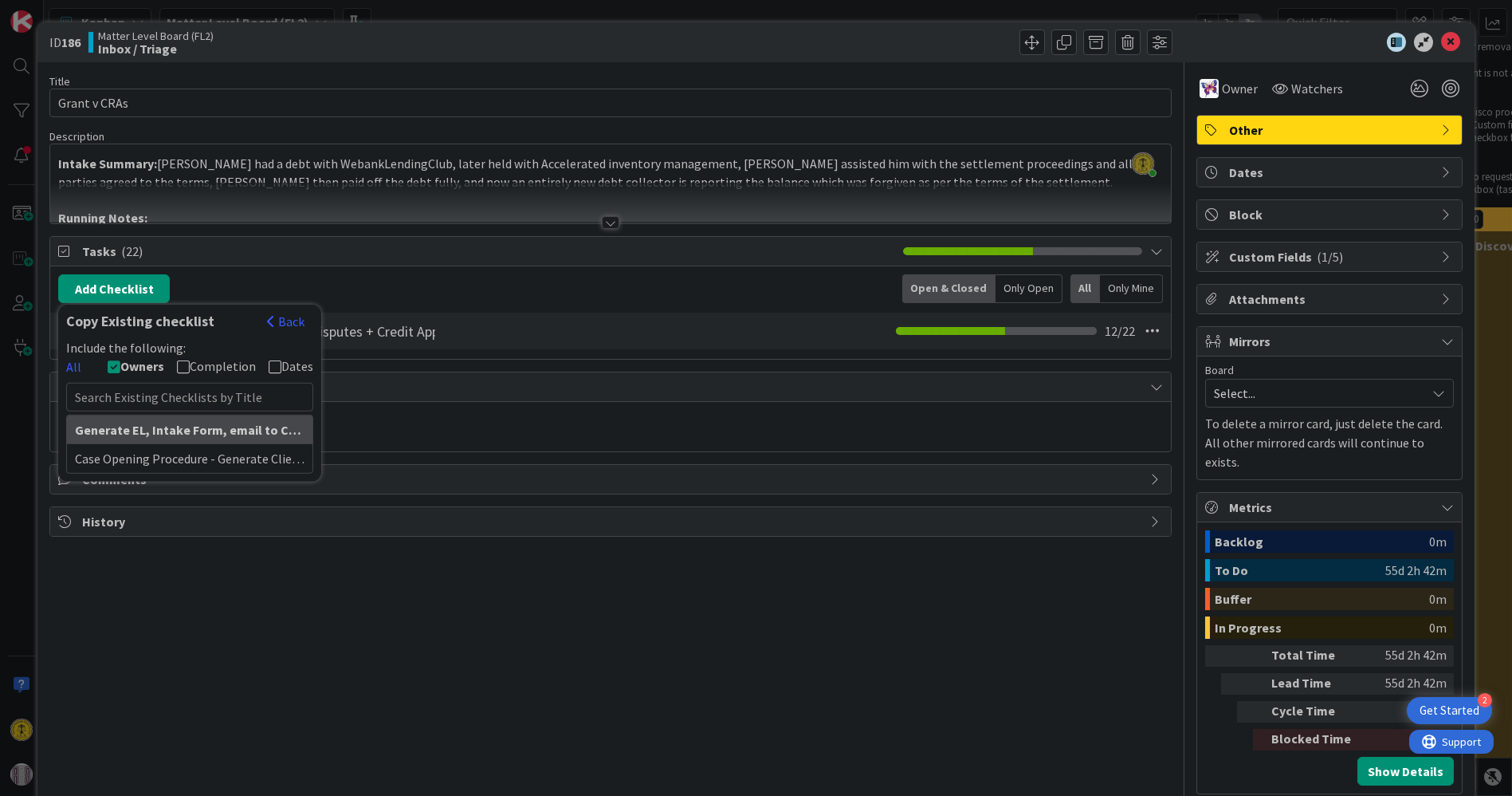
click at [146, 429] on strong "Generate EL, Intake Form, email to Client / Generate four mailing labels addres…" at bounding box center [415, 429] width 682 height 16
click at [150, 449] on div "Case Opening Procedure - Generate Client Mailing Labels" at bounding box center [190, 458] width 246 height 29
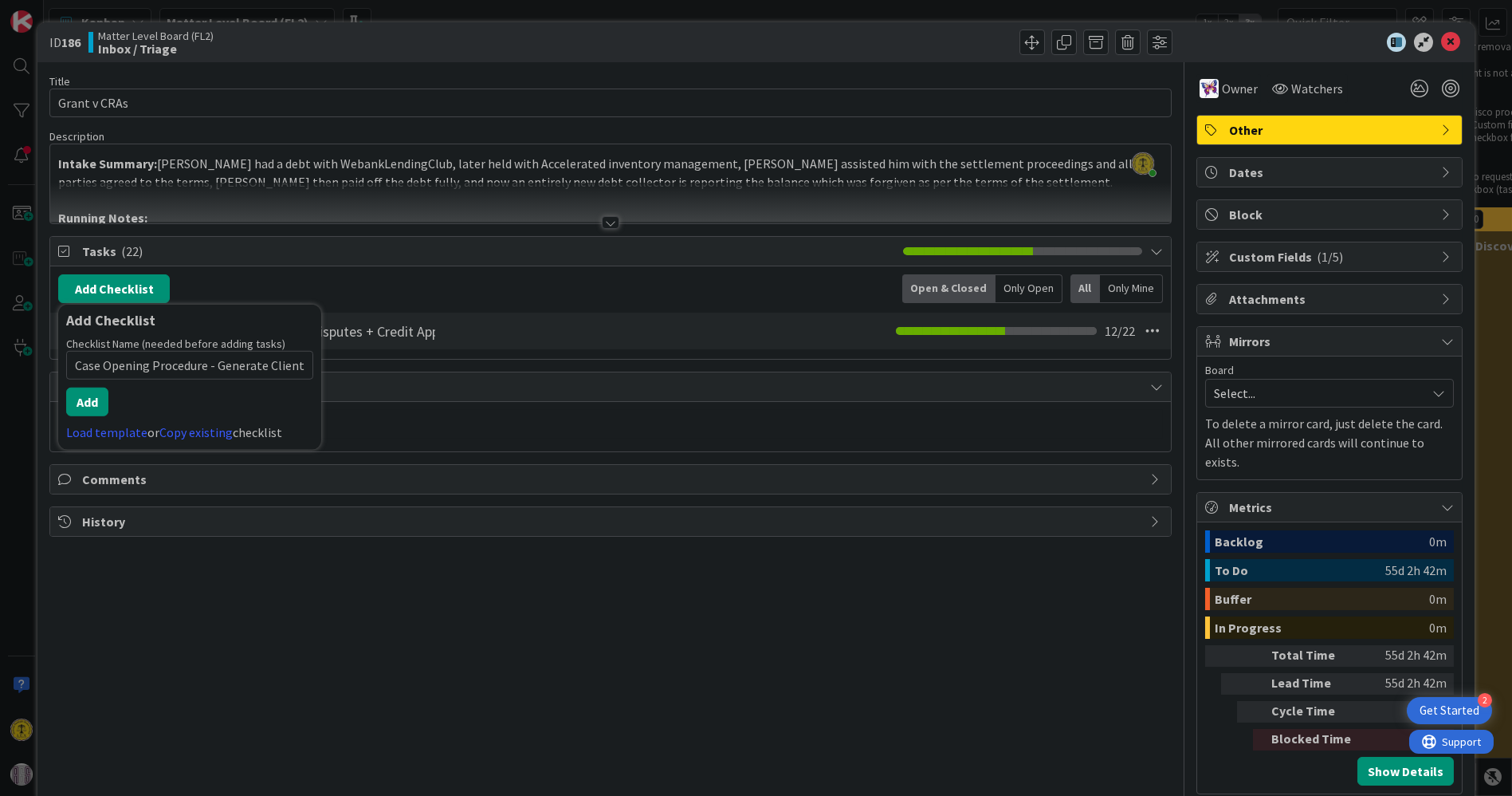
scroll to position [0, 70]
click at [82, 397] on button "Add" at bounding box center [87, 401] width 42 height 29
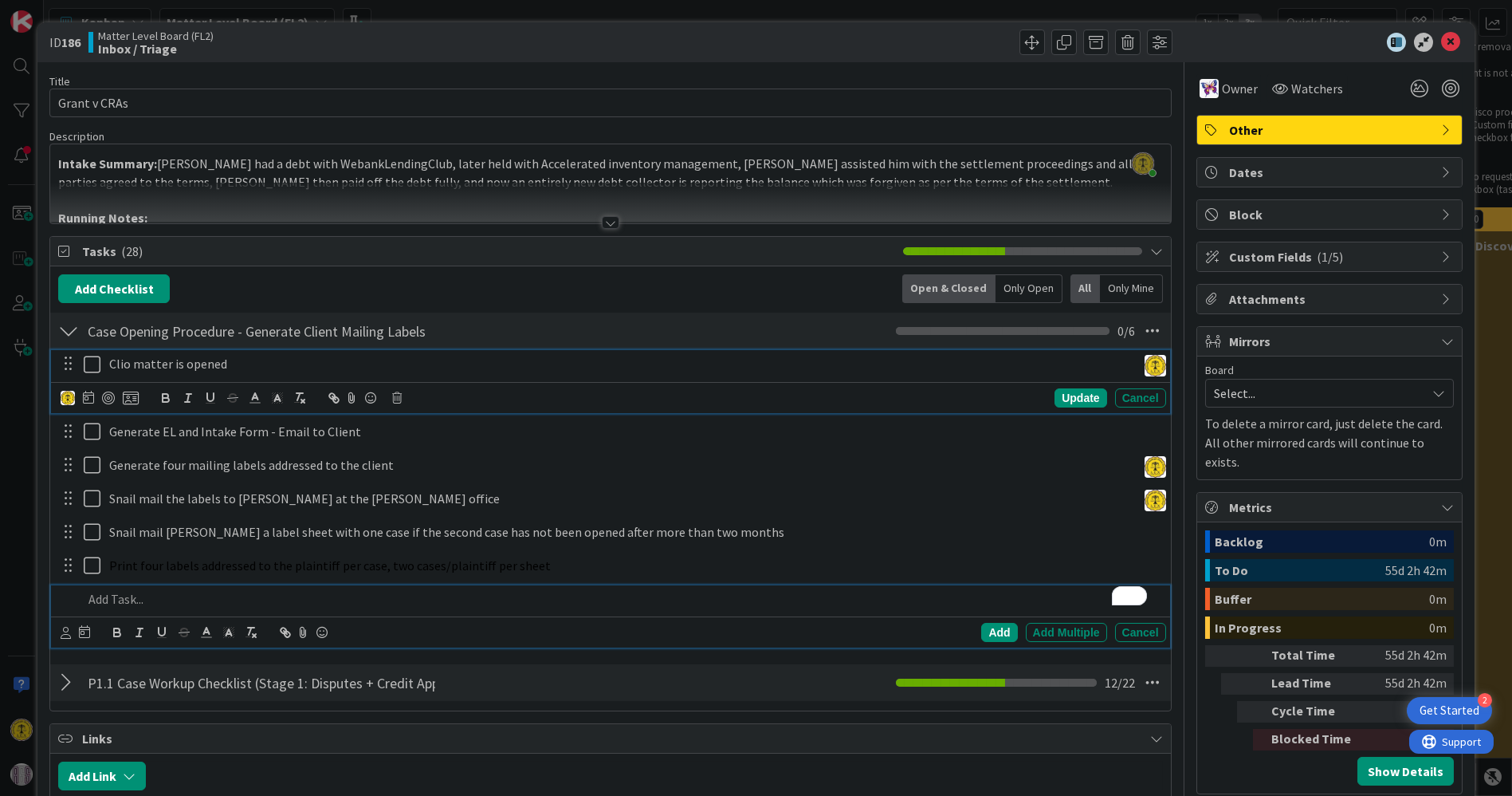
click at [95, 363] on icon at bounding box center [92, 364] width 17 height 20
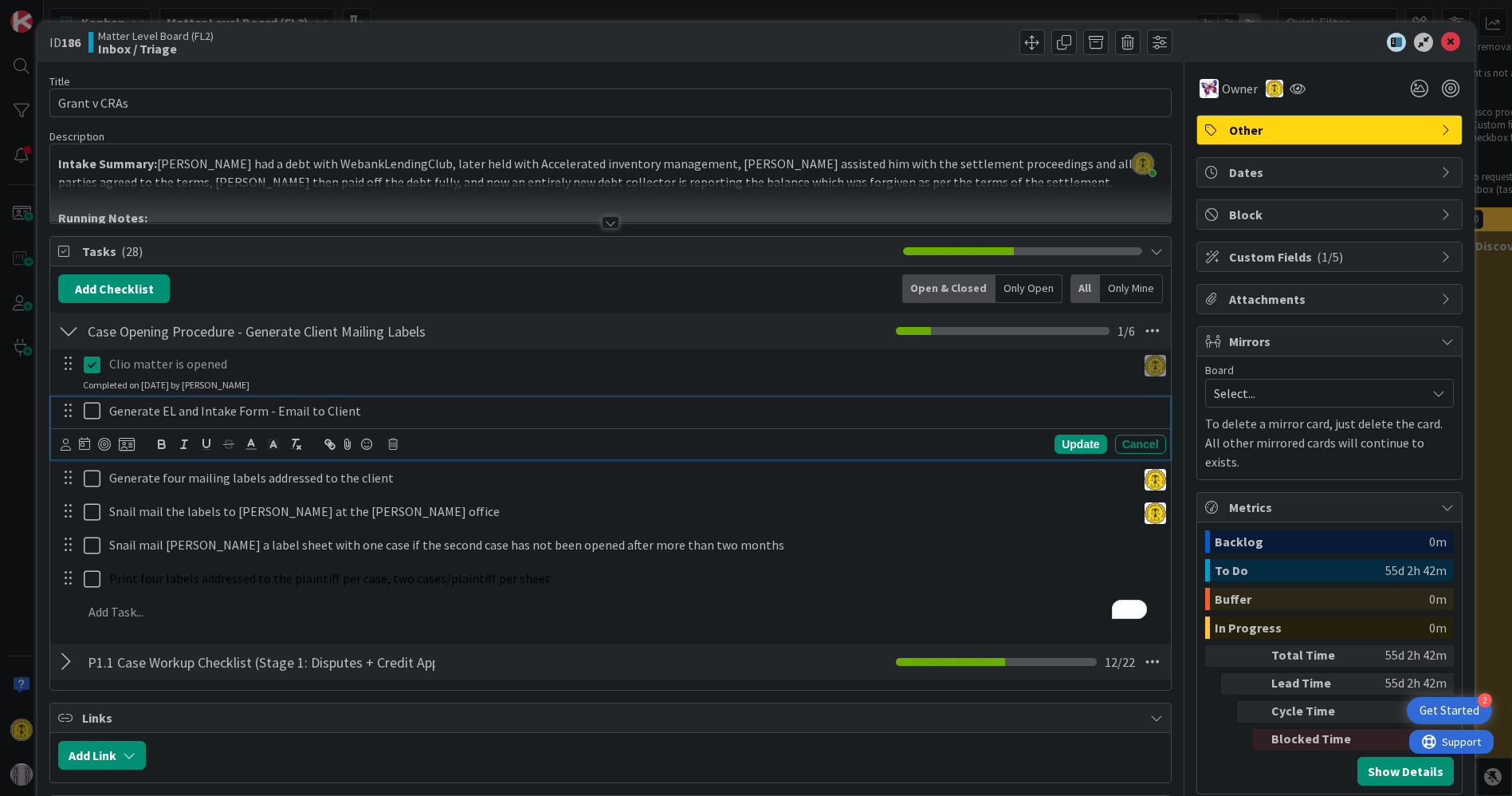
click at [85, 402] on icon at bounding box center [92, 411] width 17 height 20
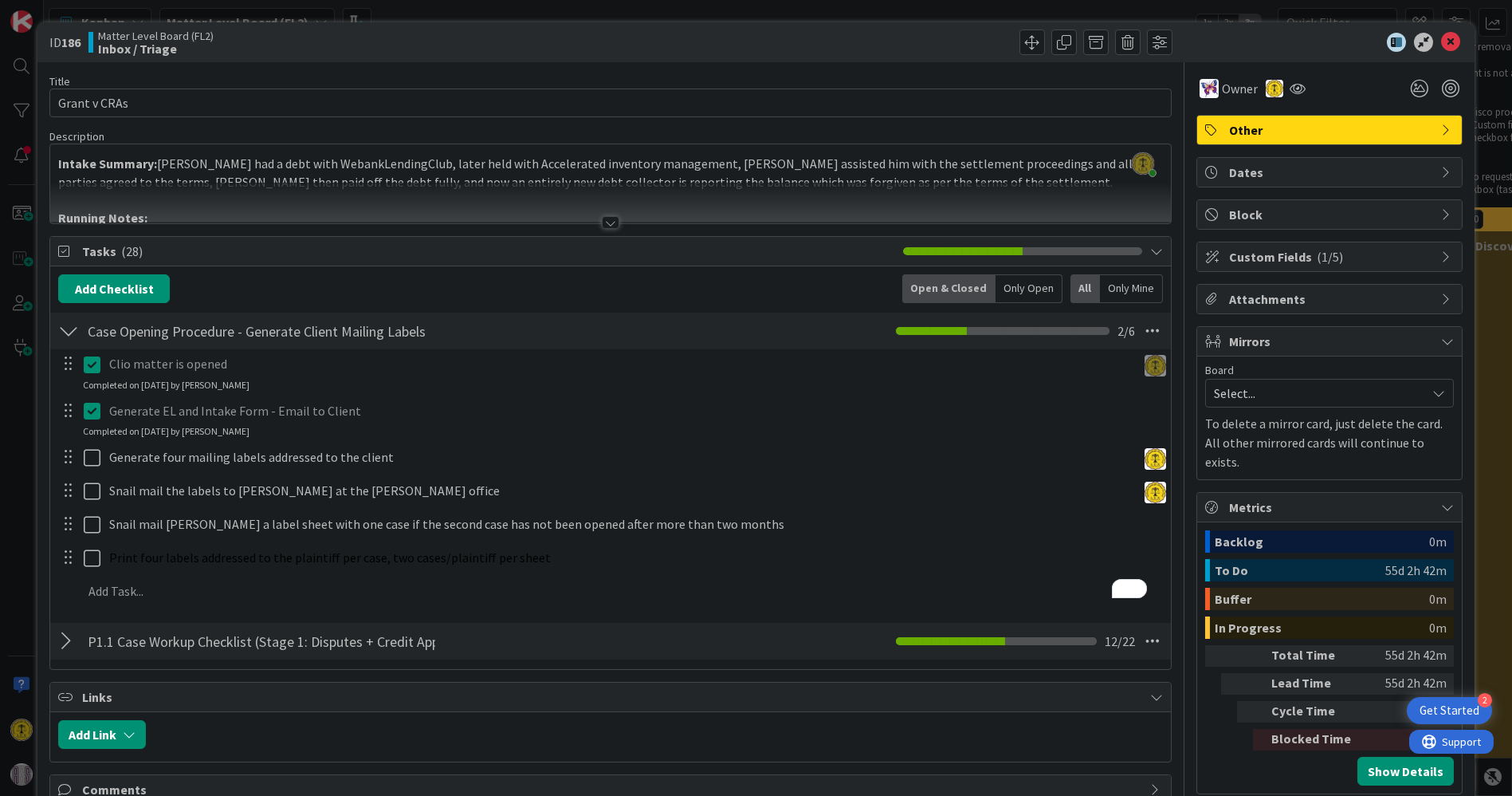
click at [68, 328] on div at bounding box center [69, 331] width 20 height 29
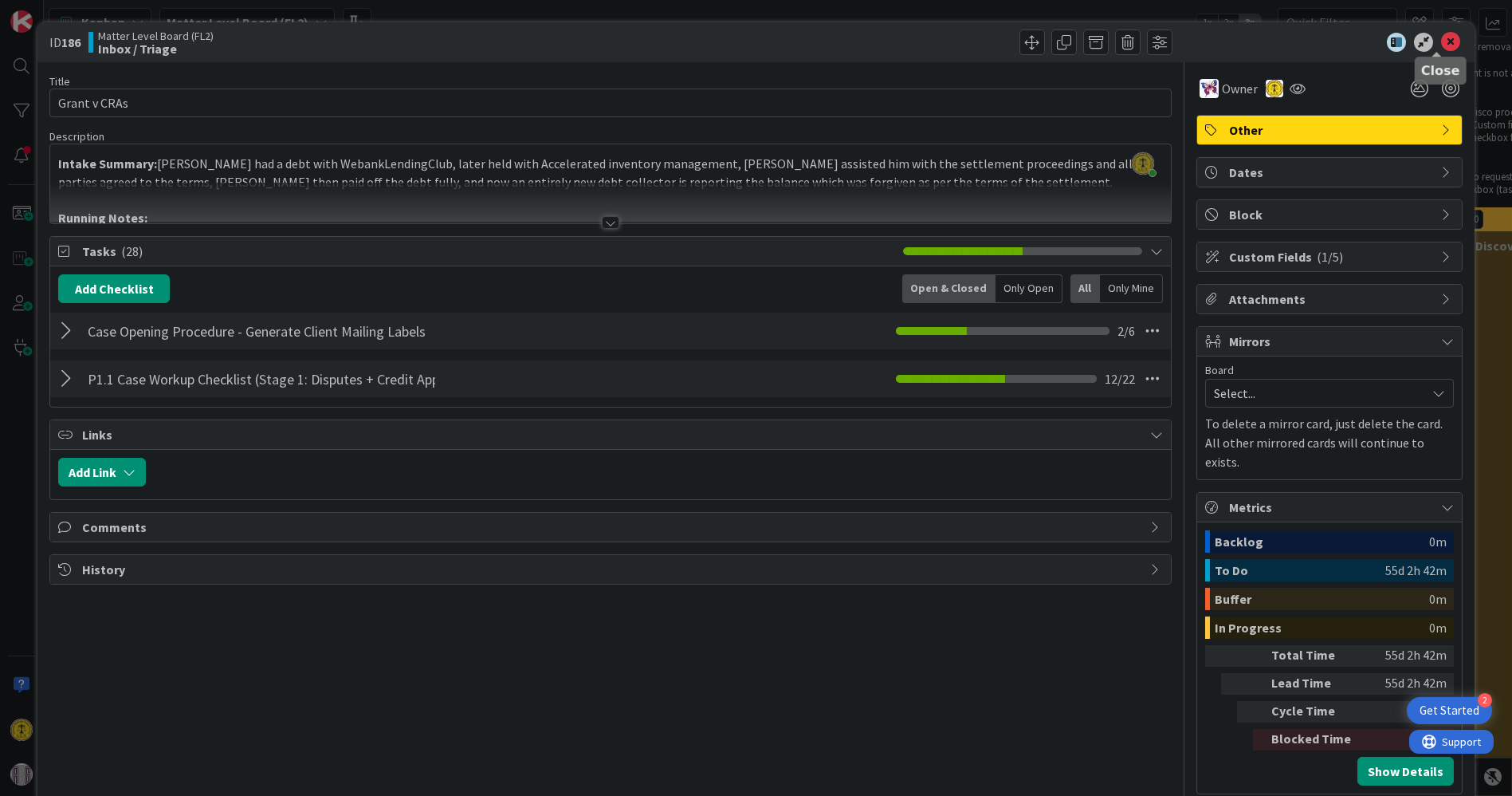
click at [1441, 41] on icon at bounding box center [1451, 42] width 20 height 20
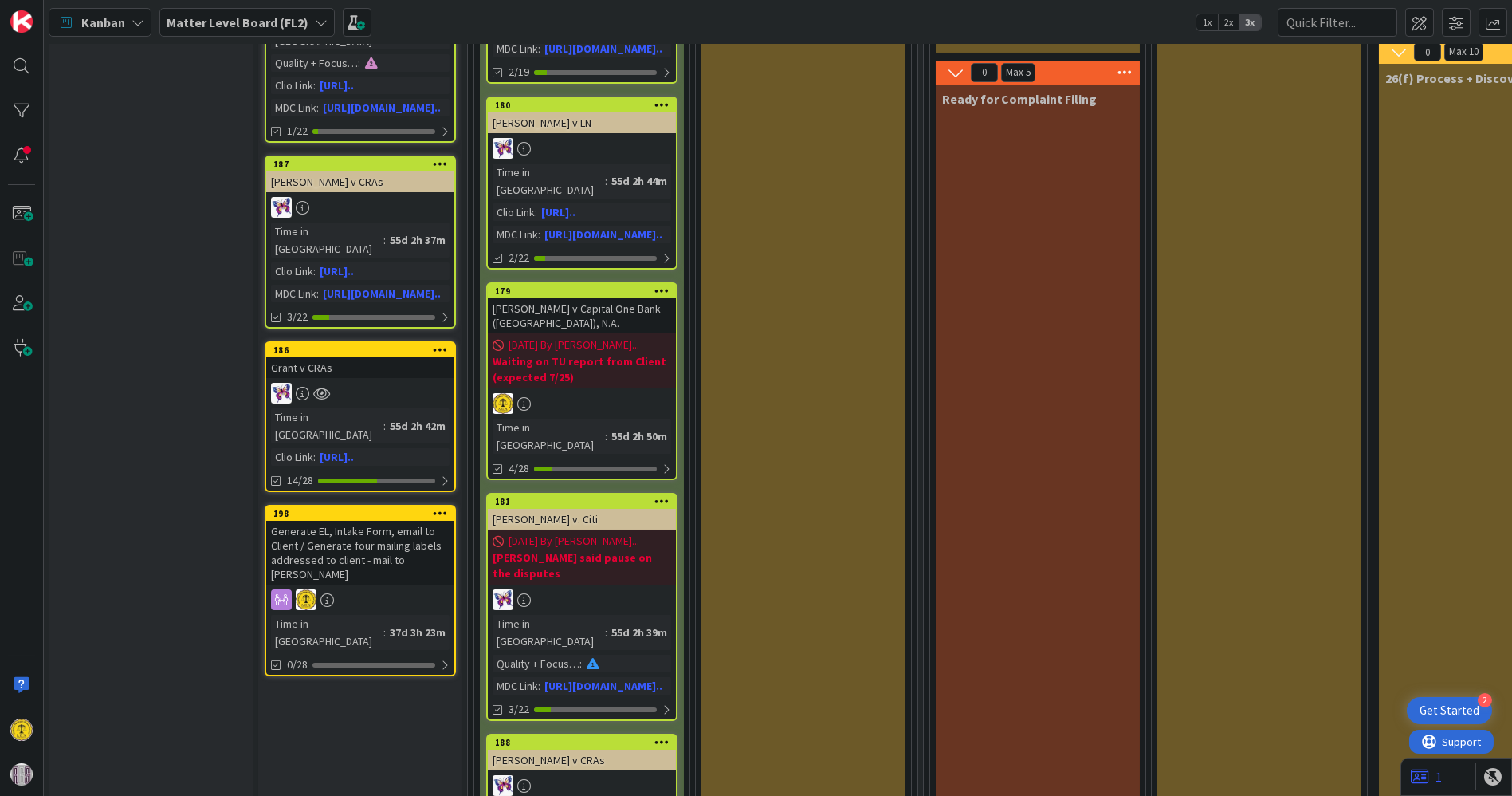
scroll to position [354, 0]
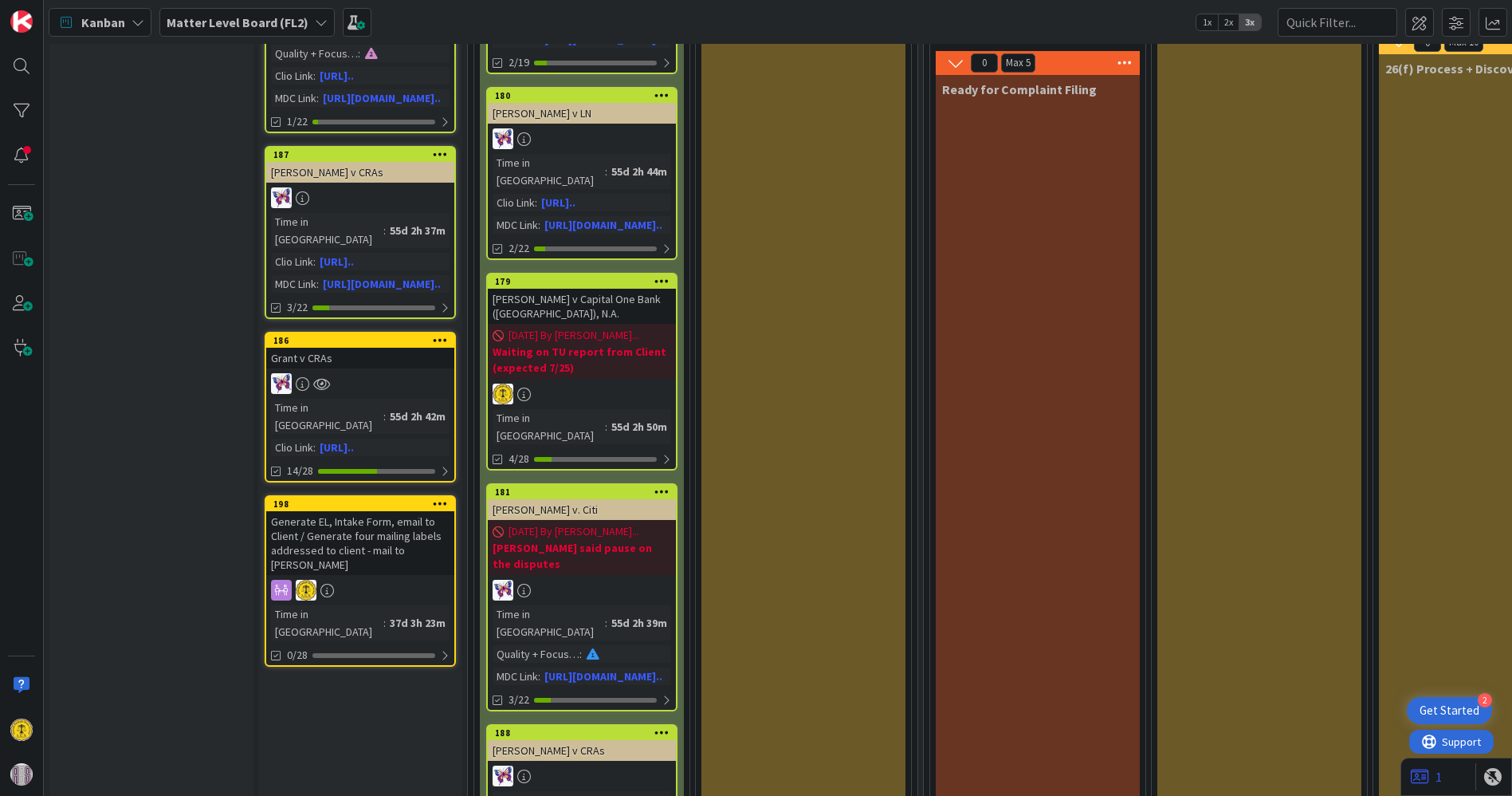
click at [578, 344] on b "Waiting on TU report from Client (expected 7/25)" at bounding box center [582, 359] width 179 height 32
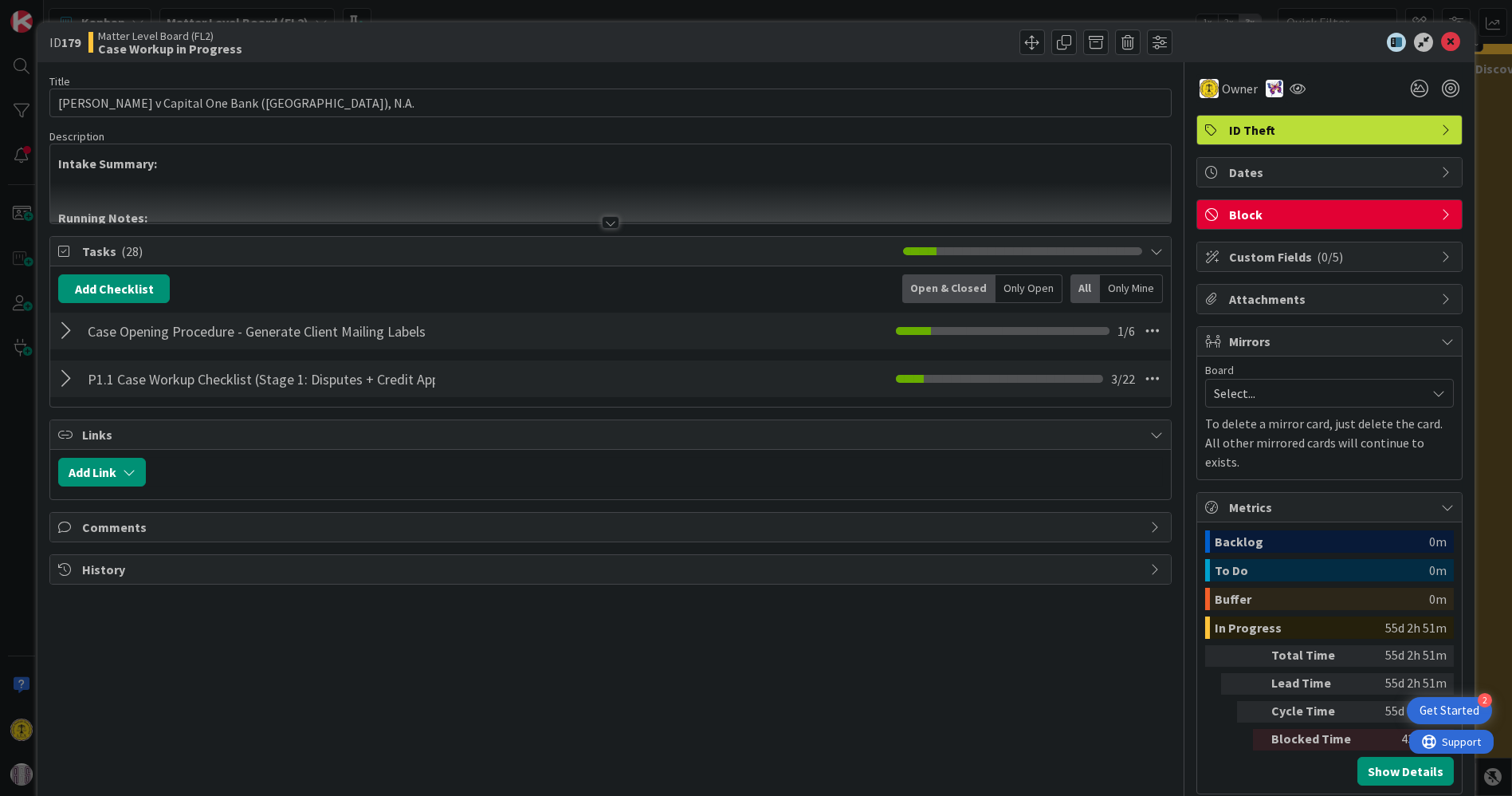
click at [61, 331] on div at bounding box center [69, 331] width 20 height 29
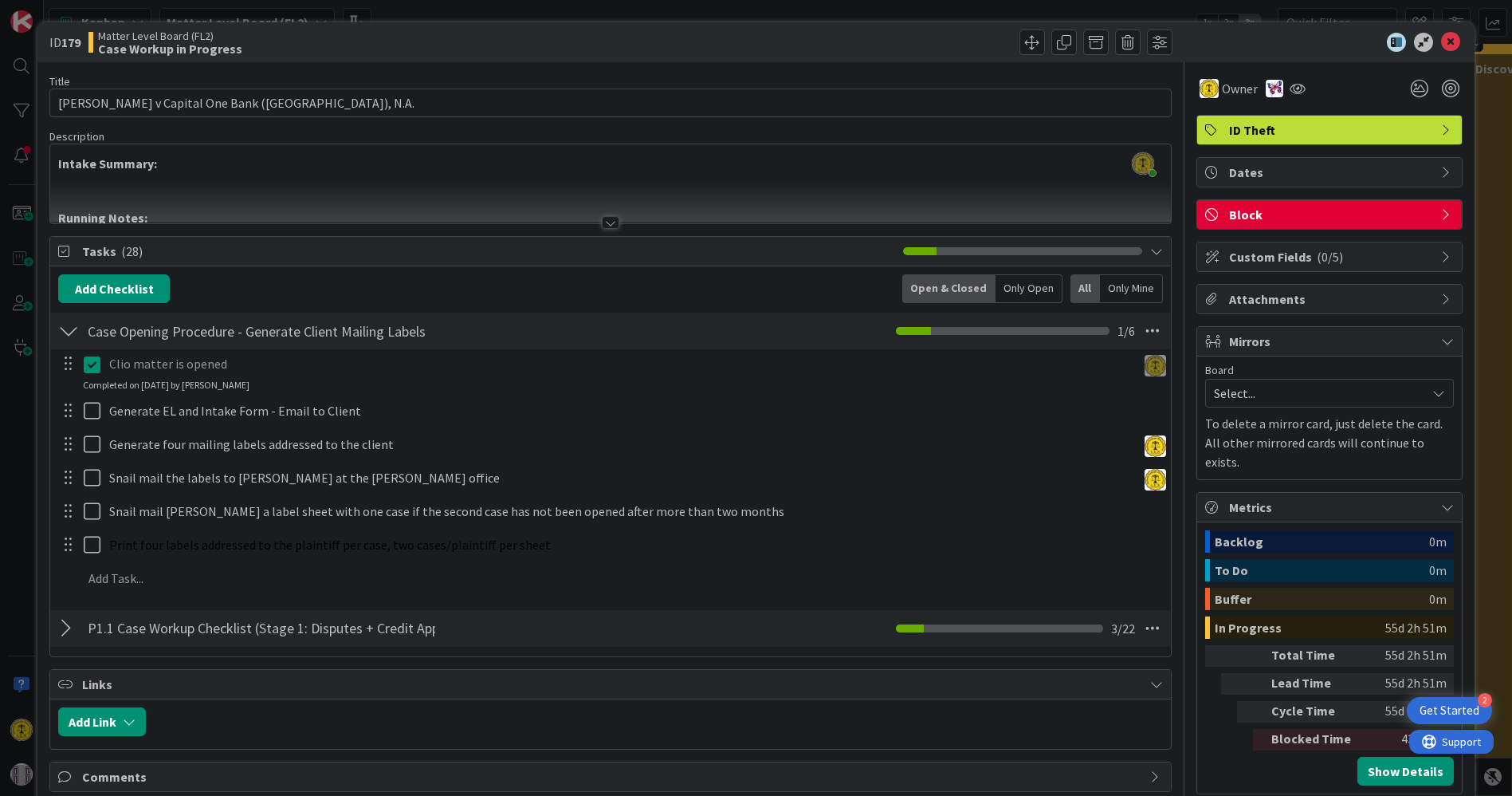
click at [1449, 45] on div at bounding box center [1321, 42] width 282 height 20
click at [1441, 43] on icon at bounding box center [1451, 42] width 20 height 20
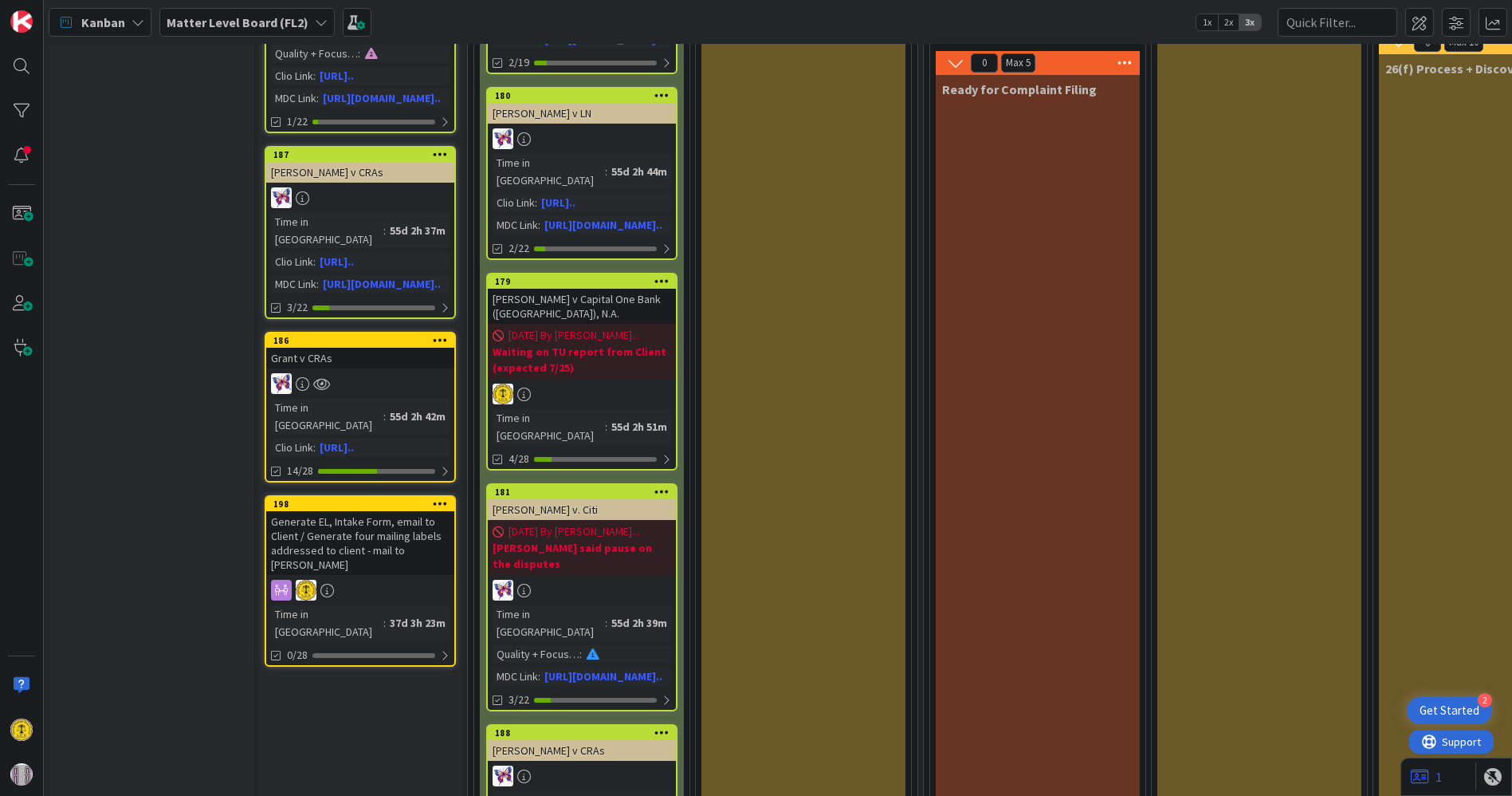
click at [569, 289] on div "Hansen v Capital One Bank (USA), N.A." at bounding box center [582, 306] width 188 height 35
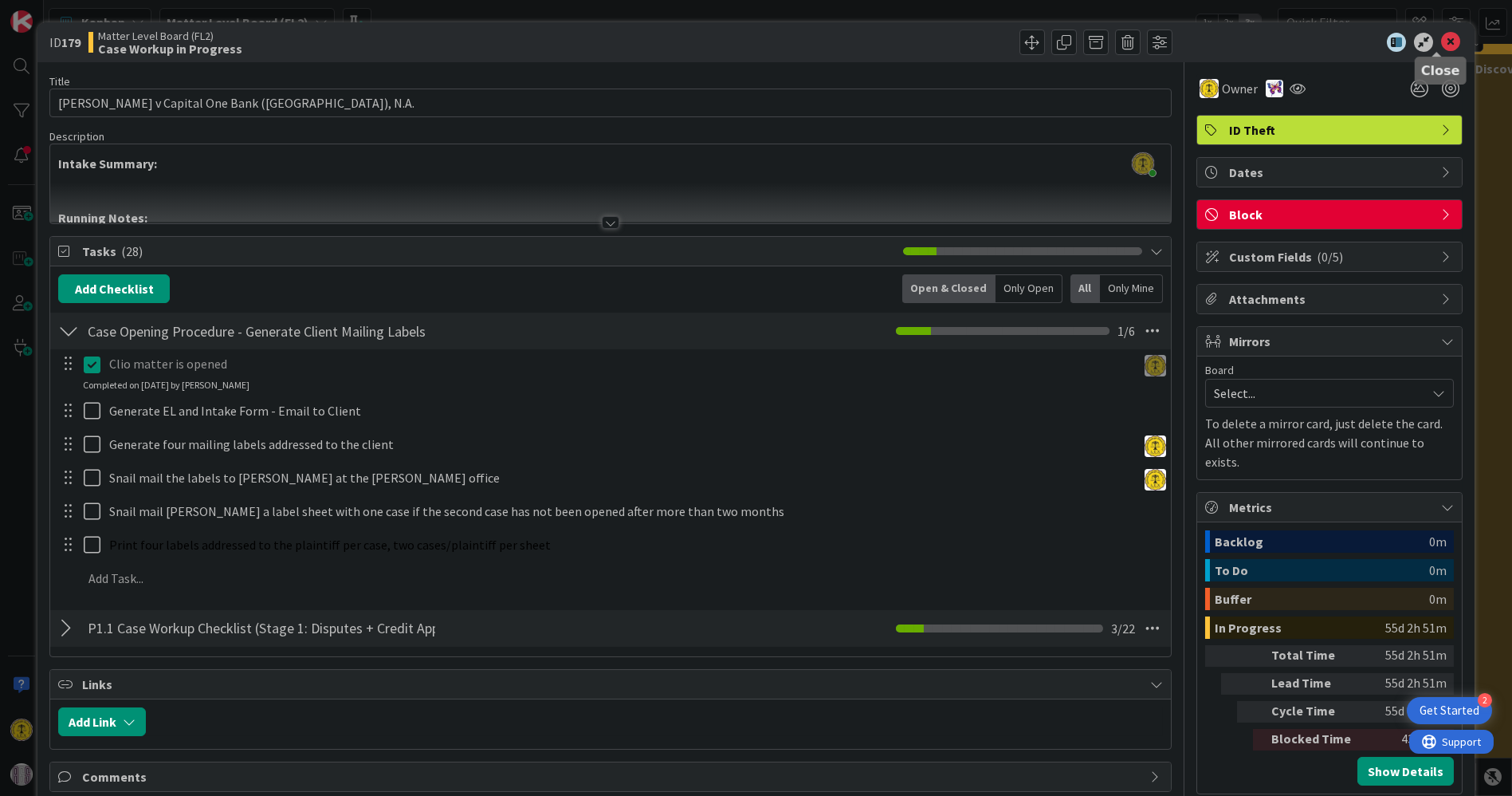
click at [1441, 39] on icon at bounding box center [1451, 42] width 20 height 20
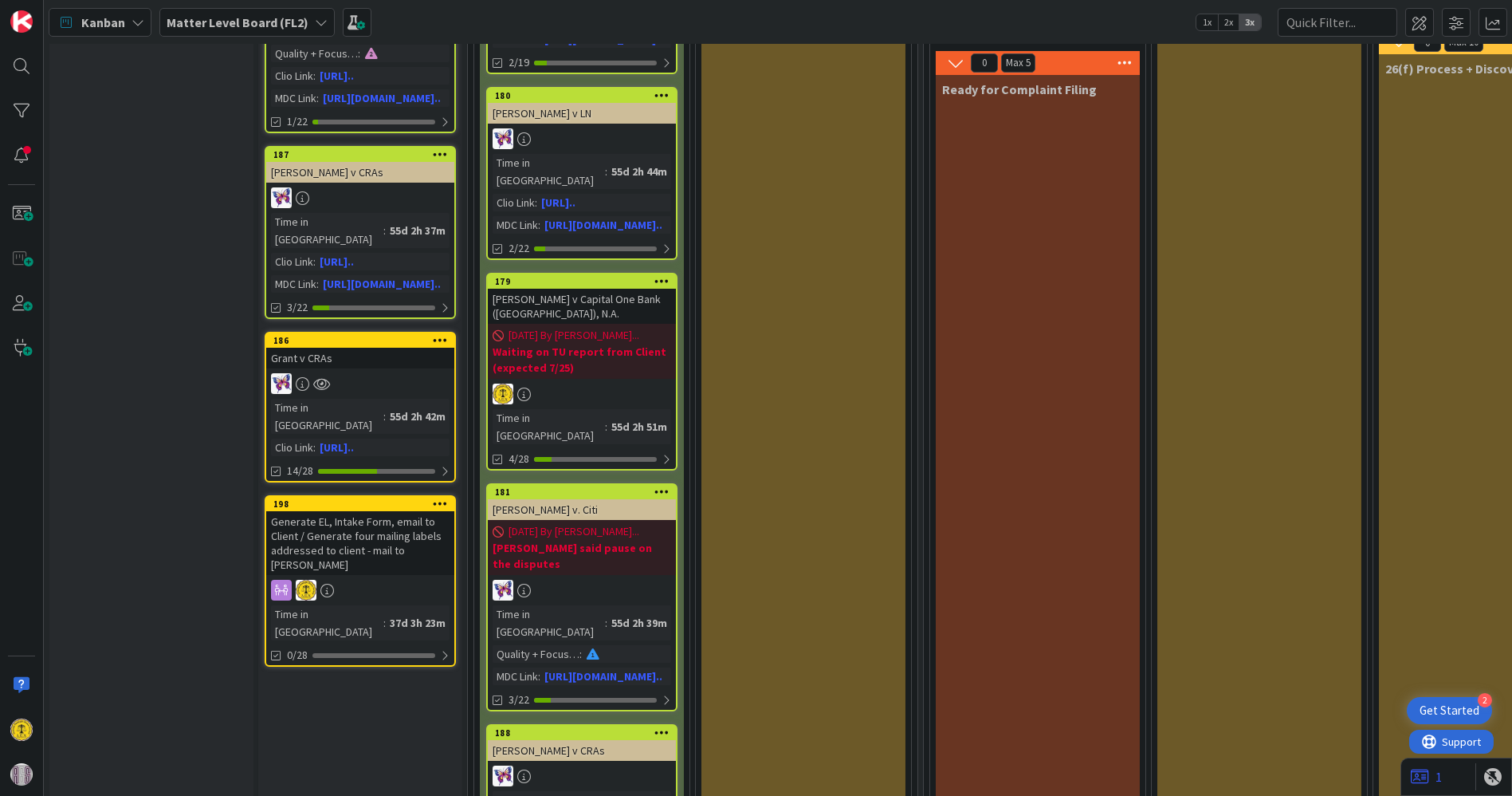
click at [667, 275] on icon at bounding box center [662, 280] width 15 height 11
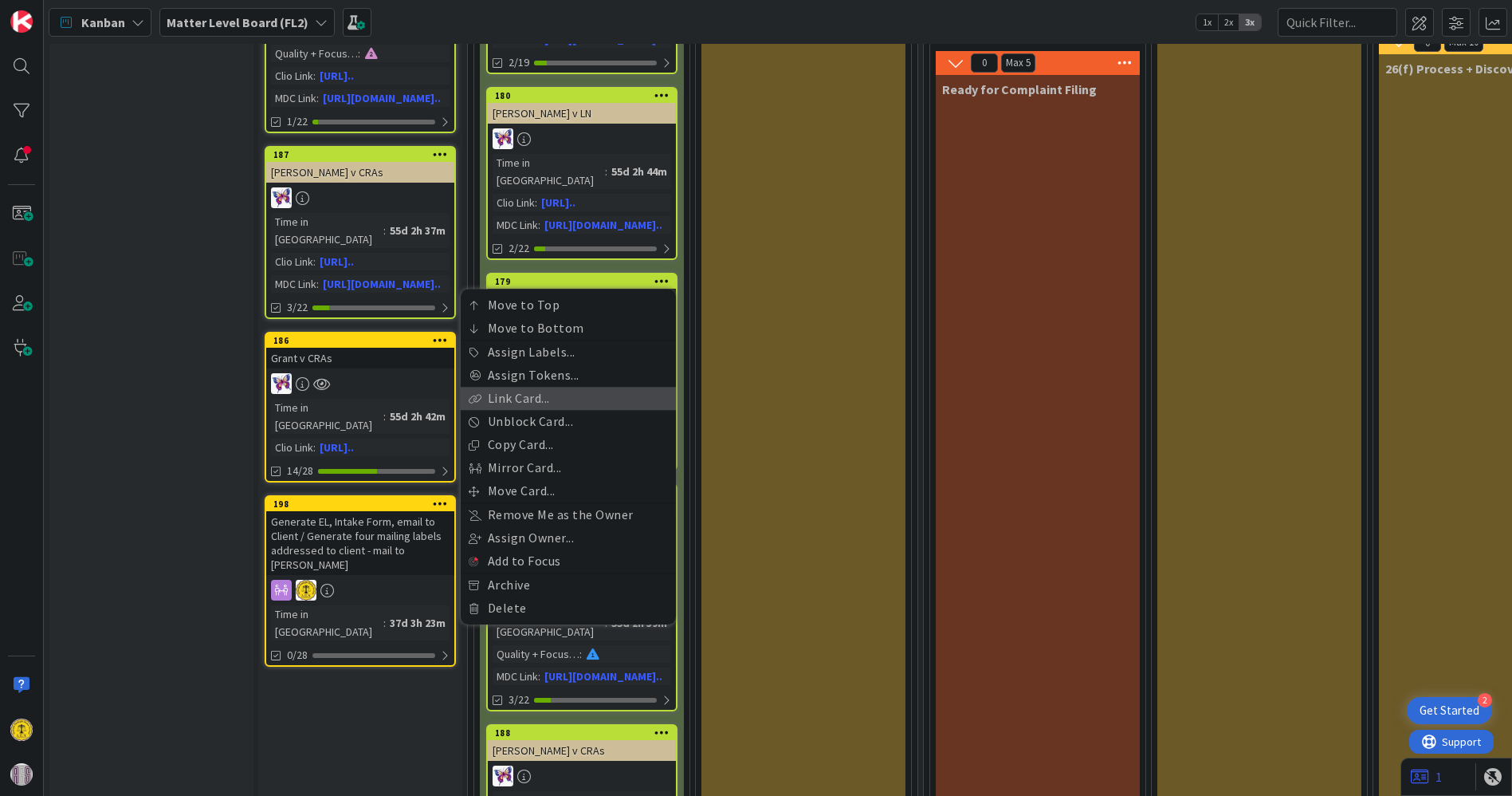
click at [574, 387] on link "Link Card..." at bounding box center [568, 398] width 215 height 23
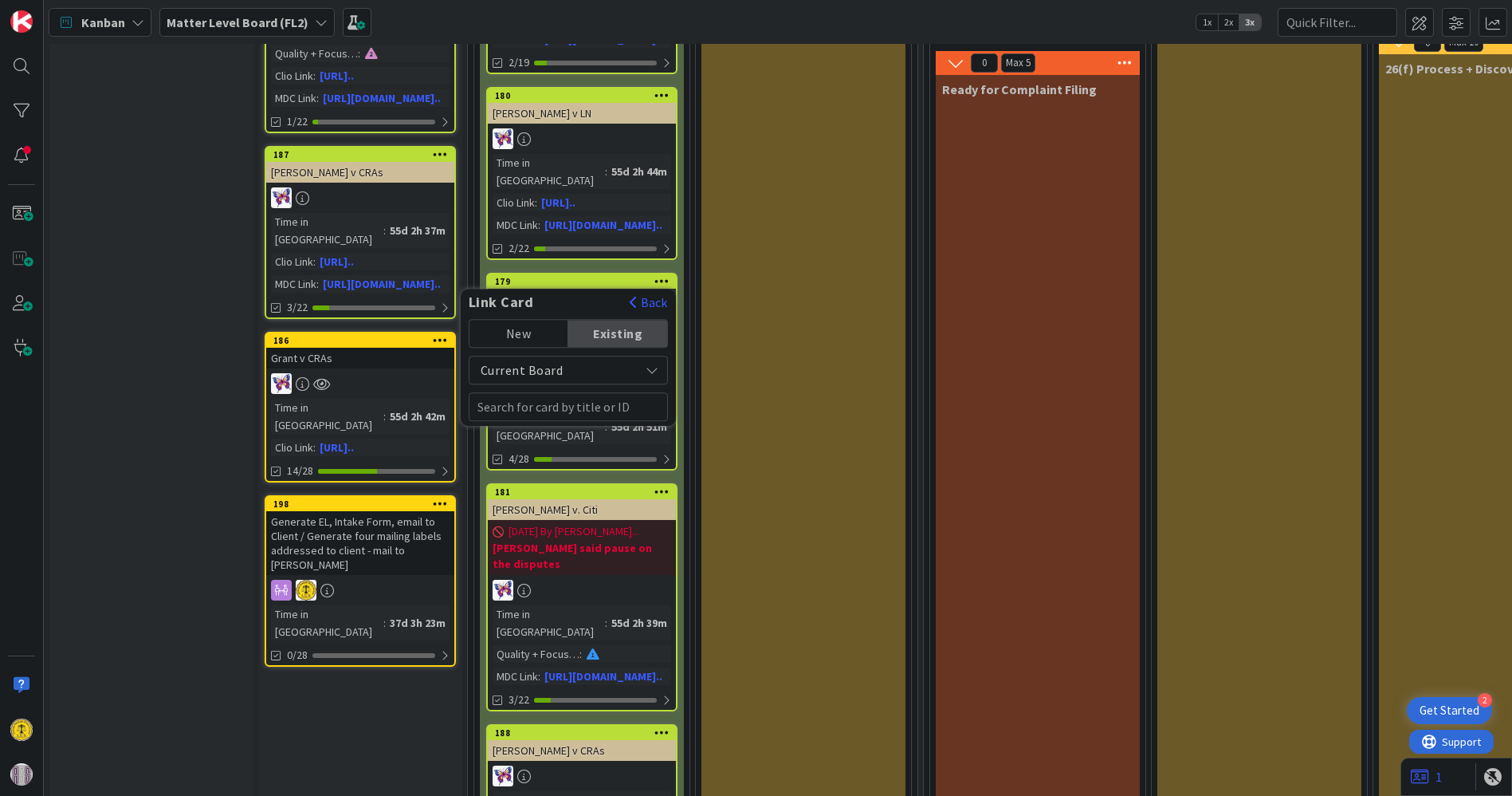
click at [507, 320] on div "New" at bounding box center [519, 333] width 99 height 27
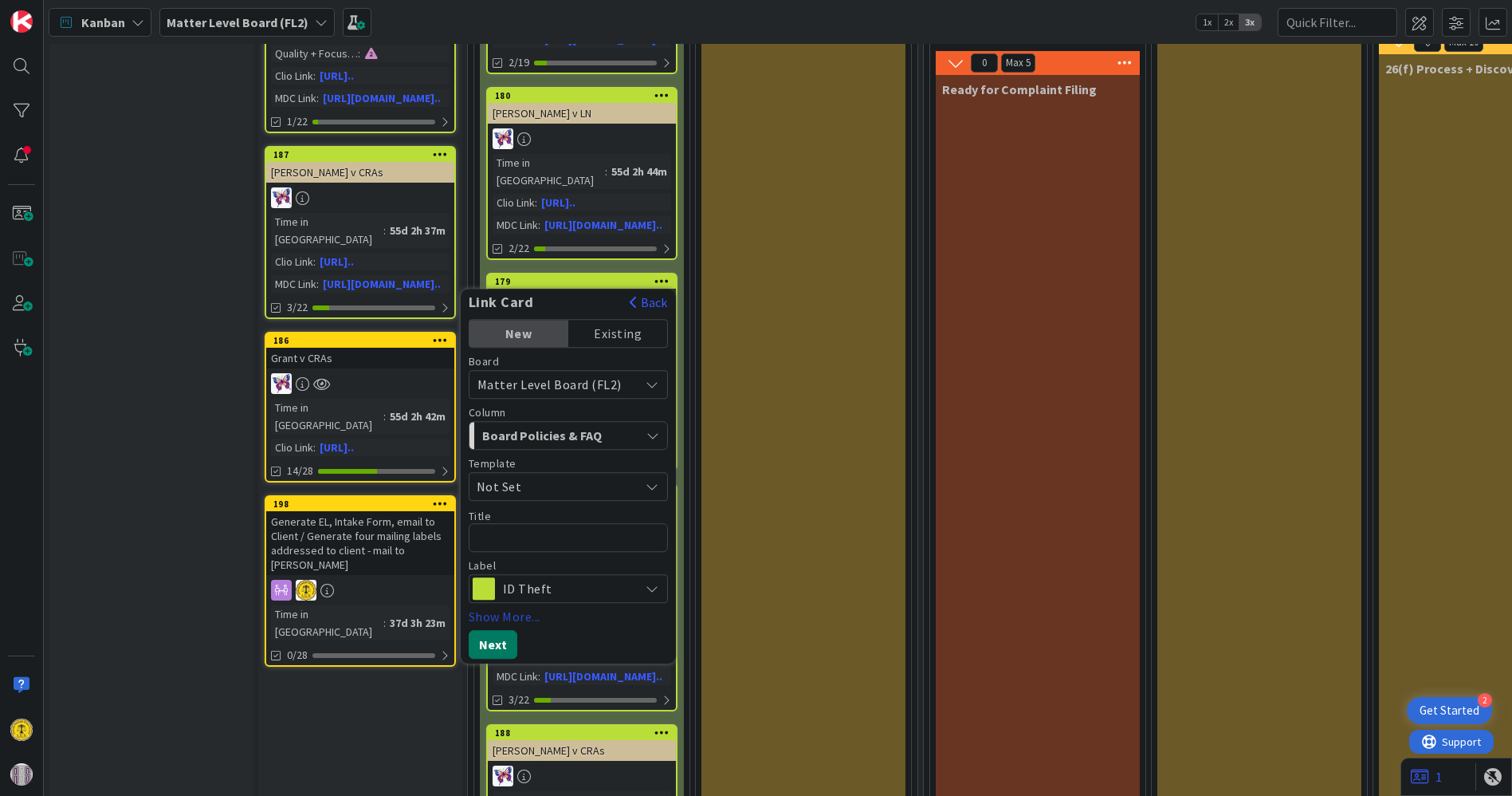
click at [488, 630] on button "Next" at bounding box center [493, 644] width 48 height 29
click at [784, 484] on div "Prep & Deliver Package to AGS" at bounding box center [803, 692] width 204 height 1690
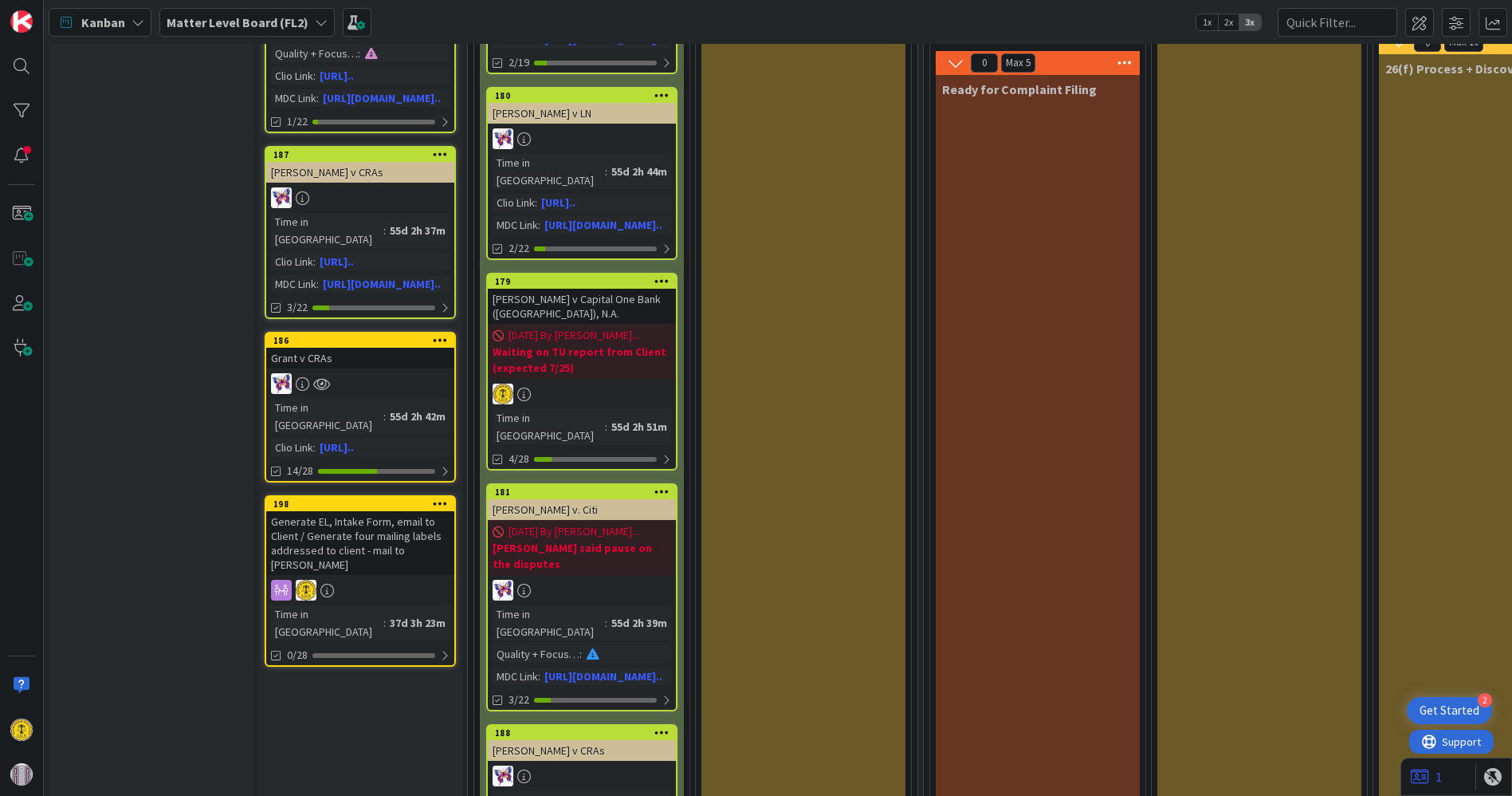
click at [799, 241] on div "Prep & Deliver Package to AGS" at bounding box center [803, 692] width 204 height 1690
